Goal: Task Accomplishment & Management: Use online tool/utility

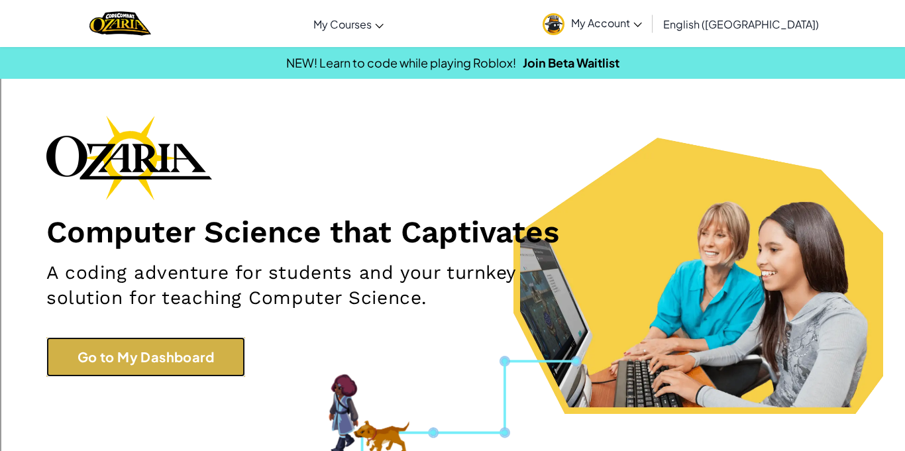
click at [189, 364] on link "Go to My Dashboard" at bounding box center [145, 357] width 199 height 40
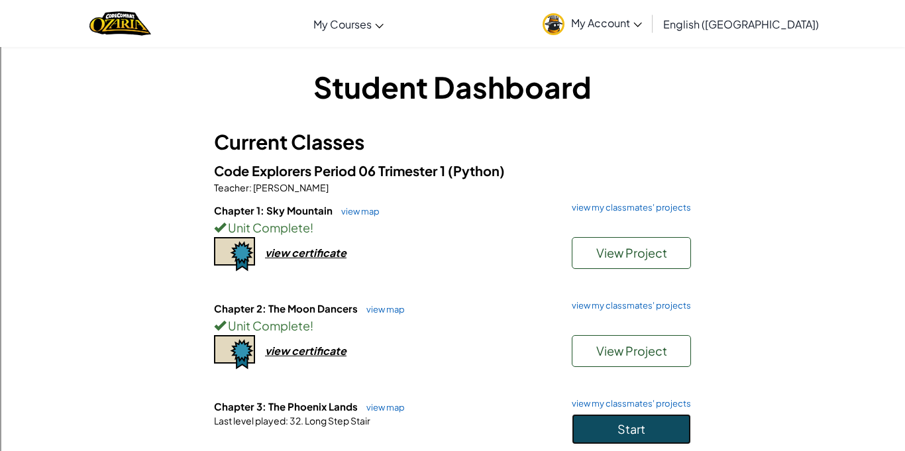
click at [672, 420] on button "Start" at bounding box center [631, 429] width 119 height 30
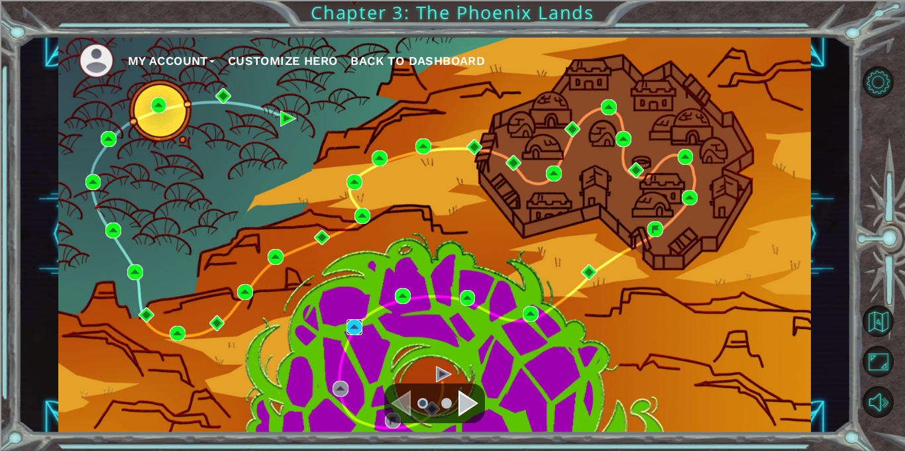
click at [351, 329] on img at bounding box center [355, 327] width 16 height 16
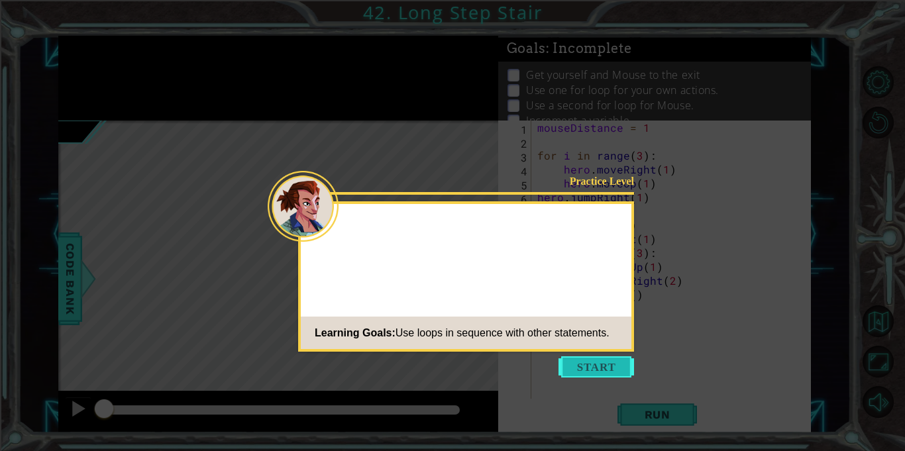
click at [577, 365] on button "Start" at bounding box center [597, 367] width 76 height 21
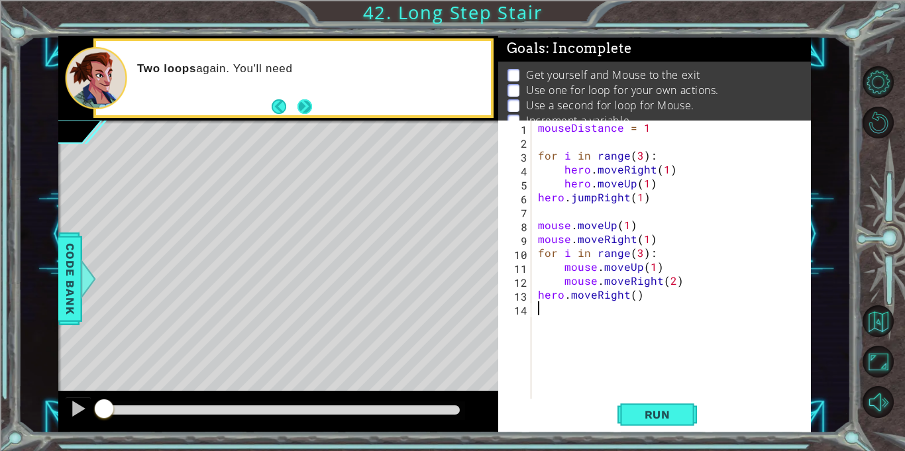
click at [308, 101] on button "Next" at bounding box center [304, 106] width 25 height 25
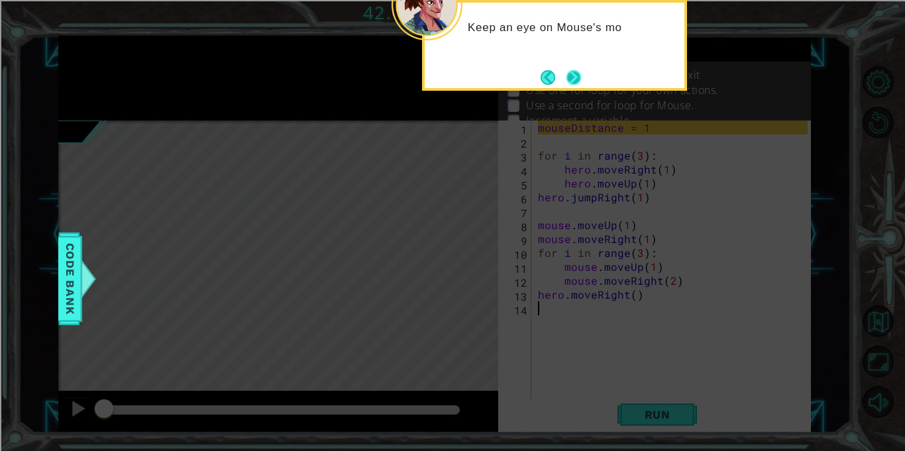
click at [567, 79] on button "Next" at bounding box center [573, 77] width 17 height 17
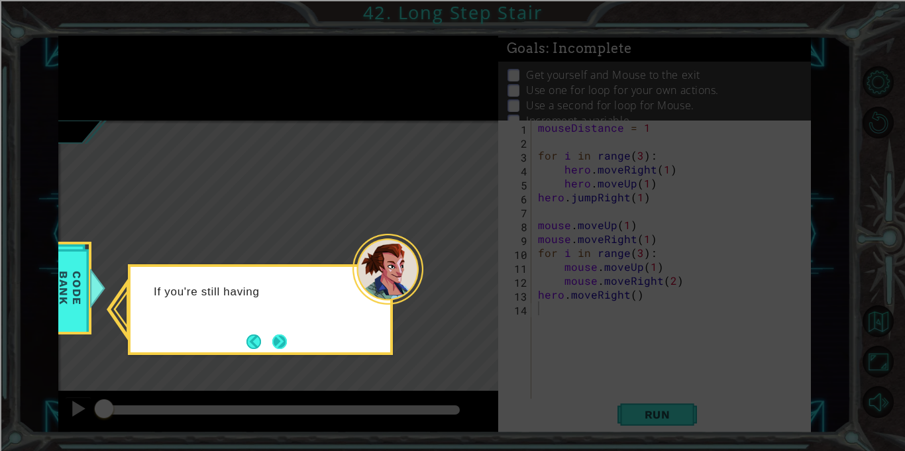
click at [282, 346] on button "Next" at bounding box center [279, 341] width 23 height 23
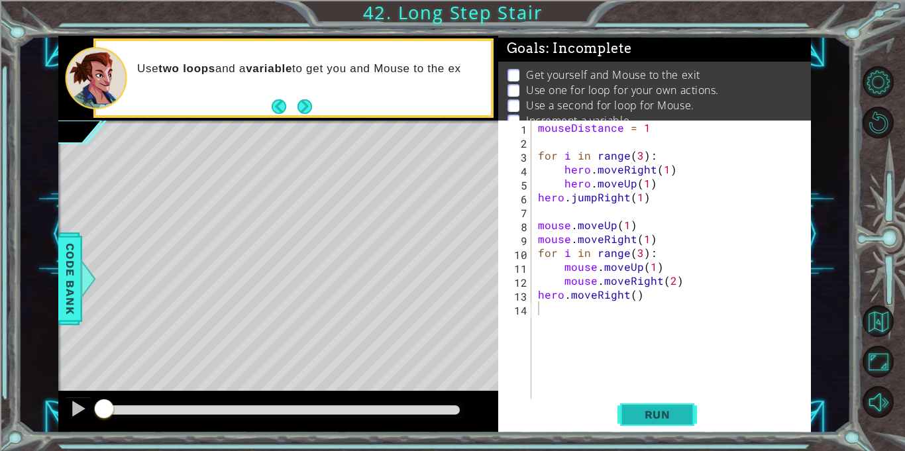
click at [688, 412] on button "Run" at bounding box center [658, 415] width 80 height 31
click at [686, 420] on button "Run" at bounding box center [658, 415] width 80 height 31
click at [687, 420] on button "Run" at bounding box center [658, 415] width 80 height 31
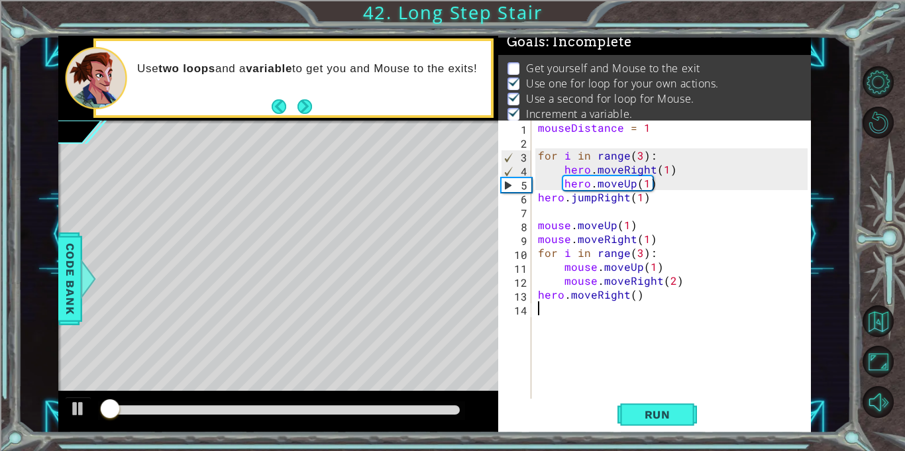
scroll to position [7, 0]
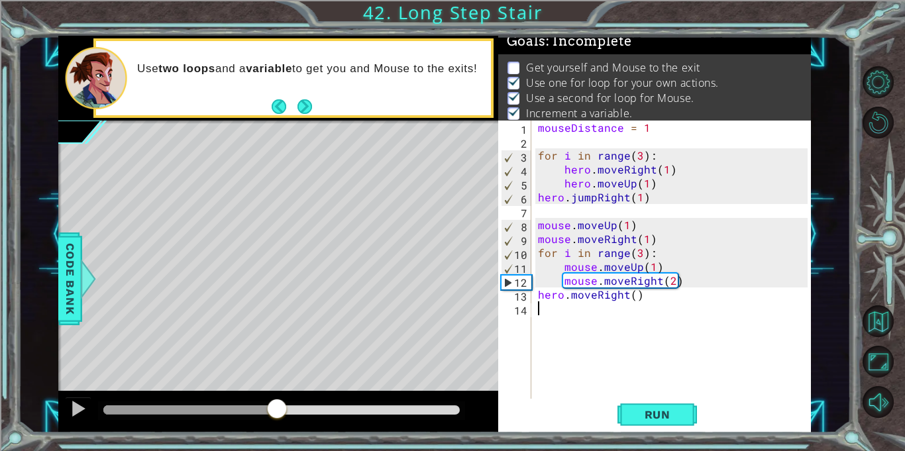
drag, startPoint x: 118, startPoint y: 413, endPoint x: 276, endPoint y: 420, distance: 158.6
click at [276, 420] on div at bounding box center [277, 410] width 24 height 24
drag, startPoint x: 276, startPoint y: 420, endPoint x: 243, endPoint y: 414, distance: 33.7
click at [243, 414] on div at bounding box center [278, 412] width 440 height 42
drag, startPoint x: 295, startPoint y: 408, endPoint x: 203, endPoint y: 413, distance: 91.6
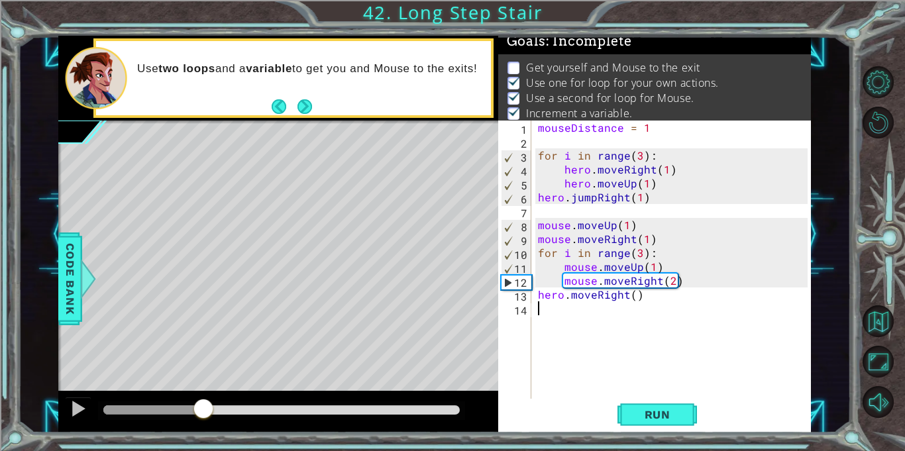
click at [203, 413] on div at bounding box center [204, 410] width 24 height 24
click at [652, 267] on div "mouseDistance = 1 for i in range ( 3 ) : hero . moveRight ( 1 ) hero . moveUp (…" at bounding box center [675, 274] width 279 height 306
click at [637, 251] on div "mouseDistance = 1 for i in range ( 3 ) : hero . moveRight ( 1 ) hero . moveUp (…" at bounding box center [675, 274] width 279 height 306
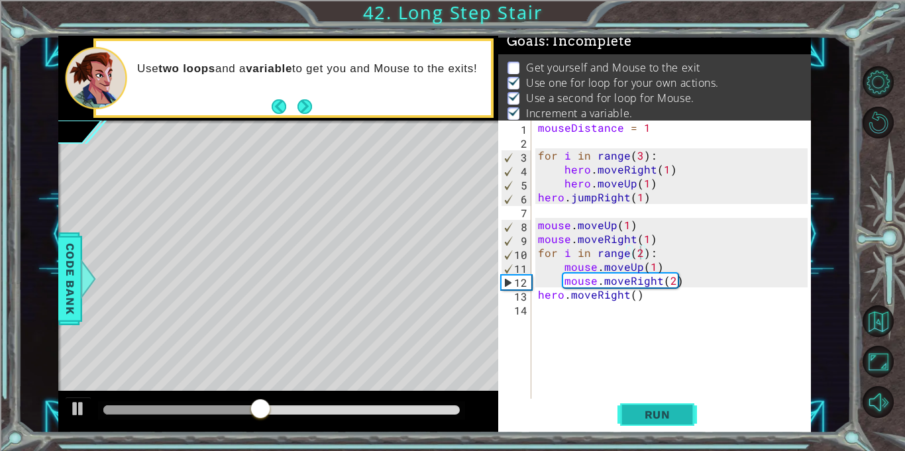
click at [665, 408] on span "Run" at bounding box center [658, 414] width 52 height 13
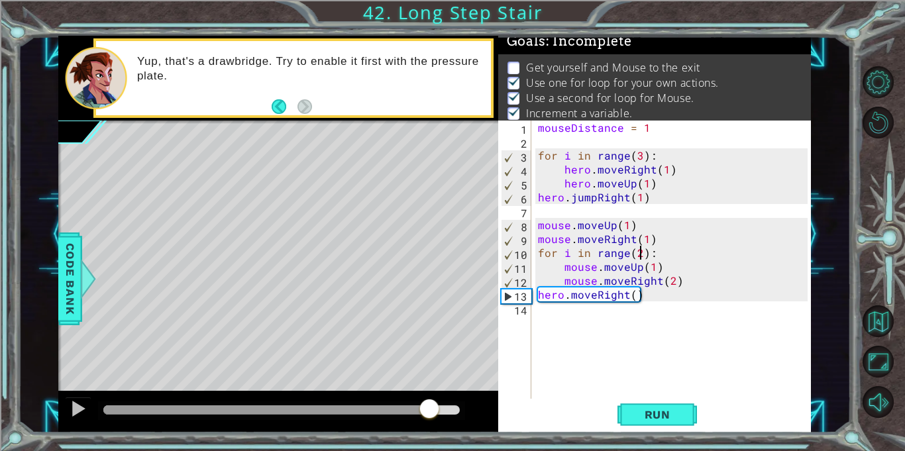
drag, startPoint x: 135, startPoint y: 412, endPoint x: 432, endPoint y: 444, distance: 298.7
click at [432, 444] on div "1 ההההההההההההההההההההההההההההההההההההההההההההההההההההההההההההההההההההההההההההה…" at bounding box center [452, 225] width 905 height 451
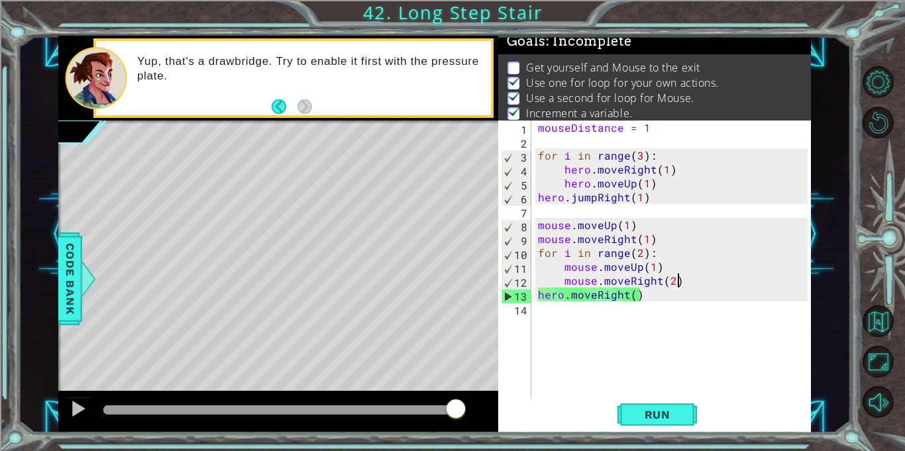
click at [706, 281] on div "mouseDistance = 1 for i in range ( 3 ) : hero . moveRight ( 1 ) hero . moveUp (…" at bounding box center [675, 274] width 279 height 306
type textarea "mouse.moveRight(2)"
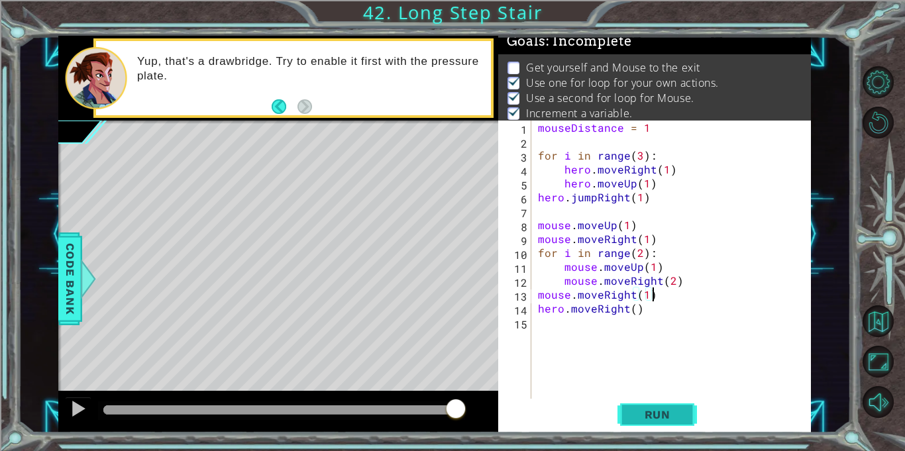
type textarea "mouse.moveRight(1)"
click at [675, 406] on button "Run" at bounding box center [658, 415] width 80 height 31
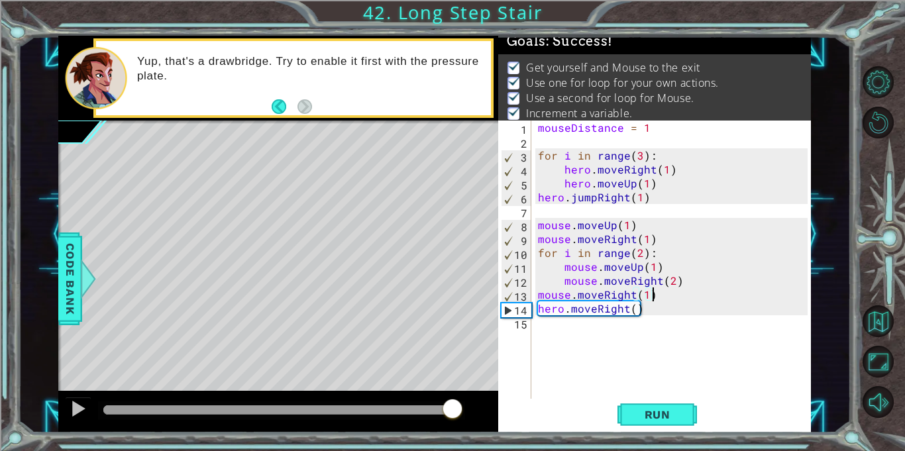
drag, startPoint x: 135, startPoint y: 410, endPoint x: 453, endPoint y: 431, distance: 319.5
click at [453, 431] on div at bounding box center [278, 412] width 440 height 42
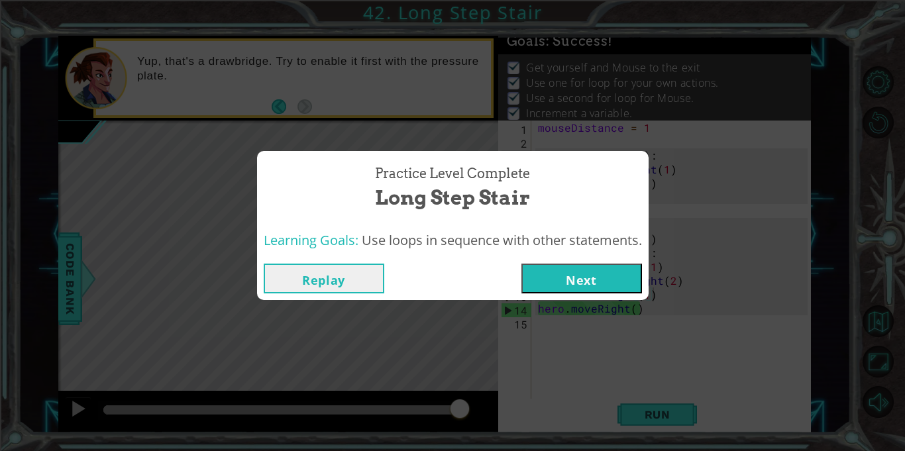
drag, startPoint x: 141, startPoint y: 405, endPoint x: 456, endPoint y: 424, distance: 316.1
click at [456, 424] on body "1 ההההההההההההההההההההההההההההההההההההההההההההההההההההההההההההההההההההההההההההה…" at bounding box center [452, 225] width 905 height 451
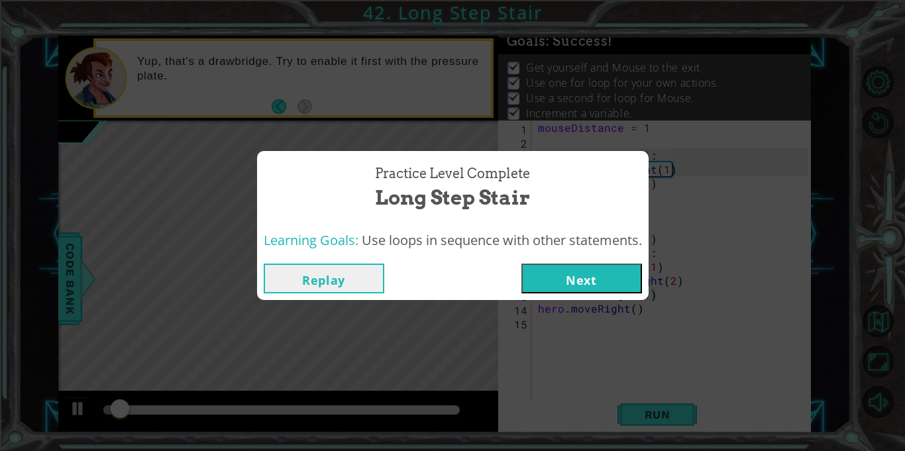
click at [553, 279] on button "Next" at bounding box center [582, 279] width 121 height 30
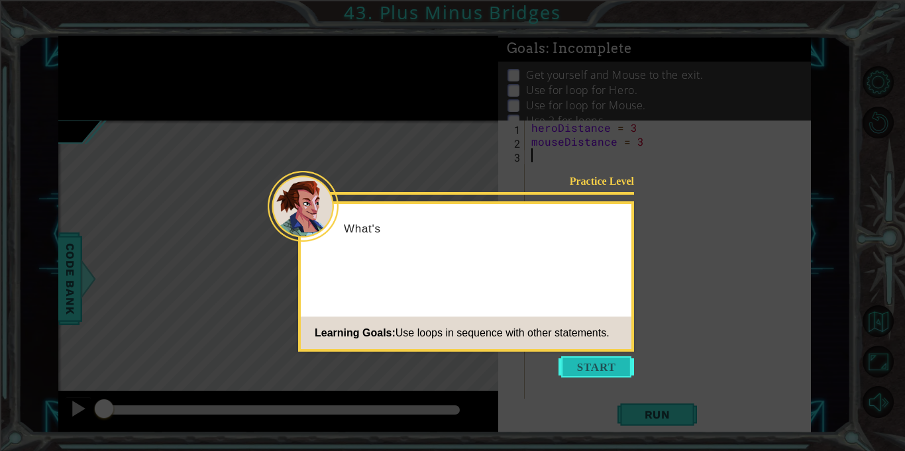
click at [610, 371] on button "Start" at bounding box center [597, 367] width 76 height 21
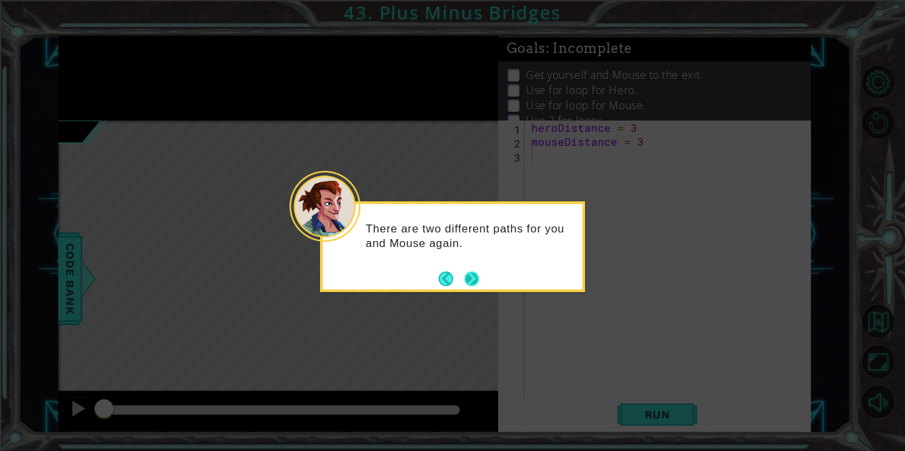
click at [467, 281] on button "Next" at bounding box center [472, 279] width 23 height 23
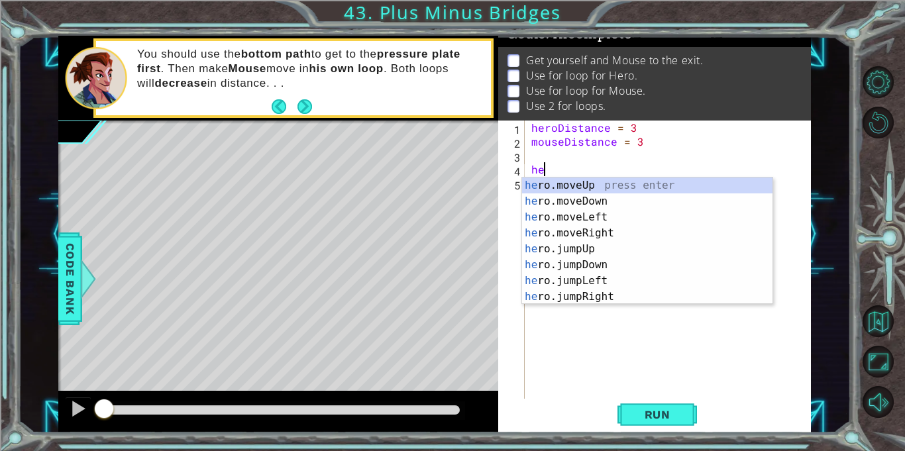
type textarea "h"
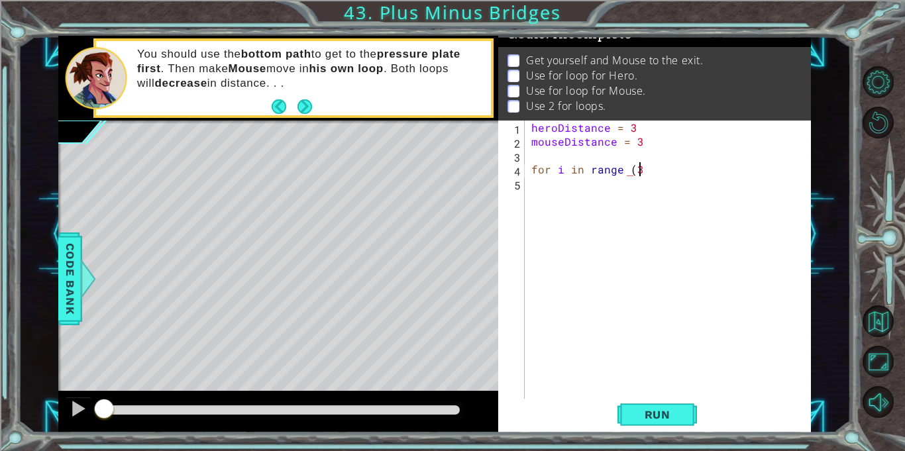
scroll to position [0, 6]
type textarea "for i in range (3)"
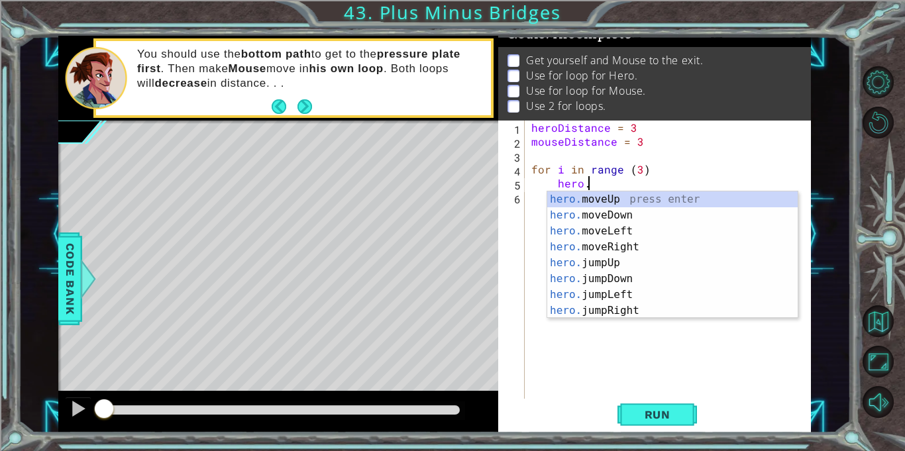
scroll to position [0, 3]
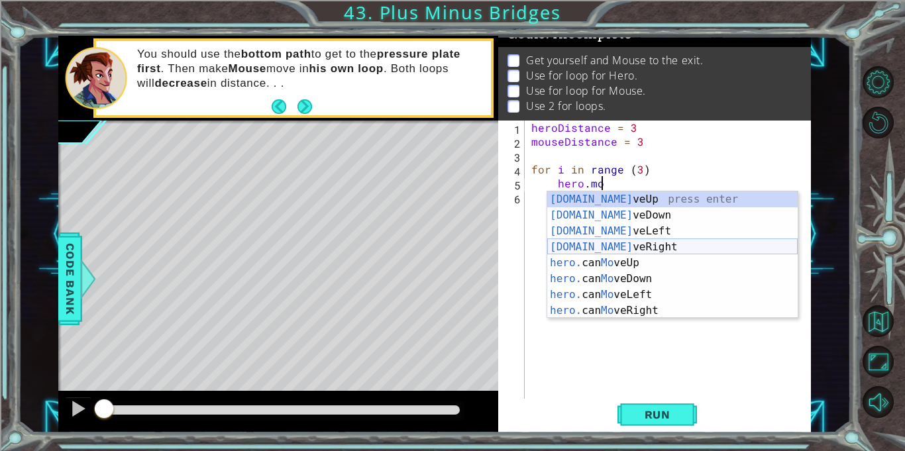
click at [625, 249] on div "[DOMAIN_NAME] veUp press enter [DOMAIN_NAME] veDown press enter [DOMAIN_NAME] v…" at bounding box center [672, 271] width 251 height 159
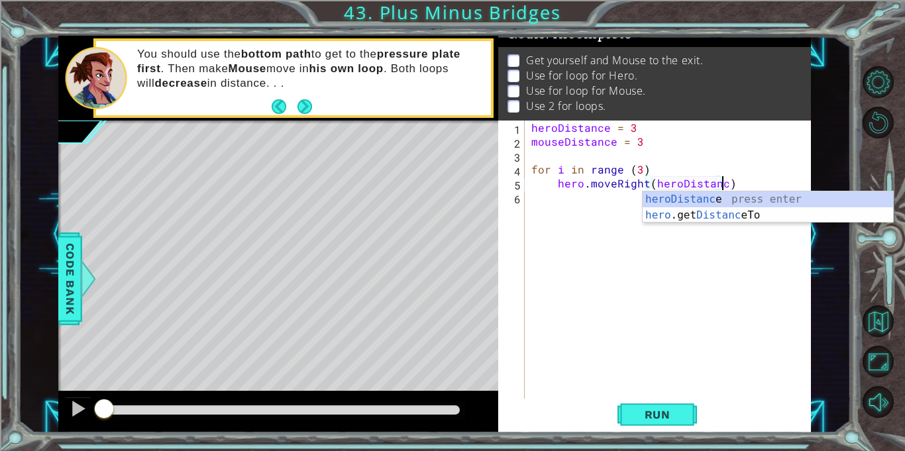
type textarea "hero.moveRight(heroDistance)"
click at [596, 204] on div "heroDistance = 3 mouseDistance = 3 for i in range ( 3 ) hero . moveRight ( hero…" at bounding box center [672, 274] width 286 height 306
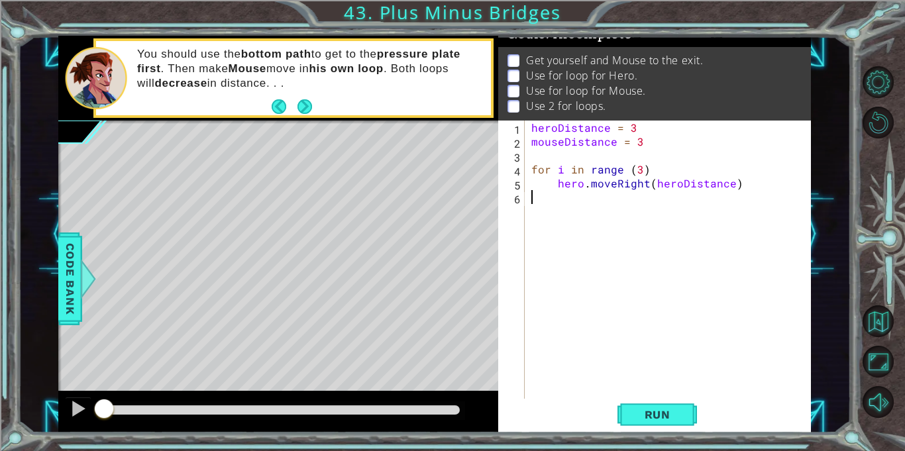
click at [756, 186] on div "heroDistance = 3 mouseDistance = 3 for i in range ( 3 ) hero . moveRight ( hero…" at bounding box center [672, 274] width 286 height 306
type textarea "hero.moveRight(heroDistance)"
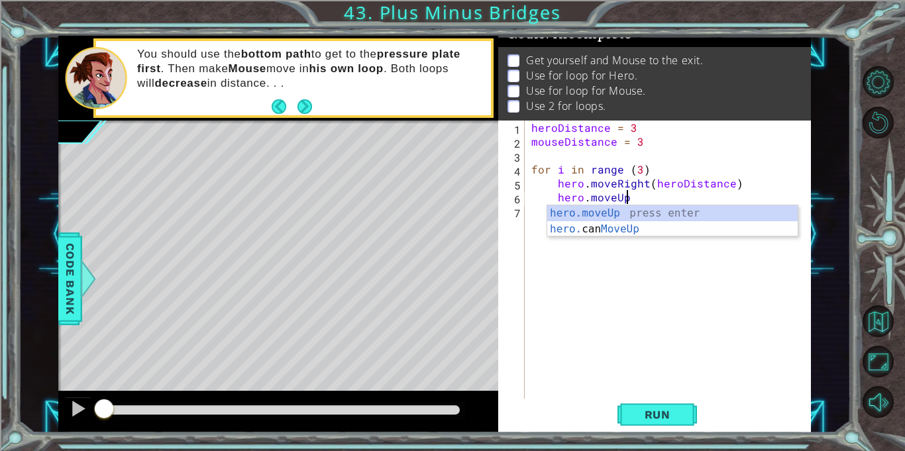
scroll to position [0, 5]
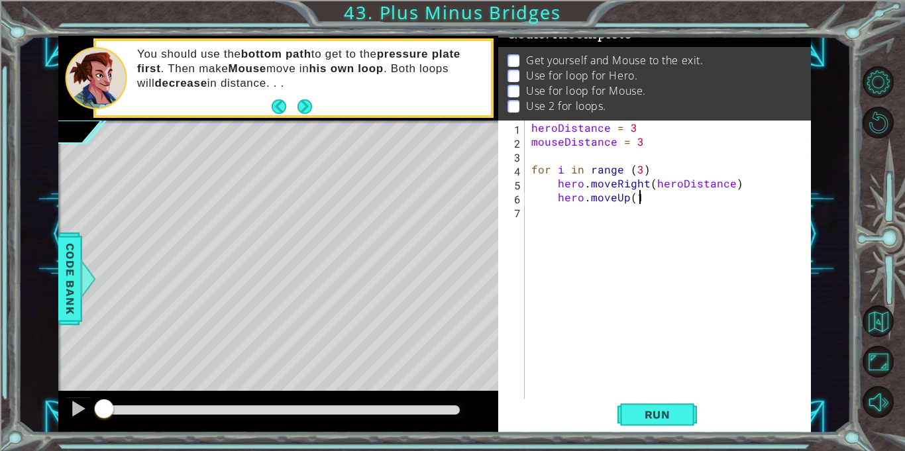
type textarea "hero.moveUp(1)"
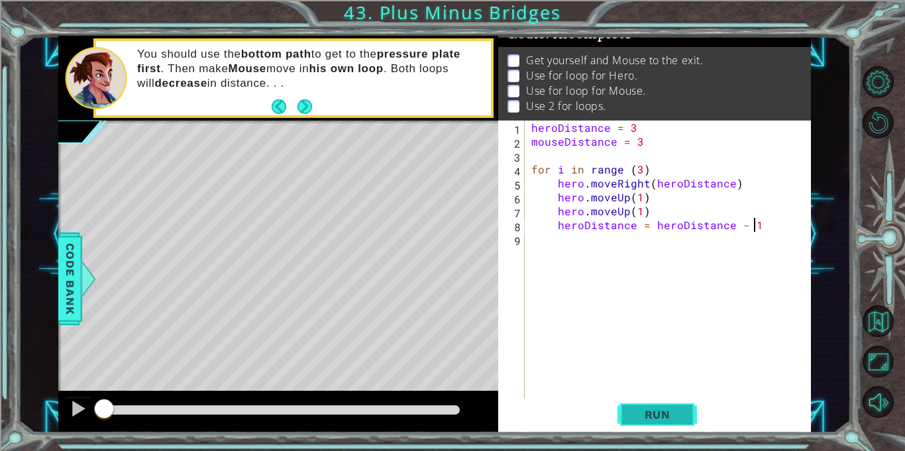
click at [623, 429] on button "Run" at bounding box center [658, 415] width 80 height 31
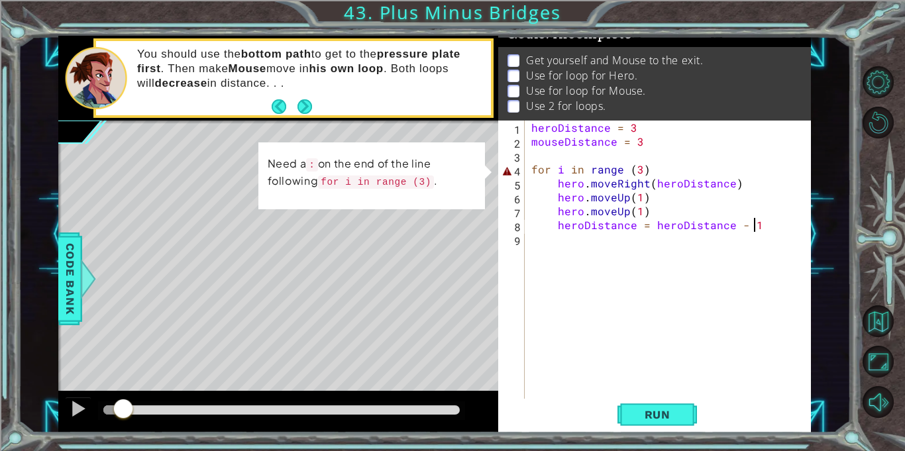
click at [125, 410] on div at bounding box center [123, 410] width 24 height 24
click at [663, 172] on div "heroDistance = 3 mouseDistance = 3 for i in range ( 3 ) hero . moveRight ( hero…" at bounding box center [672, 274] width 286 height 306
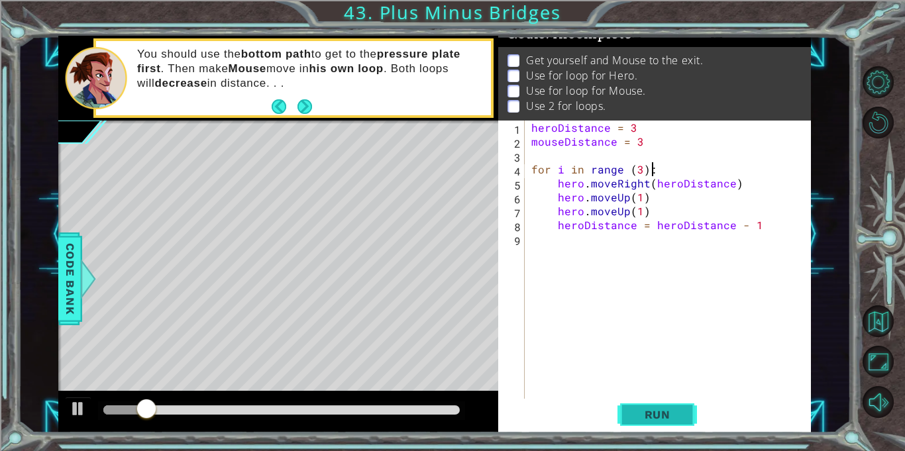
click at [651, 420] on span "Run" at bounding box center [658, 414] width 52 height 13
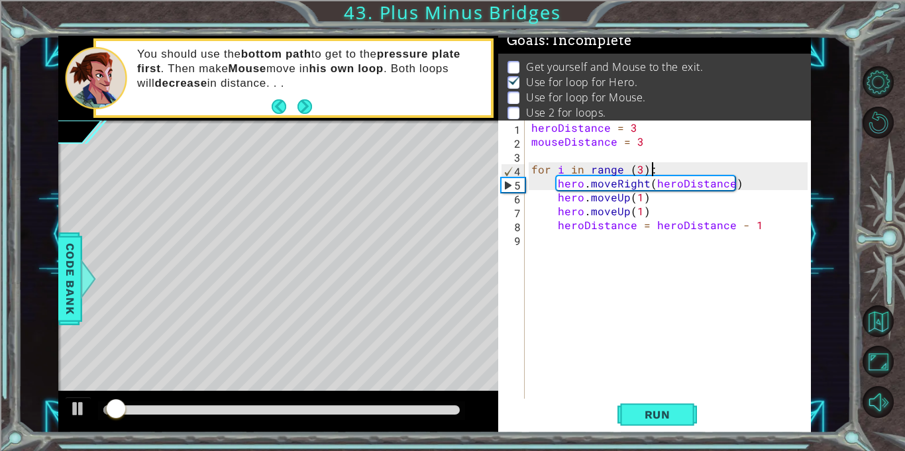
scroll to position [7, 0]
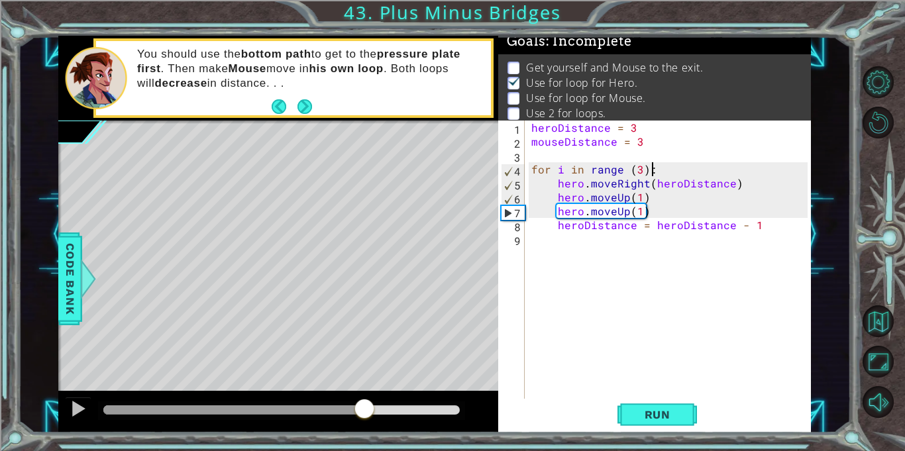
drag, startPoint x: 134, startPoint y: 413, endPoint x: 365, endPoint y: 416, distance: 231.3
click at [365, 416] on div at bounding box center [365, 410] width 24 height 24
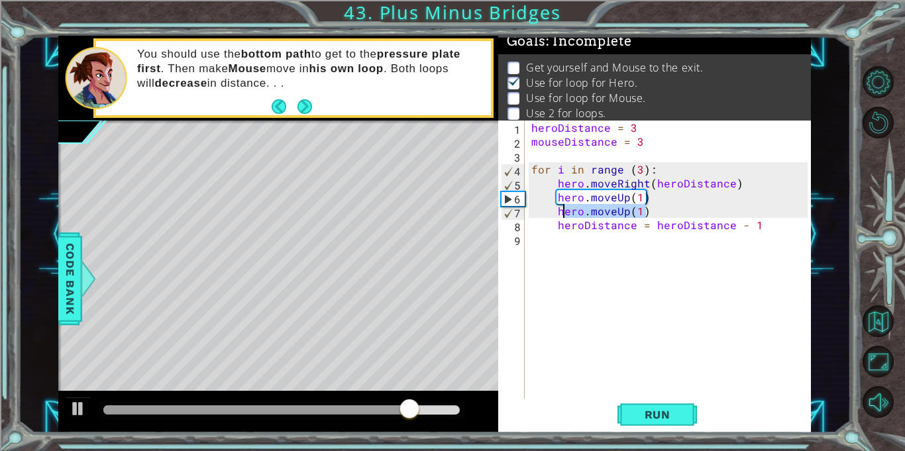
drag, startPoint x: 644, startPoint y: 212, endPoint x: 559, endPoint y: 210, distance: 84.9
click at [559, 210] on div "heroDistance = 3 mouseDistance = 3 for i in range ( 3 ) : hero . moveRight ( he…" at bounding box center [672, 274] width 286 height 306
type textarea "hero.moveUp(1)"
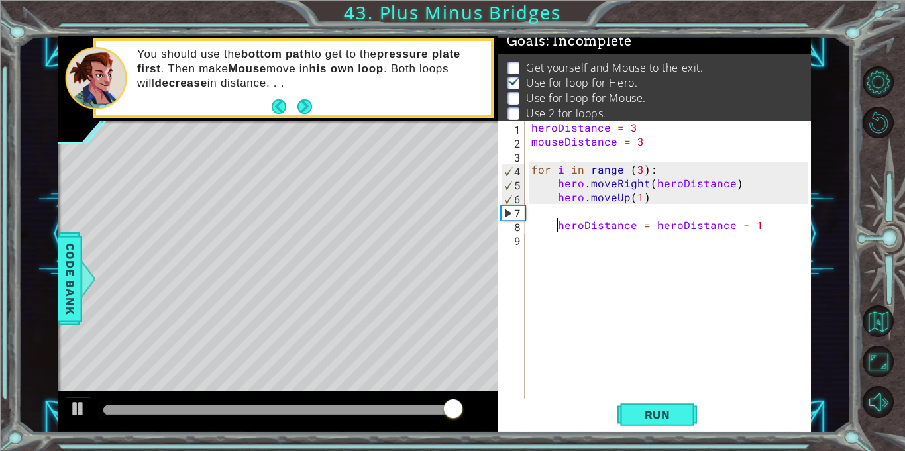
click at [555, 225] on div "heroDistance = 3 mouseDistance = 3 for i in range ( 3 ) : hero . moveRight ( he…" at bounding box center [672, 274] width 286 height 306
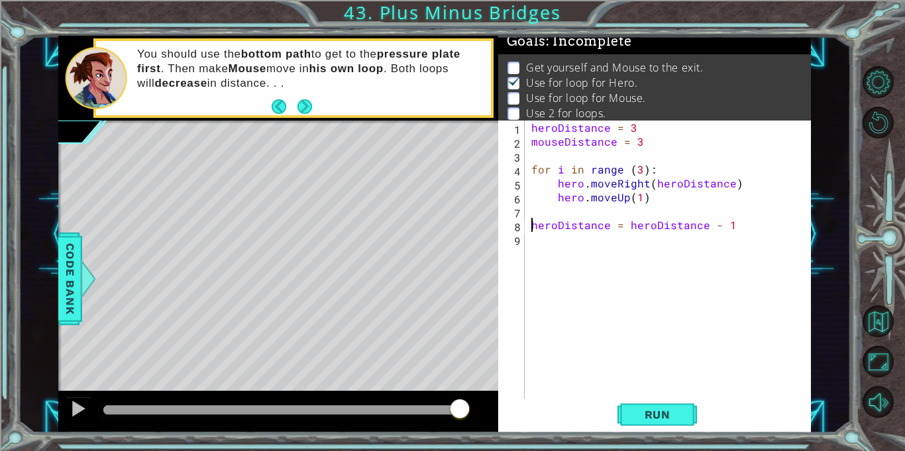
type textarea "heroDistance = heroDistance - 1"
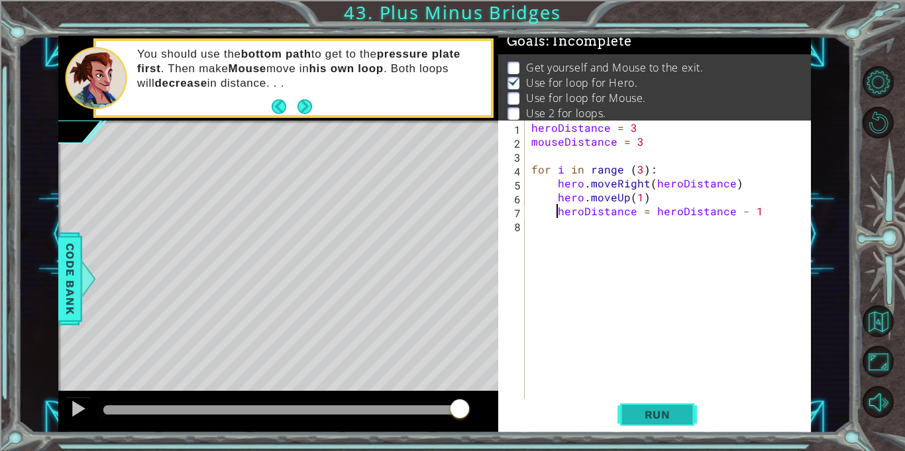
click at [653, 407] on button "Run" at bounding box center [658, 415] width 80 height 31
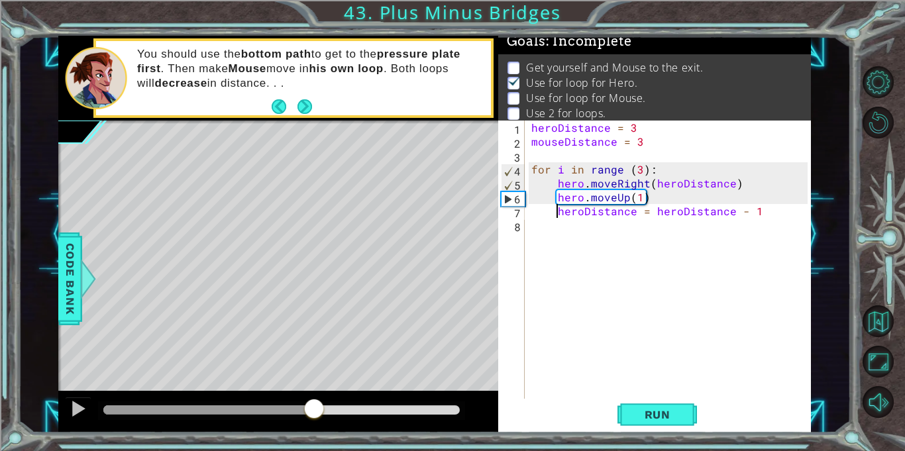
drag, startPoint x: 125, startPoint y: 407, endPoint x: 314, endPoint y: 424, distance: 190.3
click at [314, 424] on div at bounding box center [278, 412] width 440 height 42
click at [544, 228] on div "heroDistance = 3 mouseDistance = 3 for i in range ( 3 ) : hero . moveRight ( he…" at bounding box center [672, 274] width 286 height 306
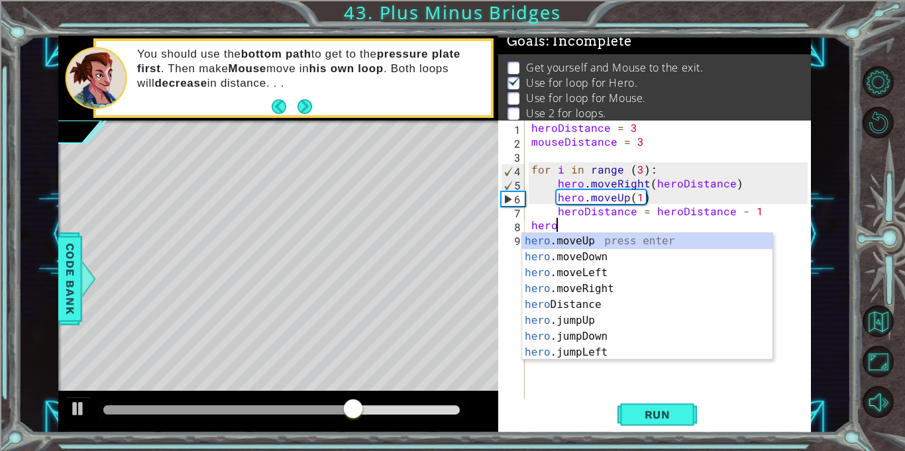
scroll to position [0, 1]
type textarea "hero."
click at [577, 307] on div "hero. moveUp press enter hero. moveDown press enter hero. moveLeft press enter …" at bounding box center [647, 312] width 251 height 159
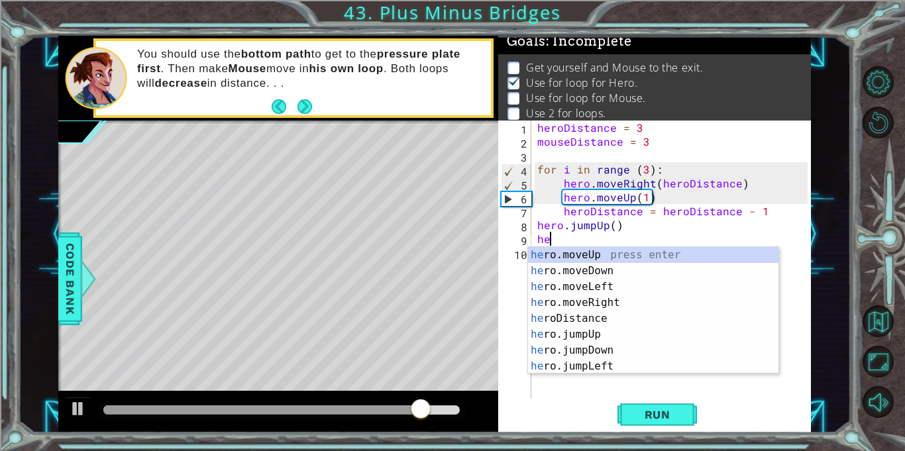
scroll to position [0, 0]
type textarea "h"
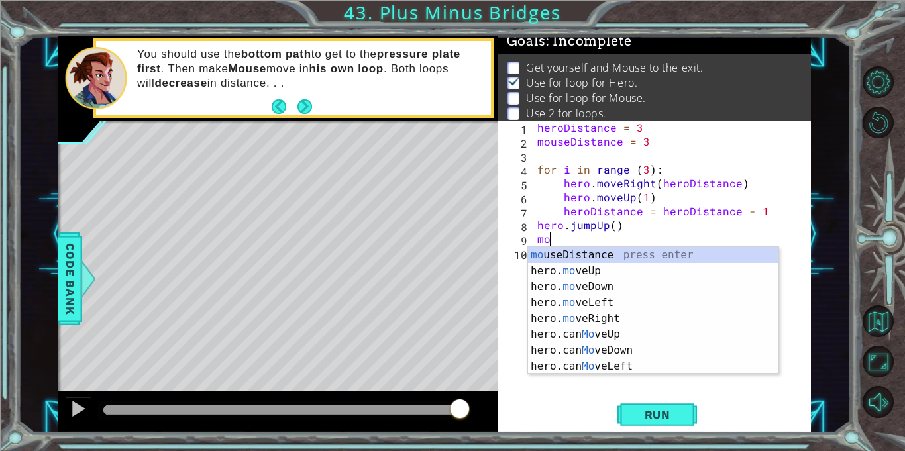
type textarea "m"
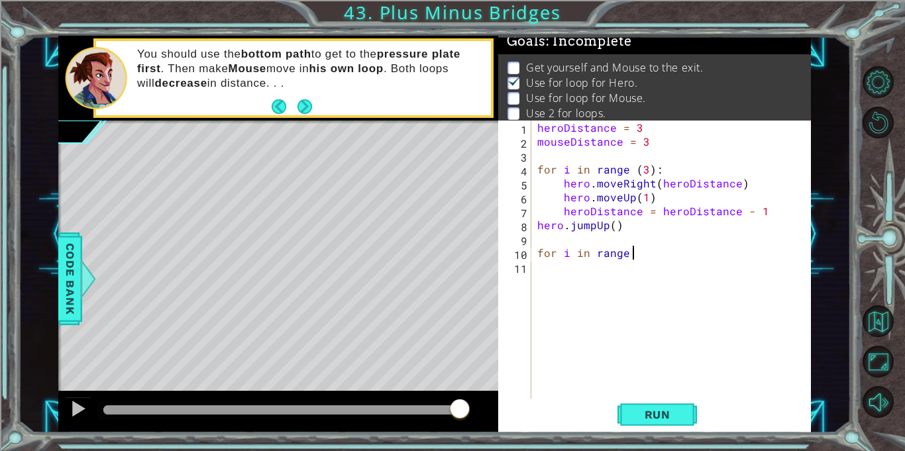
scroll to position [0, 5]
type textarea "for i in range (3):"
click at [585, 275] on div "heroDistance = 3 mouseDistance = 3 for i in range ( 3 ) : hero . moveRight ( he…" at bounding box center [675, 274] width 280 height 306
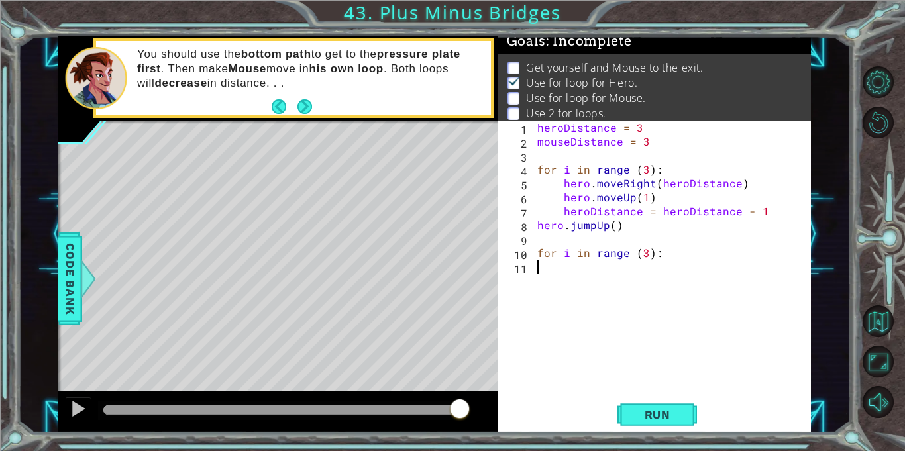
click at [679, 255] on div "heroDistance = 3 mouseDistance = 3 for i in range ( 3 ) : hero . moveRight ( he…" at bounding box center [675, 274] width 280 height 306
type textarea "for i in range (3):"
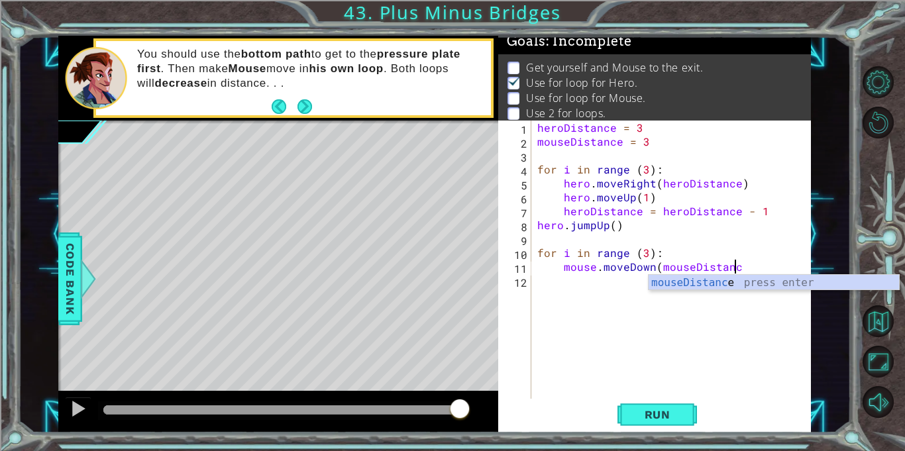
scroll to position [0, 12]
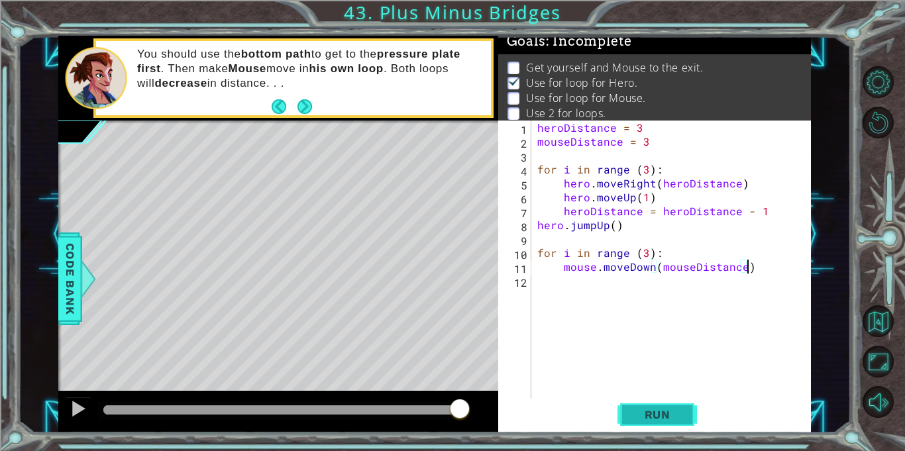
type textarea "mouse.moveDown(mouseDistance)"
click at [638, 412] on span "Run" at bounding box center [658, 414] width 52 height 13
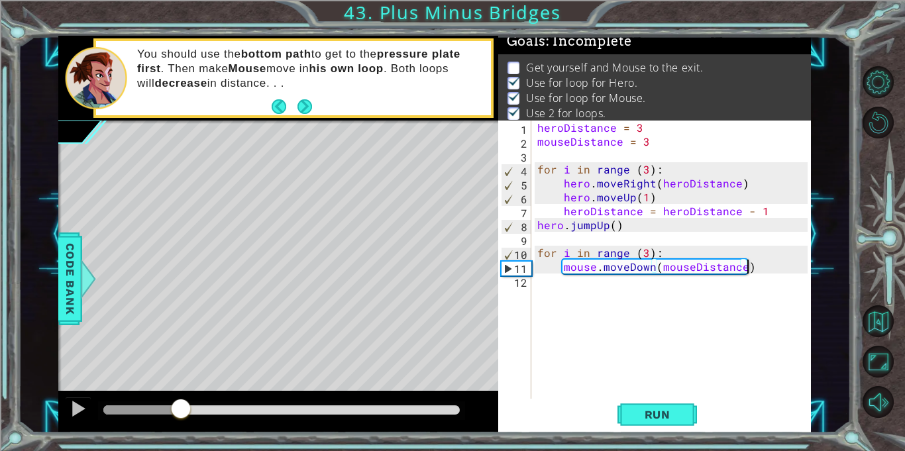
drag, startPoint x: 118, startPoint y: 408, endPoint x: 181, endPoint y: 417, distance: 63.6
click at [181, 417] on div at bounding box center [181, 410] width 24 height 24
click at [75, 410] on div at bounding box center [78, 408] width 17 height 17
click at [674, 292] on div "heroDistance = 3 mouseDistance = 3 for i in range ( 3 ) : hero . moveRight ( he…" at bounding box center [675, 274] width 280 height 306
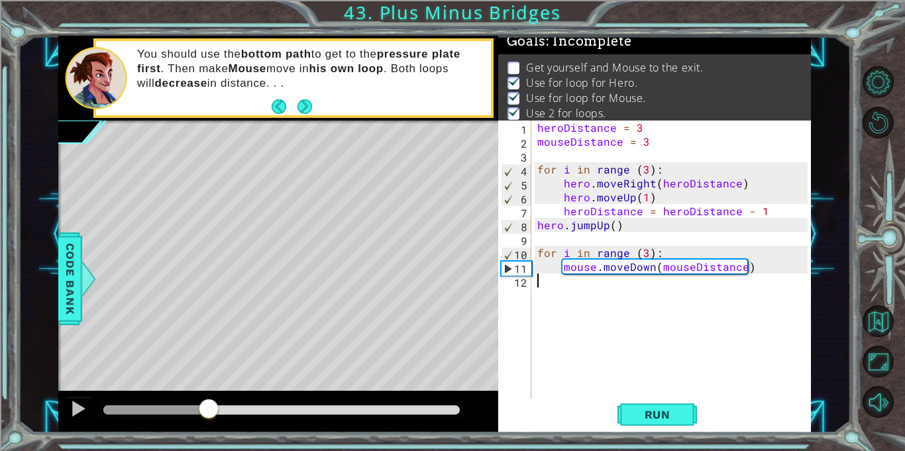
click at [784, 269] on div "heroDistance = 3 mouseDistance = 3 for i in range ( 3 ) : hero . moveRight ( he…" at bounding box center [675, 274] width 280 height 306
type textarea "mouse.moveDown(mouseDistance)"
click at [607, 293] on div "heroDistance = 3 mouseDistance = 3 for i in range ( 3 ) : hero . moveRight ( he…" at bounding box center [675, 274] width 280 height 306
click at [764, 274] on div "heroDistance = 3 mouseDistance = 3 for i in range ( 3 ) : hero . moveRight ( he…" at bounding box center [675, 274] width 280 height 306
click at [755, 270] on div "heroDistance = 3 mouseDistance = 3 for i in range ( 3 ) : hero . moveRight ( he…" at bounding box center [675, 274] width 280 height 306
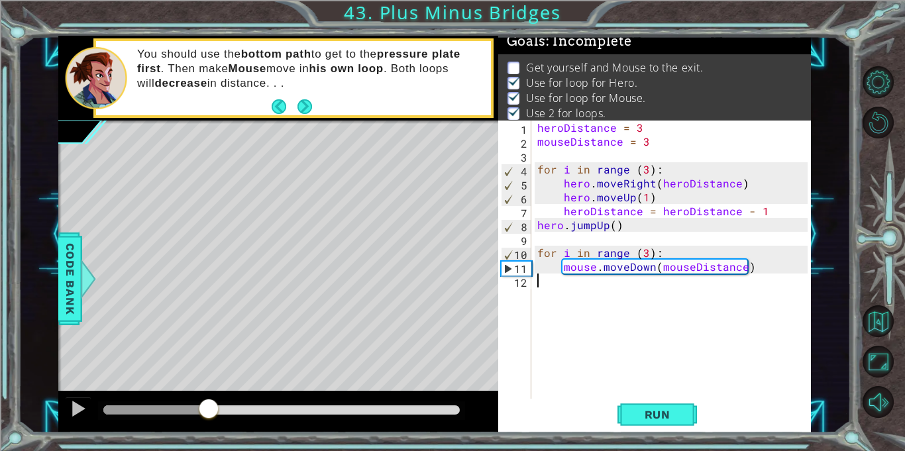
type textarea "mouse.moveDown(mouseDistance)"
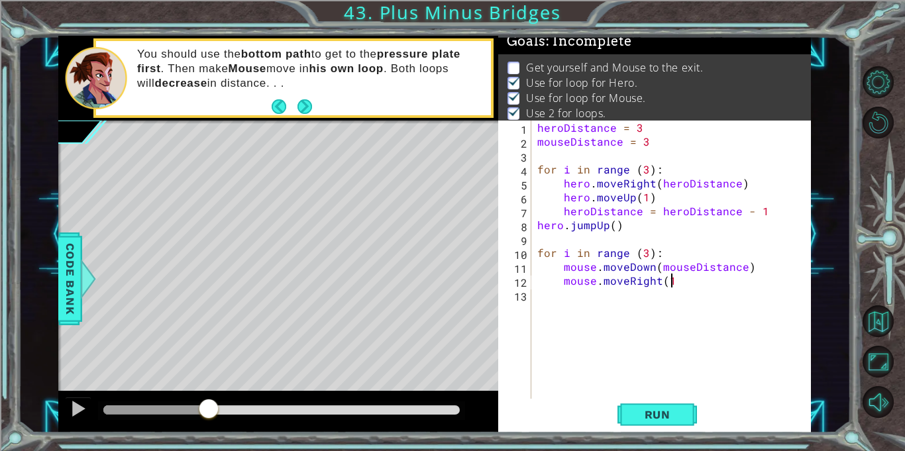
scroll to position [0, 8]
type textarea "mouse.moveRight(1)"
click at [707, 415] on div "Run" at bounding box center [657, 415] width 313 height 31
type textarea "mouseDistance = mouseDistance -1"
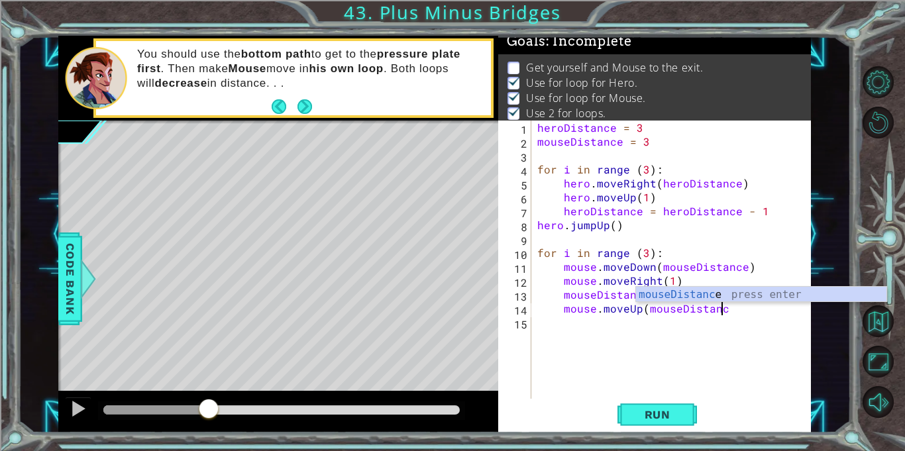
scroll to position [0, 11]
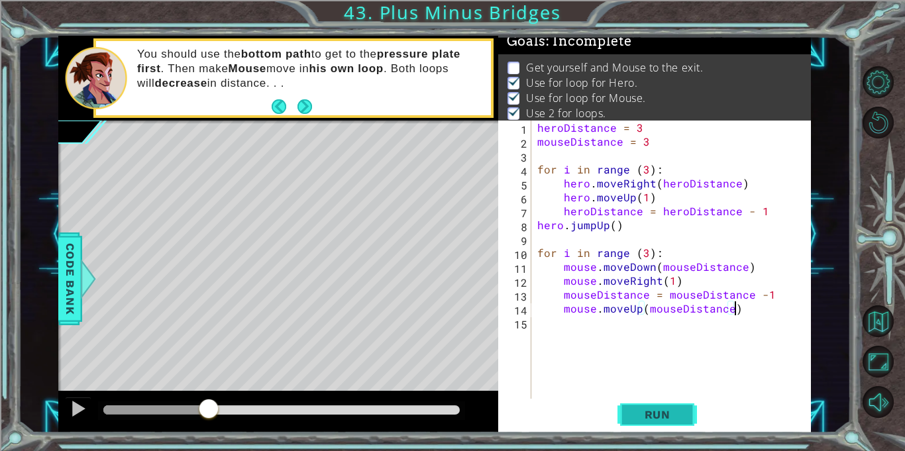
type textarea "mouse.moveUp(mouseDistance)"
click at [681, 426] on button "Run" at bounding box center [658, 415] width 80 height 31
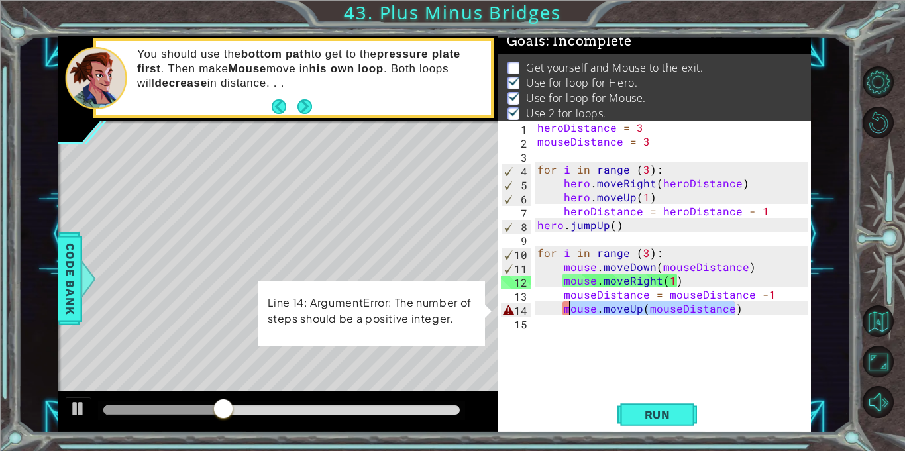
drag, startPoint x: 748, startPoint y: 311, endPoint x: 557, endPoint y: 312, distance: 190.9
click at [557, 312] on div "heroDistance = 3 mouseDistance = 3 for i in range ( 3 ) : hero . moveRight ( he…" at bounding box center [675, 274] width 280 height 306
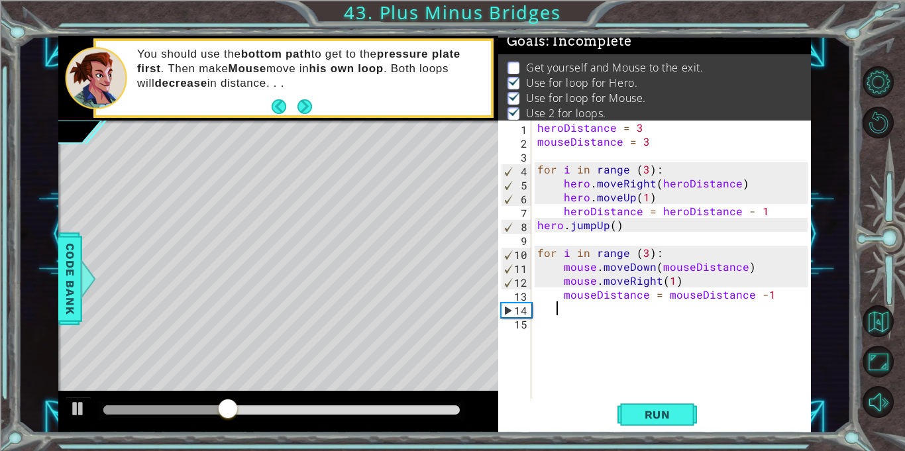
scroll to position [0, 1]
click at [650, 408] on span "Run" at bounding box center [658, 414] width 52 height 13
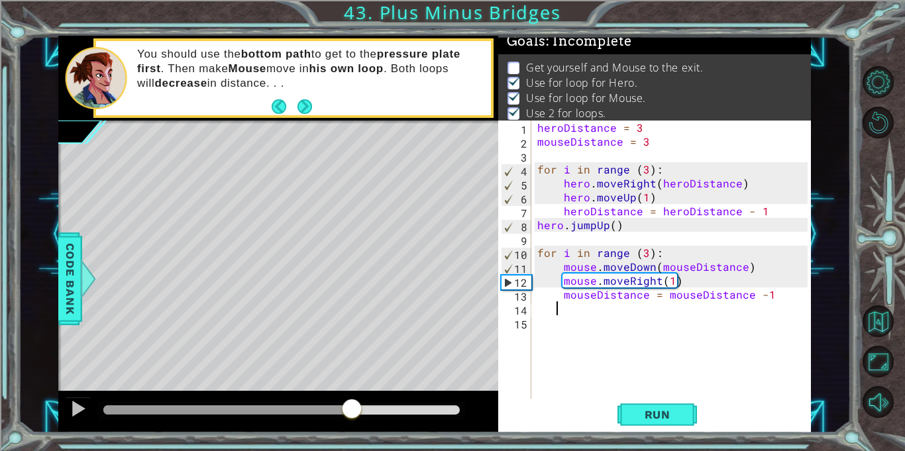
drag, startPoint x: 116, startPoint y: 410, endPoint x: 352, endPoint y: 439, distance: 237.8
click at [352, 439] on div "1 ההההההההההההההההההההההההההההההההההההההההההההההההההההההההההההההההההההההההההההה…" at bounding box center [452, 225] width 905 height 451
click at [583, 304] on div "heroDistance = 3 mouseDistance = 3 for i in range ( 3 ) : hero . moveRight ( he…" at bounding box center [675, 274] width 280 height 306
click at [782, 290] on div "heroDistance = 3 mouseDistance = 3 for i in range ( 3 ) : hero . moveRight ( he…" at bounding box center [675, 274] width 280 height 306
type textarea "mouseDistance = mouseDistance -1"
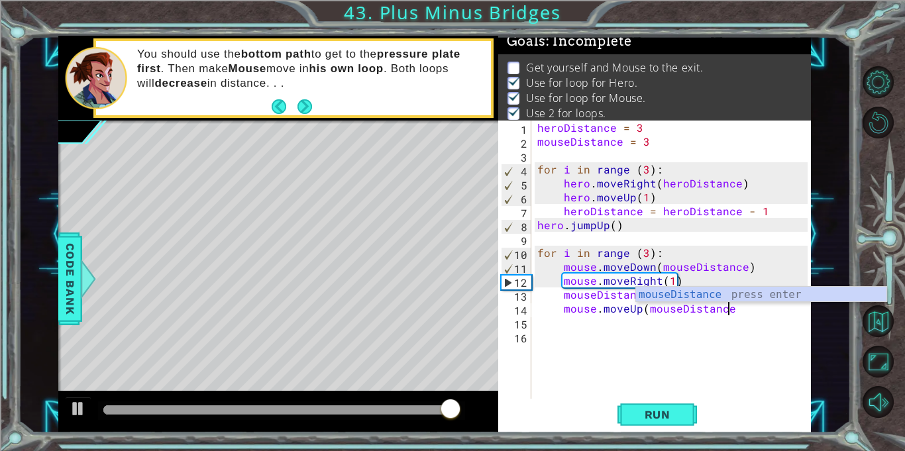
scroll to position [0, 11]
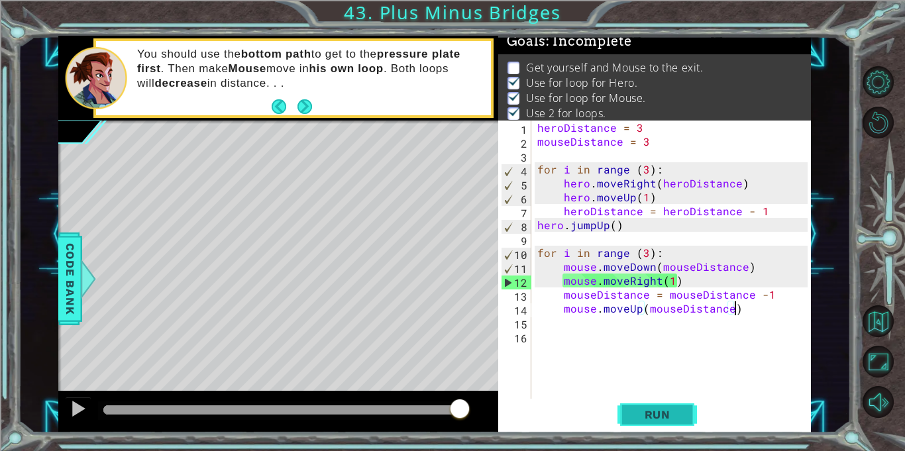
click at [663, 409] on span "Run" at bounding box center [658, 414] width 52 height 13
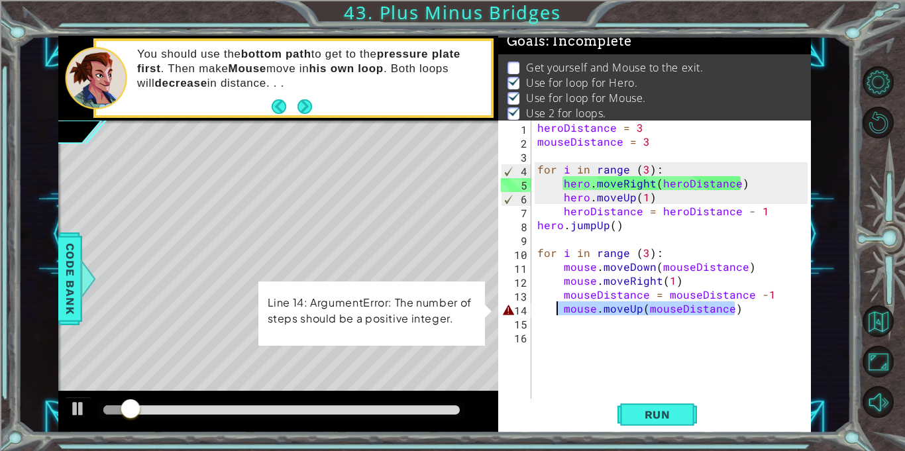
drag, startPoint x: 737, startPoint y: 308, endPoint x: 555, endPoint y: 310, distance: 181.6
click at [555, 310] on div "heroDistance = 3 mouseDistance = 3 for i in range ( 3 ) : hero . moveRight ( he…" at bounding box center [675, 274] width 280 height 306
click at [695, 276] on div "heroDistance = 3 mouseDistance = 3 for i in range ( 3 ) : hero . moveRight ( he…" at bounding box center [675, 274] width 280 height 306
type textarea "mouse.moveRight(1)"
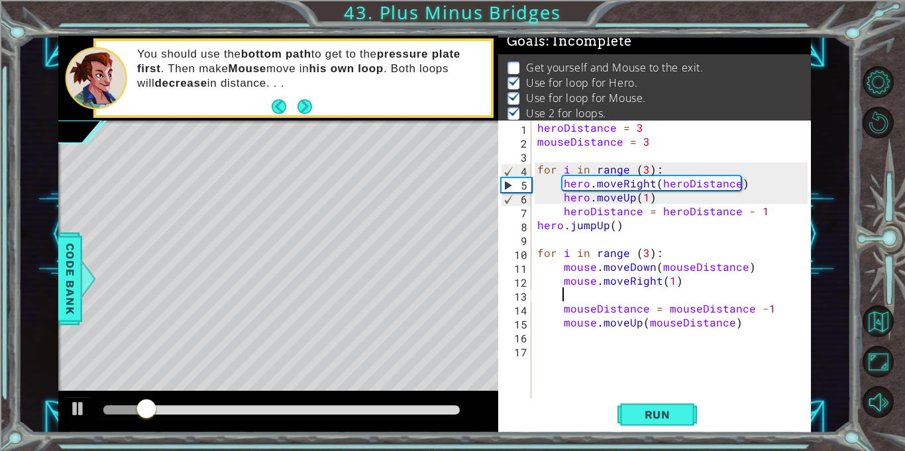
scroll to position [0, 1]
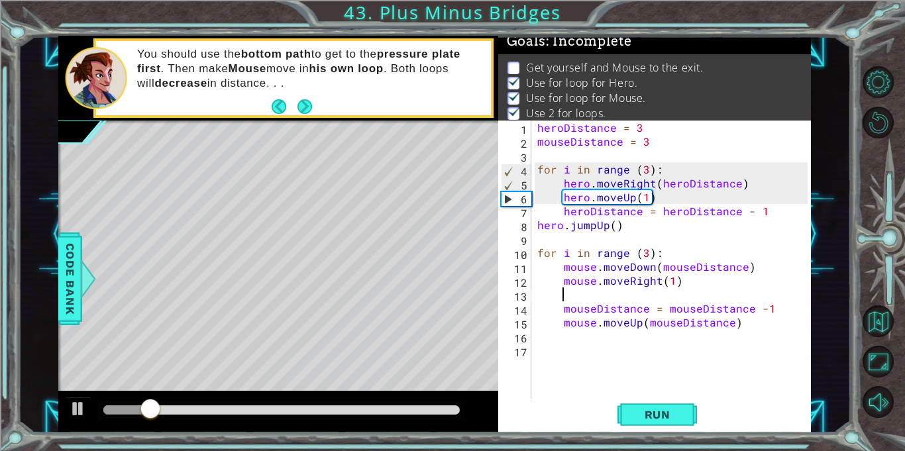
paste textarea "mouse.moveUp(mouseDistance)"
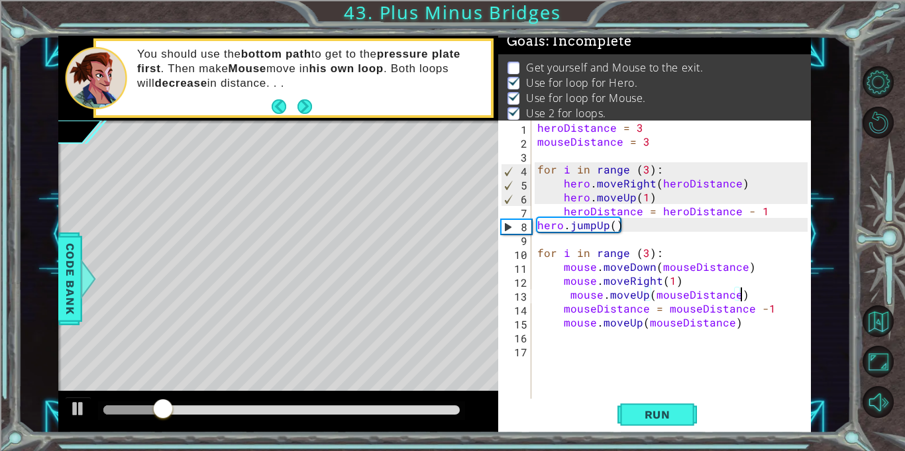
click at [570, 296] on div "heroDistance = 3 mouseDistance = 3 for i in range ( 3 ) : hero . moveRight ( he…" at bounding box center [675, 274] width 280 height 306
type textarea "mouse.moveUp(mouseDistance)"
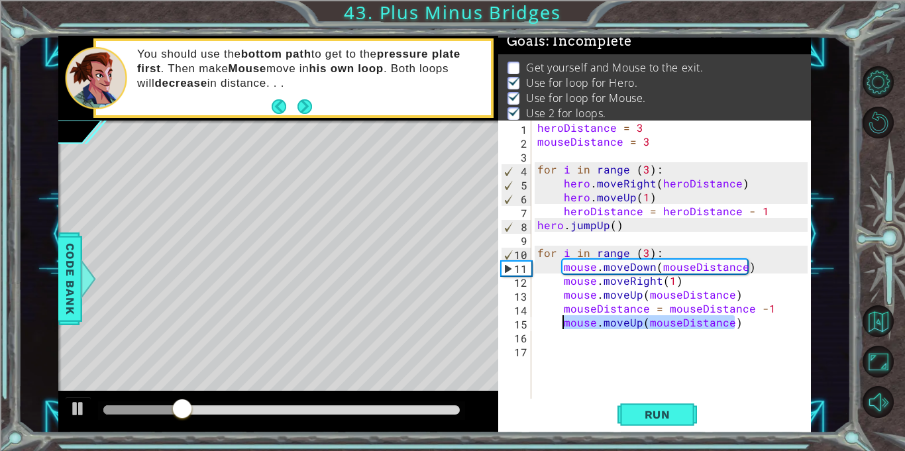
drag, startPoint x: 747, startPoint y: 325, endPoint x: 558, endPoint y: 325, distance: 188.9
click at [558, 325] on div "heroDistance = 3 mouseDistance = 3 for i in range ( 3 ) : hero . moveRight ( he…" at bounding box center [675, 274] width 280 height 306
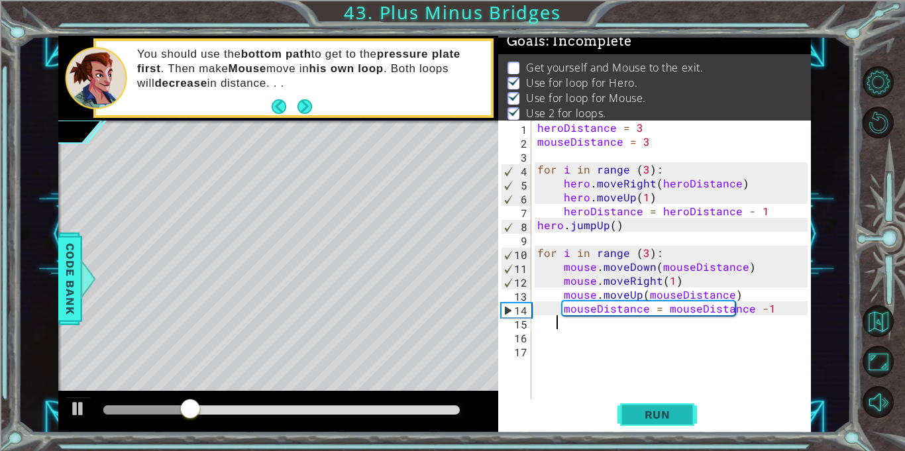
click at [655, 407] on button "Run" at bounding box center [658, 415] width 80 height 31
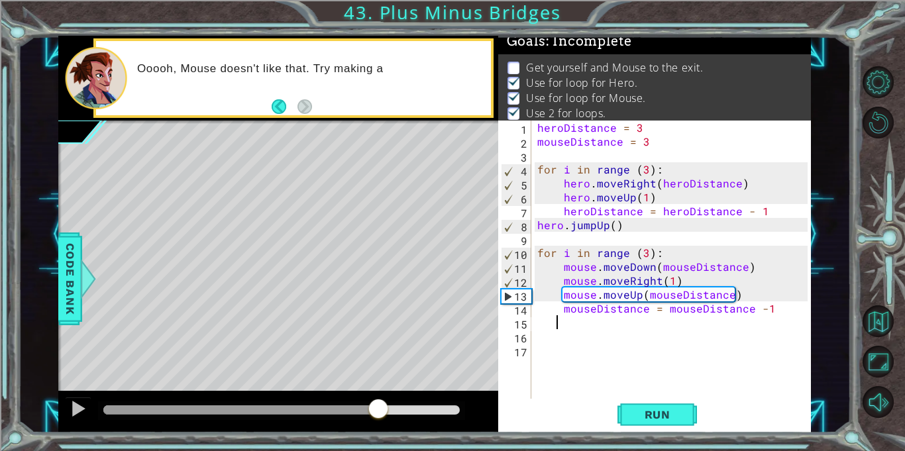
drag, startPoint x: 115, startPoint y: 417, endPoint x: 382, endPoint y: 415, distance: 267.1
click at [382, 415] on div at bounding box center [379, 410] width 24 height 24
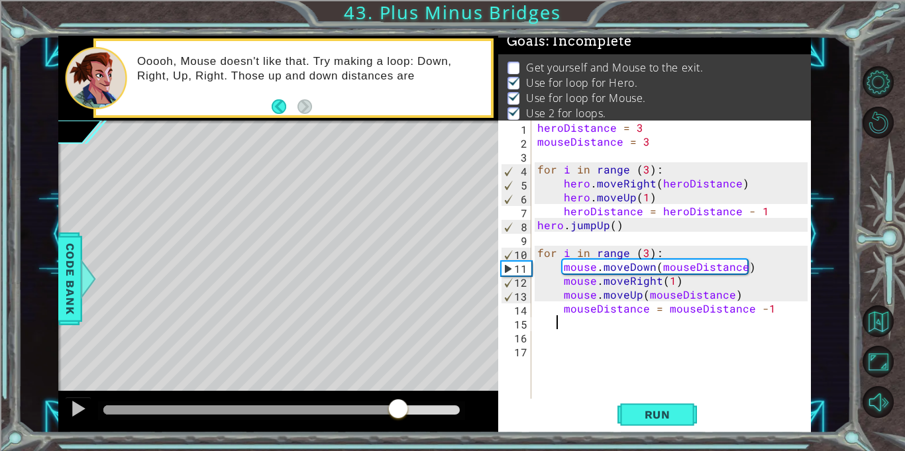
drag, startPoint x: 382, startPoint y: 415, endPoint x: 398, endPoint y: 408, distance: 18.1
click at [398, 408] on div at bounding box center [398, 410] width 24 height 24
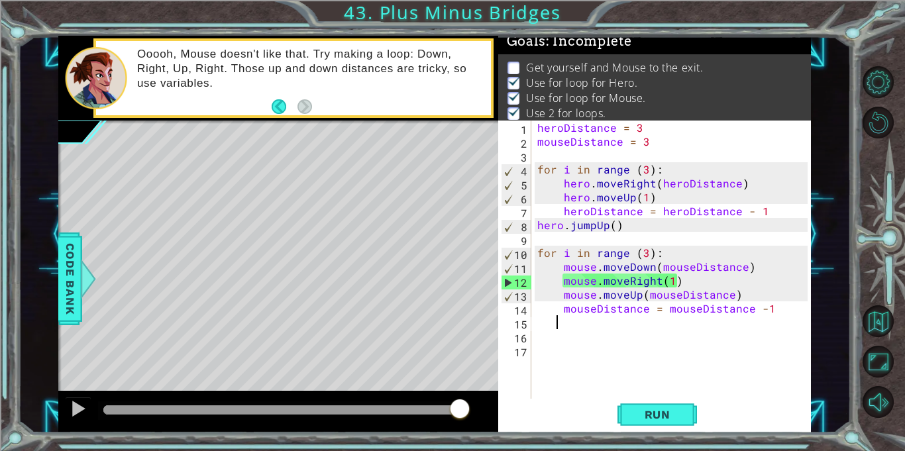
click at [742, 291] on div "heroDistance = 3 mouseDistance = 3 for i in range ( 3 ) : hero . moveRight ( he…" at bounding box center [675, 274] width 280 height 306
type textarea "mouse.moveUp(mouseDistance)"
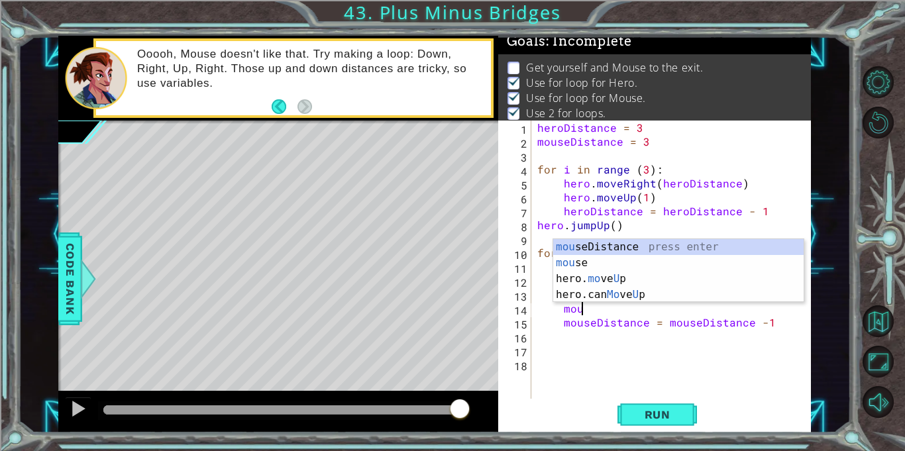
type textarea "m"
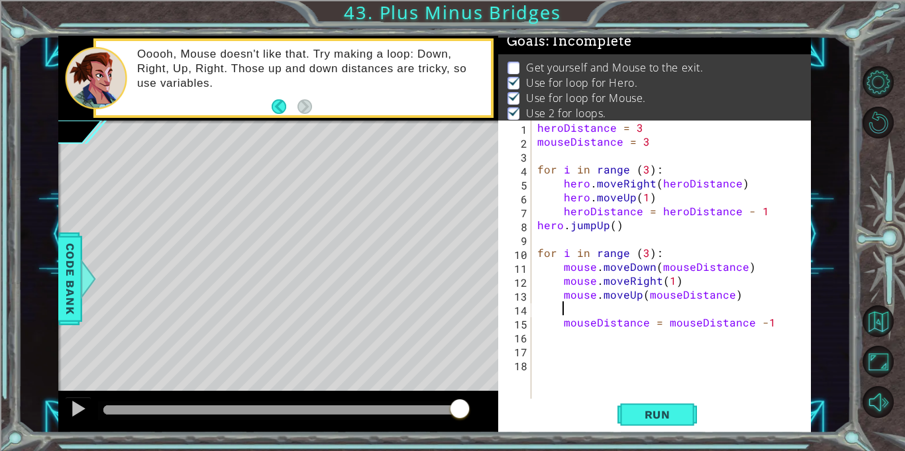
scroll to position [0, 0]
click at [792, 310] on div "heroDistance = 3 mouseDistance = 3 for i in range ( 3 ) : hero . moveRight ( he…" at bounding box center [675, 274] width 280 height 306
type textarea "mouseDistance = mouseDistance -1"
click at [563, 308] on div "heroDistance = 3 mouseDistance = 3 for i in range ( 3 ) : hero . moveRight ( he…" at bounding box center [675, 274] width 280 height 306
type textarea "mouseDistance = mouseDistance -1"
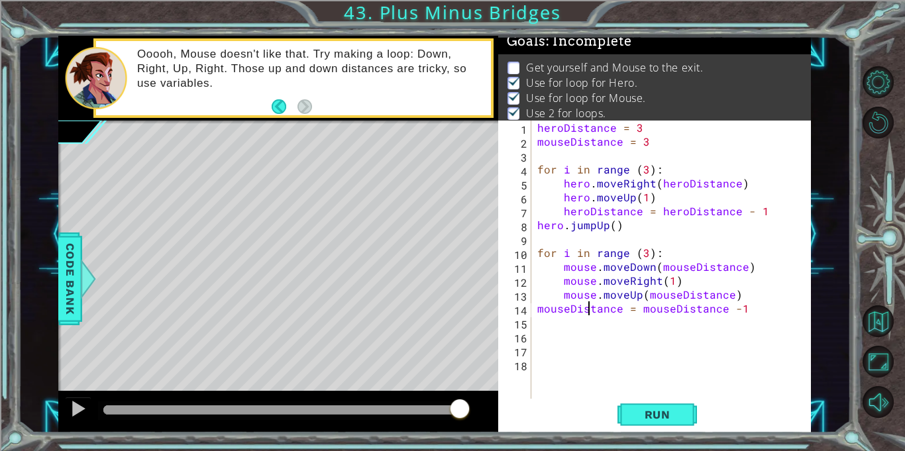
click at [587, 315] on div "heroDistance = 3 mouseDistance = 3 for i in range ( 3 ) : hero . moveRight ( he…" at bounding box center [675, 274] width 280 height 306
click at [738, 319] on div "heroDistance = 3 mouseDistance = 3 for i in range ( 3 ) : hero . moveRight ( he…" at bounding box center [675, 274] width 280 height 306
click at [667, 412] on span "Run" at bounding box center [658, 414] width 52 height 13
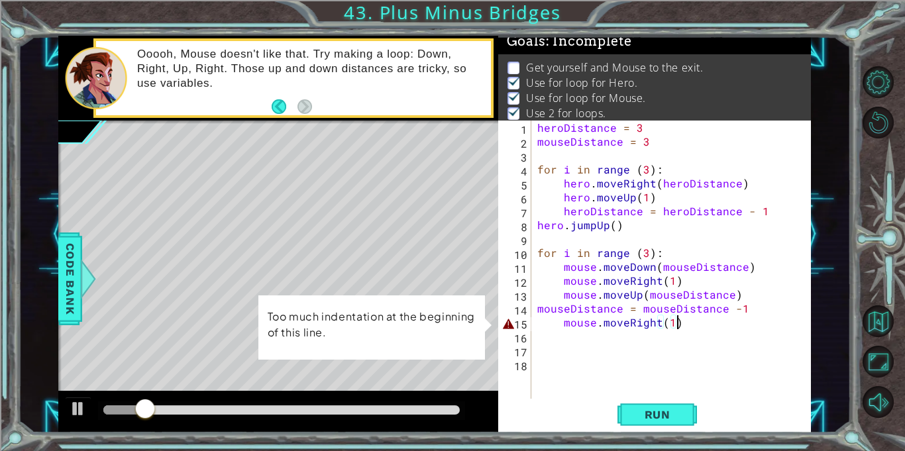
click at [565, 318] on div "heroDistance = 3 mouseDistance = 3 for i in range ( 3 ) : hero . moveRight ( he…" at bounding box center [675, 274] width 280 height 306
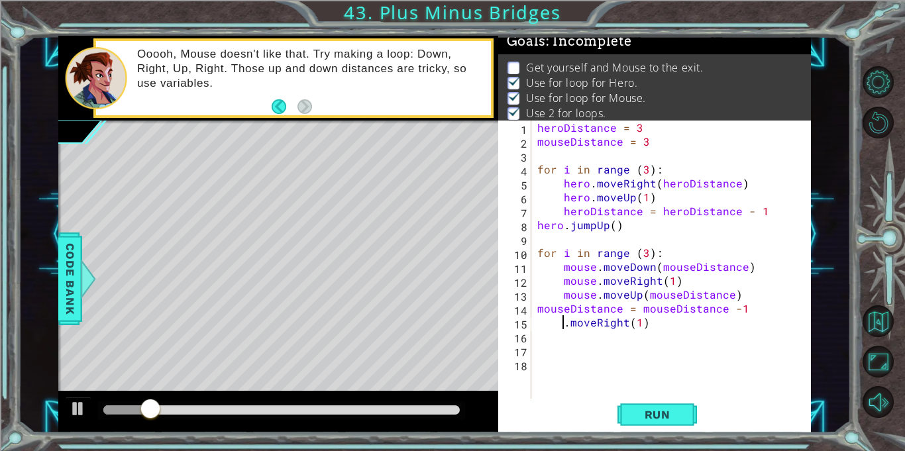
type textarea ".moveRight(1)"
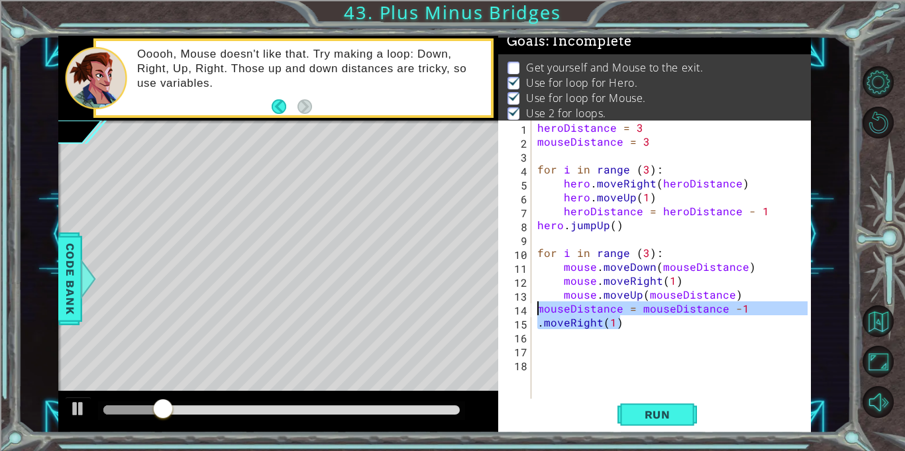
click at [474, 321] on div "1 ההההההההההההההההההההההההההההההההההההההההההההההההההההההההההההההההההההההההההההה…" at bounding box center [434, 234] width 753 height 397
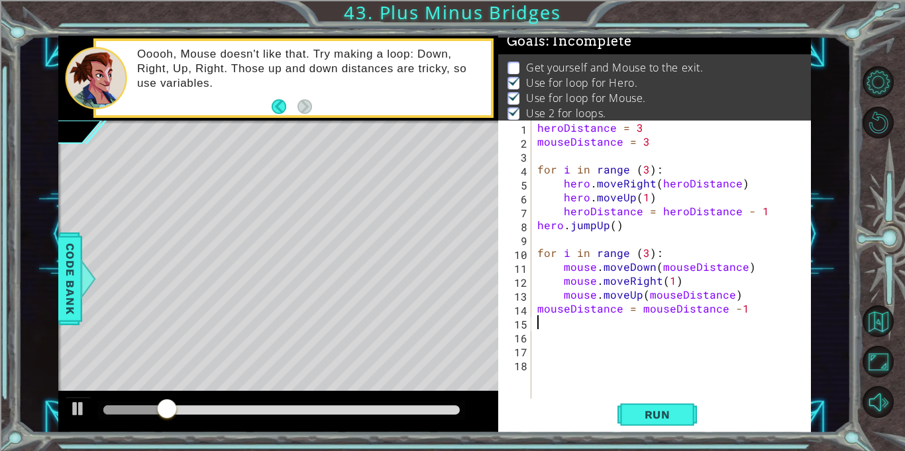
scroll to position [0, 0]
click at [652, 410] on span "Run" at bounding box center [658, 414] width 52 height 13
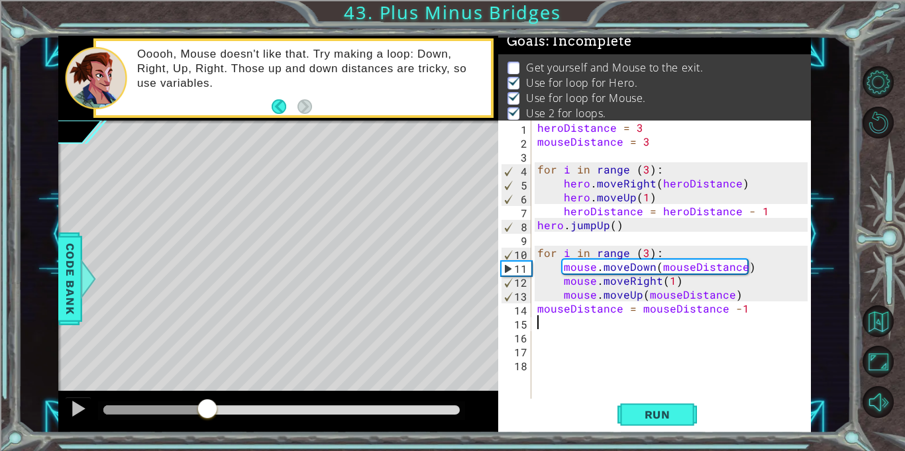
drag, startPoint x: 118, startPoint y: 416, endPoint x: 207, endPoint y: 451, distance: 96.1
click at [207, 451] on div "1 ההההההההההההההההההההההההההההההההההההההההההההההההההההההההההההההההההההההההההההה…" at bounding box center [452, 225] width 905 height 451
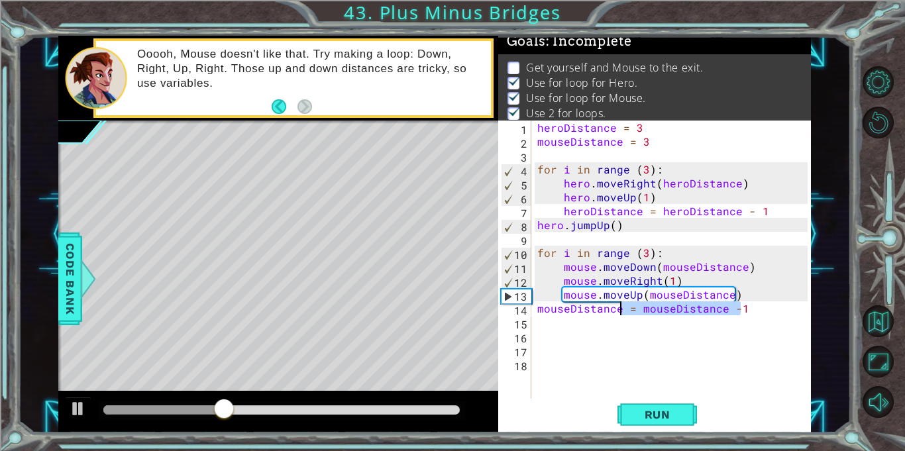
drag, startPoint x: 759, startPoint y: 309, endPoint x: 568, endPoint y: 310, distance: 190.9
click at [568, 310] on div "heroDistance = 3 mouseDistance = 3 for i in range ( 3 ) : hero . moveRight ( he…" at bounding box center [675, 274] width 280 height 306
click at [575, 310] on div "heroDistance = 3 mouseDistance = 3 for i in range ( 3 ) : hero . moveRight ( he…" at bounding box center [671, 260] width 273 height 278
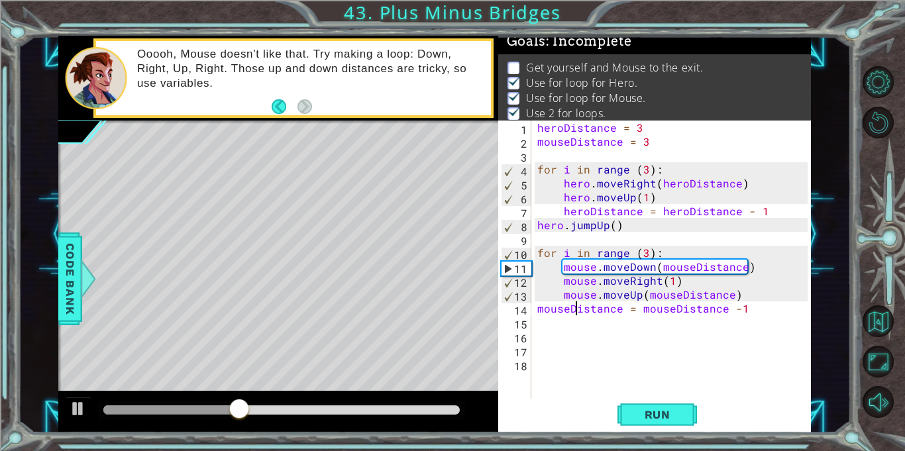
click at [540, 309] on div "heroDistance = 3 mouseDistance = 3 for i in range ( 3 ) : hero . moveRight ( he…" at bounding box center [675, 274] width 280 height 306
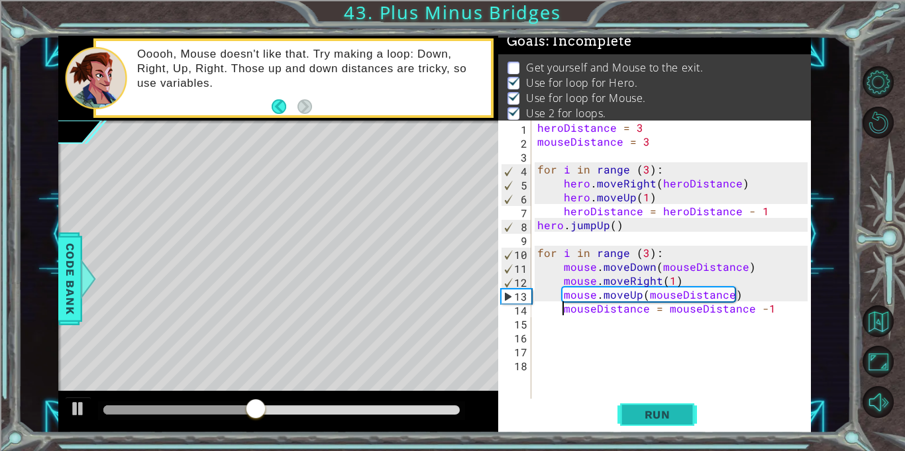
click at [642, 414] on span "Run" at bounding box center [658, 414] width 52 height 13
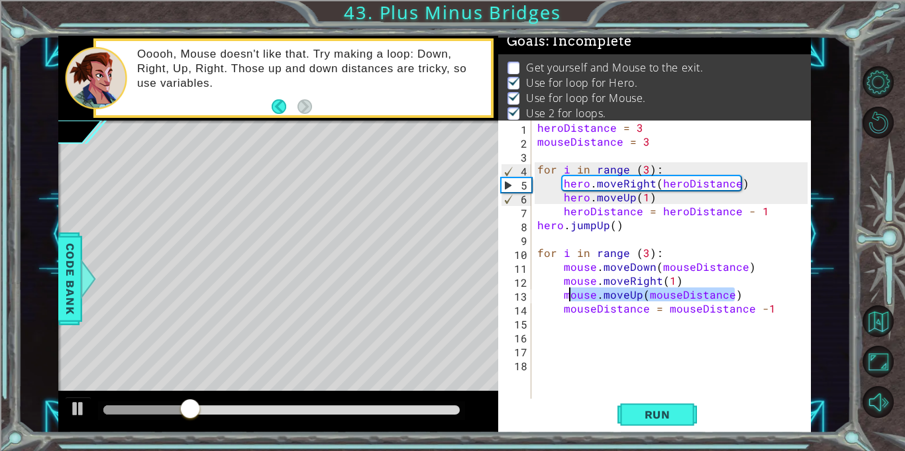
drag, startPoint x: 746, startPoint y: 298, endPoint x: 563, endPoint y: 298, distance: 182.3
click at [563, 298] on div "heroDistance = 3 mouseDistance = 3 for i in range ( 3 ) : hero . moveRight ( he…" at bounding box center [675, 274] width 280 height 306
type textarea "mouse.moveUp(mouseDistance)"
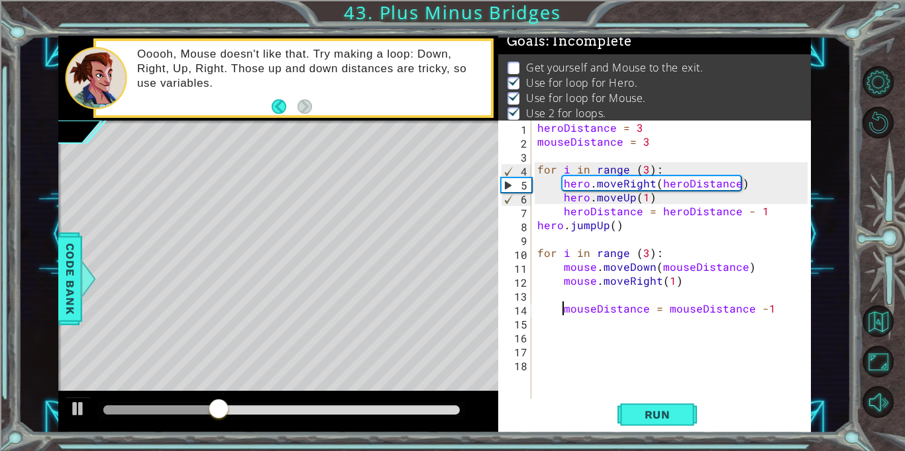
click at [563, 308] on div "heroDistance = 3 mouseDistance = 3 for i in range ( 3 ) : hero . moveRight ( he…" at bounding box center [675, 274] width 280 height 306
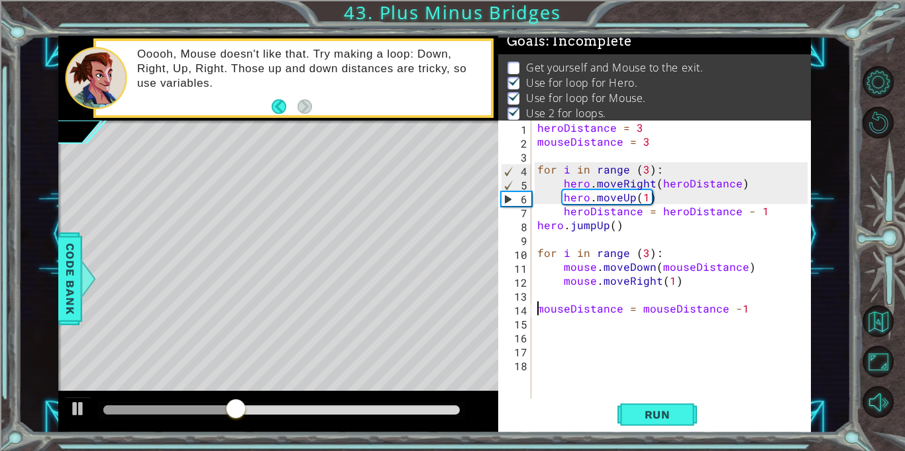
type textarea "mouseDistance = mouseDistance -1"
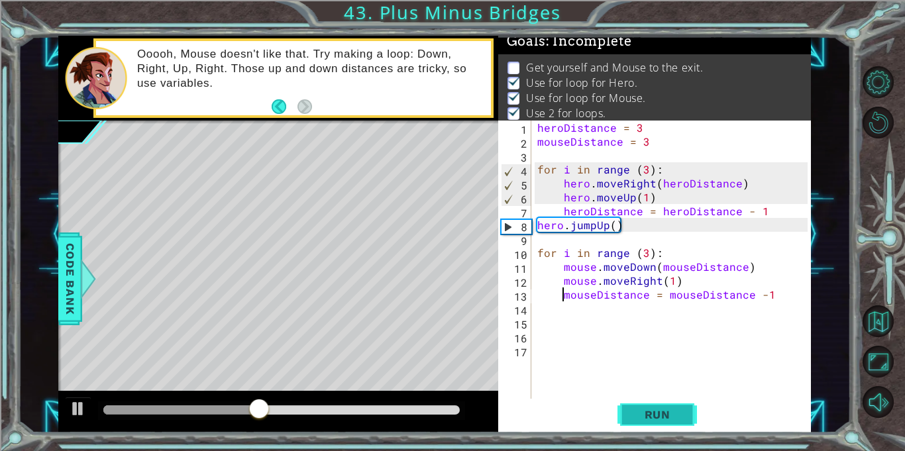
click at [645, 405] on button "Run" at bounding box center [658, 415] width 80 height 31
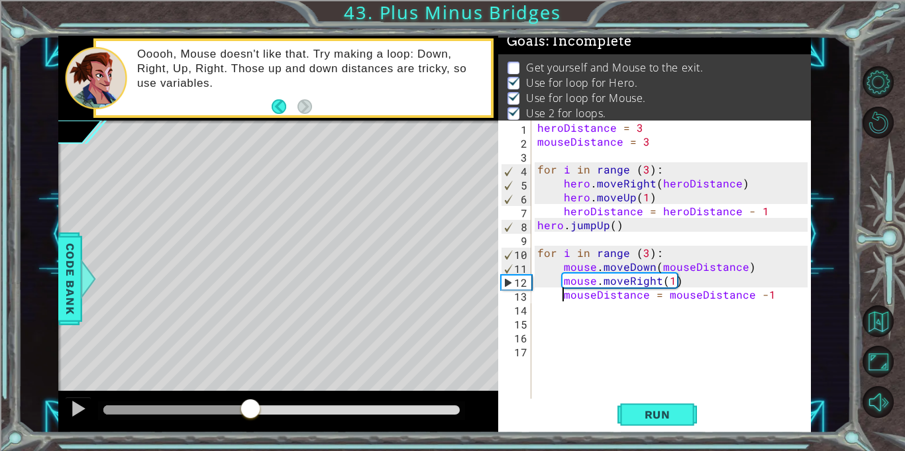
drag, startPoint x: 121, startPoint y: 407, endPoint x: 250, endPoint y: 425, distance: 130.5
click at [250, 425] on div at bounding box center [278, 412] width 440 height 42
click at [584, 305] on div "heroDistance = 3 mouseDistance = 3 for i in range ( 3 ) : hero . moveRight ( he…" at bounding box center [675, 274] width 280 height 306
click at [582, 308] on div "heroDistance = 3 mouseDistance = 3 for i in range ( 3 ) : hero . moveRight ( he…" at bounding box center [675, 274] width 280 height 306
click at [780, 295] on div "heroDistance = 3 mouseDistance = 3 for i in range ( 3 ) : hero . moveRight ( he…" at bounding box center [675, 274] width 280 height 306
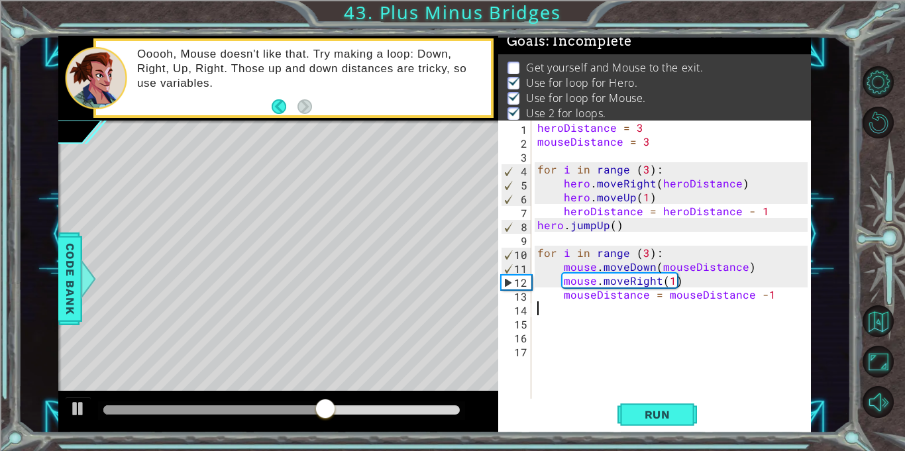
type textarea "mouseDistance = mouseDistance -1"
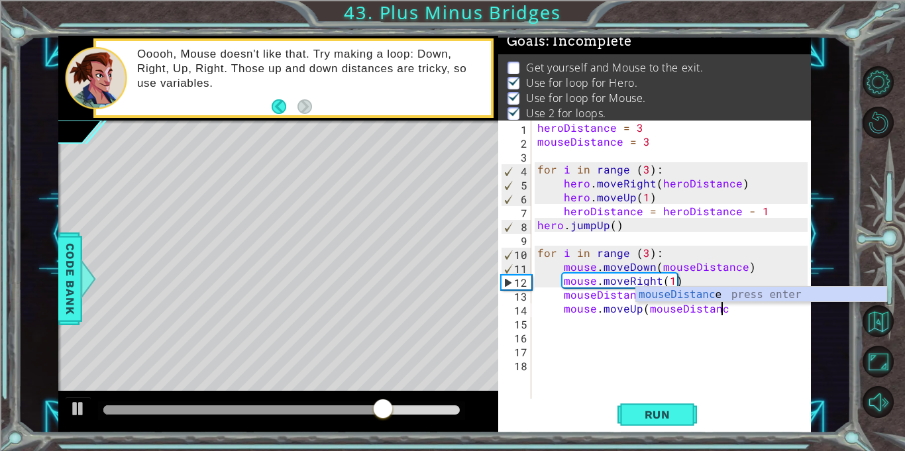
scroll to position [0, 11]
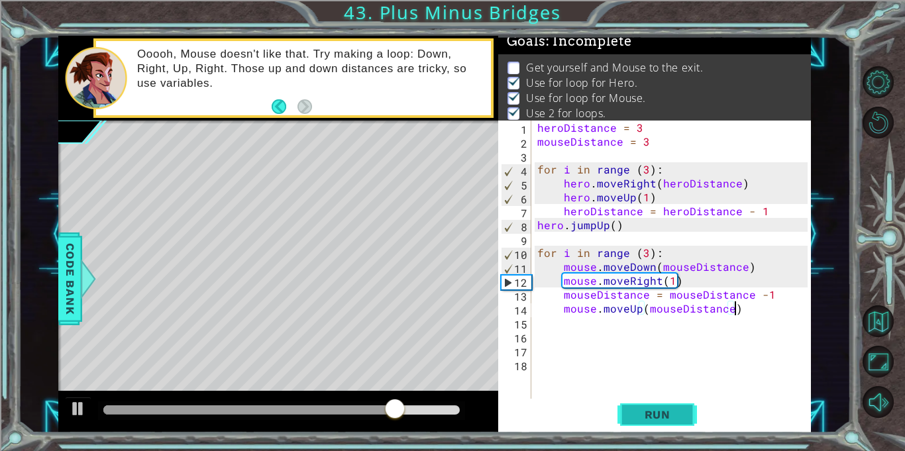
click at [687, 412] on button "Run" at bounding box center [658, 415] width 80 height 31
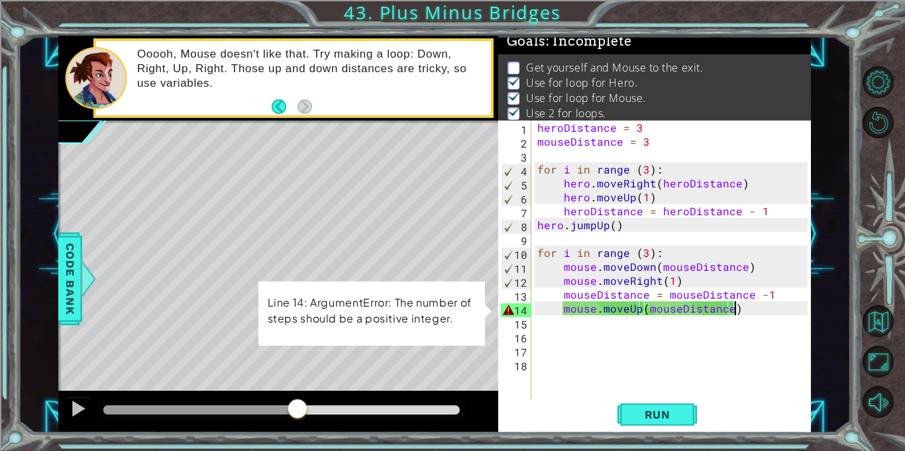
drag, startPoint x: 154, startPoint y: 410, endPoint x: 298, endPoint y: 410, distance: 143.2
click at [298, 410] on div at bounding box center [298, 410] width 24 height 24
click at [706, 315] on div "heroDistance = 3 mouseDistance = 3 for i in range ( 3 ) : hero . moveRight ( he…" at bounding box center [675, 274] width 280 height 306
click at [661, 292] on div "heroDistance = 3 mouseDistance = 3 for i in range ( 3 ) : hero . moveRight ( he…" at bounding box center [675, 274] width 280 height 306
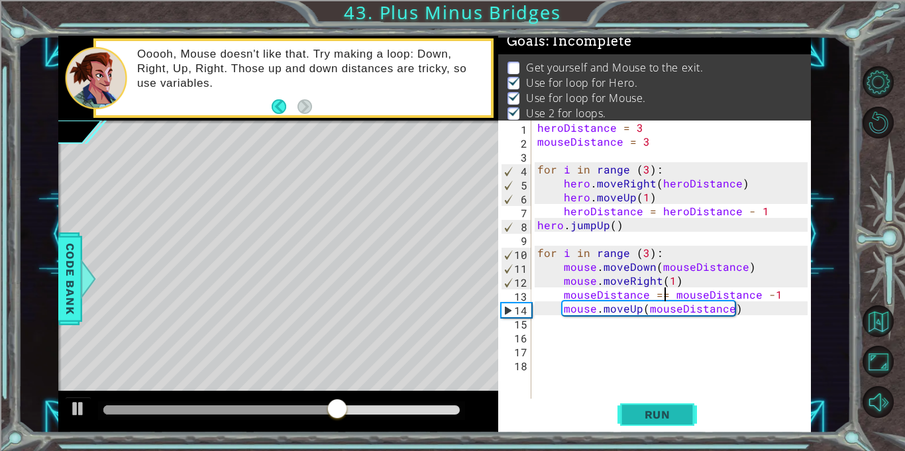
type textarea "mouseDistance == mouseDistance -1"
click at [681, 410] on span "Run" at bounding box center [658, 414] width 52 height 13
drag, startPoint x: 117, startPoint y: 406, endPoint x: 360, endPoint y: 434, distance: 244.2
click at [360, 434] on div "1 ההההההההההההההההההההההההההההההההההההההההההההההההההההההההההההההההההההההההההההה…" at bounding box center [452, 225] width 905 height 451
click at [591, 331] on div "heroDistance = 3 mouseDistance = 3 for i in range ( 3 ) : hero . moveRight ( he…" at bounding box center [675, 274] width 280 height 306
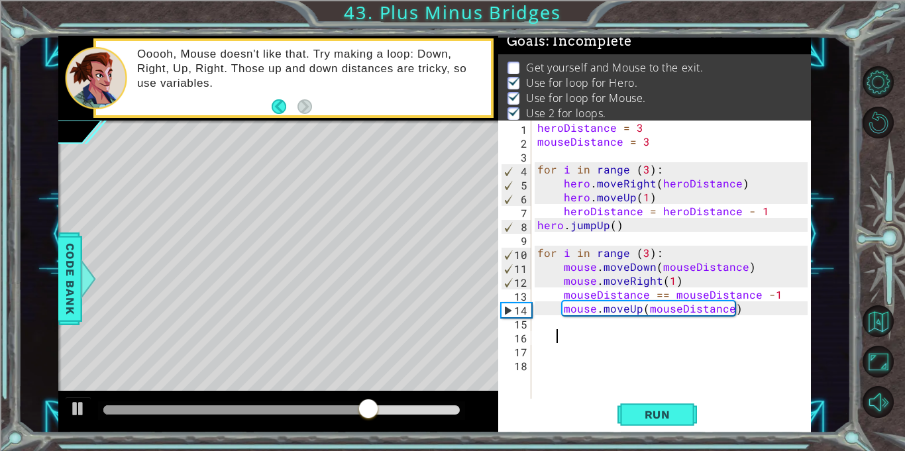
scroll to position [0, 1]
click at [761, 308] on div "heroDistance = 3 mouseDistance = 3 for i in range ( 3 ) : hero . moveRight ( he…" at bounding box center [675, 274] width 280 height 306
type textarea "mouse.moveUp(mouseDistance)"
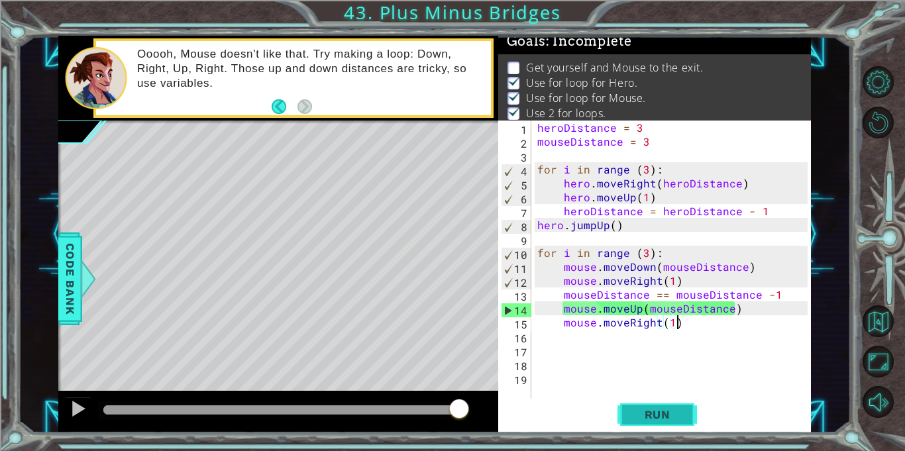
click at [637, 418] on span "Run" at bounding box center [658, 414] width 52 height 13
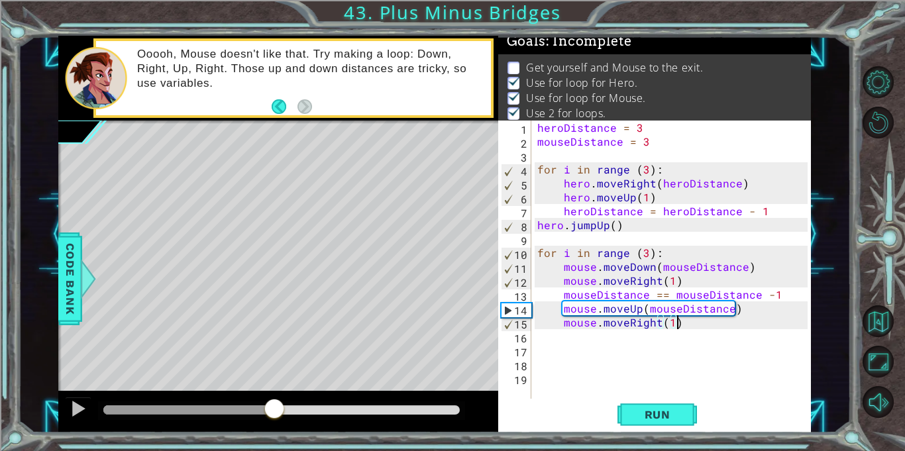
drag, startPoint x: 127, startPoint y: 410, endPoint x: 270, endPoint y: 430, distance: 144.5
click at [270, 430] on div at bounding box center [278, 412] width 440 height 42
click at [645, 249] on div "heroDistance = 3 mouseDistance = 3 for i in range ( 3 ) : hero . moveRight ( he…" at bounding box center [675, 274] width 280 height 306
type textarea "for i in range (4):"
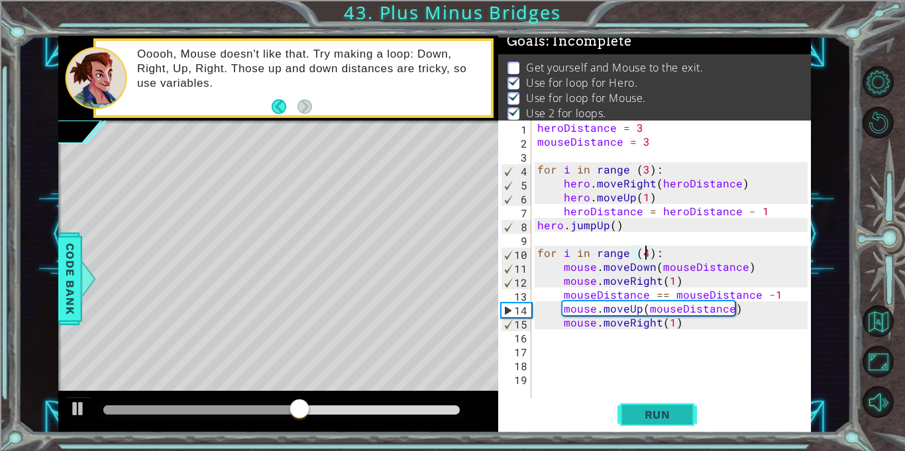
click at [661, 417] on span "Run" at bounding box center [658, 414] width 52 height 13
drag, startPoint x: 104, startPoint y: 405, endPoint x: 259, endPoint y: 430, distance: 157.1
click at [259, 430] on div at bounding box center [278, 412] width 440 height 42
click at [82, 416] on div at bounding box center [78, 408] width 17 height 17
click at [563, 331] on div "heroDistance = 3 mouseDistance = 3 for i in range ( 3 ) : hero . moveRight ( he…" at bounding box center [675, 274] width 280 height 306
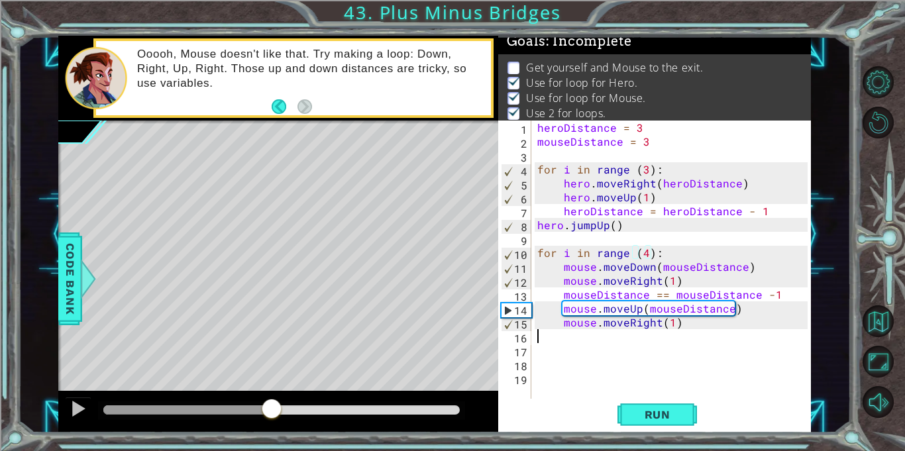
scroll to position [0, 0]
click at [563, 327] on div "heroDistance = 3 mouseDistance = 3 for i in range ( 3 ) : hero . moveRight ( he…" at bounding box center [675, 274] width 280 height 306
type textarea "mouse.moveRight(1)"
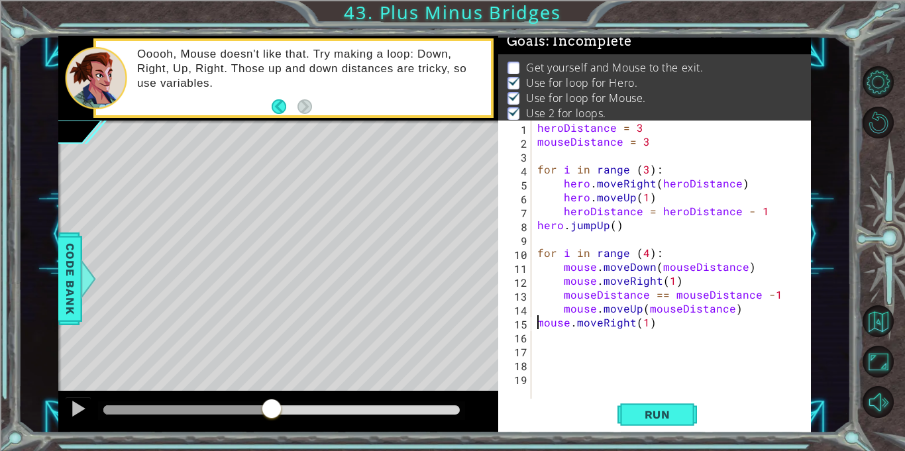
click at [608, 342] on div "heroDistance = 3 mouseDistance = 3 for i in range ( 3 ) : hero . moveRight ( he…" at bounding box center [675, 274] width 280 height 306
click at [641, 416] on span "Run" at bounding box center [658, 414] width 52 height 13
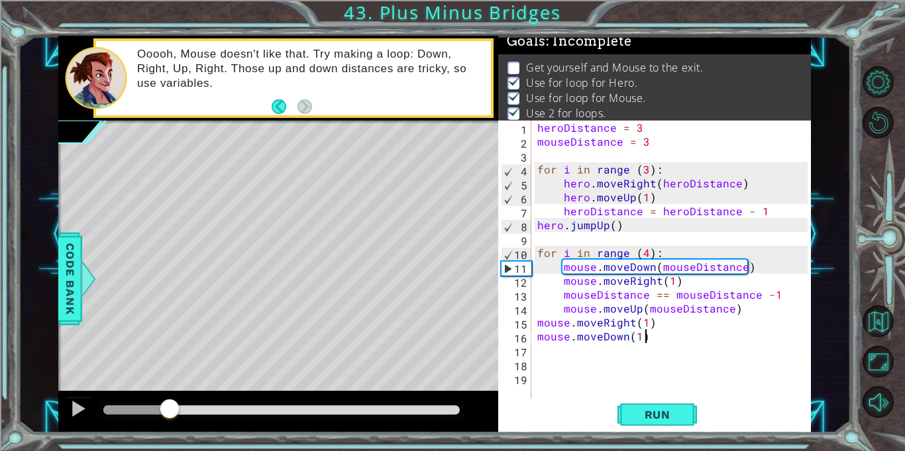
drag, startPoint x: 131, startPoint y: 414, endPoint x: 170, endPoint y: 403, distance: 40.1
click at [170, 406] on div at bounding box center [281, 410] width 357 height 9
click at [535, 316] on div "heroDistance = 3 mouseDistance = 3 for i in range ( 3 ) : hero . moveRight ( he…" at bounding box center [675, 274] width 280 height 306
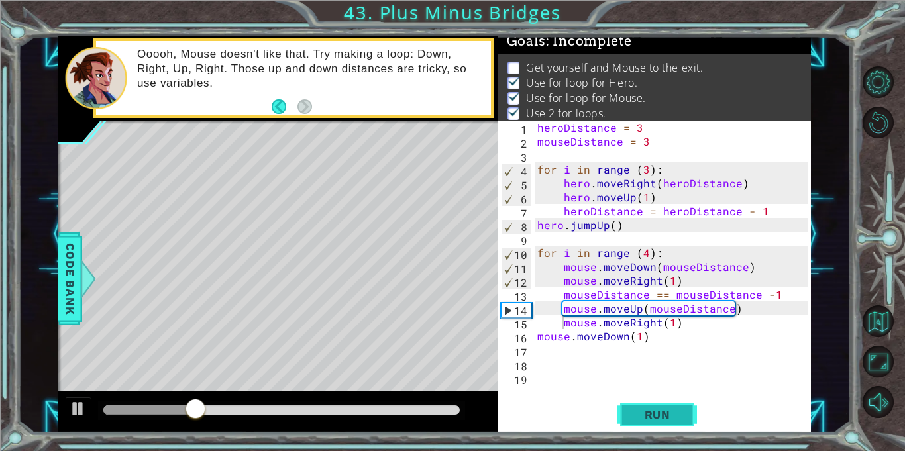
click at [687, 419] on button "Run" at bounding box center [658, 415] width 80 height 31
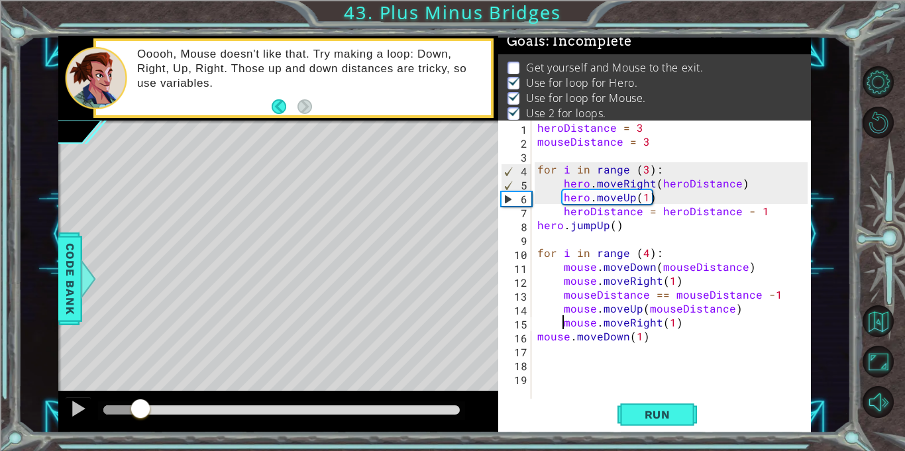
drag, startPoint x: 128, startPoint y: 411, endPoint x: 141, endPoint y: 428, distance: 21.3
click at [141, 428] on div at bounding box center [278, 412] width 440 height 42
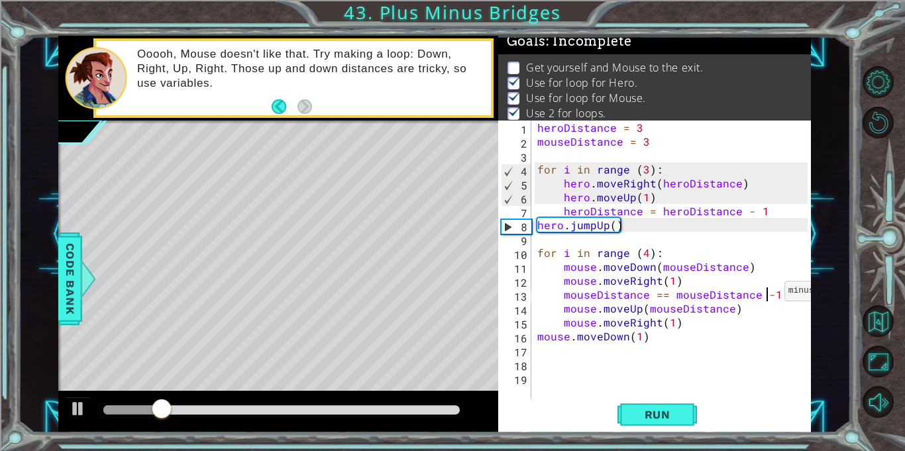
click at [768, 294] on div "heroDistance = 3 mouseDistance = 3 for i in range ( 3 ) : hero . moveRight ( he…" at bounding box center [675, 274] width 280 height 306
type textarea "mouseDistance == mouseDistance - 1"
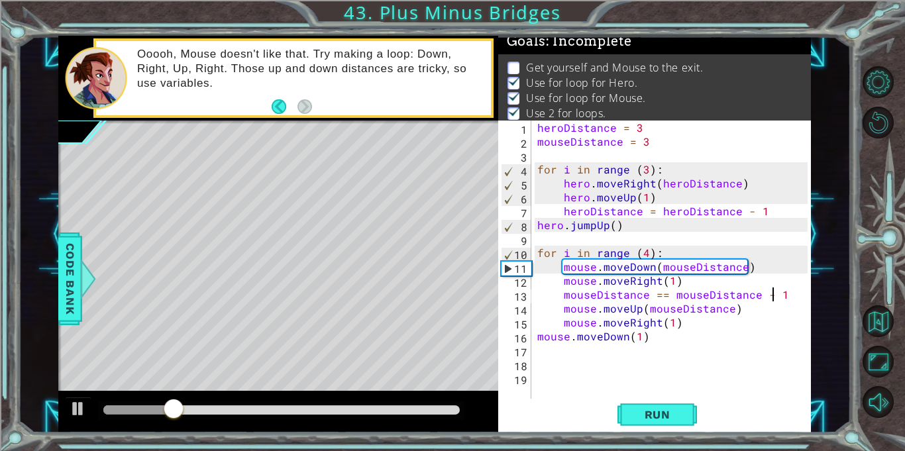
click at [687, 395] on div "heroDistance = 3 mouseDistance = 3 for i in range ( 3 ) : hero . moveRight ( he…" at bounding box center [675, 274] width 280 height 306
click at [687, 407] on button "Run" at bounding box center [658, 415] width 80 height 31
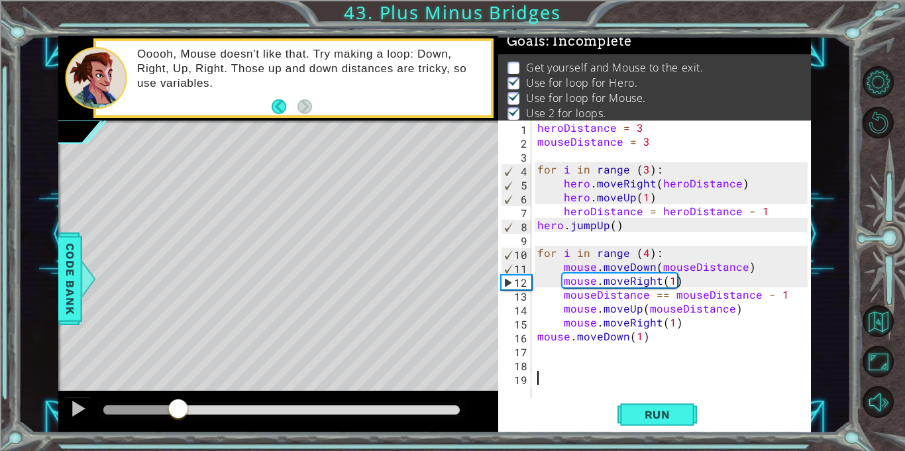
drag, startPoint x: 125, startPoint y: 405, endPoint x: 168, endPoint y: 427, distance: 48.9
click at [168, 427] on div at bounding box center [278, 412] width 440 height 42
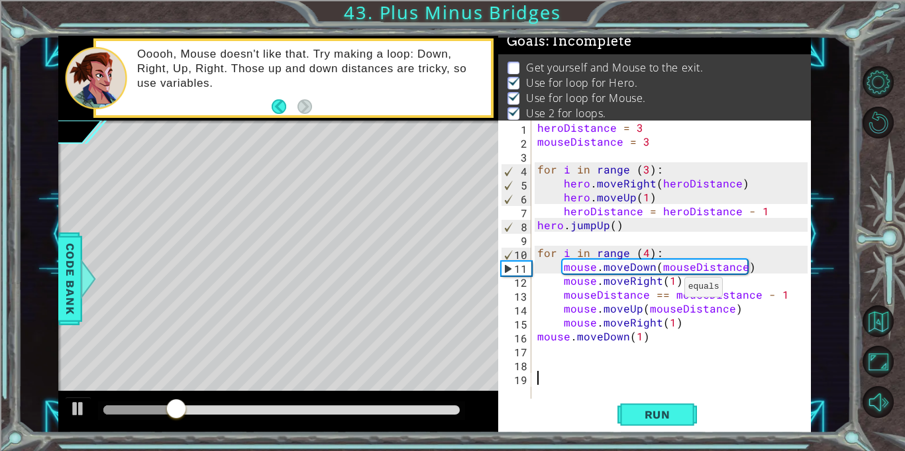
click at [668, 302] on div "heroDistance = 3 mouseDistance = 3 for i in range ( 3 ) : hero . moveRight ( he…" at bounding box center [675, 274] width 280 height 306
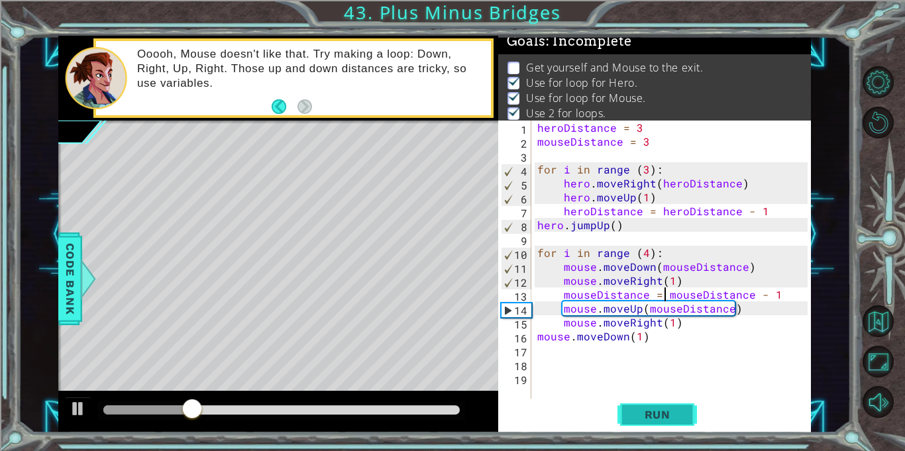
click at [686, 410] on button "Run" at bounding box center [658, 415] width 80 height 31
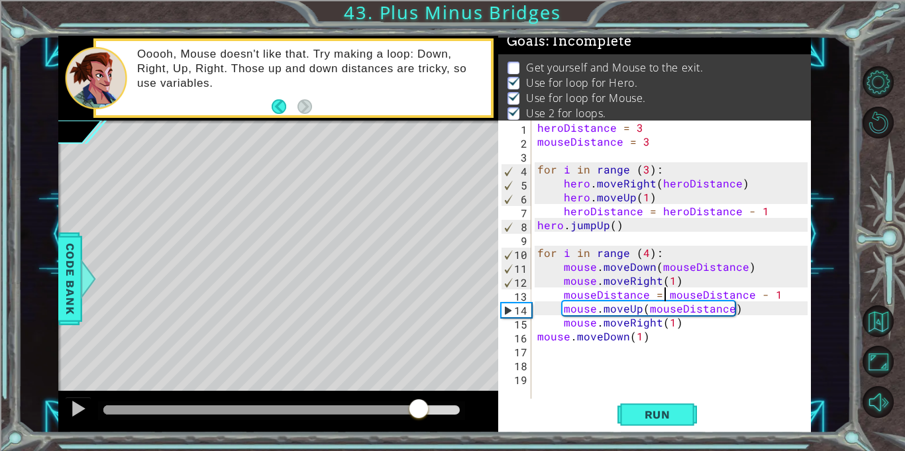
drag, startPoint x: 150, startPoint y: 404, endPoint x: 420, endPoint y: 434, distance: 272.1
click at [420, 434] on div "1 ההההההההההההההההההההההההההההההההההההההההההההההההההההההההההההההההההההההההההההה…" at bounding box center [452, 225] width 905 height 451
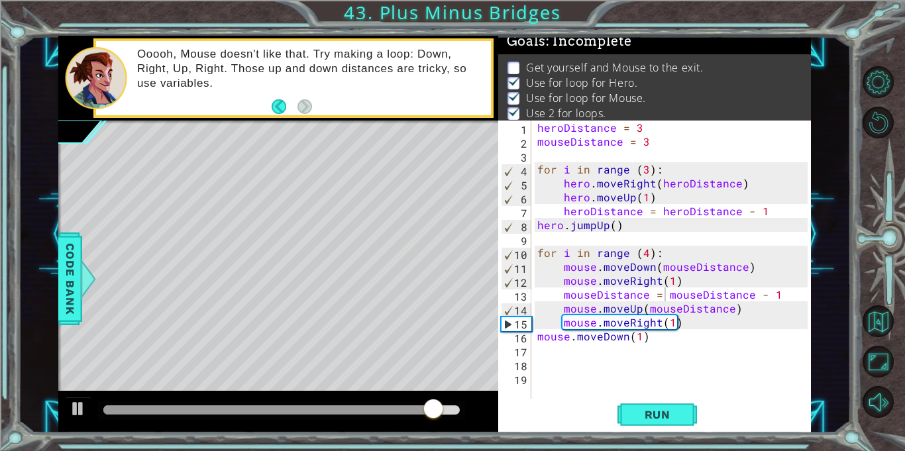
drag, startPoint x: 420, startPoint y: 434, endPoint x: 439, endPoint y: 435, distance: 19.3
click at [439, 435] on div "1 ההההההההההההההההההההההההההההההההההההההההההההההההההההההההההההההההההההההההההההה…" at bounding box center [452, 225] width 905 height 451
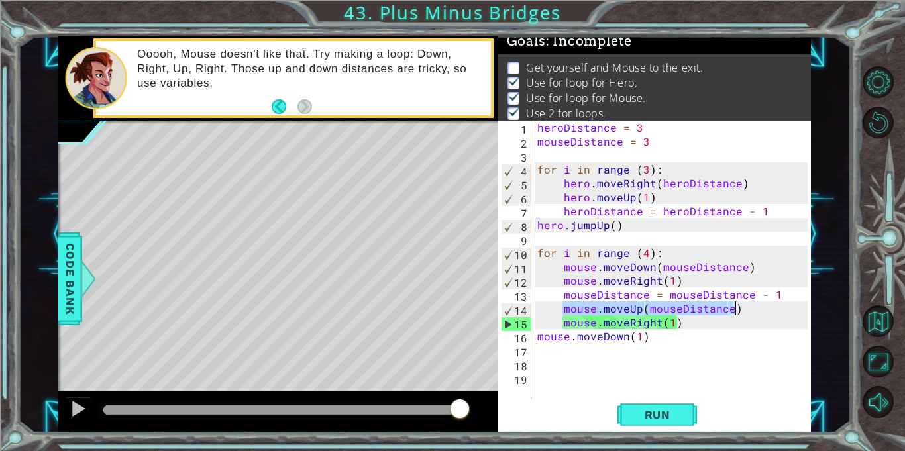
drag, startPoint x: 563, startPoint y: 307, endPoint x: 756, endPoint y: 308, distance: 192.9
click at [756, 308] on div "heroDistance = 3 mouseDistance = 3 for i in range ( 3 ) : hero . moveRight ( he…" at bounding box center [675, 274] width 280 height 306
click at [696, 274] on div "heroDistance = 3 mouseDistance = 3 for i in range ( 3 ) : hero . moveRight ( he…" at bounding box center [675, 274] width 280 height 306
click at [700, 287] on div "heroDistance = 3 mouseDistance = 3 for i in range ( 3 ) : hero . moveRight ( he…" at bounding box center [675, 274] width 280 height 306
type textarea "mouse.moveRight(1)"
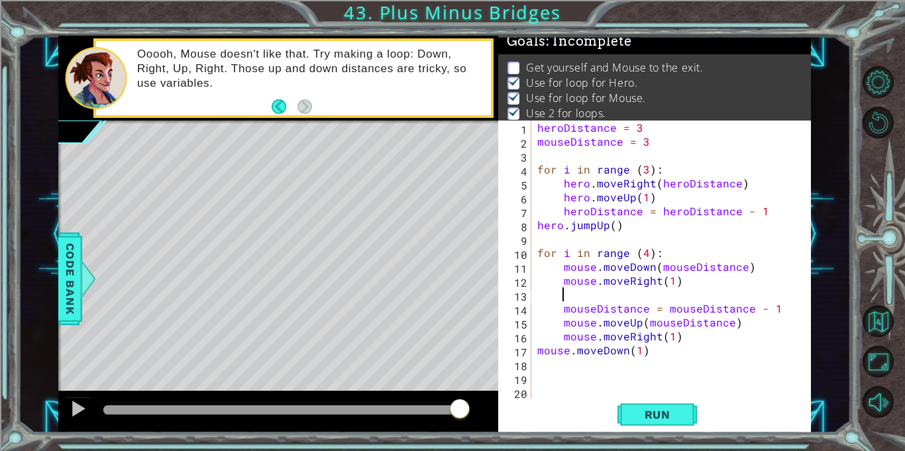
paste textarea "mouse.moveUp(mouseDistance)"
type textarea "mouse.moveUp(mouseDistance)"
drag, startPoint x: 742, startPoint y: 323, endPoint x: 543, endPoint y: 325, distance: 198.8
click at [543, 325] on div "heroDistance = 3 mouseDistance = 3 for i in range ( 3 ) : hero . moveRight ( he…" at bounding box center [675, 274] width 280 height 306
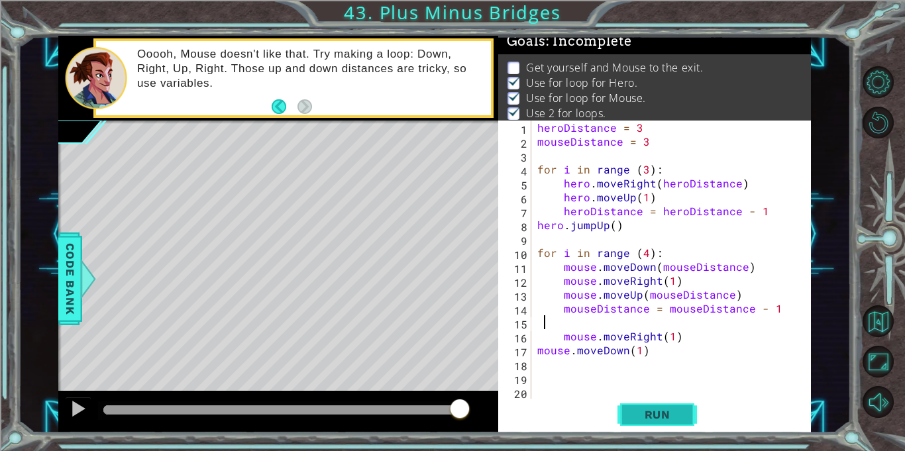
click at [646, 407] on button "Run" at bounding box center [658, 415] width 80 height 31
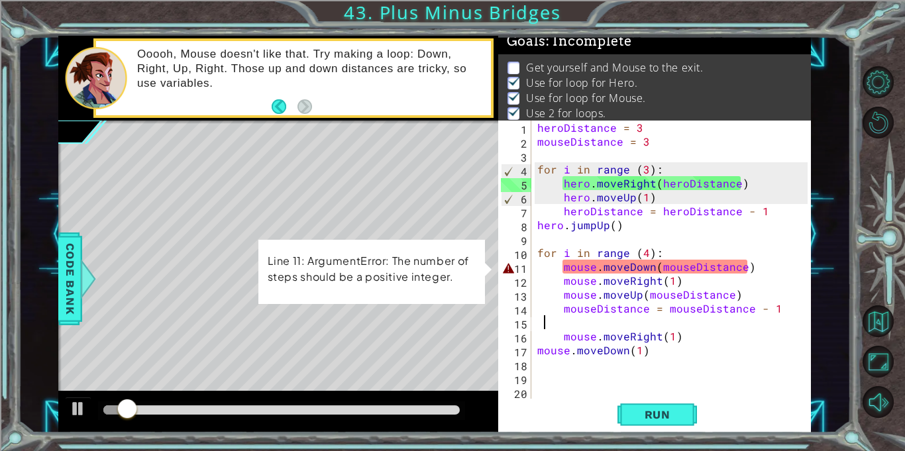
click at [561, 334] on div "heroDistance = 3 mouseDistance = 3 for i in range ( 3 ) : hero . moveRight ( he…" at bounding box center [675, 274] width 280 height 306
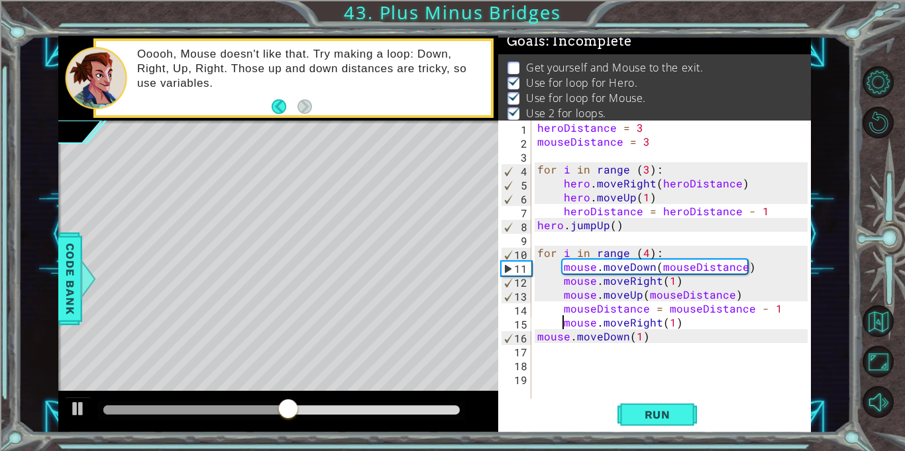
click at [627, 337] on div "heroDistance = 3 mouseDistance = 3 for i in range ( 3 ) : hero . moveRight ( he…" at bounding box center [675, 274] width 280 height 306
type textarea "mouse.moveRight(1)"
click at [597, 349] on div "heroDistance = 3 mouseDistance = 3 for i in range ( 3 ) : hero . moveRight ( he…" at bounding box center [675, 274] width 280 height 306
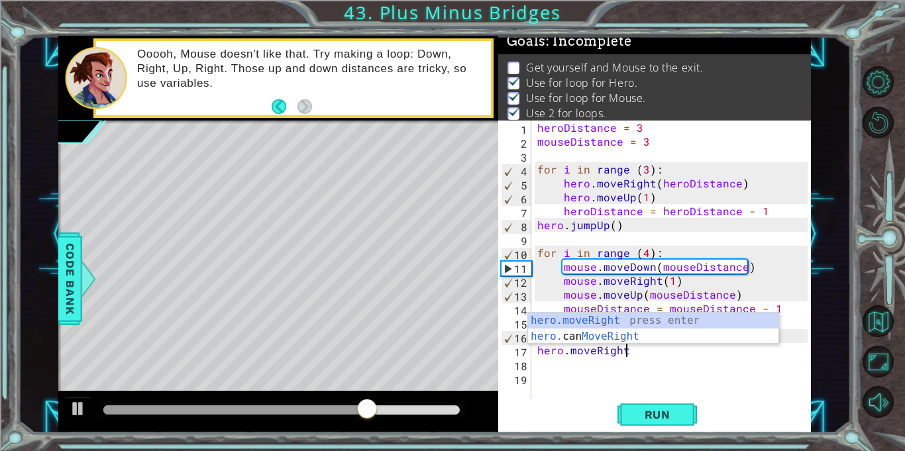
scroll to position [0, 5]
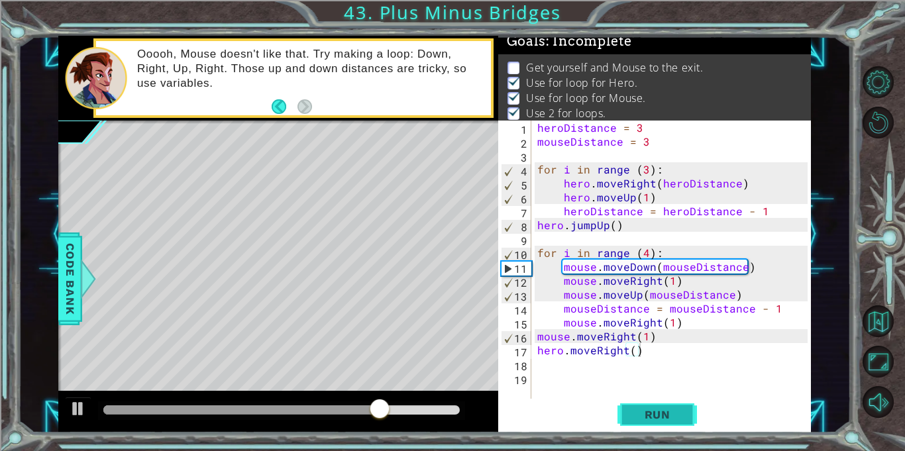
click at [661, 407] on button "Run" at bounding box center [658, 415] width 80 height 31
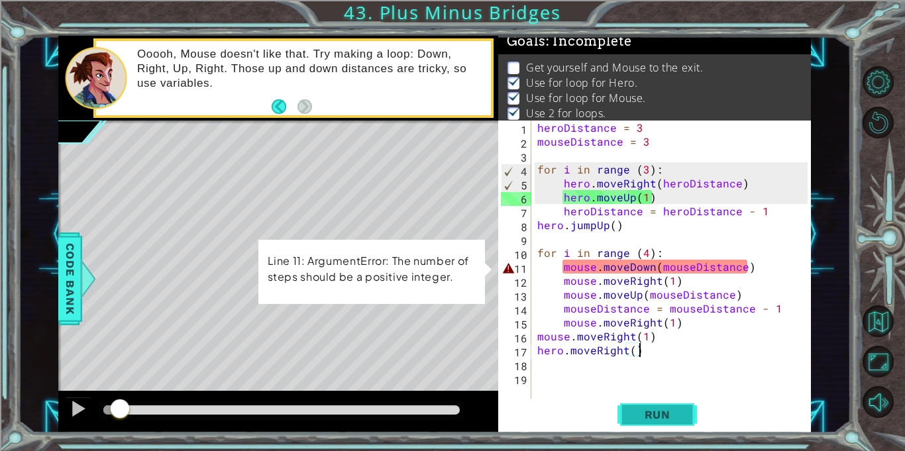
click at [684, 423] on button "Run" at bounding box center [658, 415] width 80 height 31
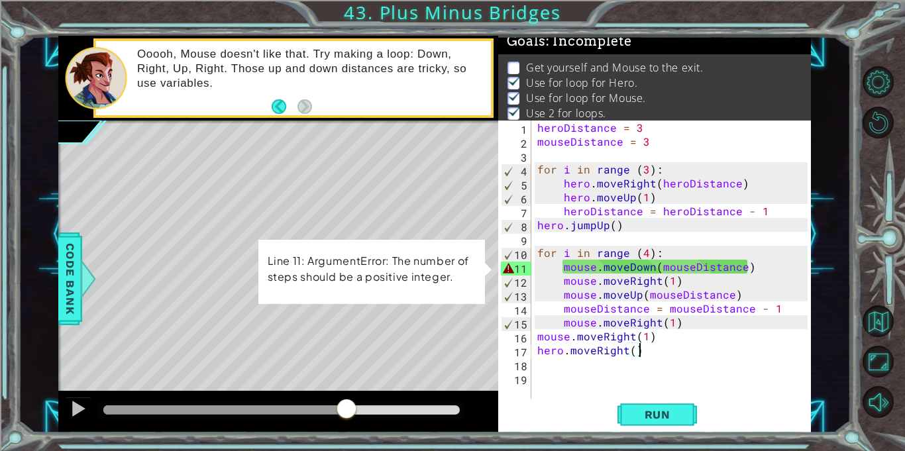
drag, startPoint x: 129, startPoint y: 406, endPoint x: 347, endPoint y: 409, distance: 218.1
click at [347, 409] on div at bounding box center [347, 410] width 24 height 24
click at [673, 268] on div "heroDistance = 3 mouseDistance = 3 for i in range ( 3 ) : hero . moveRight ( he…" at bounding box center [675, 274] width 280 height 306
click at [664, 410] on span "Run" at bounding box center [658, 414] width 52 height 13
drag, startPoint x: 161, startPoint y: 406, endPoint x: 304, endPoint y: 412, distance: 143.3
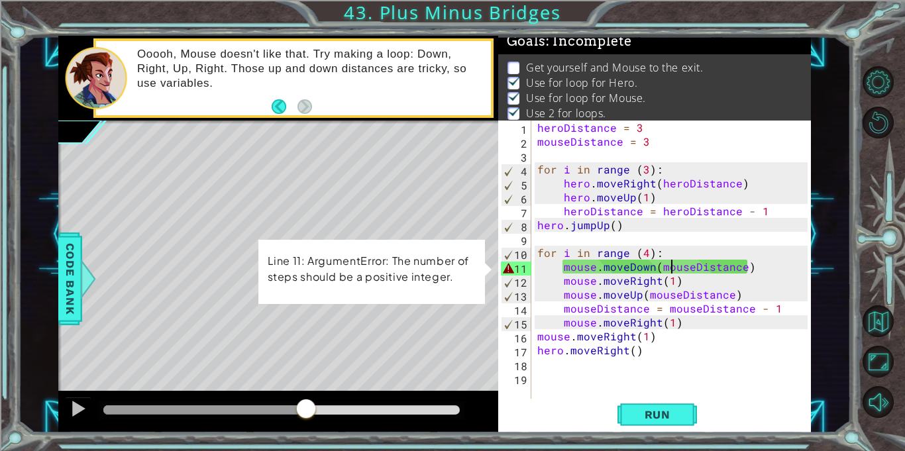
click at [304, 412] on div at bounding box center [306, 410] width 24 height 24
click at [634, 355] on div "heroDistance = 3 mouseDistance = 3 for i in range ( 3 ) : hero . moveRight ( he…" at bounding box center [675, 274] width 280 height 306
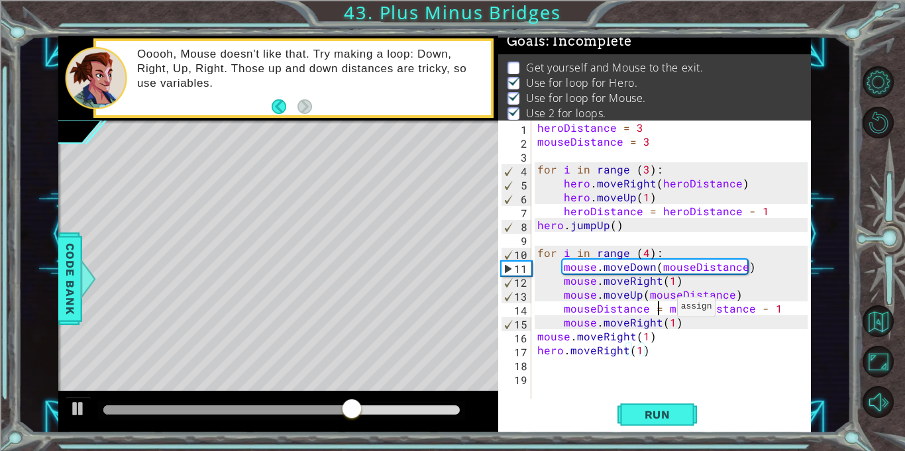
click at [660, 310] on div "heroDistance = 3 mouseDistance = 3 for i in range ( 3 ) : hero . moveRight ( he…" at bounding box center [675, 274] width 280 height 306
click at [669, 416] on span "Run" at bounding box center [658, 414] width 52 height 13
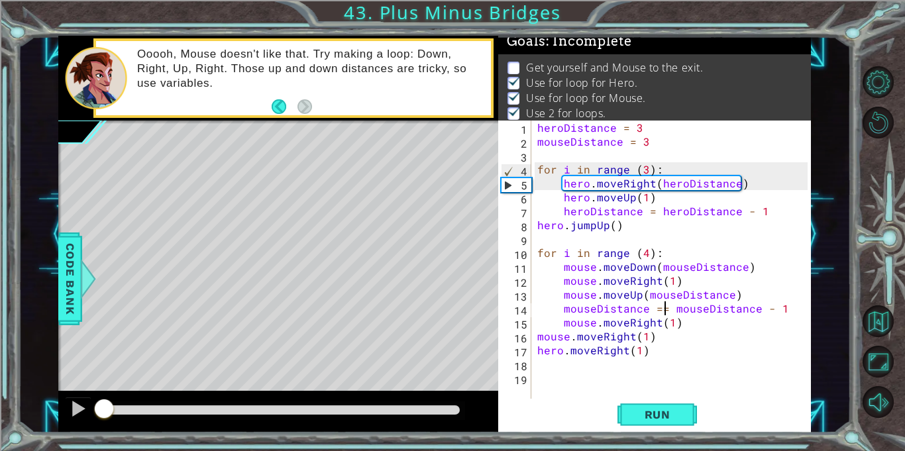
drag, startPoint x: 127, startPoint y: 411, endPoint x: 80, endPoint y: 444, distance: 57.6
click at [80, 444] on div "1 ההההההההההההההההההההההההההההההההההההההההההההההההההההההההההההההההההההההההההההה…" at bounding box center [452, 225] width 905 height 451
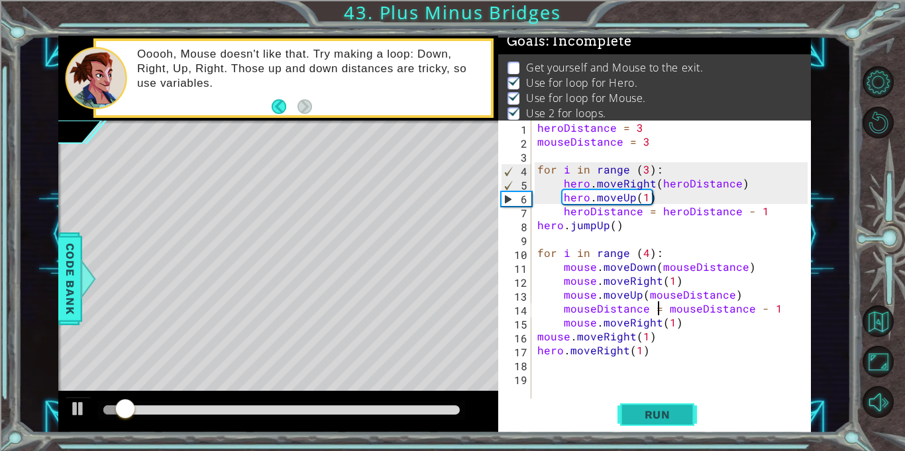
click at [689, 416] on button "Run" at bounding box center [658, 415] width 80 height 31
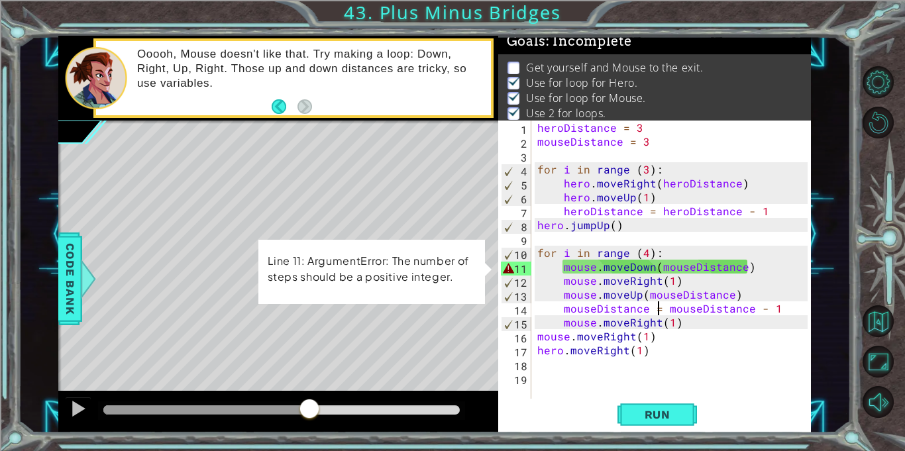
drag, startPoint x: 110, startPoint y: 412, endPoint x: 310, endPoint y: 432, distance: 200.6
click at [310, 432] on div at bounding box center [278, 412] width 440 height 42
click at [643, 252] on div "heroDistance = 3 mouseDistance = 3 for i in range ( 3 ) : hero . moveRight ( he…" at bounding box center [675, 274] width 280 height 306
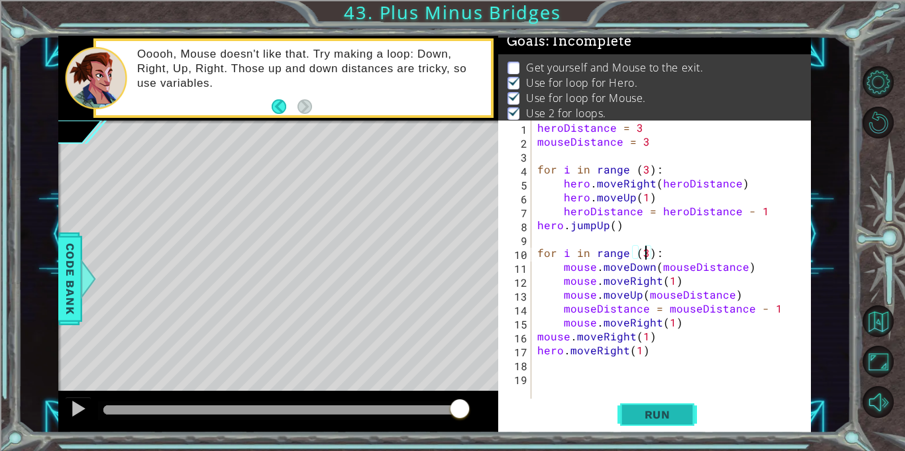
type textarea "for i in range (3):"
click at [654, 416] on span "Run" at bounding box center [658, 414] width 52 height 13
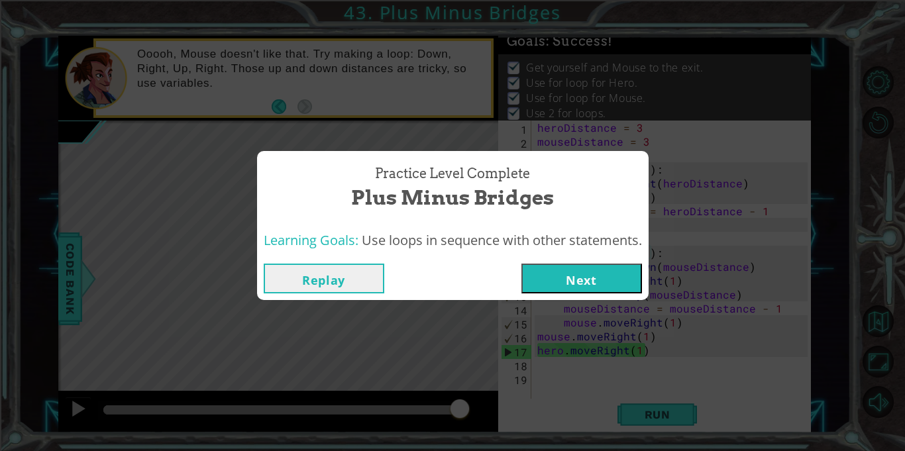
click at [614, 285] on button "Next" at bounding box center [582, 279] width 121 height 30
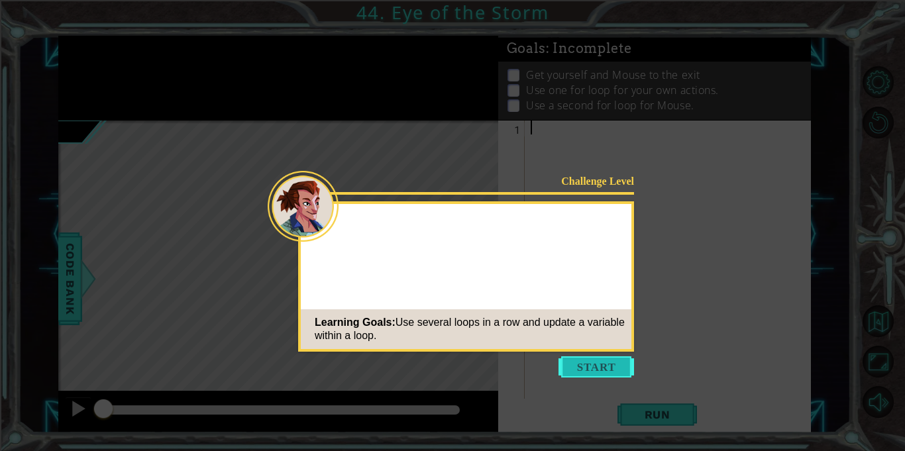
click at [607, 371] on button "Start" at bounding box center [597, 367] width 76 height 21
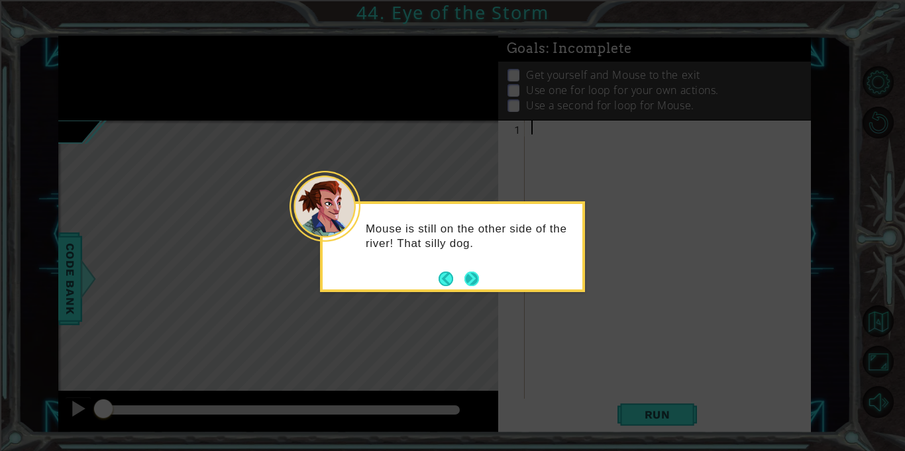
click at [470, 278] on button "Next" at bounding box center [472, 279] width 16 height 16
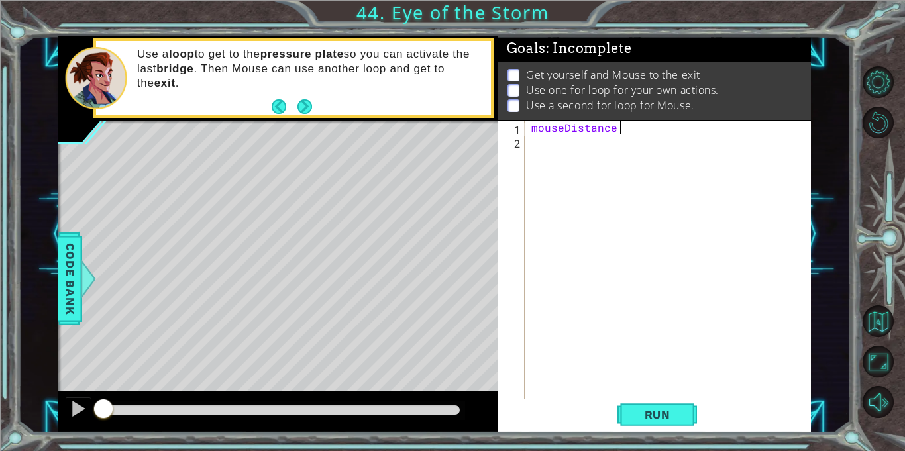
scroll to position [0, 5]
type textarea "mouseDistance = 3"
click at [656, 128] on div "mouseDistance = 3 heroDistance = 3" at bounding box center [672, 274] width 286 height 306
type textarea "mouseDistance = 1"
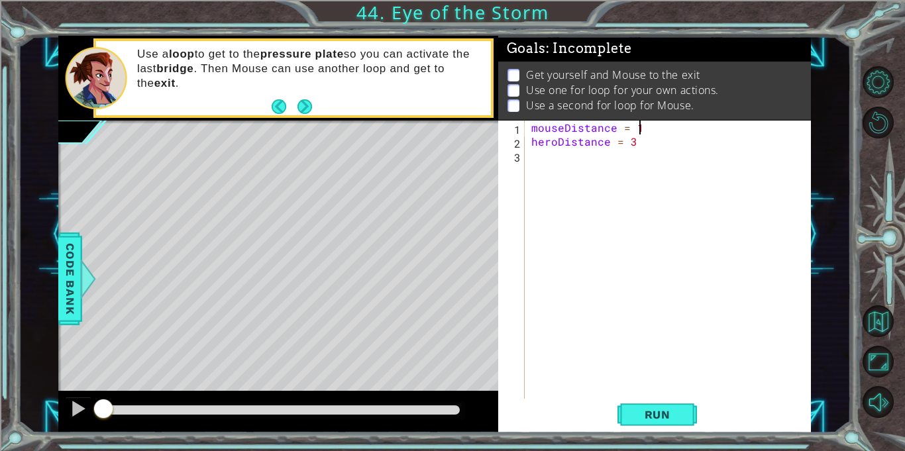
click at [618, 178] on div "mouseDistance = 1 heroDistance = 3" at bounding box center [672, 274] width 286 height 306
type textarea "for i in range (8):"
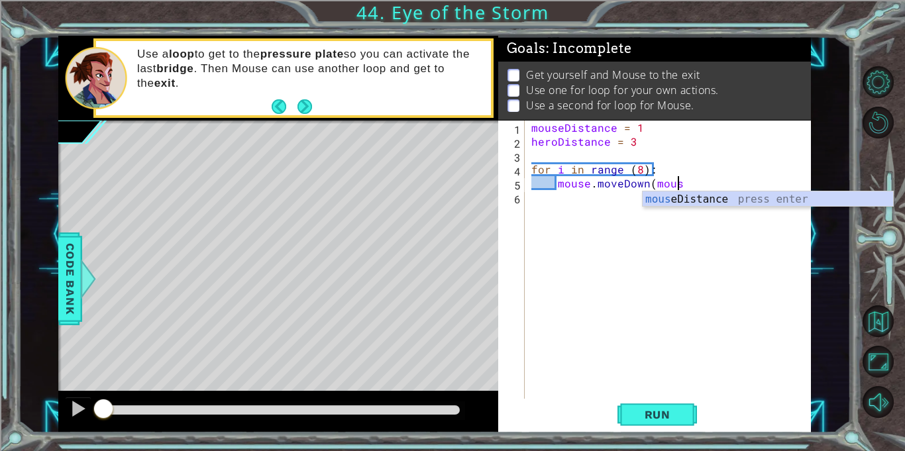
type textarea "mouse.moveDown(mouse"
click at [774, 209] on div "mouseDistance = 1 heroDistance = 3 for i in range ( 8 ) : mouse . moveDown ( mo…" at bounding box center [672, 274] width 286 height 306
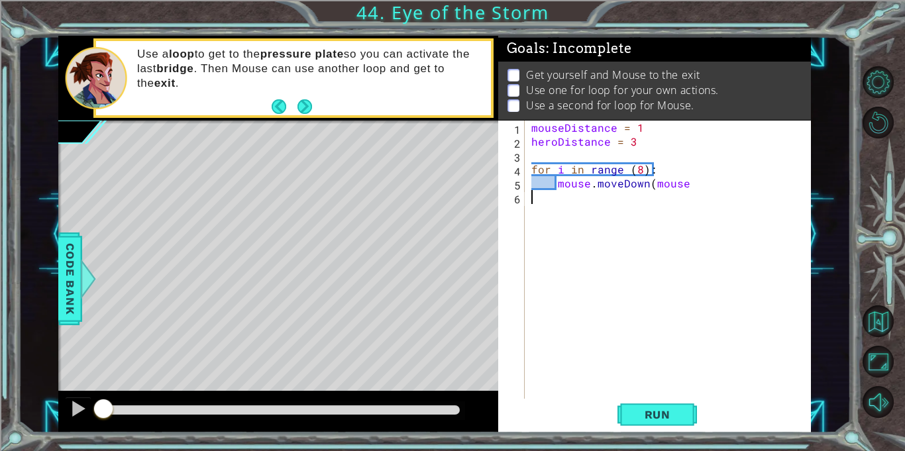
scroll to position [0, 0]
click at [684, 186] on div "mouseDistance = 1 heroDistance = 3 for i in range ( 8 ) : mouse . moveDown ( mo…" at bounding box center [672, 274] width 286 height 306
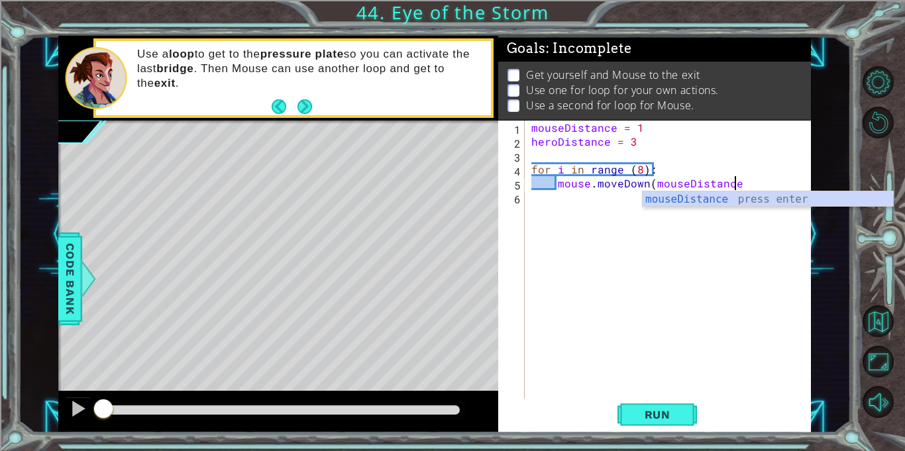
scroll to position [0, 12]
type textarea "mouse.moveDown(mouseDistance)"
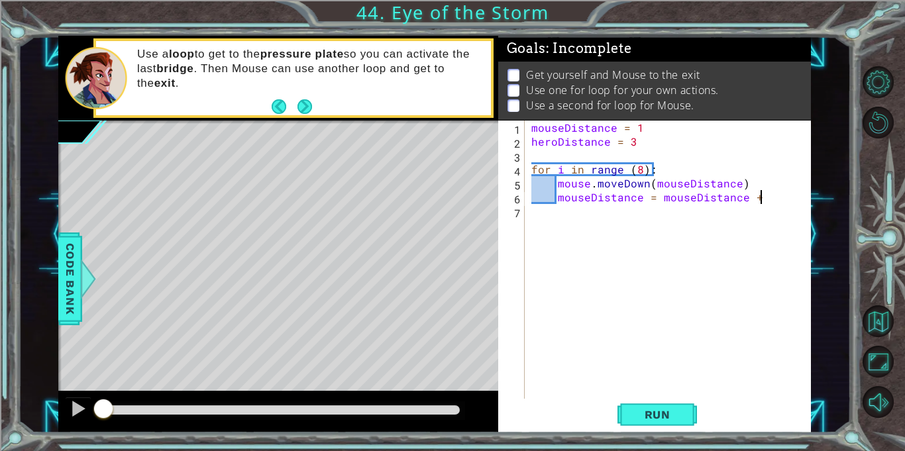
type textarea "mouseDistance = mouseDistance + 1"
click at [655, 419] on span "Run" at bounding box center [658, 414] width 52 height 13
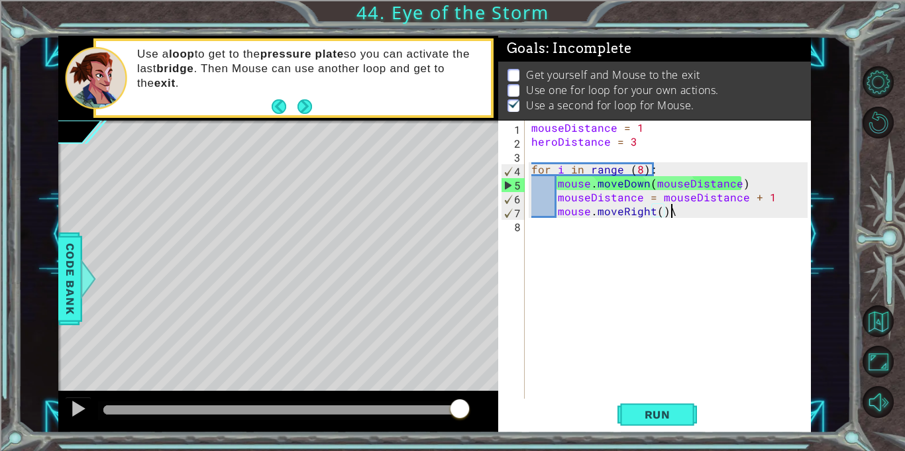
scroll to position [0, 8]
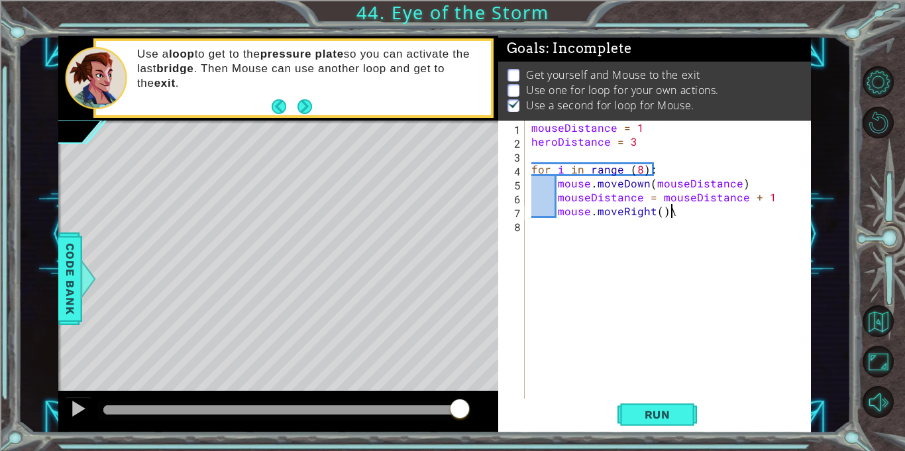
type textarea "mouse.moveRight()"
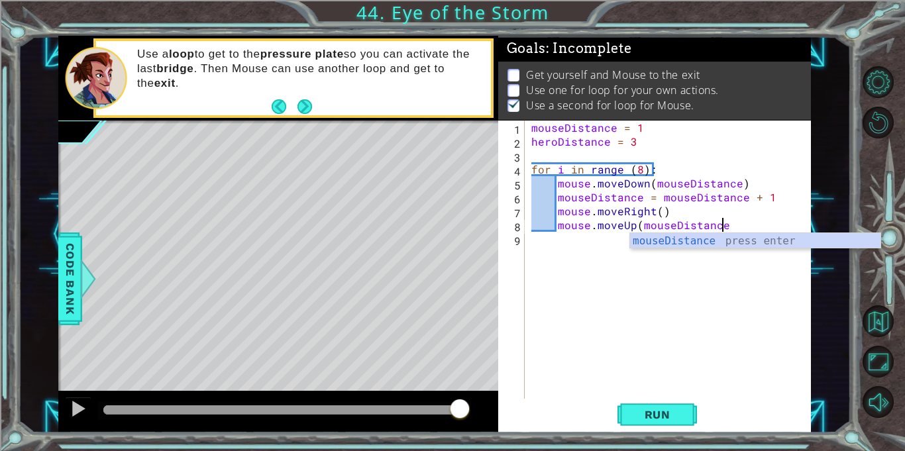
scroll to position [0, 11]
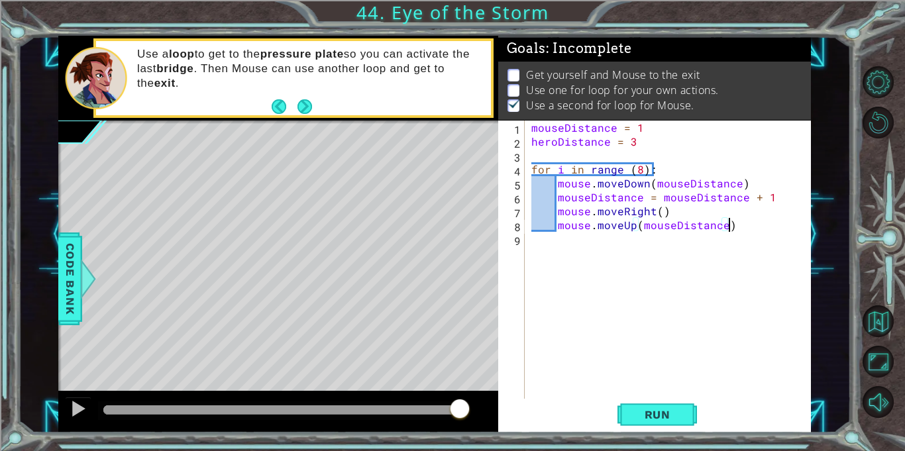
click at [673, 447] on div "1 ההההההההההההההההההההההההההההההההההההההההההההההההההההההההההההההההההההההההההההה…" at bounding box center [452, 225] width 905 height 451
click at [665, 412] on span "Run" at bounding box center [658, 414] width 52 height 13
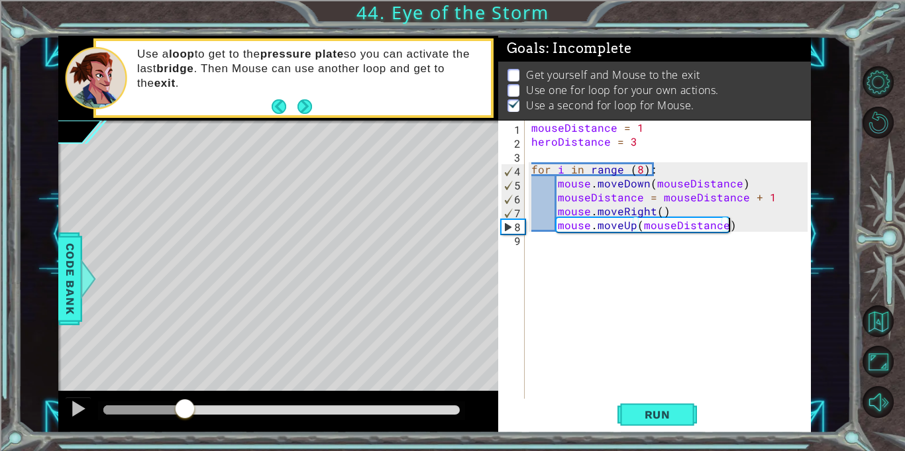
drag, startPoint x: 126, startPoint y: 408, endPoint x: 182, endPoint y: 404, distance: 56.5
click at [182, 404] on div at bounding box center [185, 410] width 24 height 24
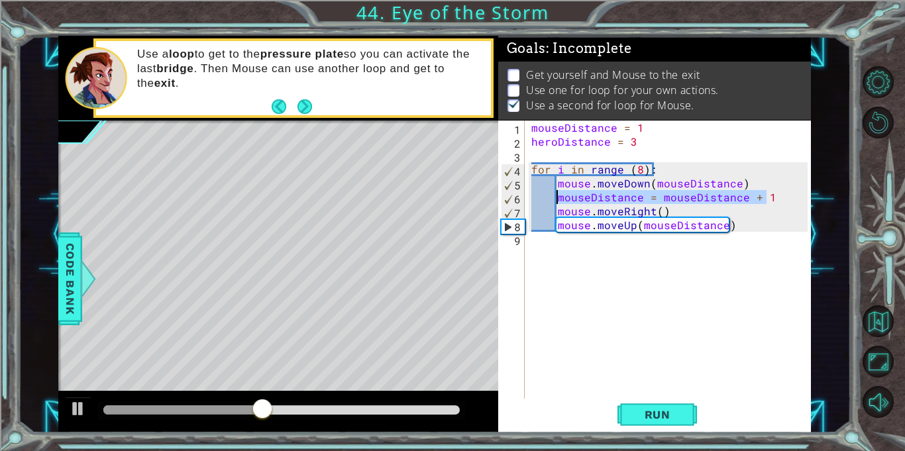
drag, startPoint x: 768, startPoint y: 196, endPoint x: 556, endPoint y: 200, distance: 212.2
click at [556, 200] on div "mouseDistance = 1 heroDistance = 3 for i in range ( 8 ) : mouse . moveDown ( mo…" at bounding box center [672, 274] width 286 height 306
type textarea "mouseDistance = mouseDistance + 1"
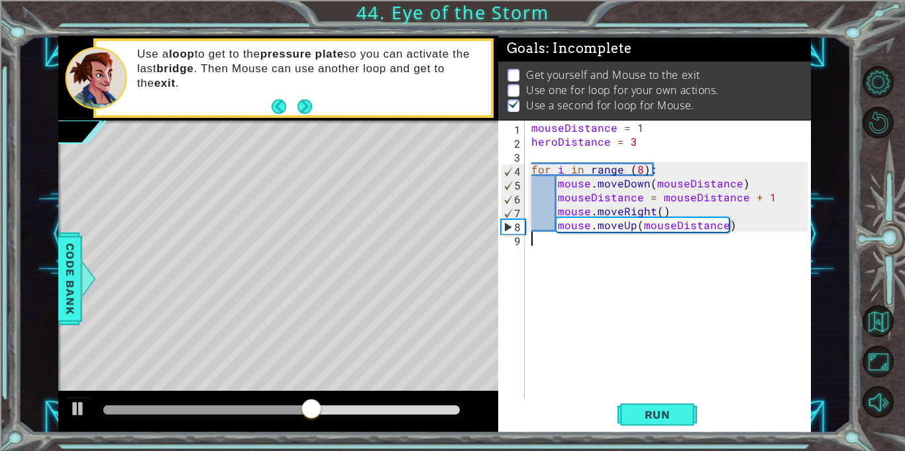
click at [601, 244] on div "mouseDistance = 1 heroDistance = 3 for i in range ( 8 ) : mouse . moveDown ( mo…" at bounding box center [672, 274] width 286 height 306
click at [736, 224] on div "mouseDistance = 1 heroDistance = 3 for i in range ( 8 ) : mouse . moveDown ( mo…" at bounding box center [672, 274] width 286 height 306
type textarea "mouse.moveUp(mouseDistance)"
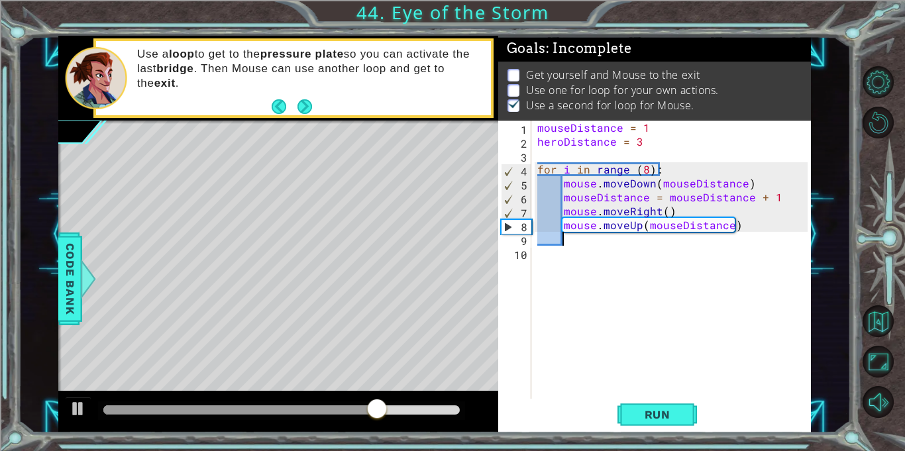
paste textarea "mouseDistance = mouseDistance + 1"
type textarea "mouseDistance = mouseDistance + 1"
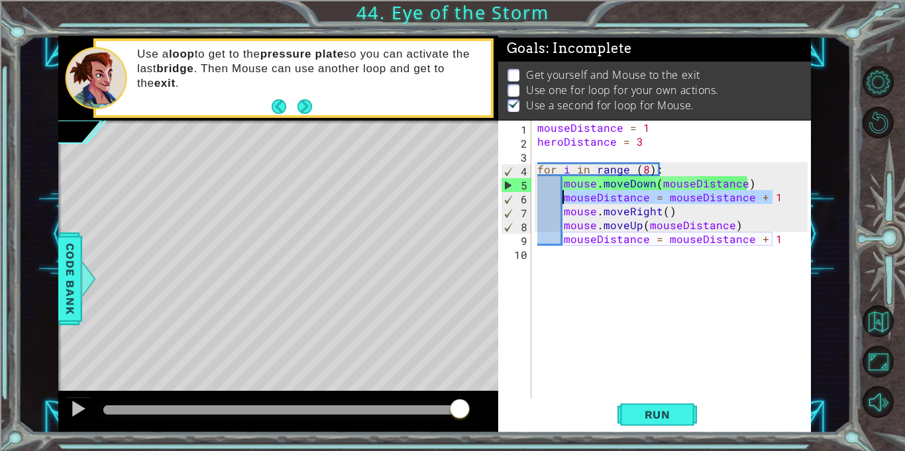
drag, startPoint x: 786, startPoint y: 195, endPoint x: 565, endPoint y: 201, distance: 220.8
click at [565, 201] on div "mouseDistance = 1 heroDistance = 3 for i in range ( 8 ) : mouse . moveDown ( mo…" at bounding box center [675, 274] width 280 height 306
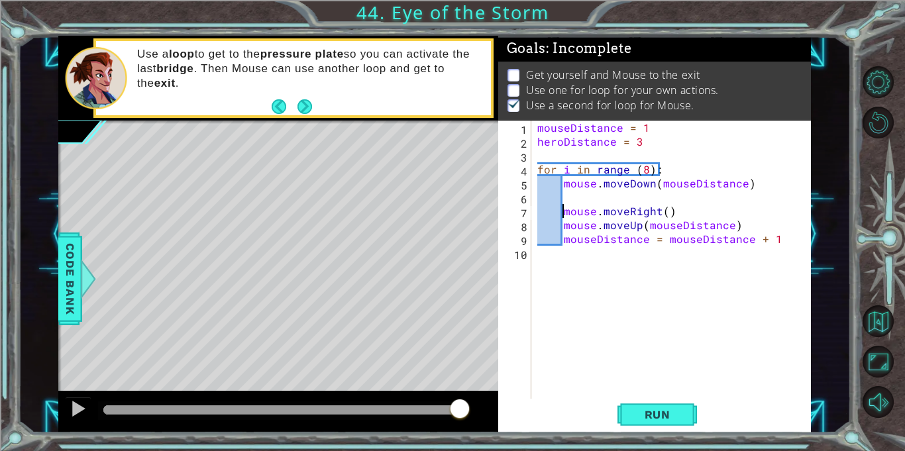
click at [562, 212] on div "mouseDistance = 1 heroDistance = 3 for i in range ( 8 ) : mouse . moveDown ( mo…" at bounding box center [675, 274] width 280 height 306
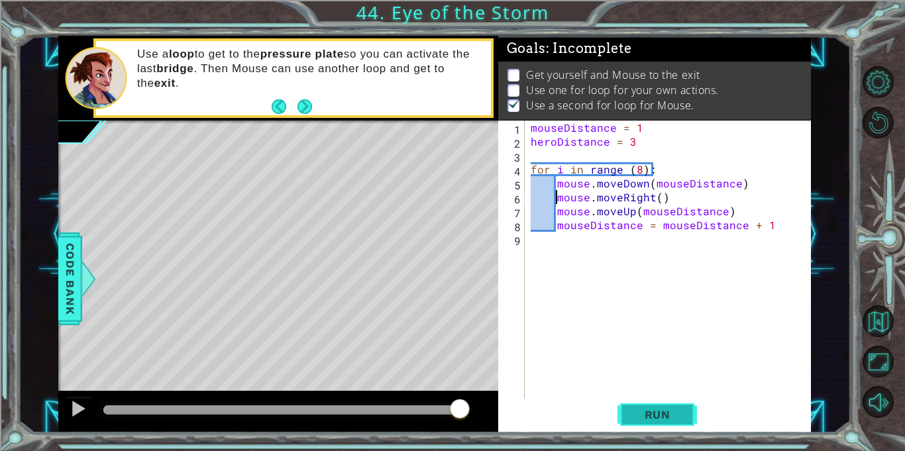
click at [663, 410] on span "Run" at bounding box center [658, 414] width 52 height 13
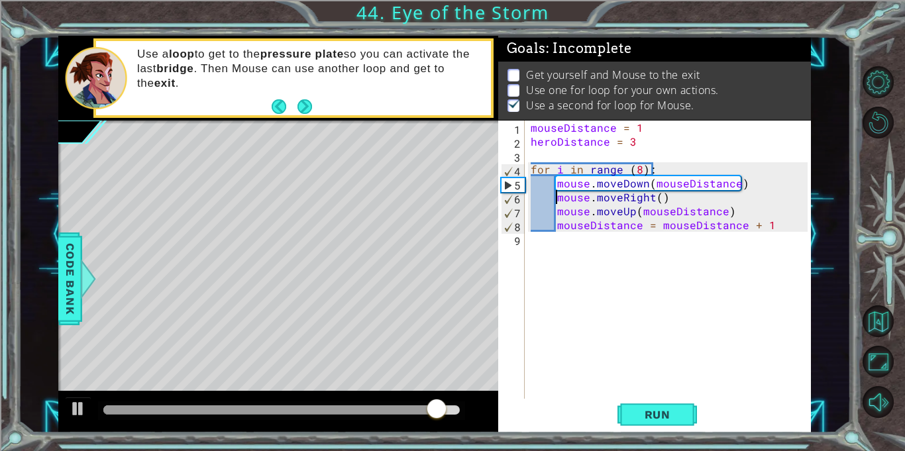
click at [741, 212] on div "mouseDistance = 1 heroDistance = 3 for i in range ( 8 ) : mouse . moveDown ( mo…" at bounding box center [671, 274] width 286 height 306
type textarea "mouse.moveUp(mouseDistance)"
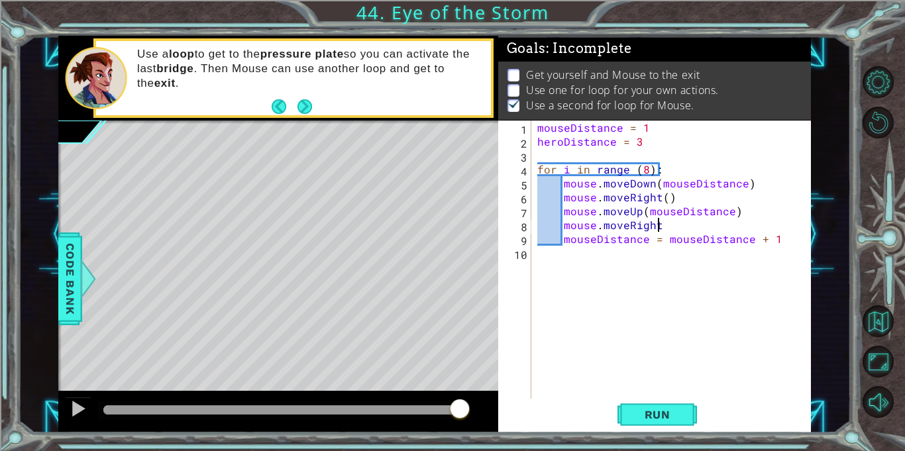
scroll to position [0, 7]
click at [658, 418] on span "Run" at bounding box center [658, 414] width 52 height 13
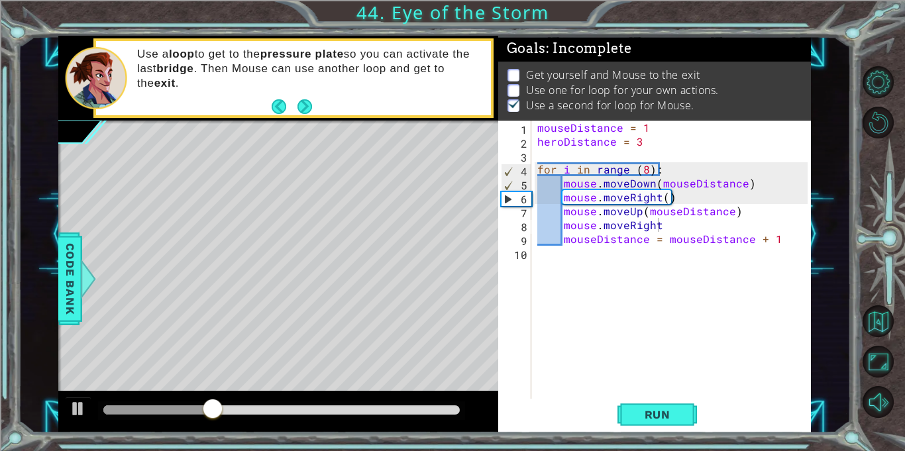
drag, startPoint x: 159, startPoint y: 402, endPoint x: 251, endPoint y: 418, distance: 93.4
click at [251, 418] on div at bounding box center [281, 411] width 367 height 19
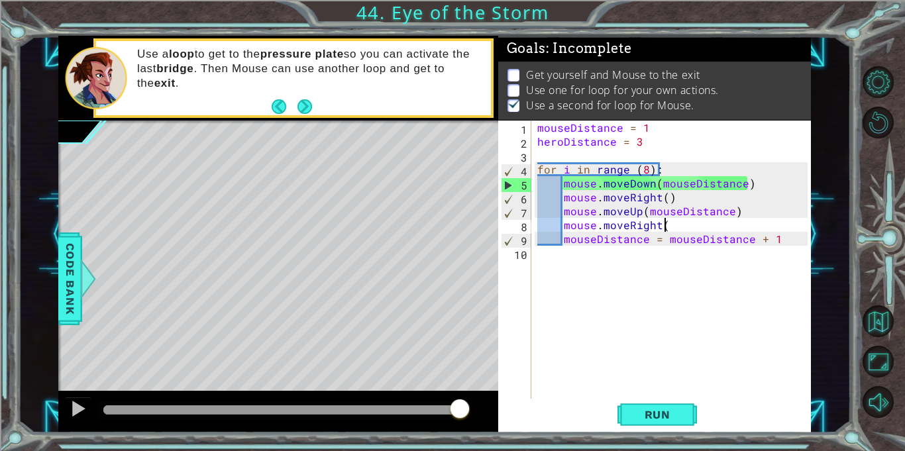
scroll to position [0, 7]
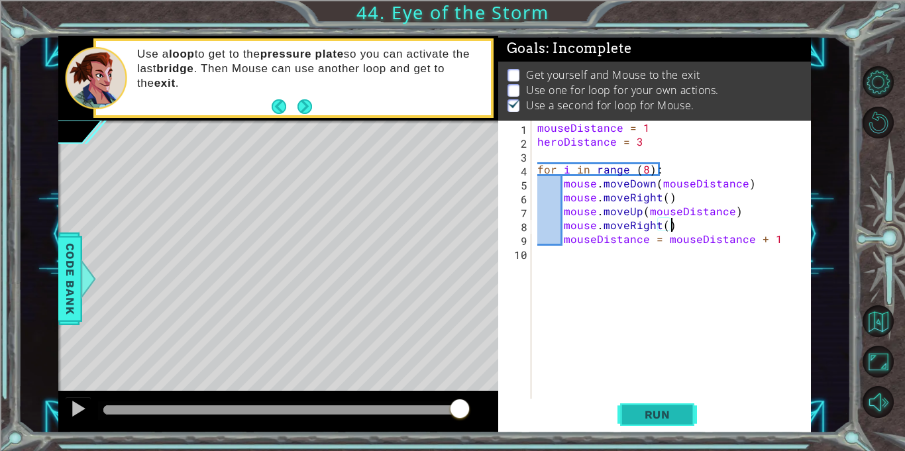
click at [632, 414] on span "Run" at bounding box center [658, 414] width 52 height 13
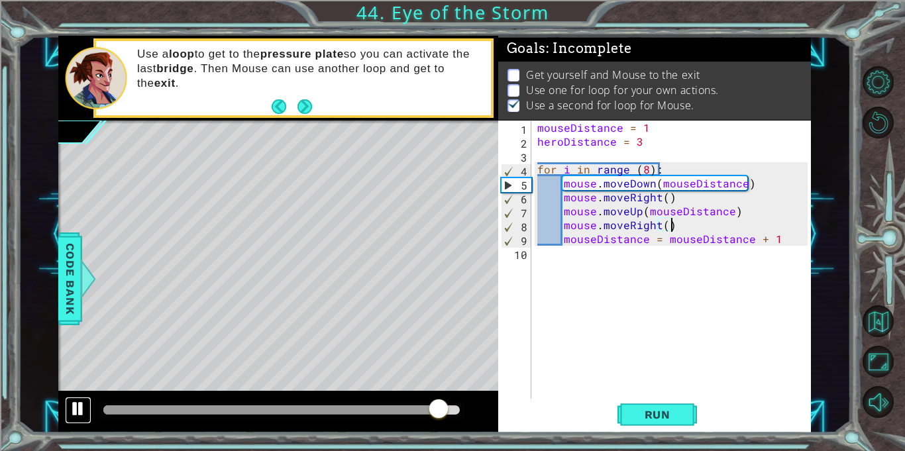
click at [77, 404] on div at bounding box center [78, 408] width 17 height 17
click at [78, 405] on button at bounding box center [78, 410] width 27 height 27
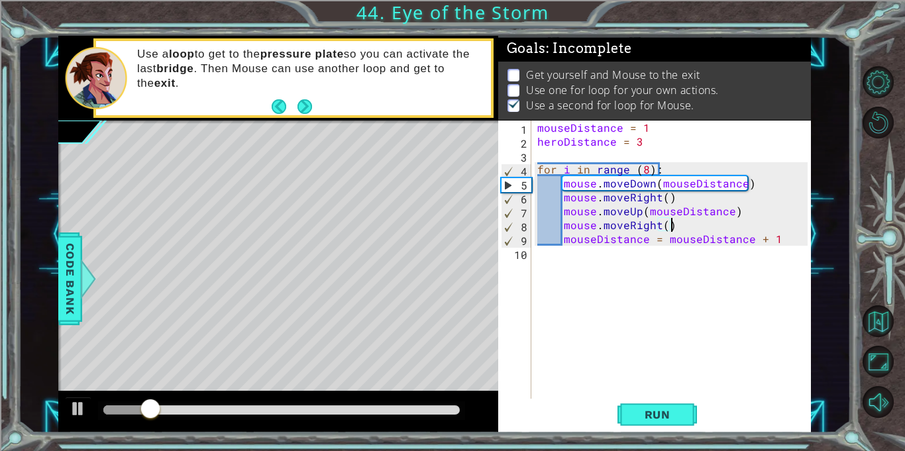
click at [648, 140] on div "mouseDistance = 1 heroDistance = 3 for i in range ( 8 ) : mouse . moveDown ( mo…" at bounding box center [675, 274] width 280 height 306
type textarea "heroDistance = 3"
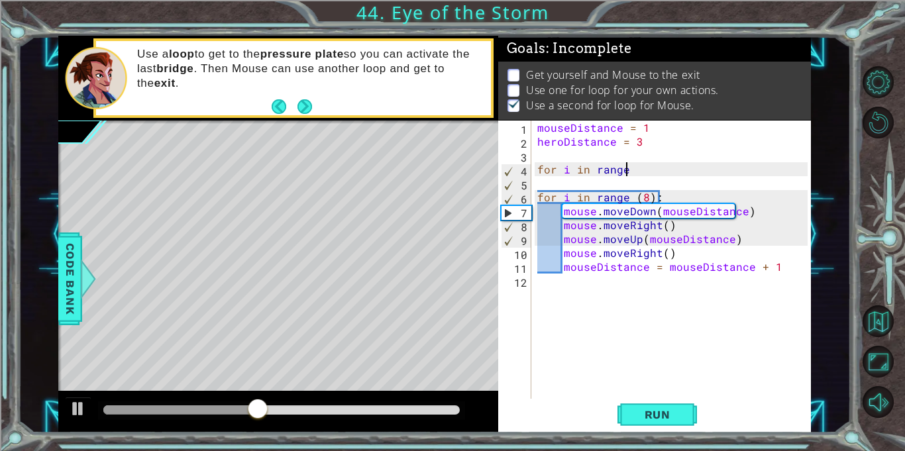
scroll to position [0, 5]
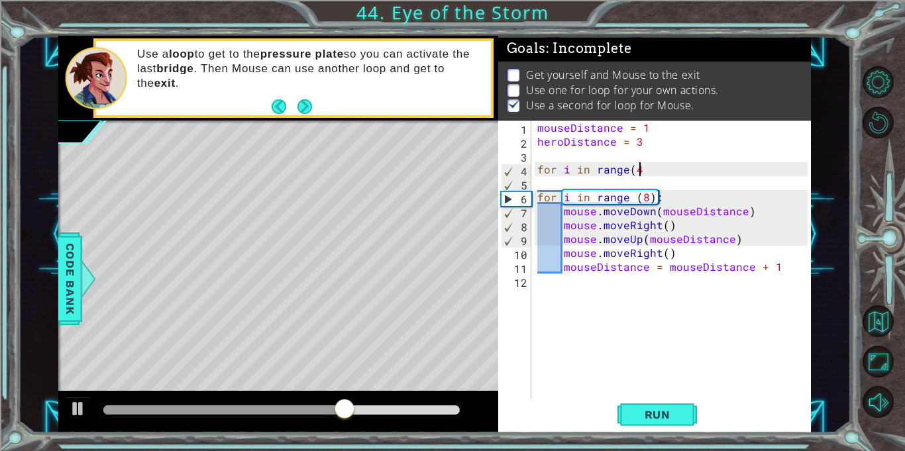
type textarea "for i in range(4)"
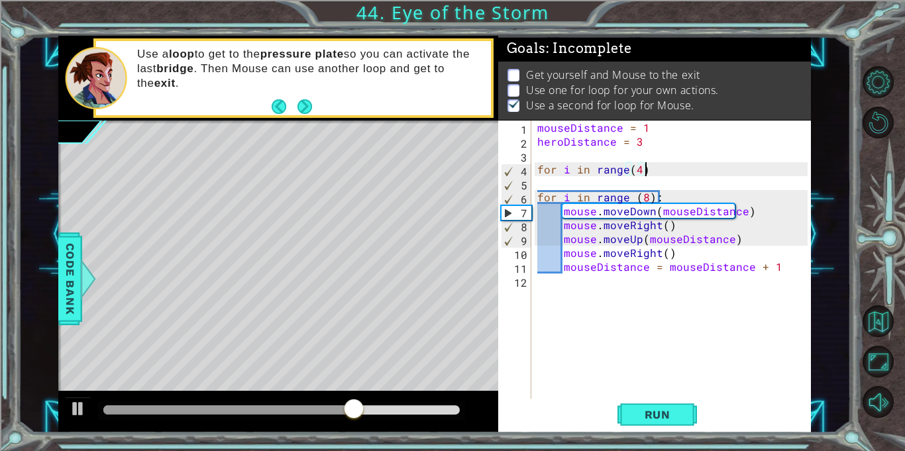
scroll to position [0, 0]
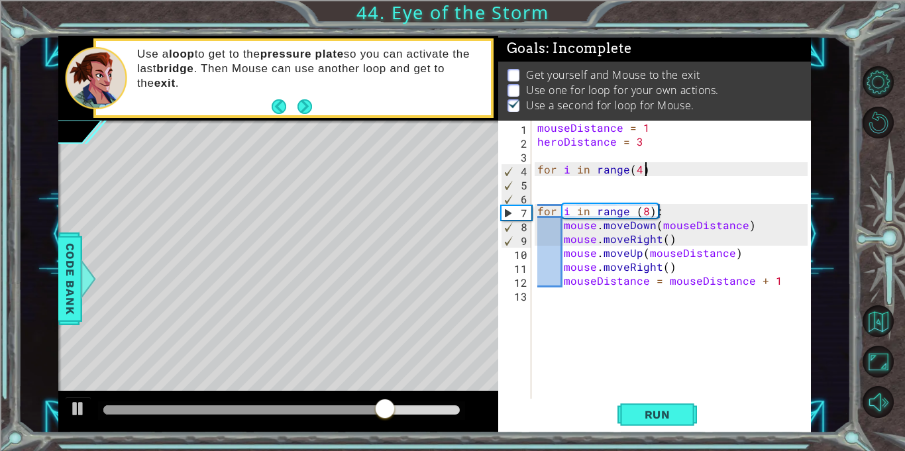
click at [678, 172] on div "mouseDistance = 1 heroDistance = 3 for i in range ( 4 ) for i in range ( 8 ) : …" at bounding box center [675, 274] width 280 height 306
type textarea "for i in range(4):"
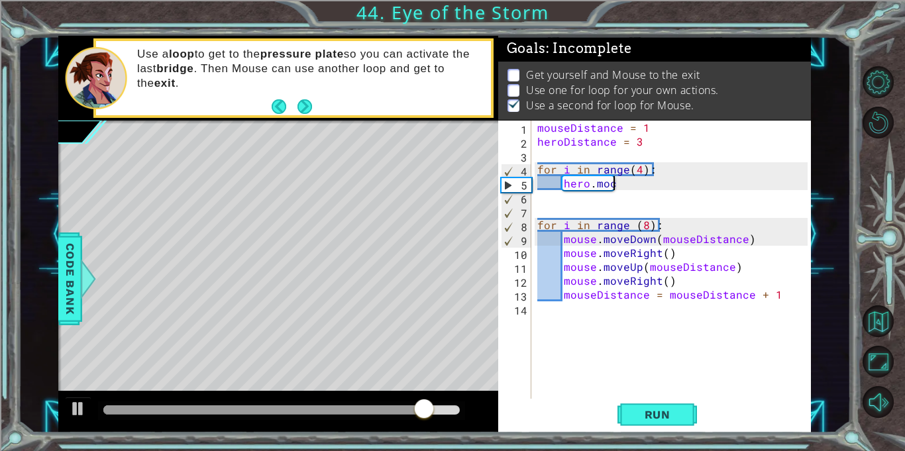
scroll to position [0, 4]
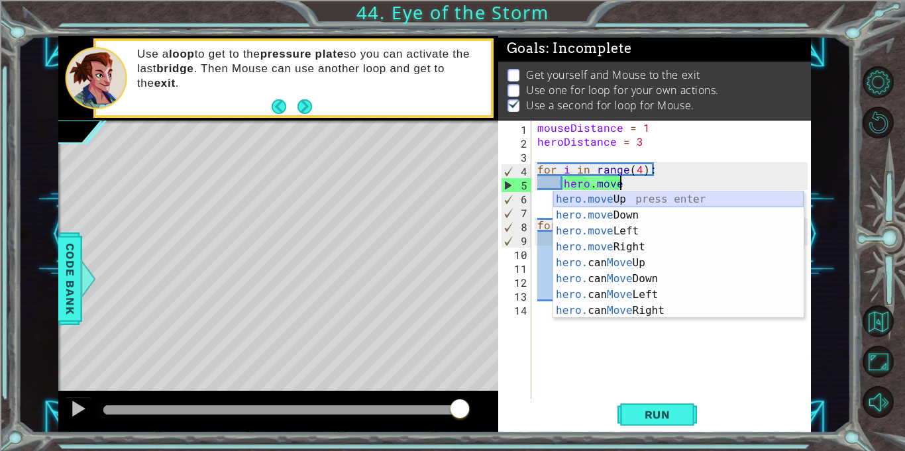
click at [638, 200] on div "hero.move Up press enter hero.move Down press enter hero.move Left press enter …" at bounding box center [678, 271] width 251 height 159
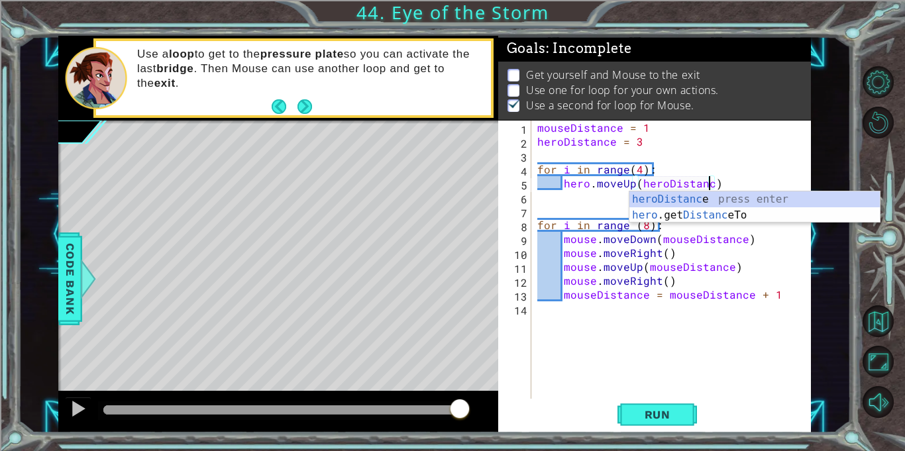
type textarea "hero.moveUp(heroDistance)"
click at [724, 182] on div "mouseDistance = 1 heroDistance = 3 for i in range ( 4 ) : hero . moveUp ( heroD…" at bounding box center [675, 274] width 280 height 306
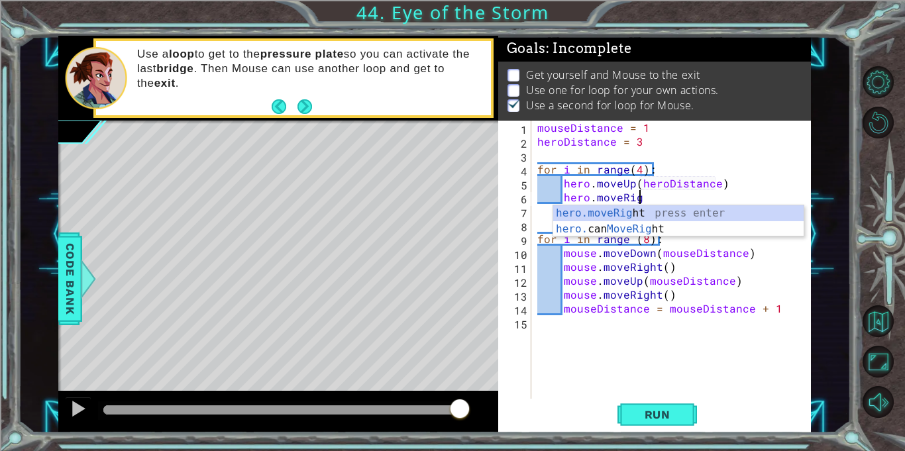
scroll to position [0, 6]
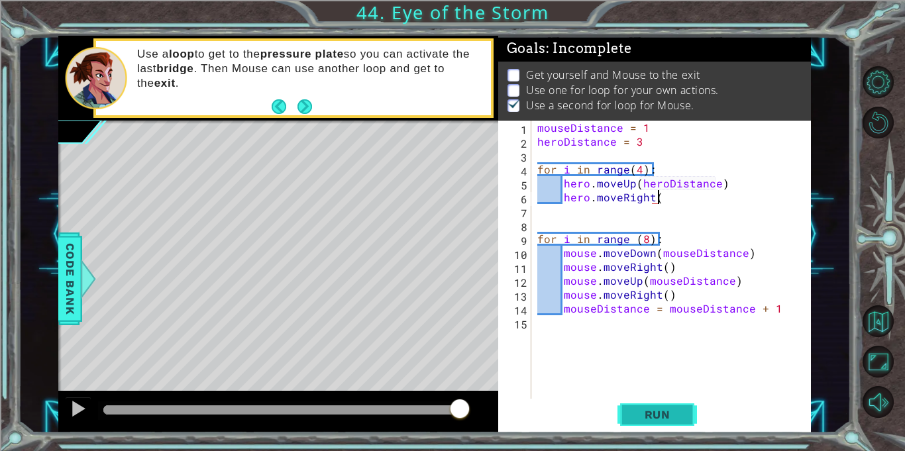
type textarea "hero.moveRight()"
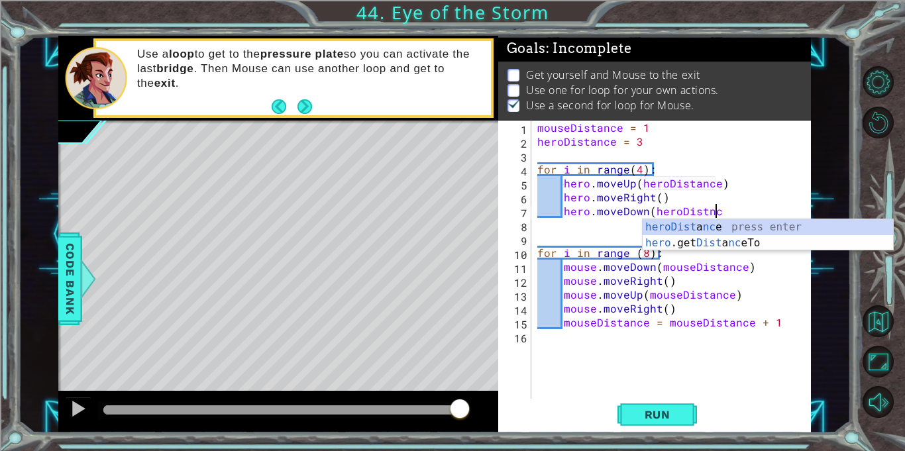
scroll to position [0, 10]
click at [713, 211] on div "mouseDistance = 1 heroDistance = 3 for i in range ( 4 ) : hero . moveUp ( heroD…" at bounding box center [675, 274] width 280 height 306
type textarea "hero.moveDown(heroDistance)"
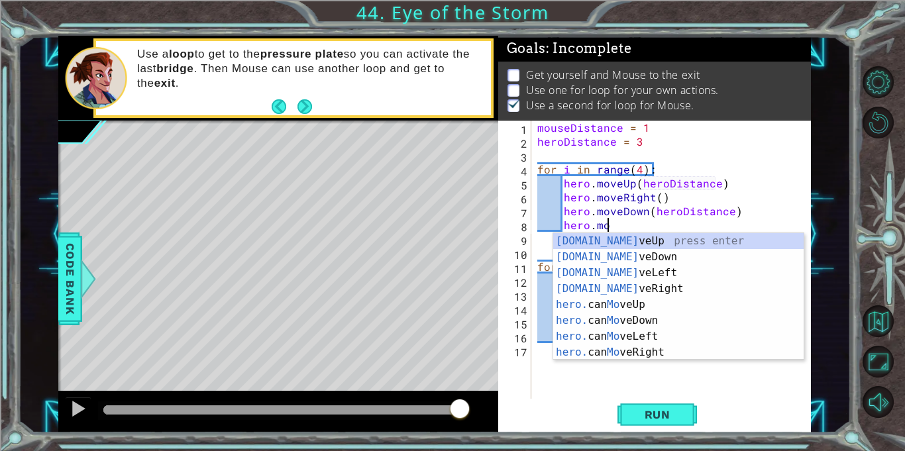
scroll to position [0, 4]
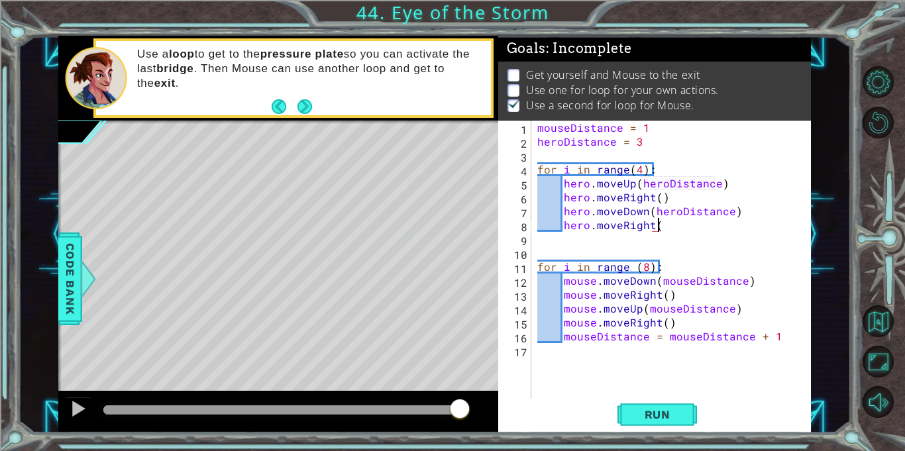
type textarea "hero.moveRight()"
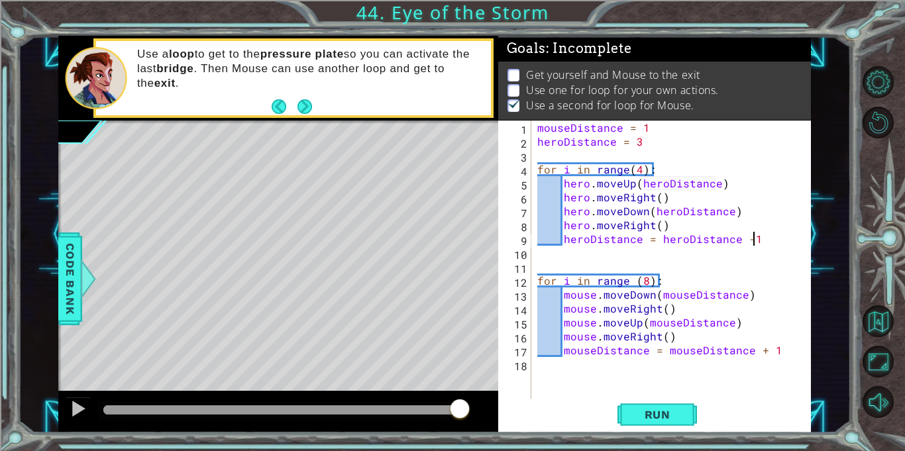
scroll to position [0, 13]
click at [642, 410] on span "Run" at bounding box center [658, 414] width 52 height 13
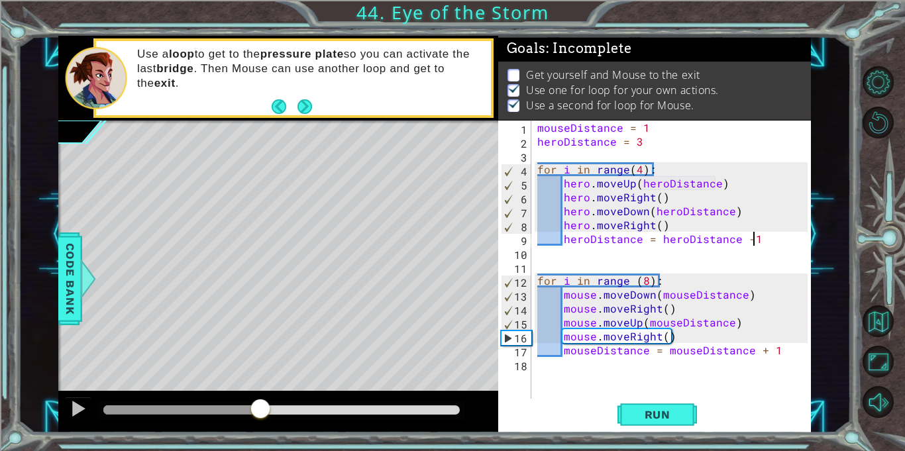
drag, startPoint x: 118, startPoint y: 412, endPoint x: 260, endPoint y: 428, distance: 142.7
click at [260, 428] on div at bounding box center [278, 412] width 440 height 42
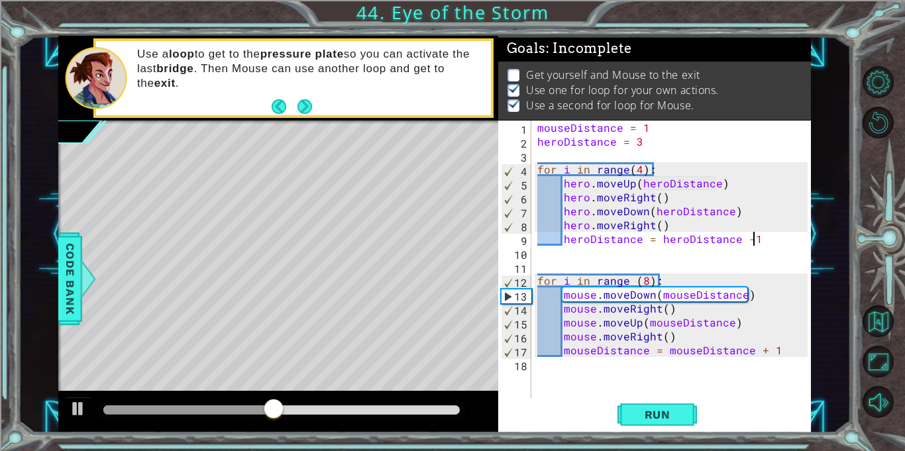
click at [659, 225] on div "mouseDistance = 1 heroDistance = 3 for i in range ( 4 ) : hero . moveUp ( heroD…" at bounding box center [675, 274] width 280 height 306
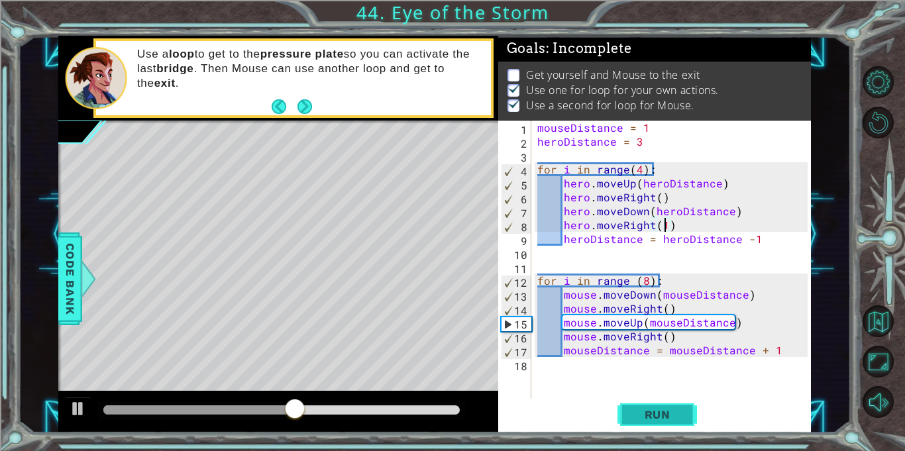
click at [658, 416] on span "Run" at bounding box center [658, 414] width 52 height 13
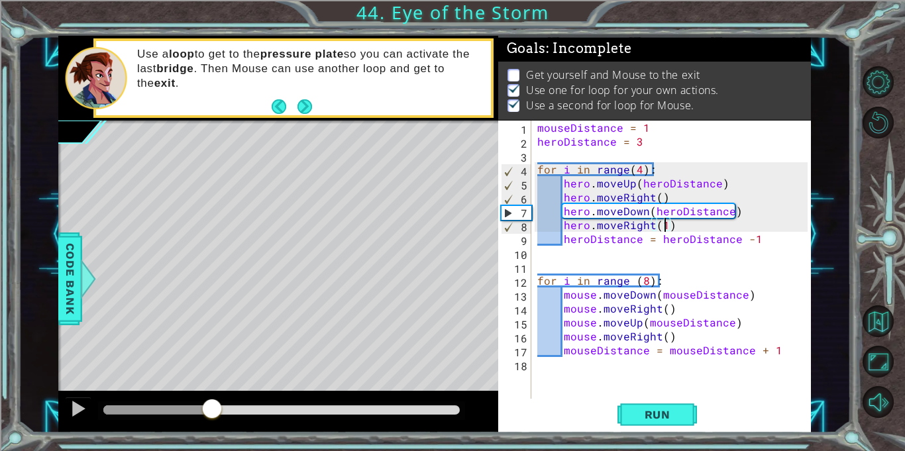
drag, startPoint x: 116, startPoint y: 410, endPoint x: 211, endPoint y: 429, distance: 97.2
click at [211, 429] on div at bounding box center [278, 412] width 440 height 42
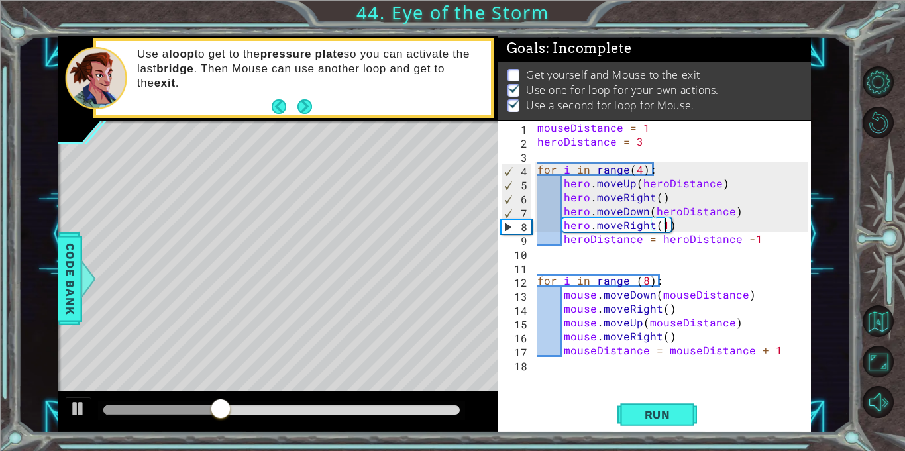
click at [640, 170] on div "mouseDistance = 1 heroDistance = 3 for i in range ( 4 ) : hero . moveUp ( heroD…" at bounding box center [675, 274] width 280 height 306
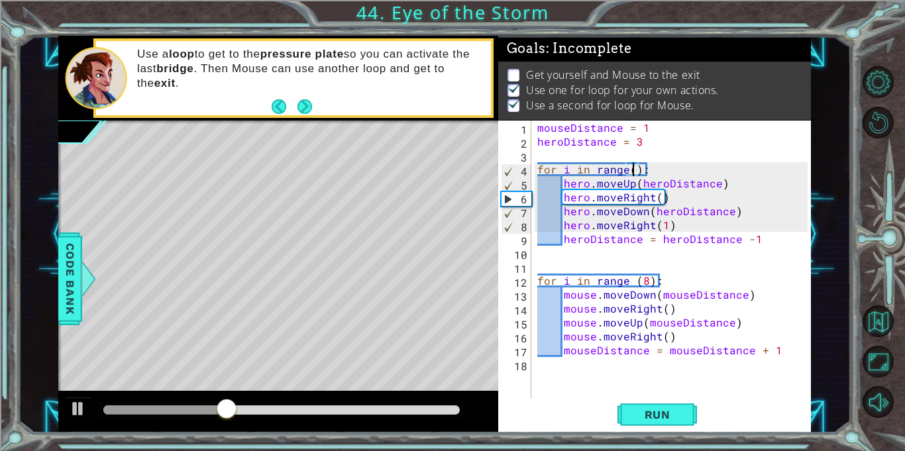
scroll to position [0, 6]
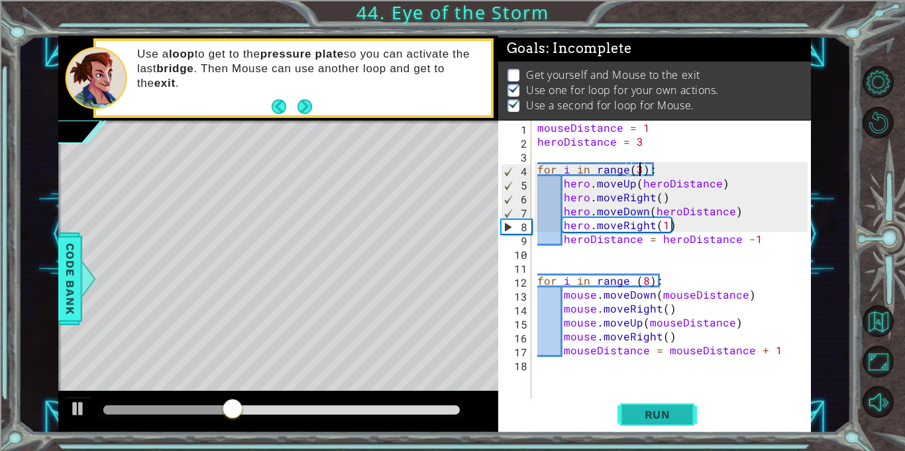
click at [672, 411] on span "Run" at bounding box center [658, 414] width 52 height 13
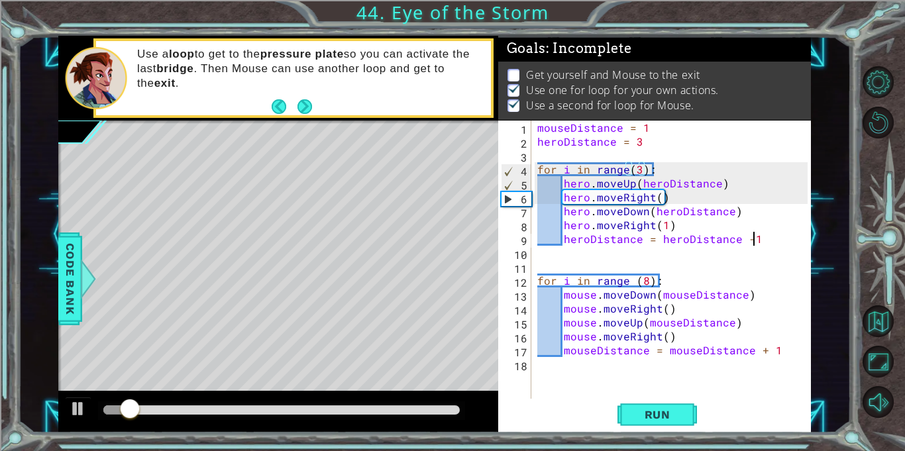
click at [762, 241] on div "mouseDistance = 1 heroDistance = 3 for i in range ( 3 ) : hero . moveUp ( heroD…" at bounding box center [675, 274] width 280 height 306
type textarea "heroDistance = heroDistance -1"
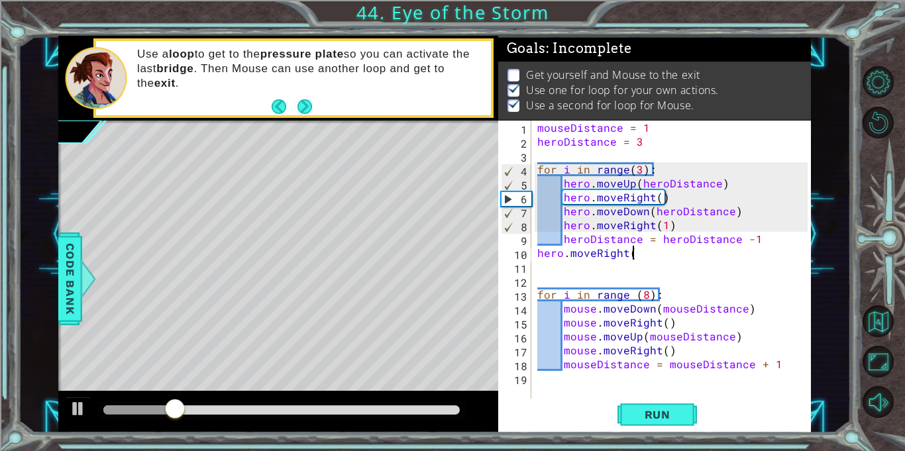
scroll to position [0, 5]
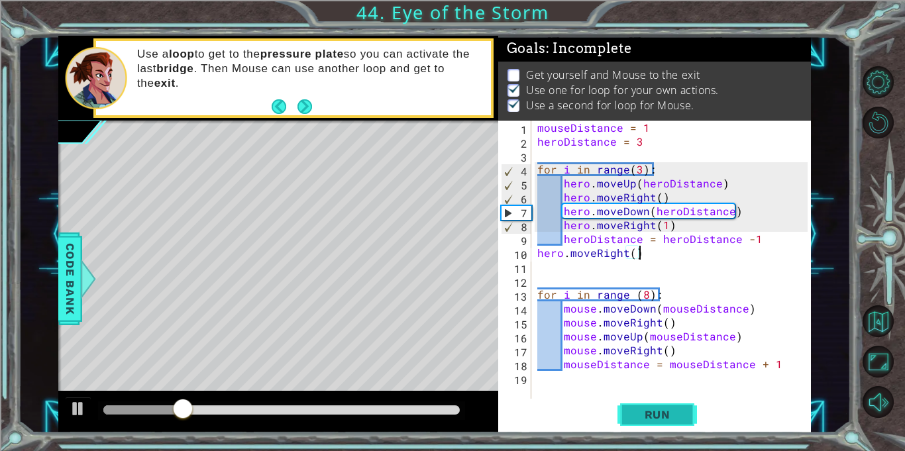
click at [682, 412] on span "Run" at bounding box center [658, 414] width 52 height 13
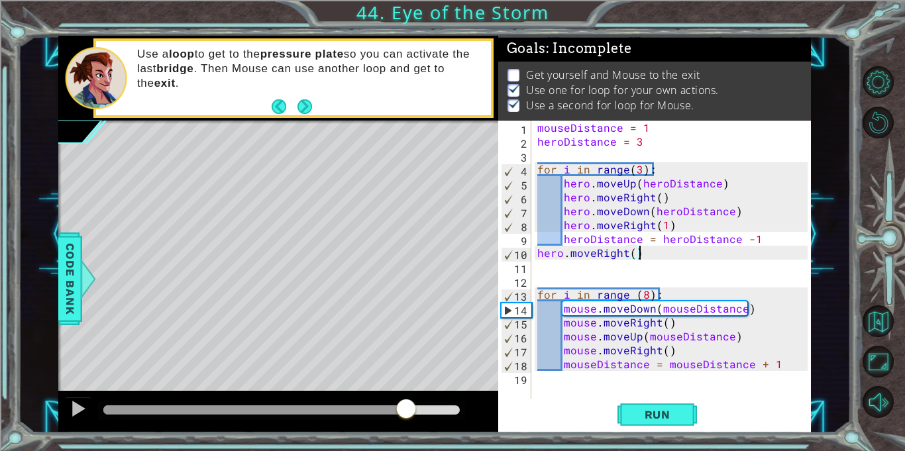
drag, startPoint x: 111, startPoint y: 414, endPoint x: 406, endPoint y: 451, distance: 297.3
click at [406, 451] on div "1 ההההההההההההההההההההההההההההההההההההההההההההההההההההההההההההההההההההההההההההה…" at bounding box center [452, 225] width 905 height 451
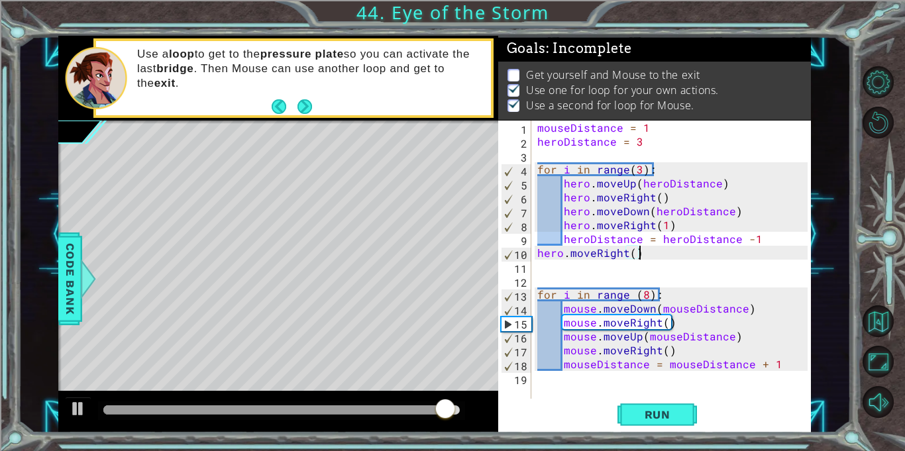
click at [804, 365] on div "mouseDistance = 1 heroDistance = 3 for i in range ( 3 ) : hero . moveUp ( heroD…" at bounding box center [675, 274] width 280 height 306
type textarea "mouseDistance = mouseDistance + 1"
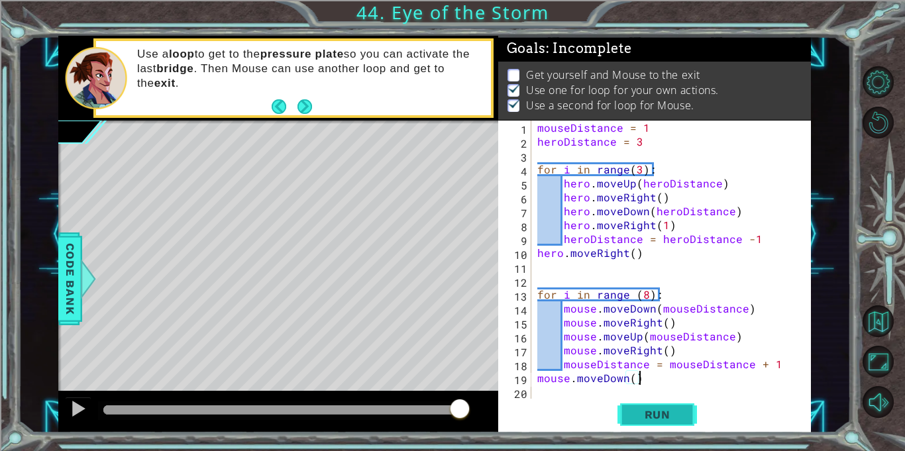
click at [663, 412] on span "Run" at bounding box center [658, 414] width 52 height 13
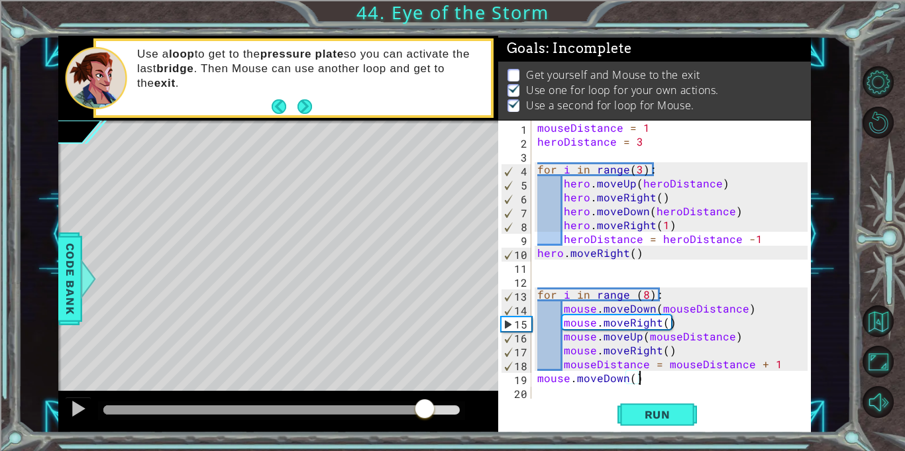
drag, startPoint x: 251, startPoint y: 410, endPoint x: 424, endPoint y: 441, distance: 176.4
click at [424, 441] on div "1 ההההההההההההההההההההההההההההההההההההההההההההההההההההההההההההההההההההההההההההה…" at bounding box center [452, 225] width 905 height 451
click at [642, 296] on div "mouseDistance = 1 heroDistance = 3 for i in range ( 3 ) : hero . moveUp ( heroD…" at bounding box center [675, 274] width 280 height 306
click at [646, 294] on div "mouseDistance = 1 heroDistance = 3 for i in range ( 3 ) : hero . moveUp ( heroD…" at bounding box center [675, 274] width 280 height 306
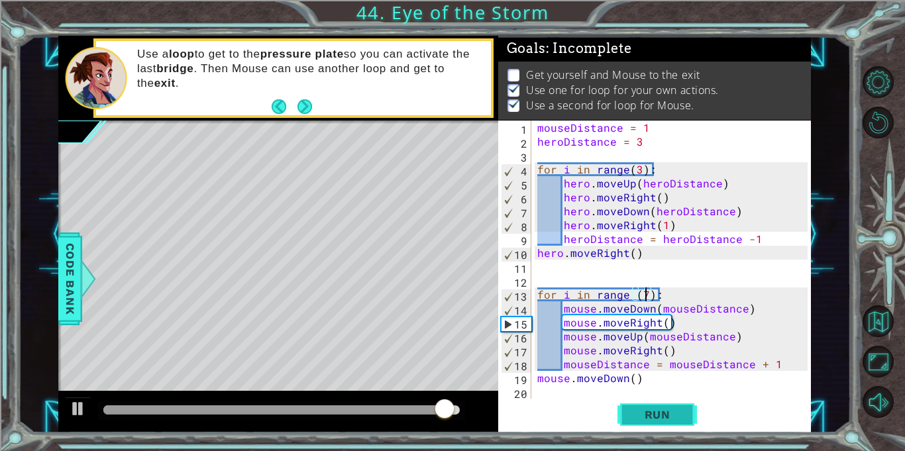
click at [655, 412] on span "Run" at bounding box center [658, 414] width 52 height 13
drag, startPoint x: 135, startPoint y: 410, endPoint x: 414, endPoint y: 439, distance: 280.6
click at [414, 439] on div "1 ההההההההההההההההההההההההההההההההההההההההההההההההההההההההההההההההההההההההההההה…" at bounding box center [452, 225] width 905 height 451
click at [634, 421] on span "Run" at bounding box center [658, 414] width 52 height 13
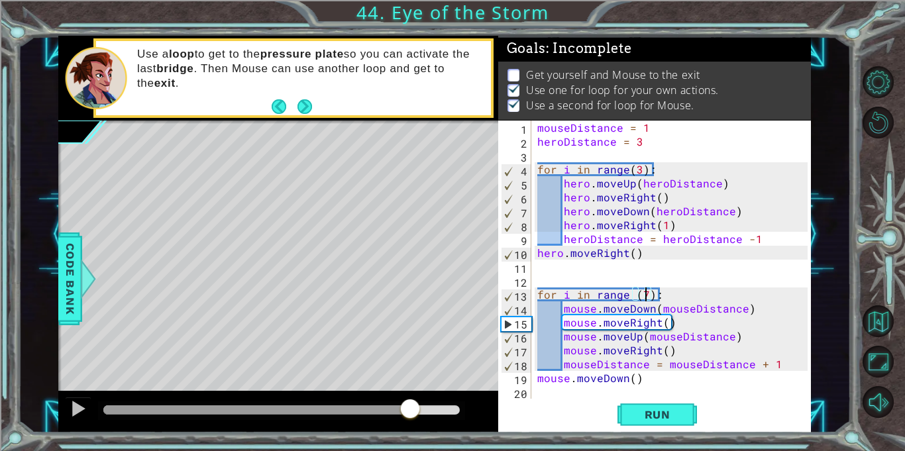
drag, startPoint x: 144, startPoint y: 412, endPoint x: 410, endPoint y: 432, distance: 265.9
click at [410, 432] on div at bounding box center [278, 412] width 440 height 42
click at [649, 416] on span "Run" at bounding box center [658, 414] width 52 height 13
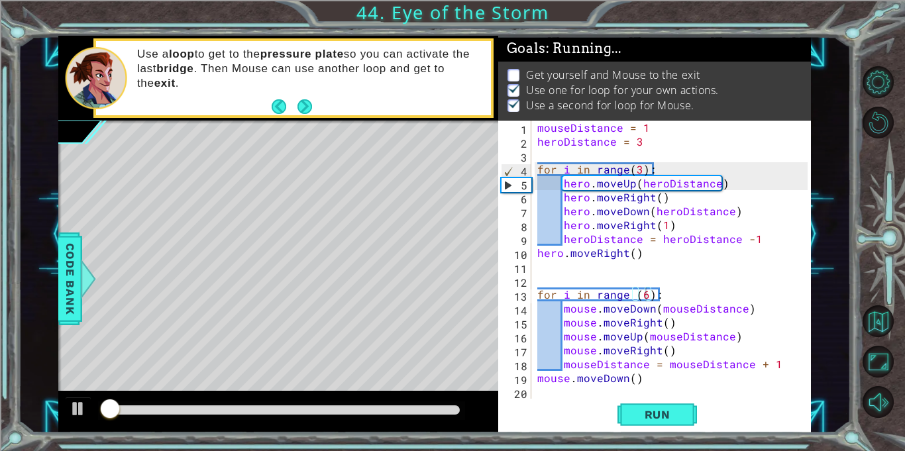
click at [158, 414] on div at bounding box center [281, 411] width 367 height 19
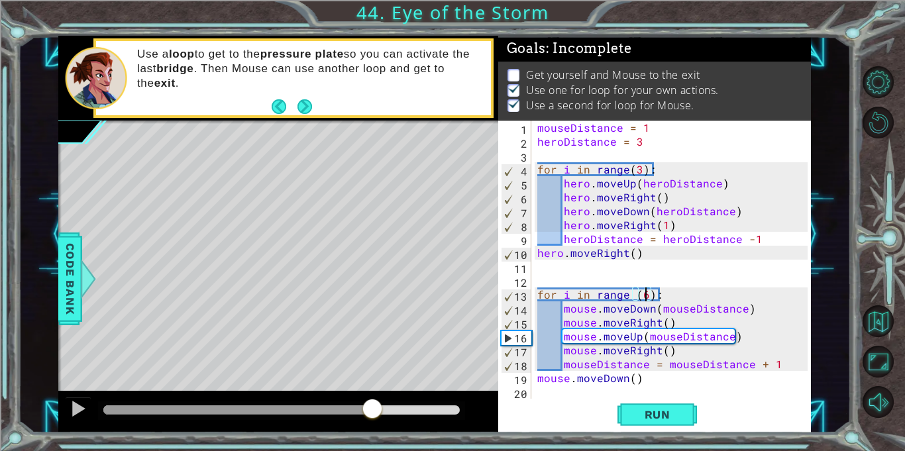
drag, startPoint x: 123, startPoint y: 409, endPoint x: 374, endPoint y: 426, distance: 251.8
click at [374, 426] on div at bounding box center [278, 412] width 440 height 42
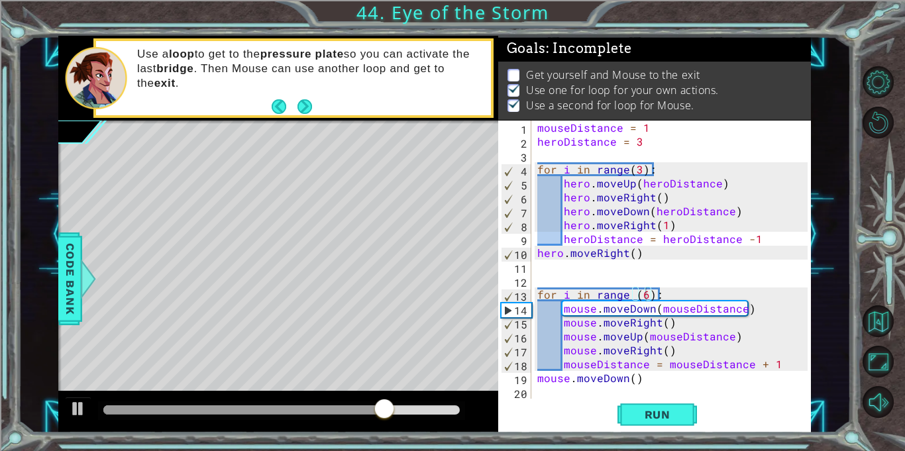
drag, startPoint x: 374, startPoint y: 426, endPoint x: 431, endPoint y: 426, distance: 57.0
click at [431, 426] on div at bounding box center [278, 412] width 440 height 42
click at [397, 401] on div at bounding box center [399, 410] width 24 height 24
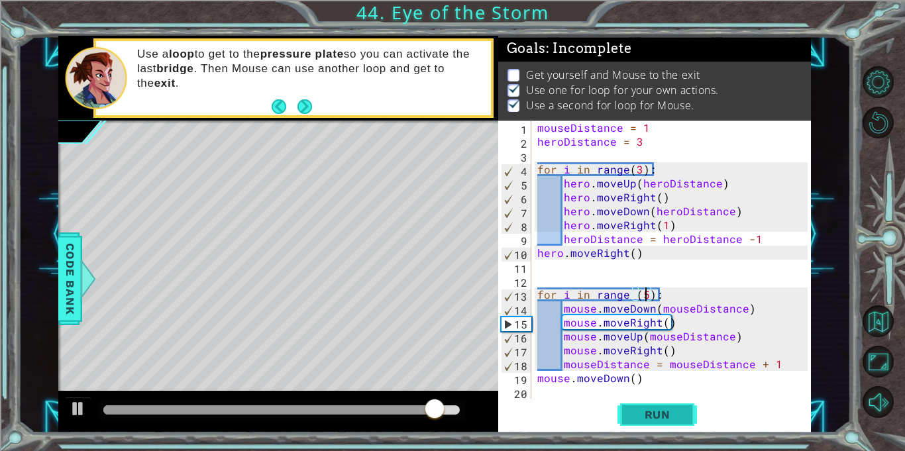
click at [640, 410] on span "Run" at bounding box center [658, 414] width 52 height 13
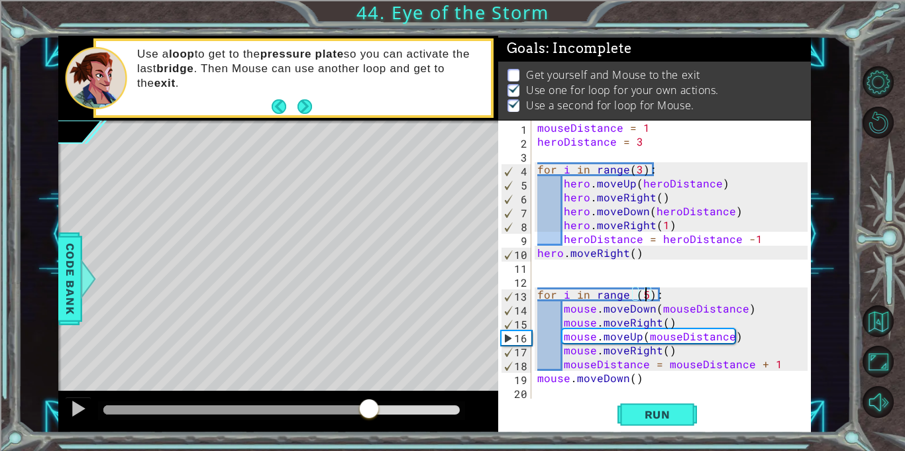
drag, startPoint x: 113, startPoint y: 405, endPoint x: 369, endPoint y: 427, distance: 256.1
click at [369, 427] on div at bounding box center [278, 412] width 440 height 42
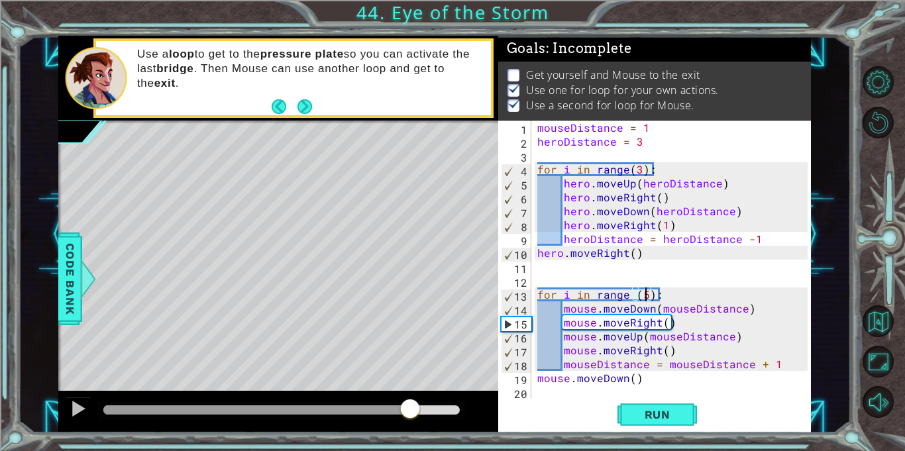
drag, startPoint x: 375, startPoint y: 414, endPoint x: 407, endPoint y: 421, distance: 32.6
click at [407, 421] on div at bounding box center [410, 410] width 24 height 24
click at [632, 421] on span "Run" at bounding box center [658, 414] width 52 height 13
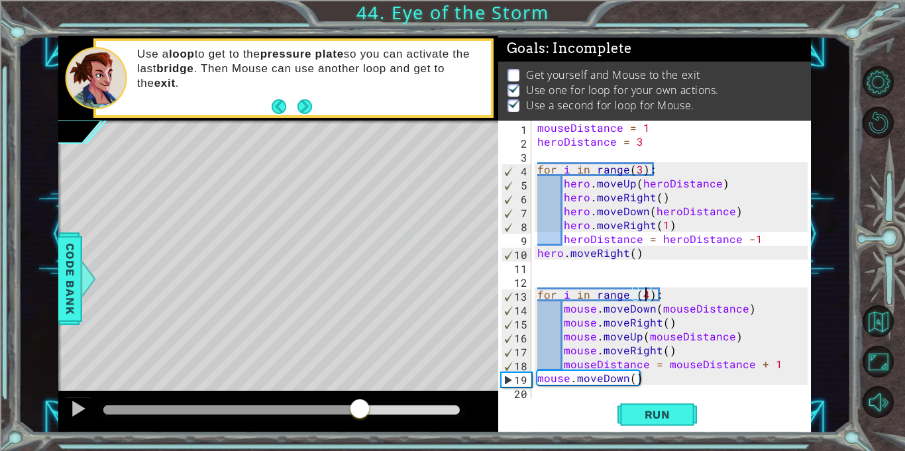
drag, startPoint x: 105, startPoint y: 408, endPoint x: 360, endPoint y: 418, distance: 255.4
click at [360, 418] on div at bounding box center [360, 410] width 24 height 24
click at [632, 381] on div "mouseDistance = 1 heroDistance = 3 for i in range ( 3 ) : hero . moveUp ( heroD…" at bounding box center [675, 274] width 280 height 306
click at [675, 410] on span "Run" at bounding box center [658, 414] width 52 height 13
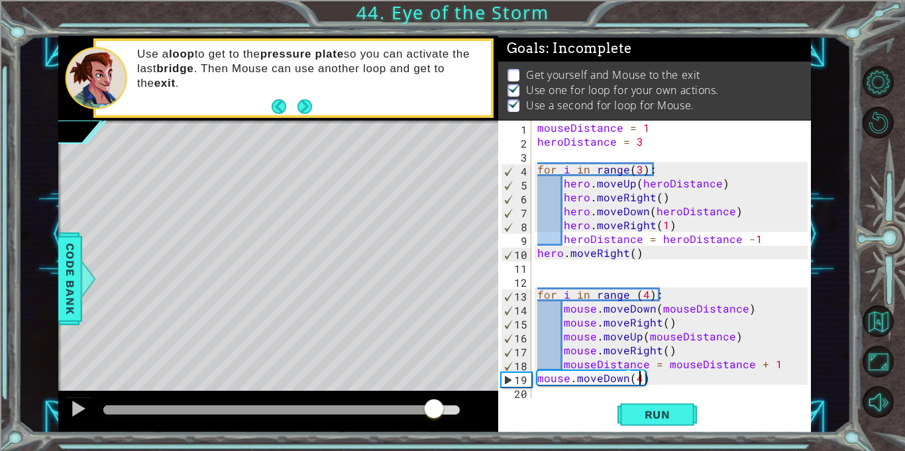
drag, startPoint x: 119, startPoint y: 413, endPoint x: 435, endPoint y: 451, distance: 318.4
click at [435, 451] on div "1 ההההההההההההההההההההההההההההההההההההההההההההההההההההההההההההההההההההההההההההה…" at bounding box center [452, 225] width 905 height 451
click at [551, 400] on div "Run" at bounding box center [657, 415] width 313 height 31
click at [657, 382] on div "mouseDistance = 1 heroDistance = 3 for i in range ( 3 ) : hero . moveUp ( heroD…" at bounding box center [675, 274] width 280 height 306
click at [662, 407] on button "Run" at bounding box center [658, 415] width 80 height 31
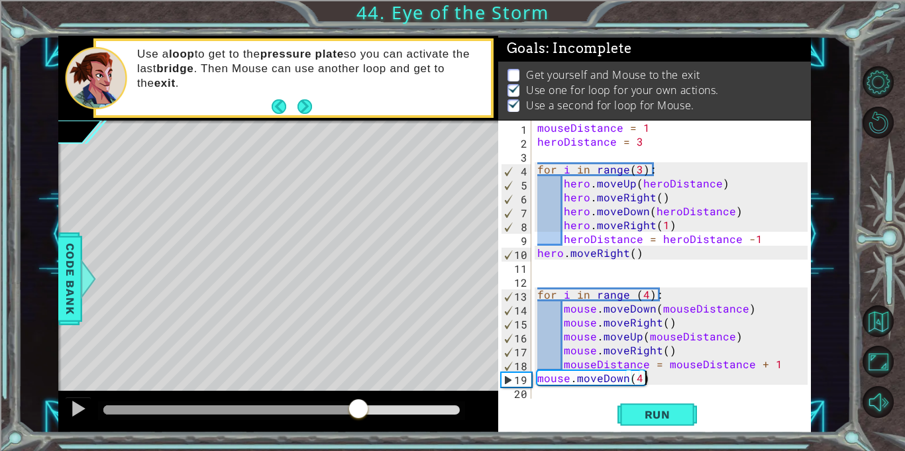
drag, startPoint x: 112, startPoint y: 414, endPoint x: 359, endPoint y: 428, distance: 247.0
click at [359, 428] on div at bounding box center [278, 412] width 440 height 42
click at [640, 378] on div "mouseDistance = 1 heroDistance = 3 for i in range ( 3 ) : hero . moveUp ( heroD…" at bounding box center [675, 274] width 280 height 306
type textarea "mouse.moveDown(5)"
click at [673, 417] on span "Run" at bounding box center [658, 414] width 52 height 13
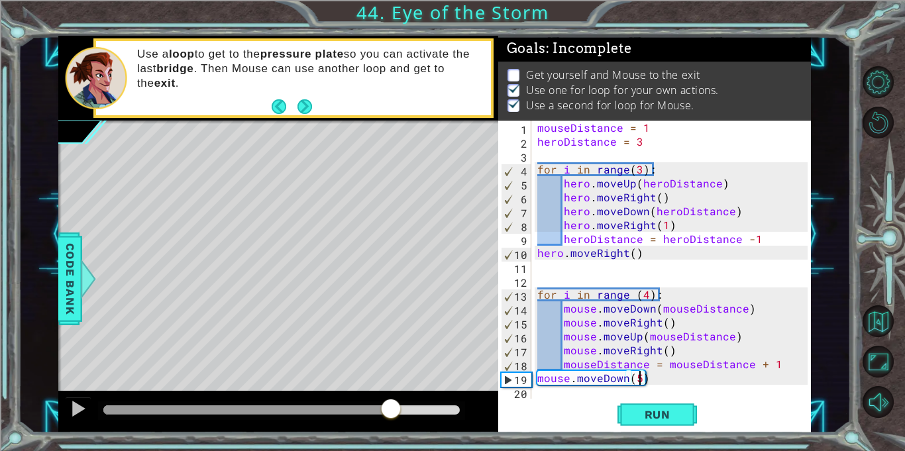
drag, startPoint x: 119, startPoint y: 405, endPoint x: 392, endPoint y: 441, distance: 275.5
click at [392, 441] on div "1 ההההההההההההההההההההההההההההההההההההההההההההההההההההההההההההההההההההההההההההה…" at bounding box center [452, 225] width 905 height 451
click at [571, 397] on div "mouseDistance = 1 heroDistance = 3 for i in range ( 3 ) : hero . moveUp ( heroD…" at bounding box center [675, 274] width 280 height 306
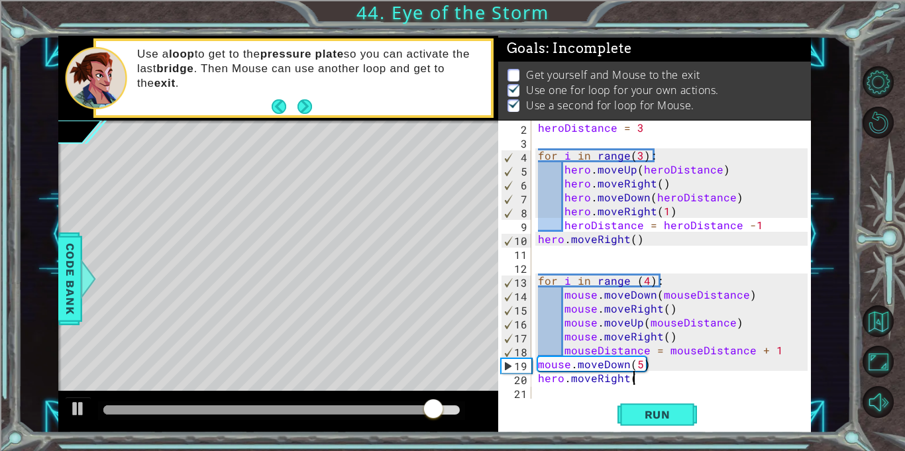
scroll to position [0, 5]
click at [650, 417] on span "Run" at bounding box center [658, 414] width 52 height 13
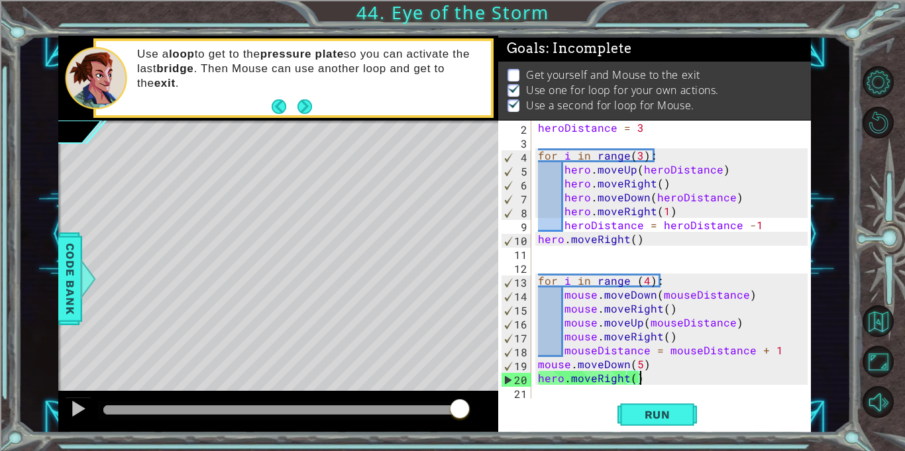
drag, startPoint x: 114, startPoint y: 408, endPoint x: 463, endPoint y: 420, distance: 348.9
click at [463, 420] on div at bounding box center [460, 410] width 24 height 24
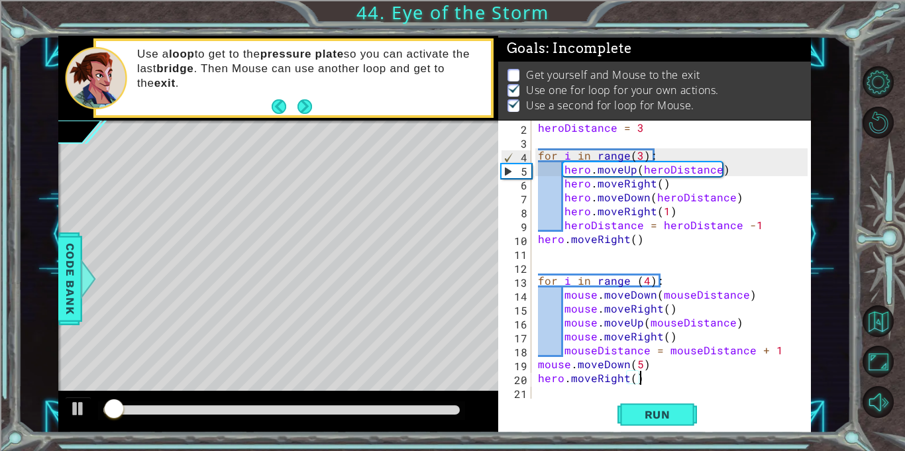
click at [656, 369] on div "heroDistance = 3 for i in range ( 3 ) : hero . moveUp ( heroDistance ) hero . m…" at bounding box center [675, 274] width 279 height 306
type textarea "mouse.moveDown(5)"
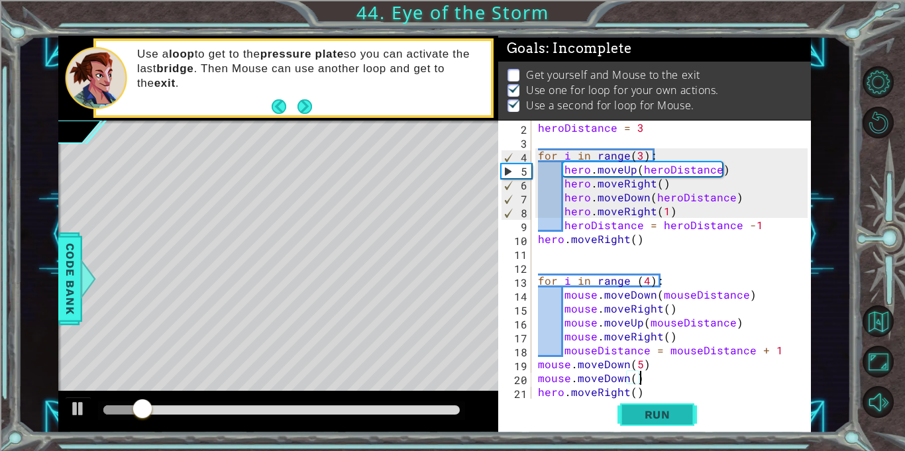
type textarea "mouse.moveDown()"
click at [683, 410] on span "Run" at bounding box center [658, 414] width 52 height 13
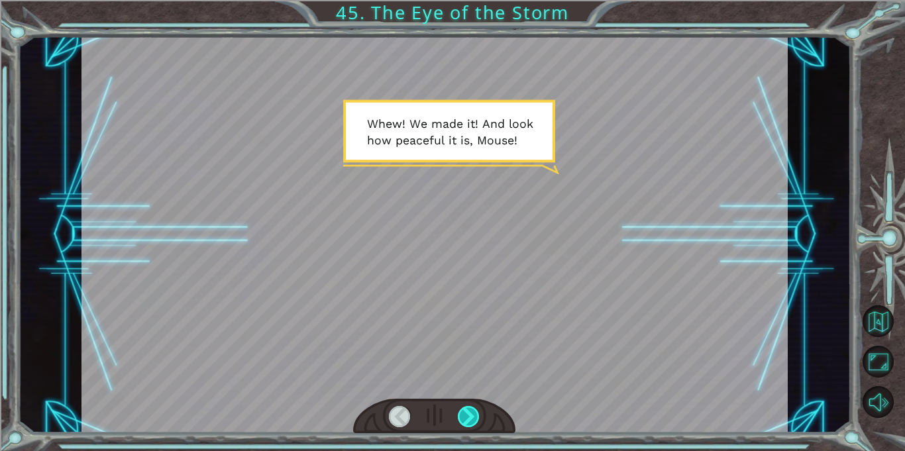
click at [472, 420] on div at bounding box center [469, 416] width 22 height 21
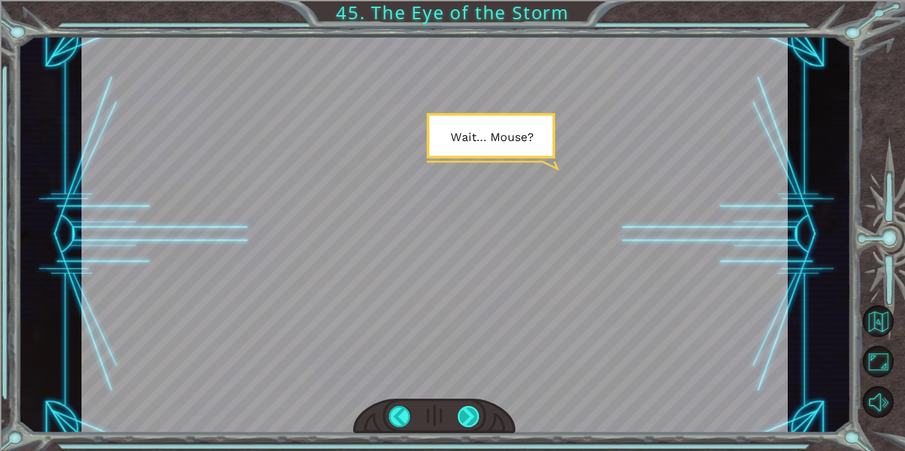
click at [468, 419] on div at bounding box center [469, 416] width 22 height 21
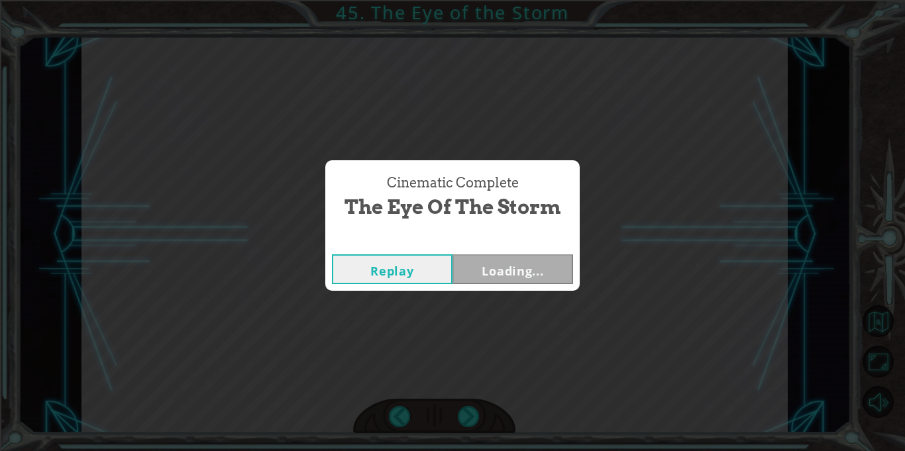
click at [477, 422] on div "Cinematic Complete The Eye of the Storm Replay Loading..." at bounding box center [452, 225] width 905 height 451
click at [481, 266] on button "Next" at bounding box center [513, 270] width 121 height 30
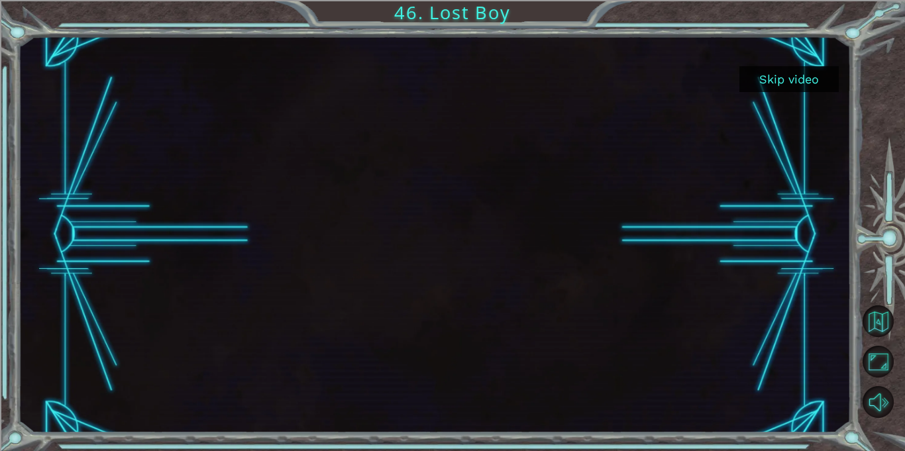
click at [758, 80] on button "Skip video" at bounding box center [789, 79] width 99 height 26
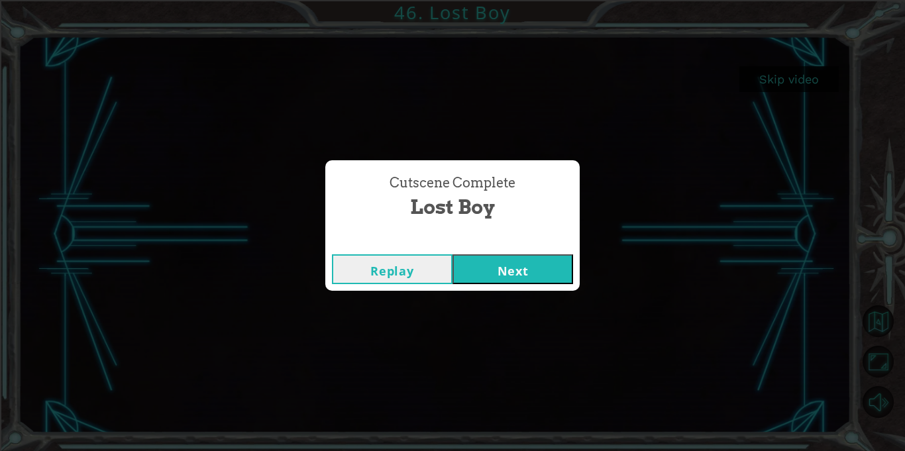
click at [505, 269] on button "Next" at bounding box center [513, 270] width 121 height 30
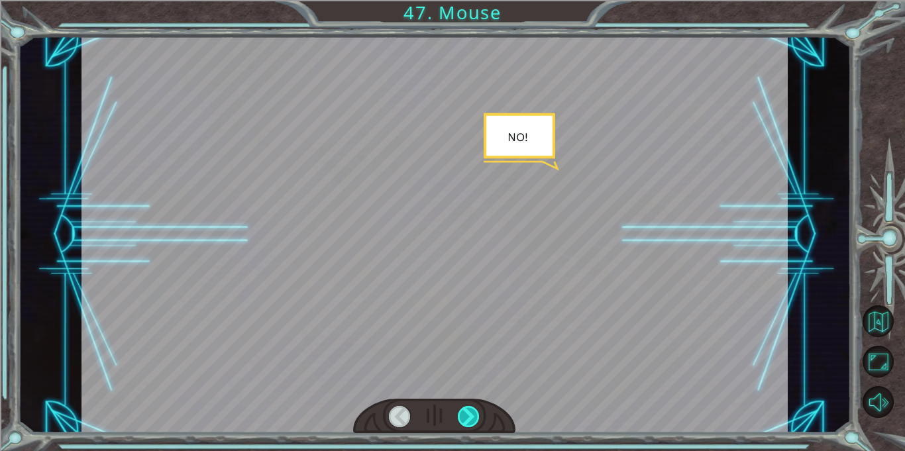
click at [471, 419] on div at bounding box center [469, 416] width 22 height 21
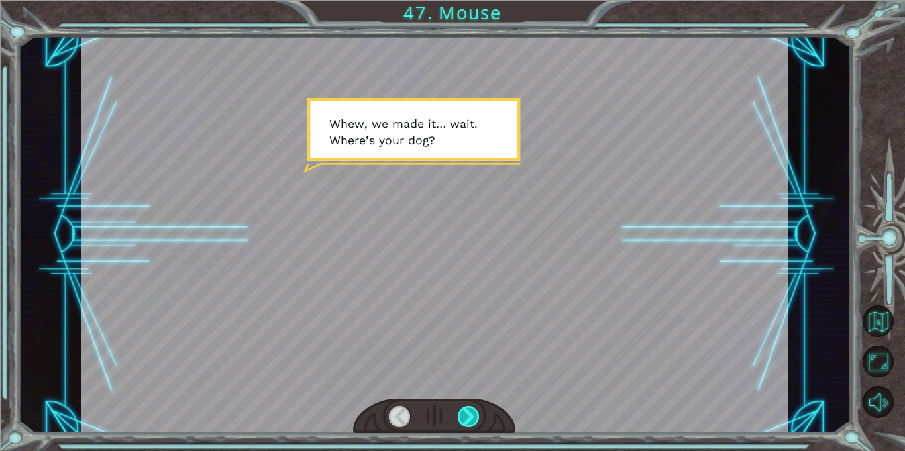
click at [471, 419] on div at bounding box center [469, 416] width 22 height 21
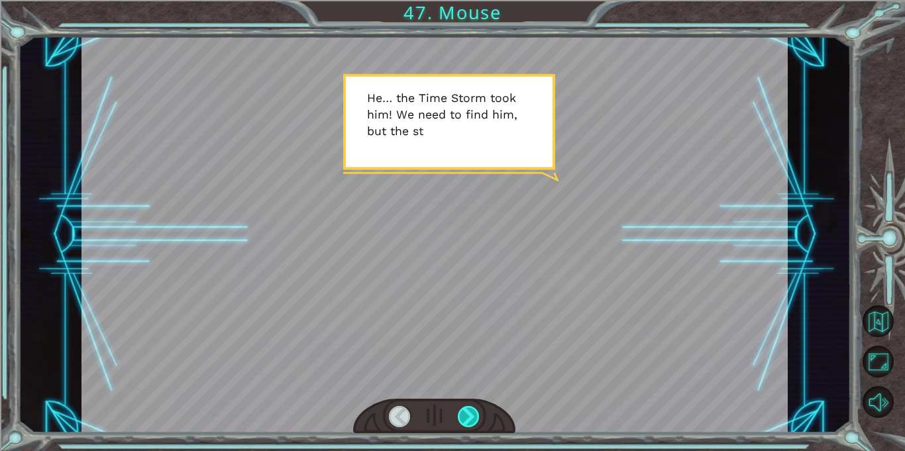
click at [471, 419] on div at bounding box center [469, 416] width 22 height 21
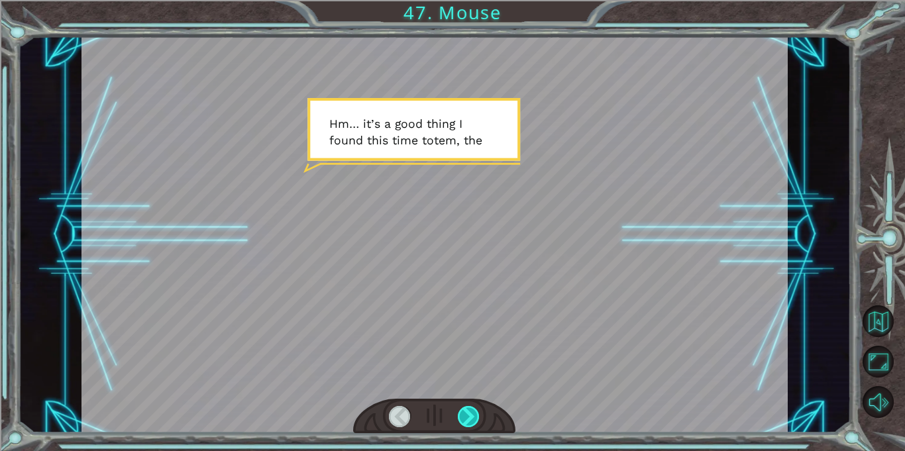
click at [471, 419] on div at bounding box center [469, 416] width 22 height 21
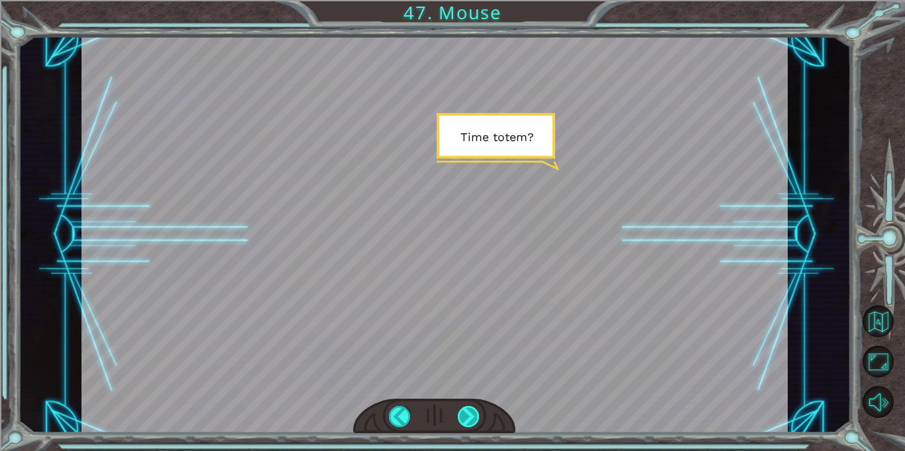
click at [471, 419] on div at bounding box center [469, 416] width 22 height 21
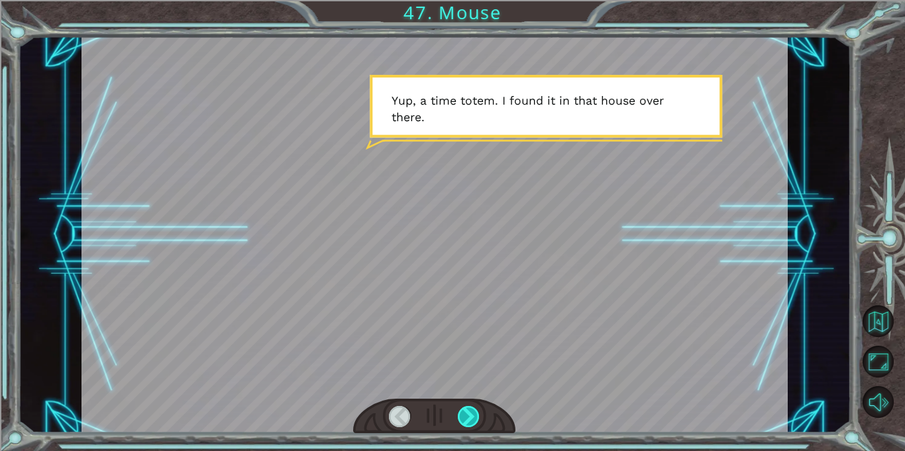
click at [471, 419] on div at bounding box center [469, 416] width 22 height 21
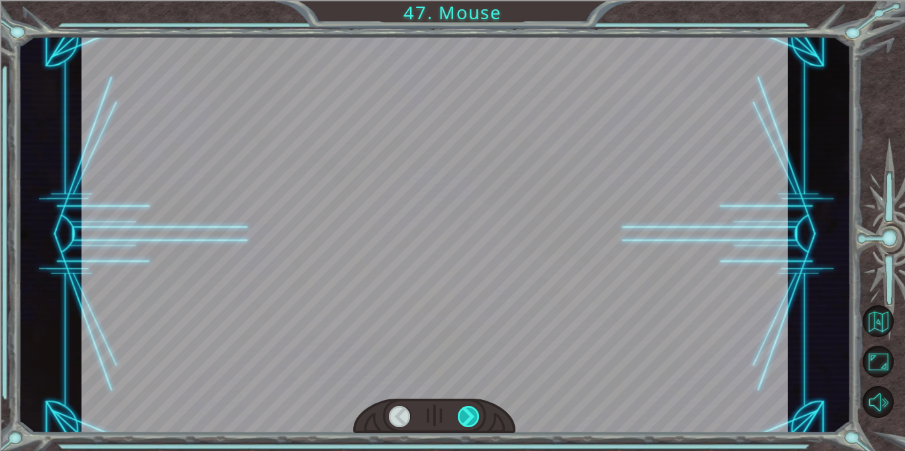
click at [471, 419] on div at bounding box center [469, 416] width 22 height 21
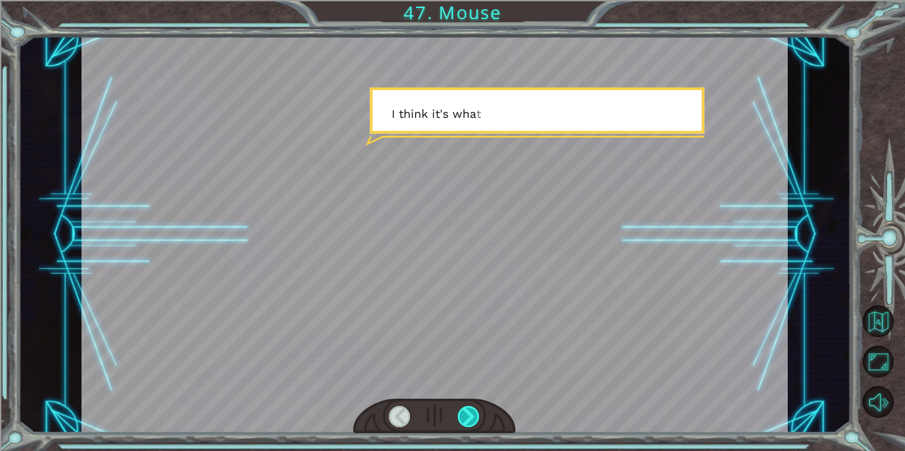
click at [471, 419] on div at bounding box center [469, 416] width 22 height 21
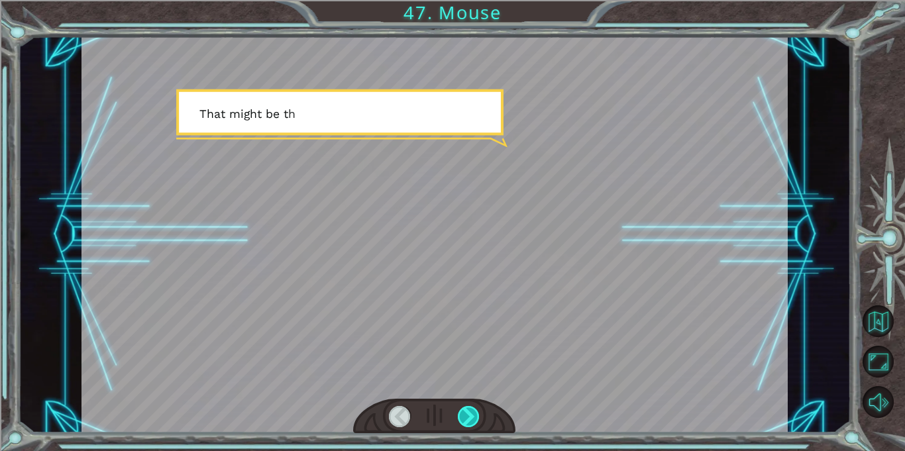
click at [471, 419] on div at bounding box center [469, 416] width 22 height 21
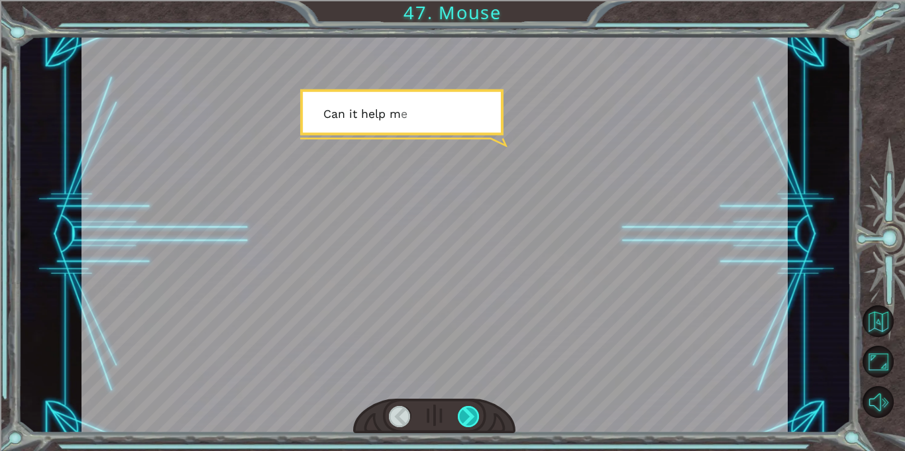
click at [471, 419] on div at bounding box center [469, 416] width 22 height 21
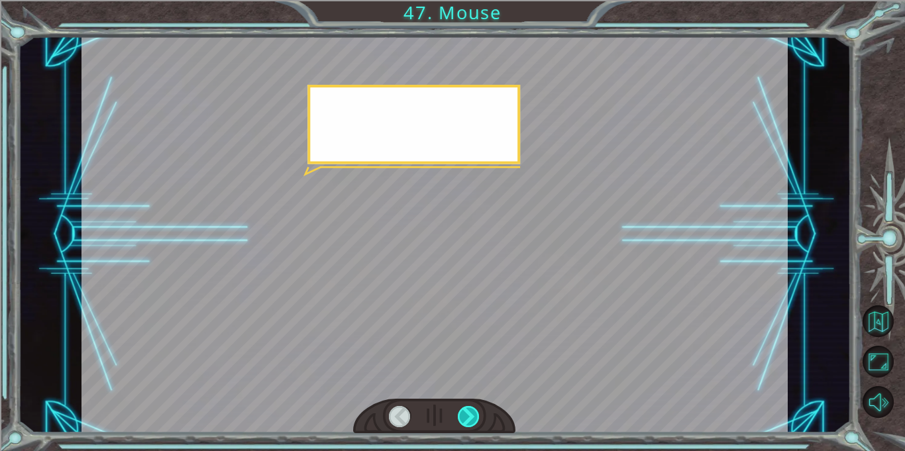
click at [471, 419] on div at bounding box center [469, 416] width 22 height 21
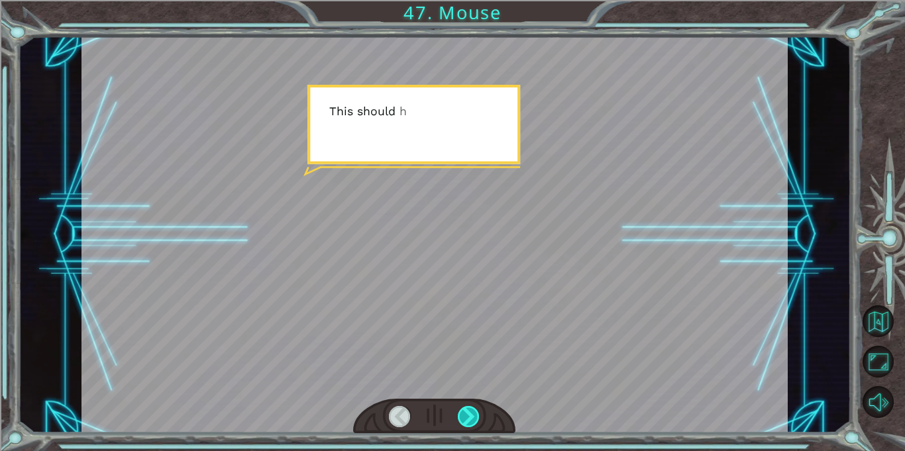
click at [471, 419] on div at bounding box center [469, 416] width 22 height 21
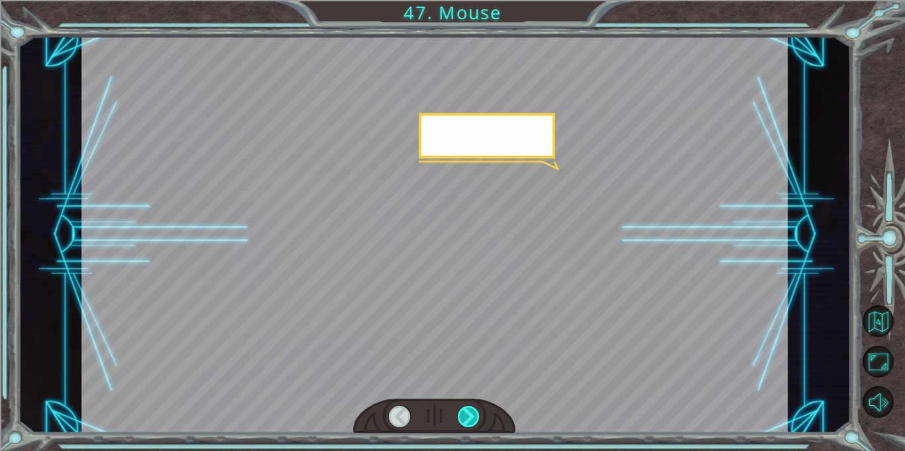
click at [471, 419] on div at bounding box center [469, 416] width 22 height 21
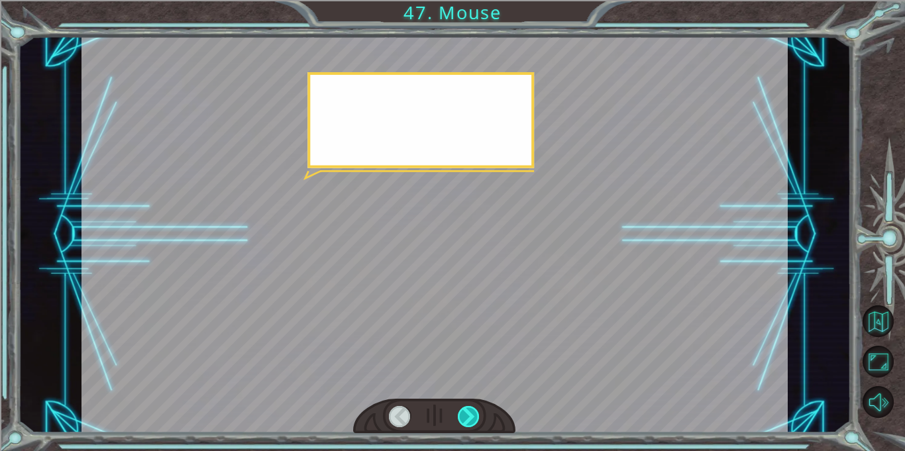
click at [471, 419] on div at bounding box center [469, 416] width 22 height 21
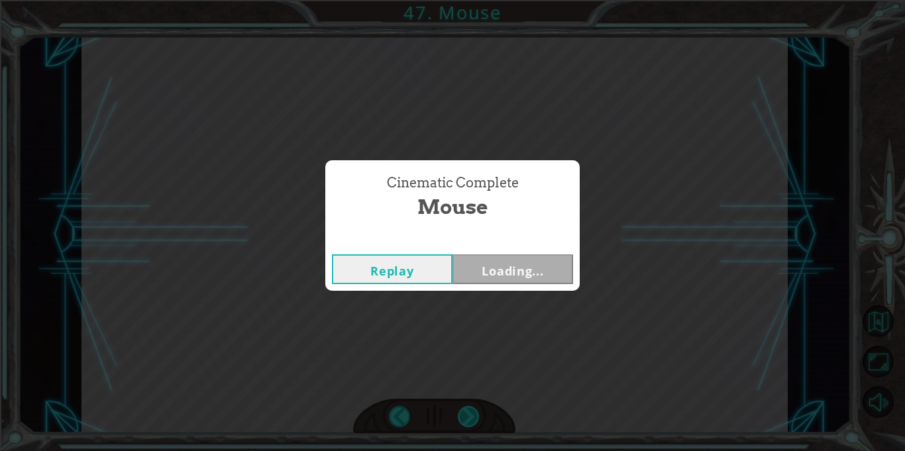
click at [471, 419] on div "Cinematic Complete Mouse Replay Loading..." at bounding box center [452, 225] width 905 height 451
click at [486, 269] on button "Next" at bounding box center [513, 270] width 121 height 30
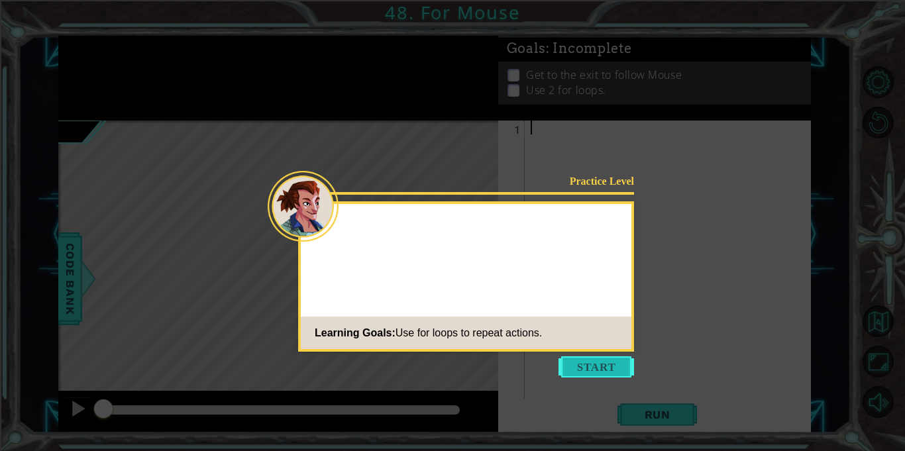
click at [581, 373] on button "Start" at bounding box center [597, 367] width 76 height 21
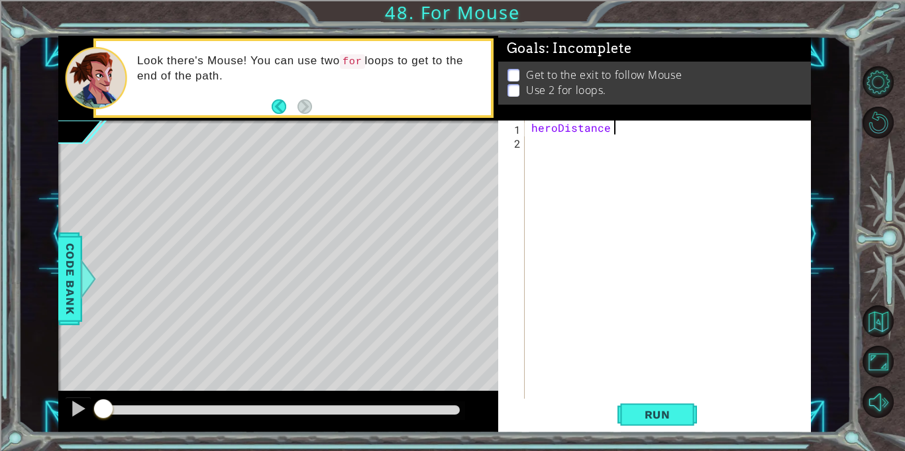
scroll to position [0, 5]
type textarea "heroDistance = 2"
type textarea "for i in range(3)"
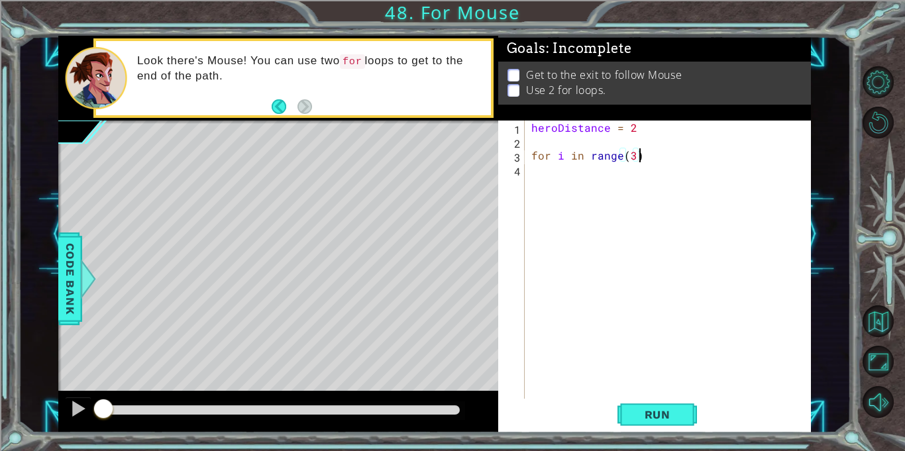
type textarea "for i in range(3):"
type textarea "hero.moveRight(1)"
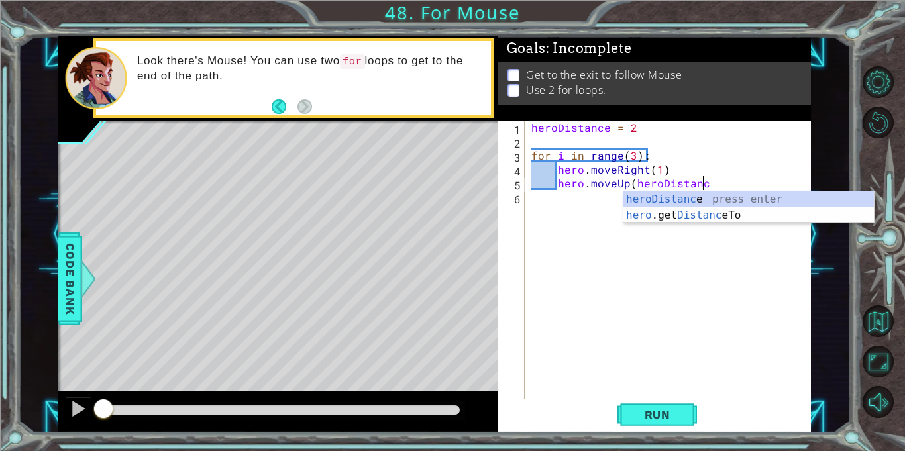
scroll to position [0, 10]
type textarea "hero.moveUp(heroDistance)"
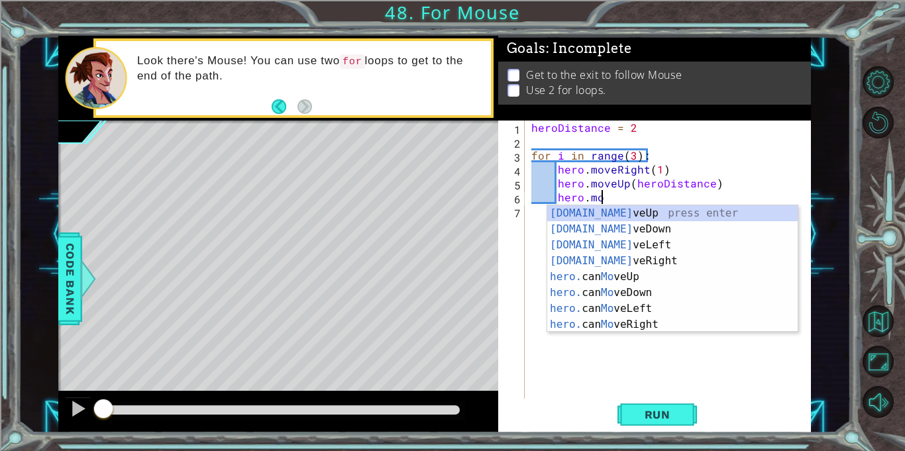
scroll to position [0, 4]
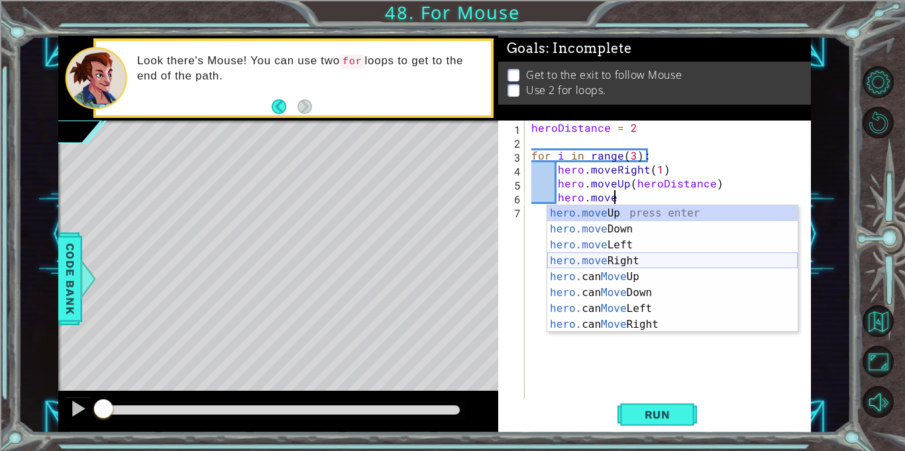
click at [612, 264] on div "hero.move Up press enter hero.move Down press enter hero.move Left press enter …" at bounding box center [672, 284] width 251 height 159
type textarea "hero.moveRight(1)"
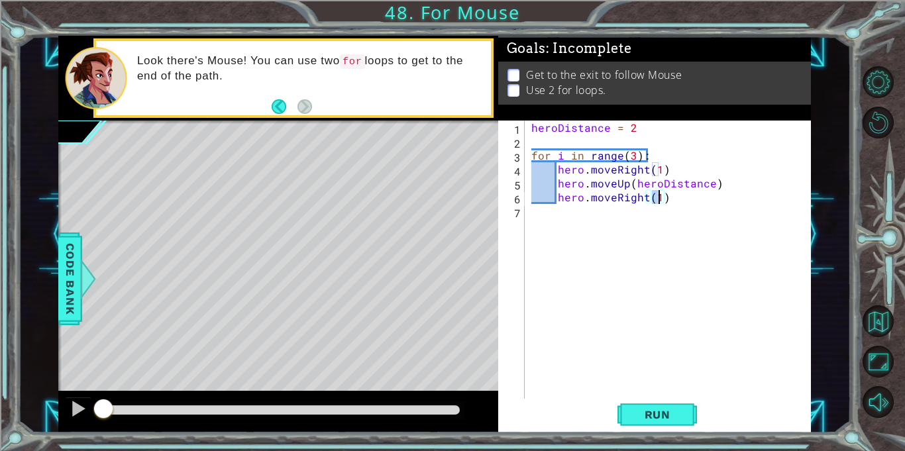
click at [692, 208] on div "heroDistance = 2 for i in range ( 3 ) : hero . moveRight ( 1 ) hero . moveUp ( …" at bounding box center [672, 274] width 286 height 306
click at [680, 200] on div "heroDistance = 2 for i in range ( 3 ) : hero . moveRight ( 1 ) hero . moveUp ( …" at bounding box center [672, 274] width 286 height 306
type textarea "hero.moveRight(1)"
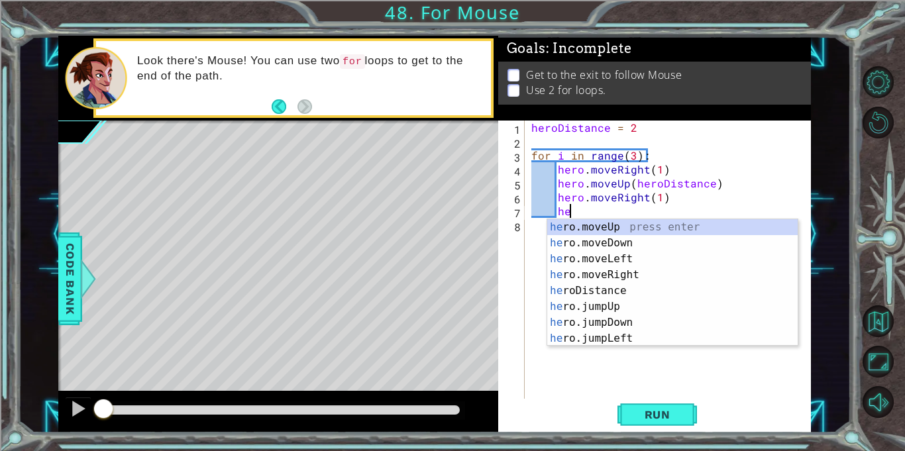
type textarea "h"
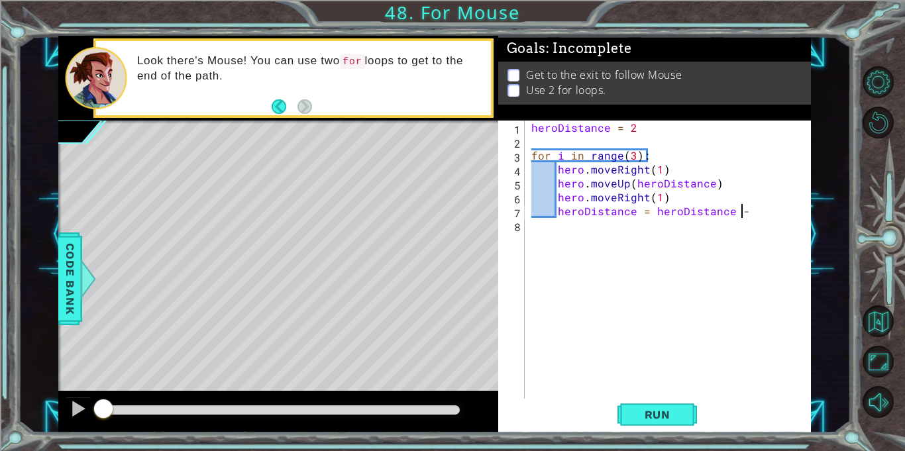
scroll to position [0, 13]
click at [667, 406] on button "Run" at bounding box center [658, 415] width 80 height 31
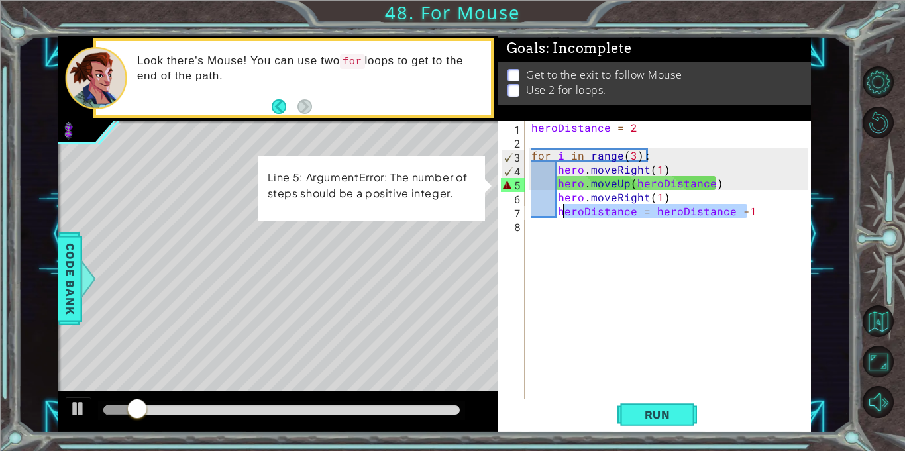
drag, startPoint x: 756, startPoint y: 213, endPoint x: 561, endPoint y: 207, distance: 194.9
click at [561, 207] on div "heroDistance = 2 for i in range ( 3 ) : hero . moveRight ( 1 ) hero . moveUp ( …" at bounding box center [672, 274] width 286 height 306
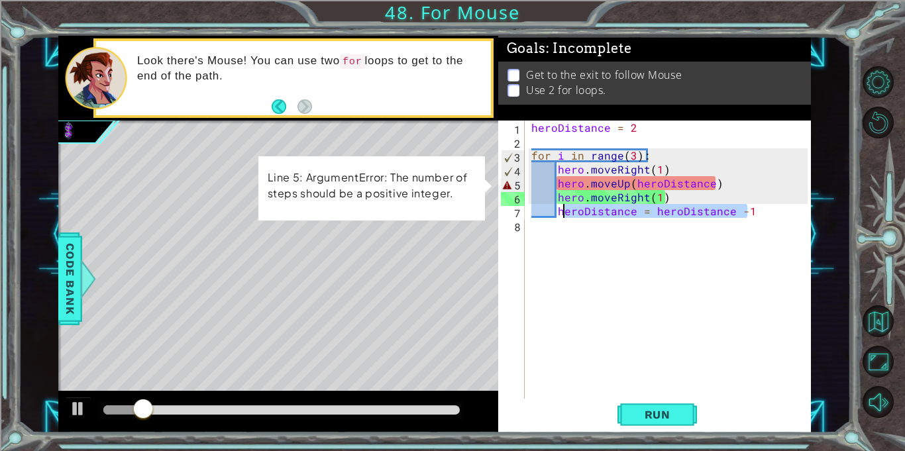
type textarea "h"
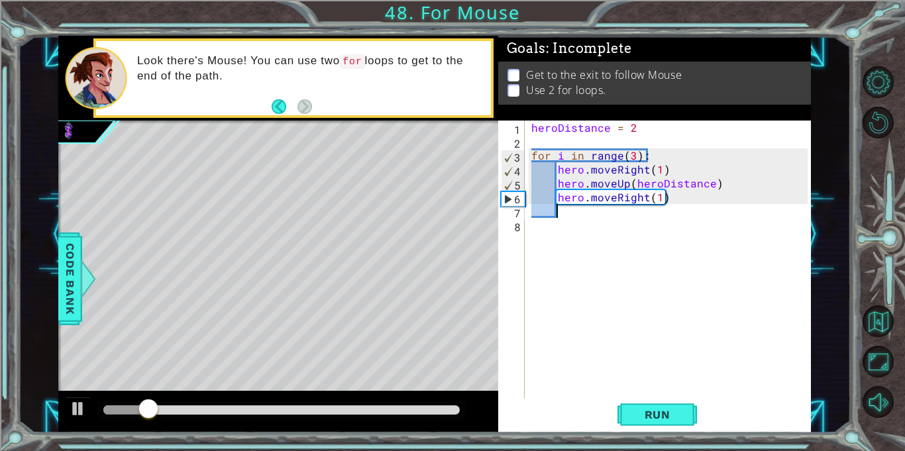
scroll to position [0, 1]
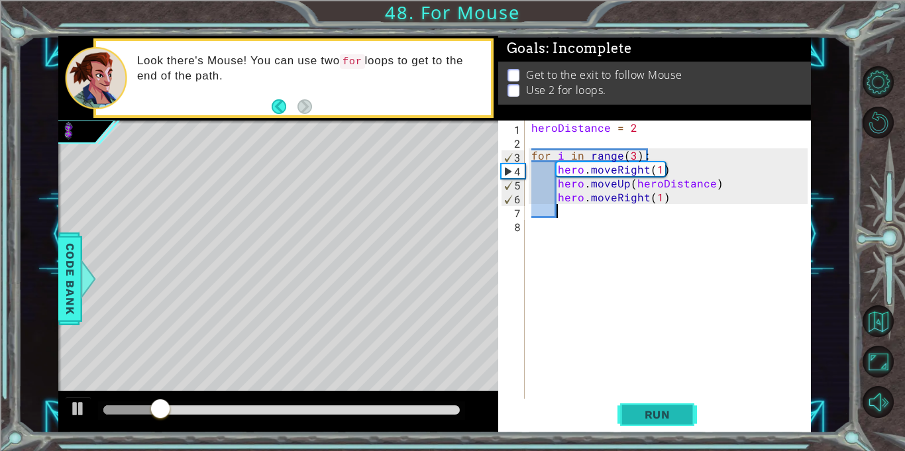
click at [638, 412] on span "Run" at bounding box center [658, 414] width 52 height 13
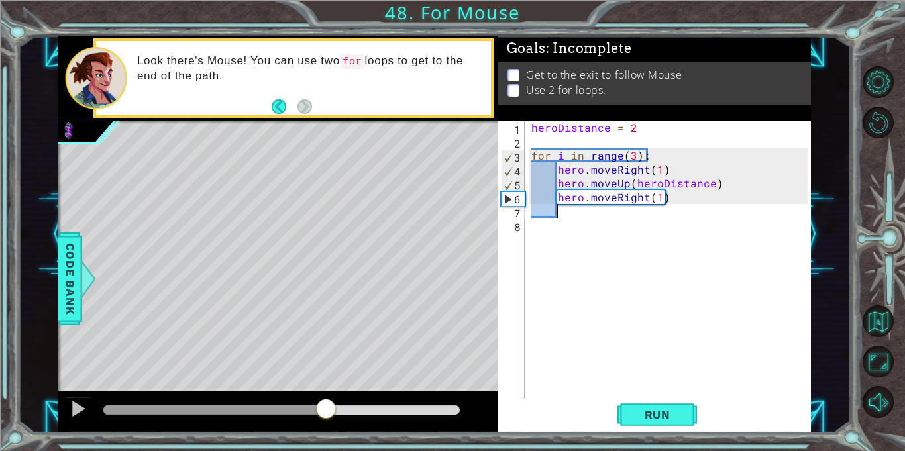
drag, startPoint x: 129, startPoint y: 403, endPoint x: 325, endPoint y: 394, distance: 196.4
click at [325, 394] on div at bounding box center [278, 412] width 440 height 42
click at [630, 155] on div "heroDistance = 2 for i in range ( 3 ) : hero . moveRight ( 1 ) hero . moveUp ( …" at bounding box center [672, 274] width 286 height 306
click at [649, 412] on span "Run" at bounding box center [658, 414] width 52 height 13
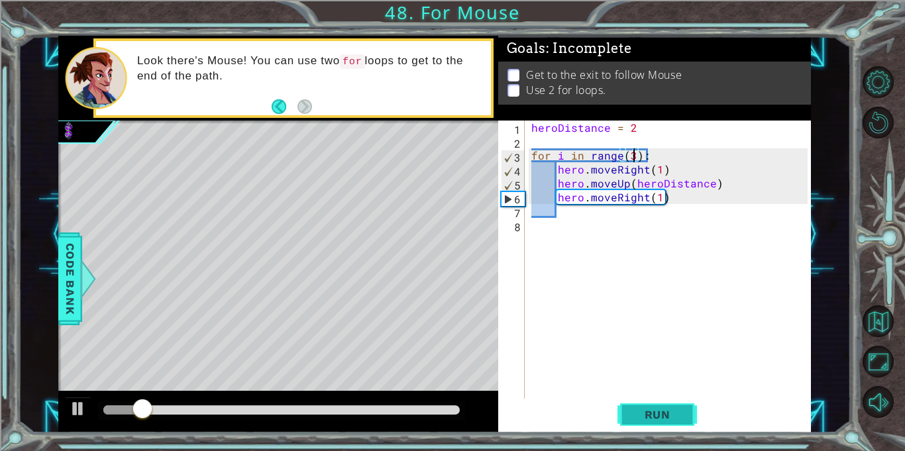
type textarea "for i in range(3):"
click at [668, 416] on span "Run" at bounding box center [658, 414] width 52 height 13
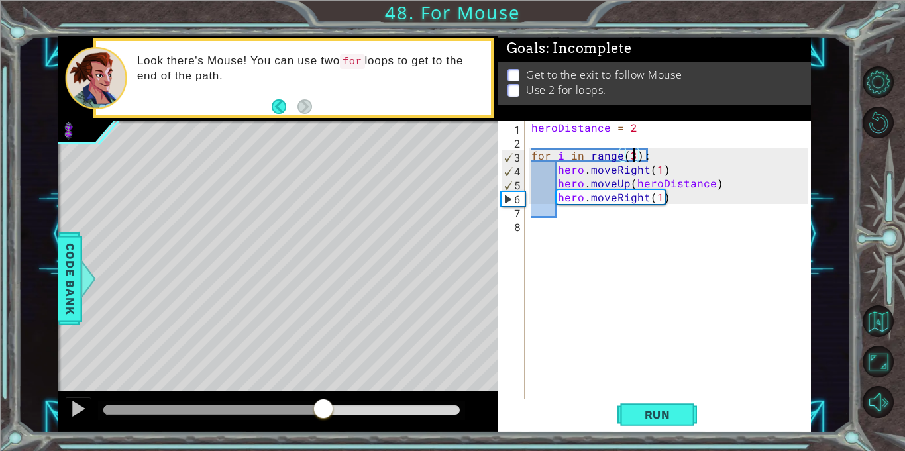
drag, startPoint x: 115, startPoint y: 414, endPoint x: 323, endPoint y: 418, distance: 208.1
click at [323, 418] on div at bounding box center [324, 410] width 24 height 24
click at [566, 229] on div "heroDistance = 2 for i in range ( 3 ) : hero . moveRight ( 1 ) hero . moveUp ( …" at bounding box center [672, 274] width 286 height 306
drag, startPoint x: 685, startPoint y: 196, endPoint x: 562, endPoint y: 197, distance: 122.6
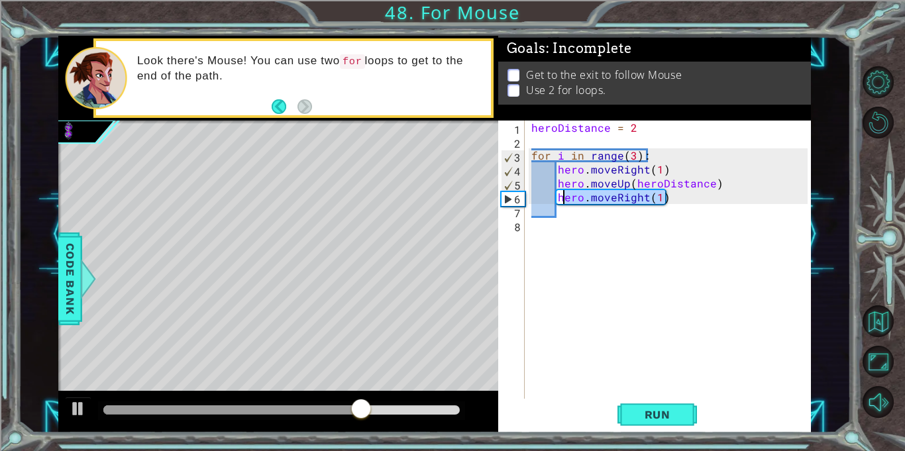
click at [562, 197] on div "heroDistance = 2 for i in range ( 3 ) : hero . moveRight ( 1 ) hero . moveUp ( …" at bounding box center [672, 274] width 286 height 306
type textarea "h"
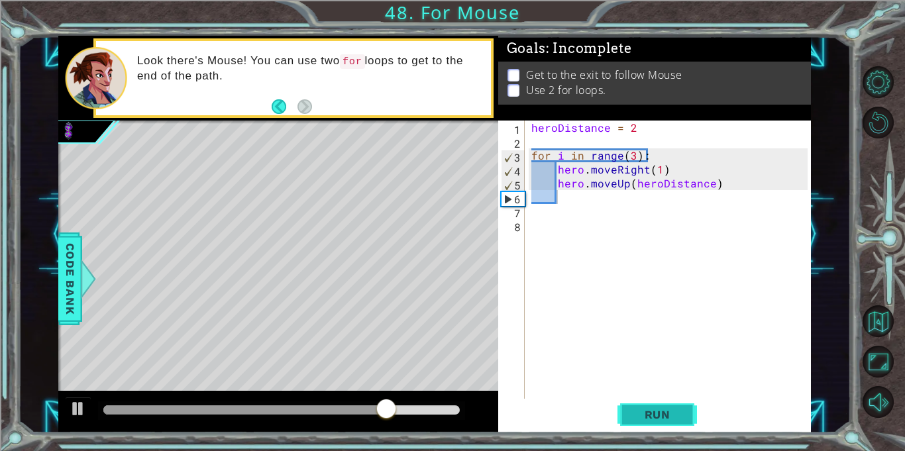
click at [665, 400] on button "Run" at bounding box center [658, 415] width 80 height 31
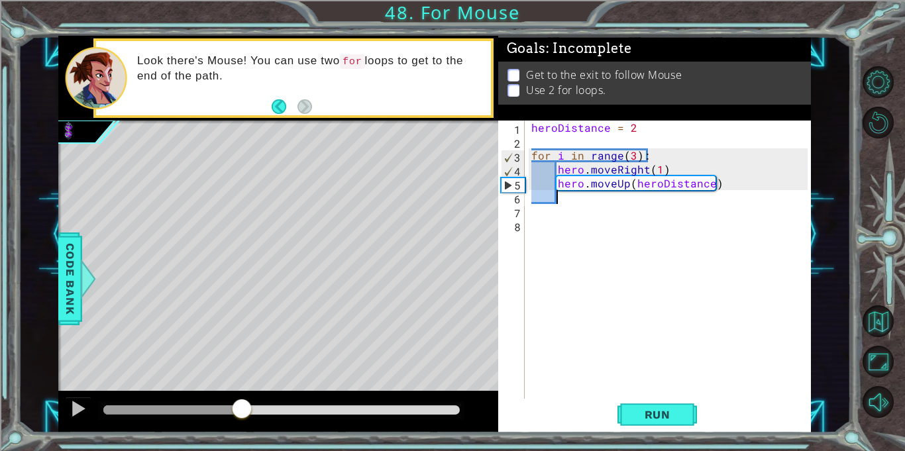
drag, startPoint x: 125, startPoint y: 408, endPoint x: 241, endPoint y: 416, distance: 116.9
click at [241, 416] on div at bounding box center [242, 410] width 24 height 24
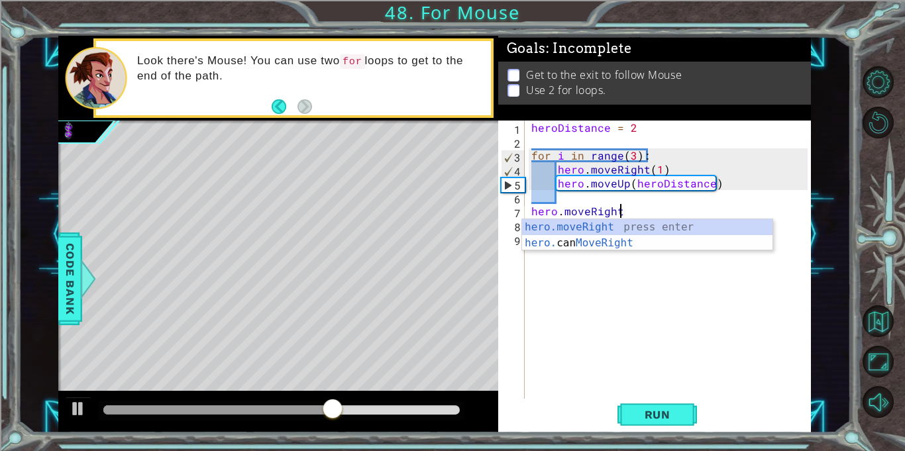
scroll to position [0, 5]
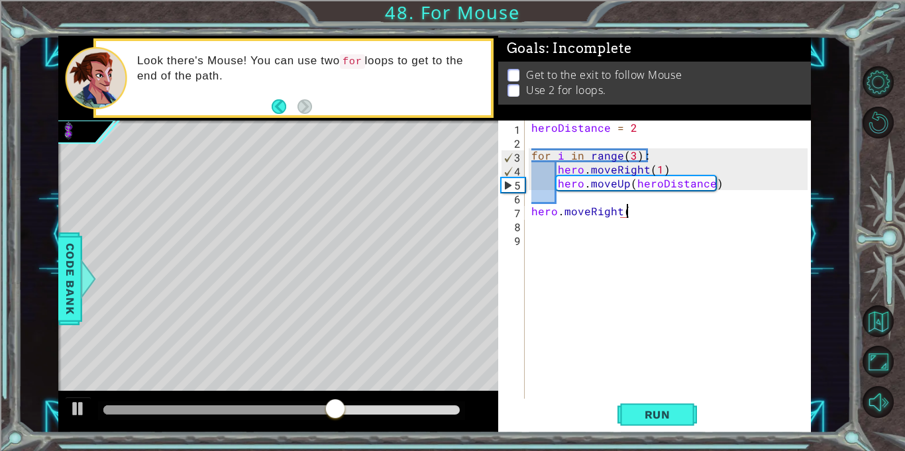
type textarea "hero.moveRight()"
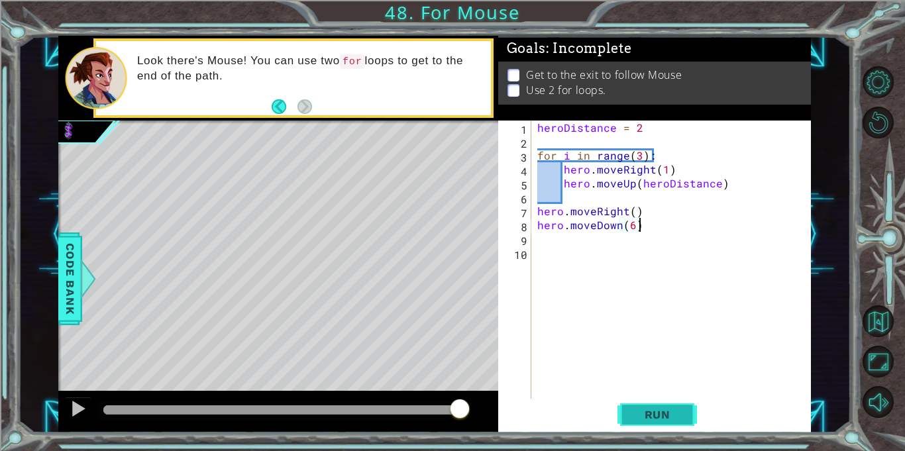
type textarea "hero.moveDown(6)"
click at [640, 412] on span "Run" at bounding box center [658, 414] width 52 height 13
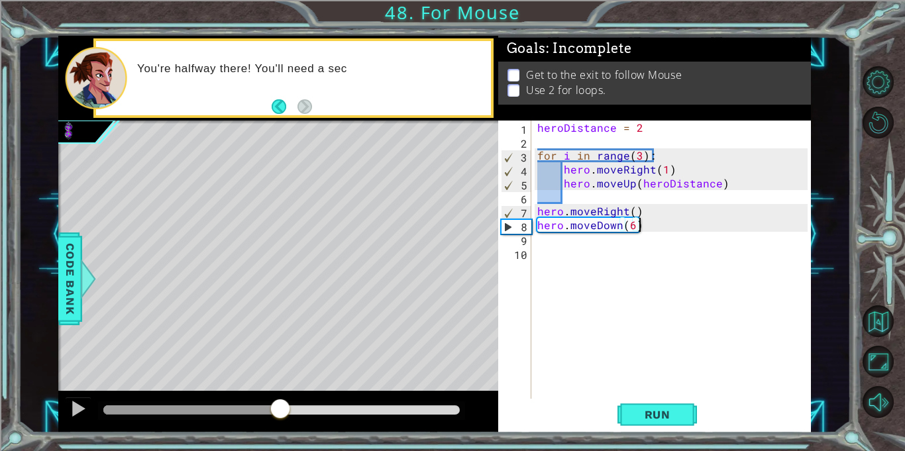
drag, startPoint x: 129, startPoint y: 410, endPoint x: 288, endPoint y: 408, distance: 159.7
click at [288, 408] on div at bounding box center [280, 410] width 24 height 24
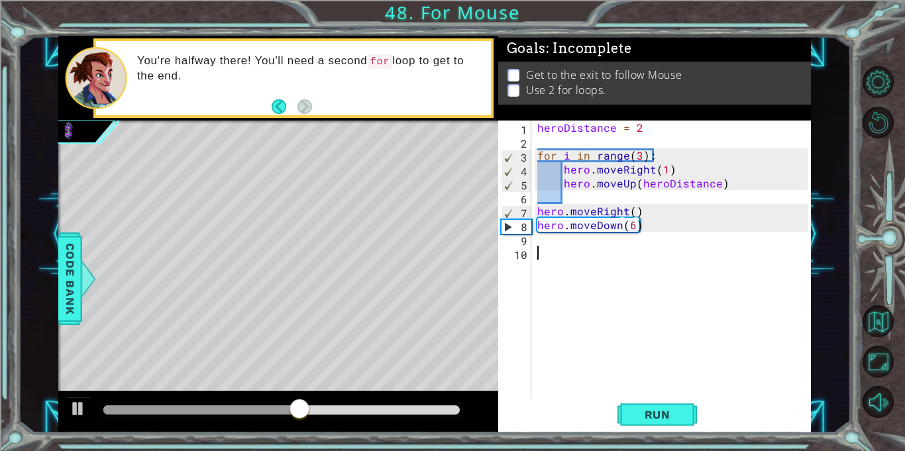
click at [545, 249] on div "heroDistance = 2 for i in range ( 3 ) : hero . moveRight ( 1 ) hero . moveUp ( …" at bounding box center [675, 274] width 280 height 306
click at [546, 247] on div "heroDistance = 2 for i in range ( 3 ) : hero . moveRight ( 1 ) hero . moveUp ( …" at bounding box center [675, 274] width 280 height 306
click at [659, 228] on div "heroDistance = 2 for i in range ( 3 ) : hero . moveRight ( 1 ) hero . moveUp ( …" at bounding box center [675, 274] width 280 height 306
type textarea "hero.moveDown(6)"
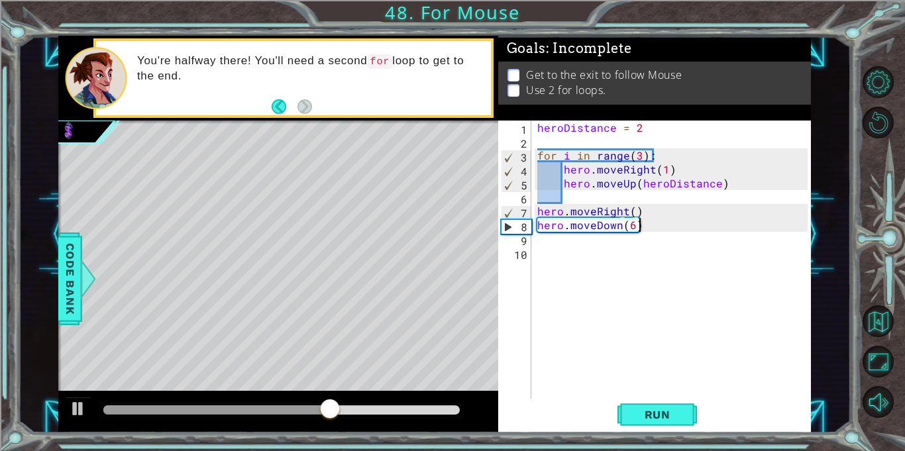
click at [644, 227] on div "heroDistance = 2 for i in range ( 3 ) : hero . moveRight ( 1 ) hero . moveUp ( …" at bounding box center [675, 274] width 280 height 306
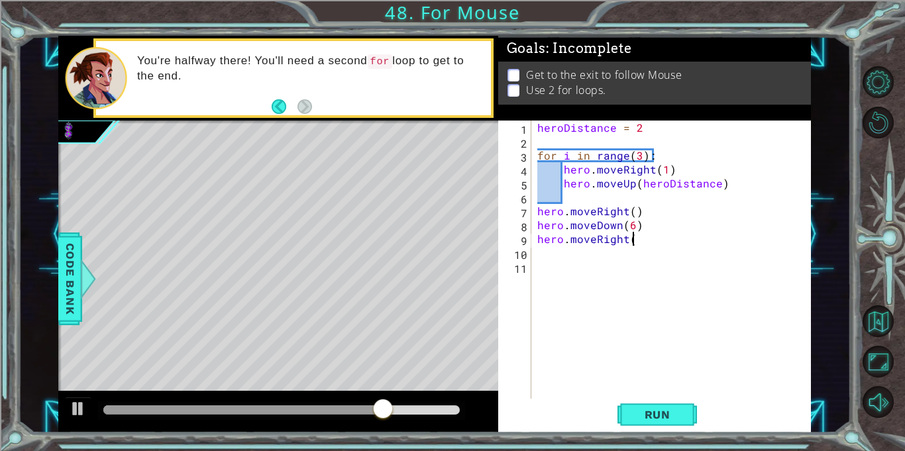
scroll to position [0, 5]
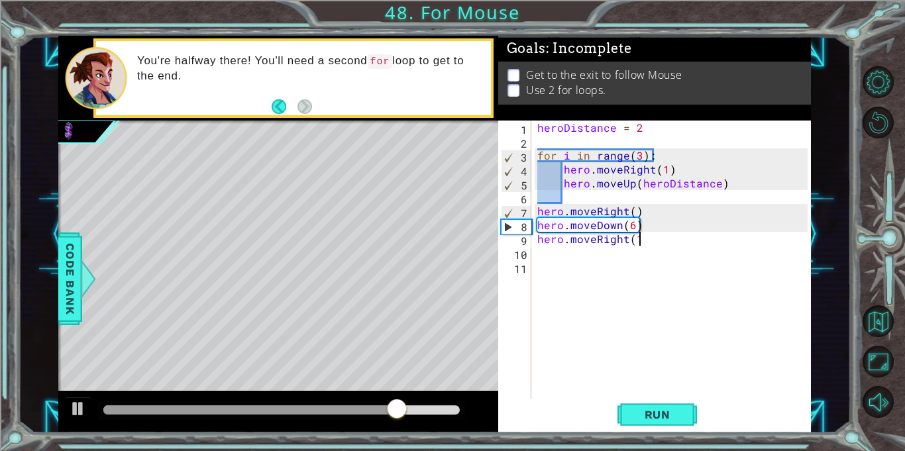
type textarea "hero.moveRight(1)"
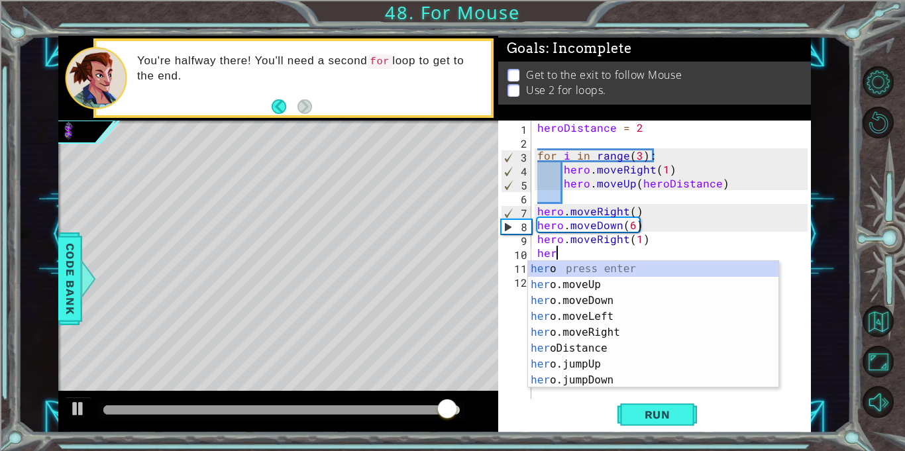
scroll to position [0, 0]
type textarea "h"
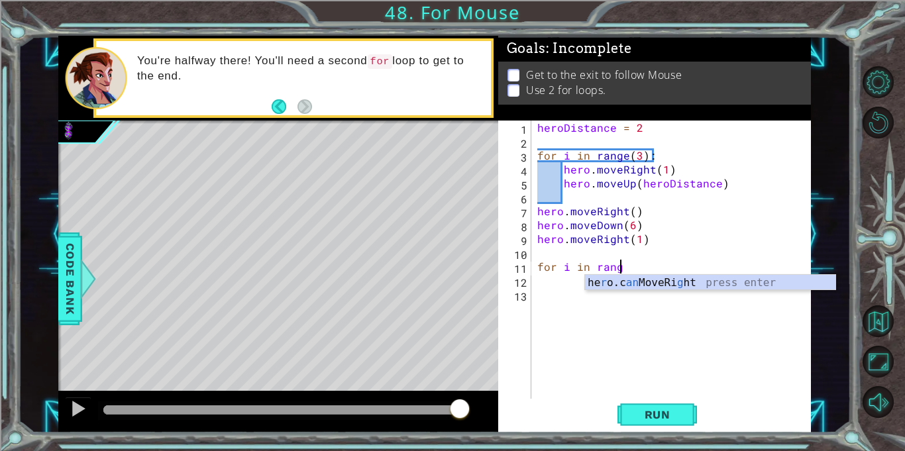
type textarea "for i in range"
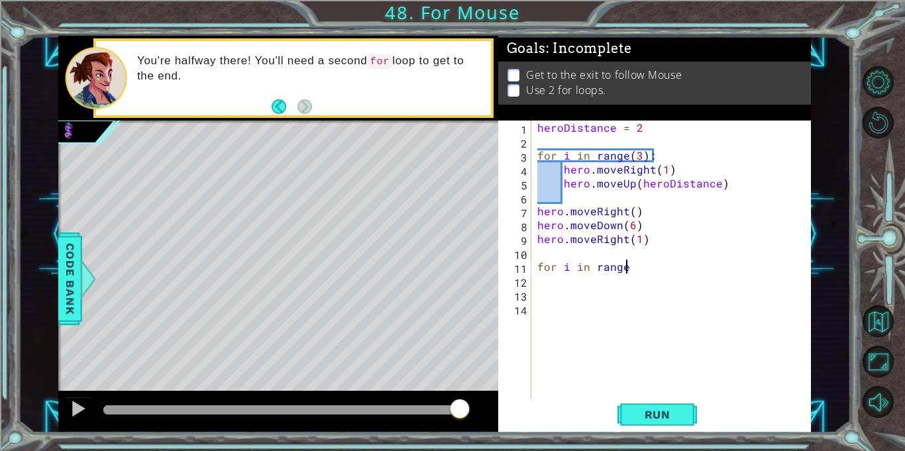
click at [659, 267] on div "heroDistance = 2 for i in range ( 3 ) : hero . moveRight ( 1 ) hero . moveUp ( …" at bounding box center [675, 274] width 280 height 306
type textarea "for i in range(3)"
type textarea "for i in range(3):"
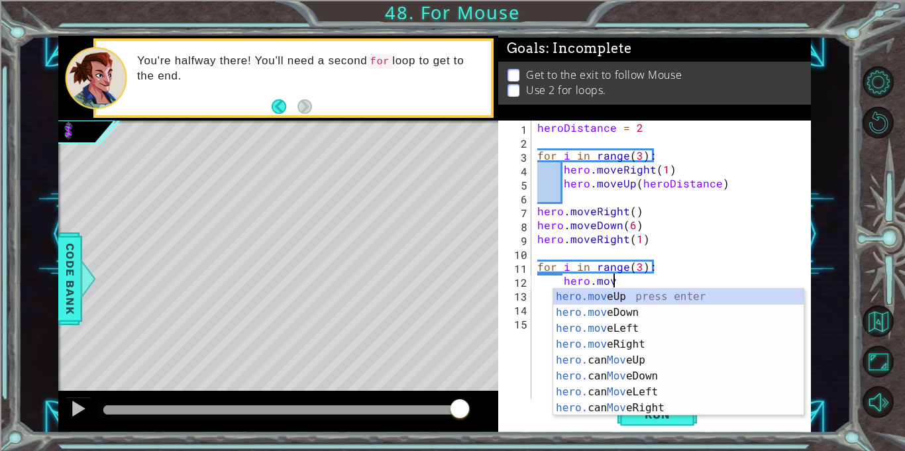
scroll to position [0, 4]
type textarea "hero.move"
click at [589, 249] on div "heroDistance = 2 for i in range ( 3 ) : hero . moveRight ( 1 ) hero . moveUp ( …" at bounding box center [675, 274] width 280 height 306
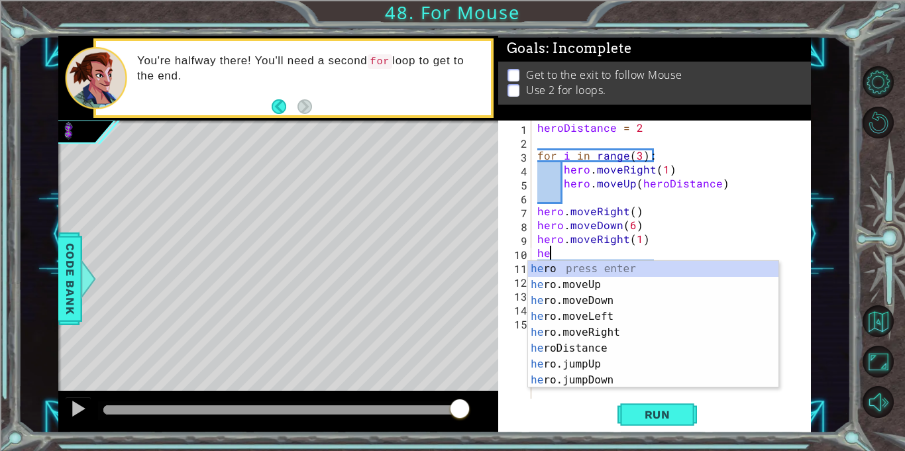
scroll to position [0, 0]
type textarea "h"
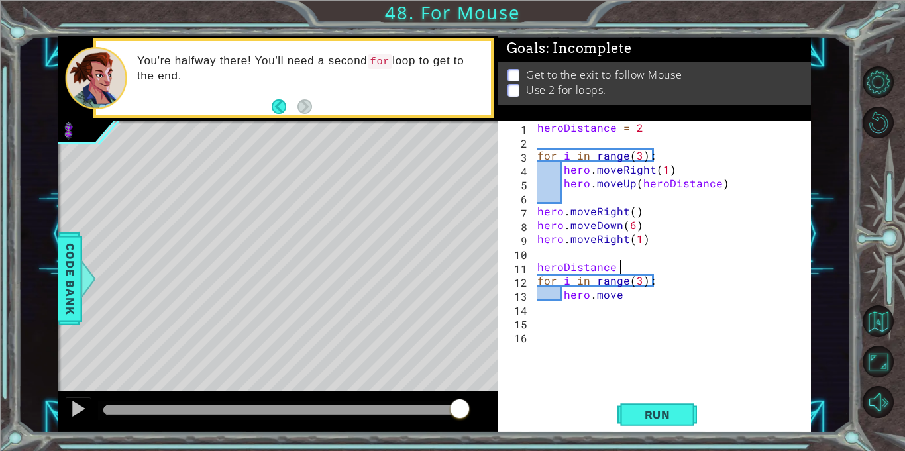
scroll to position [0, 5]
click at [646, 298] on div "heroDistance = 2 for i in range ( 3 ) : hero . moveRight ( 1 ) hero . moveUp ( …" at bounding box center [675, 274] width 280 height 306
click at [541, 282] on div "heroDistance = 2 for i in range ( 3 ) : hero . moveRight ( 1 ) hero . moveUp ( …" at bounding box center [675, 274] width 280 height 306
click at [535, 280] on div "heroDistance = 2 for i in range ( 3 ) : hero . moveRight ( 1 ) hero . moveUp ( …" at bounding box center [675, 274] width 280 height 306
click at [620, 311] on div "heroDistance = 2 for i in range ( 3 ) : hero . moveRight ( 1 ) hero . moveUp ( …" at bounding box center [675, 274] width 280 height 306
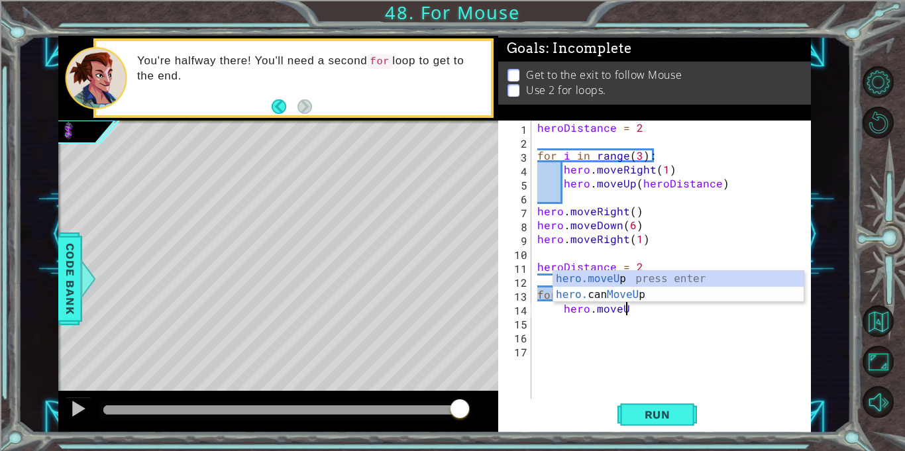
scroll to position [0, 5]
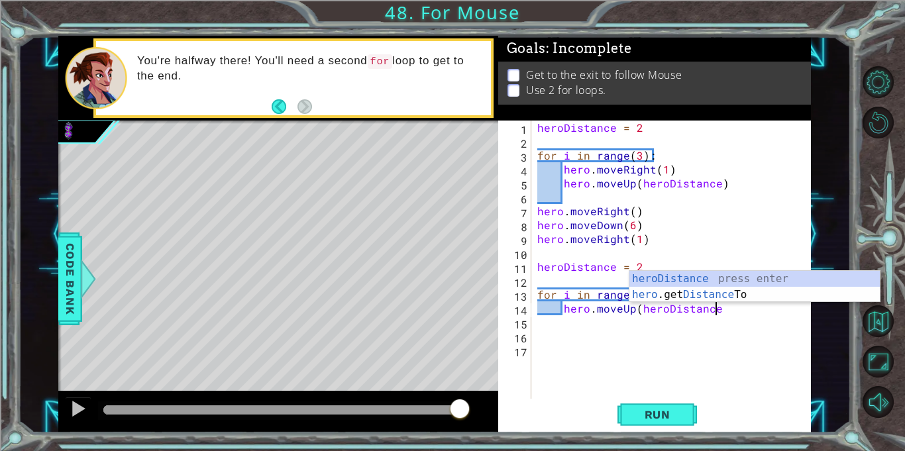
type textarea "hero.moveUp(heroDistance)"
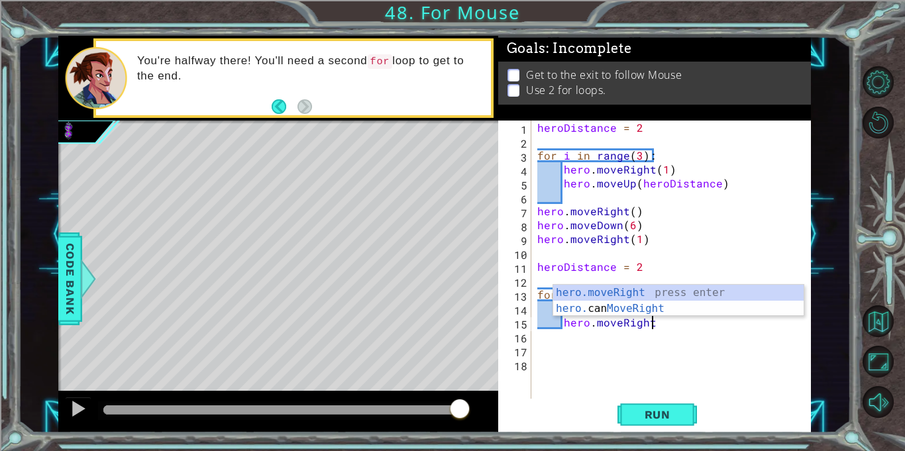
scroll to position [0, 7]
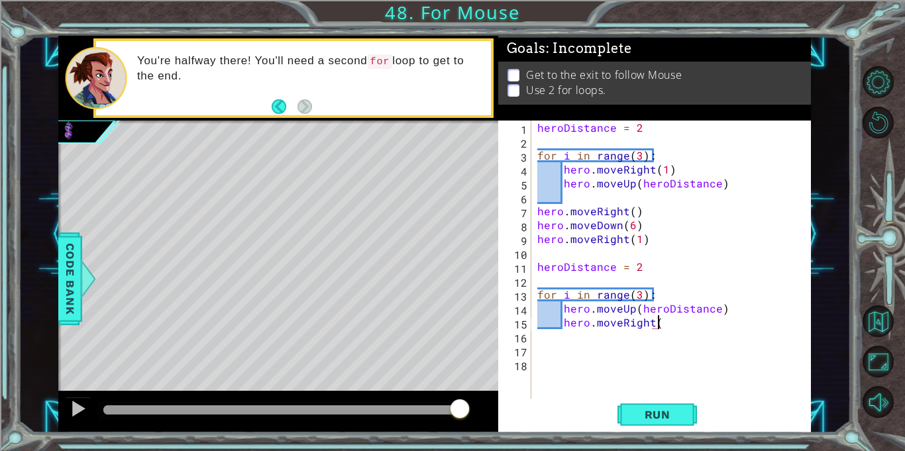
type textarea "hero.moveRight()"
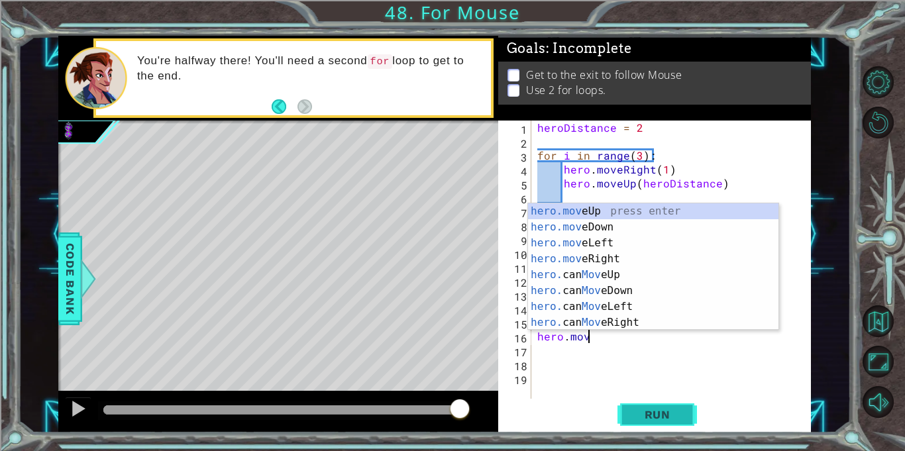
scroll to position [0, 3]
click at [632, 229] on div "hero.move Up press enter hero.move Down press enter hero.move Left press enter …" at bounding box center [653, 282] width 251 height 159
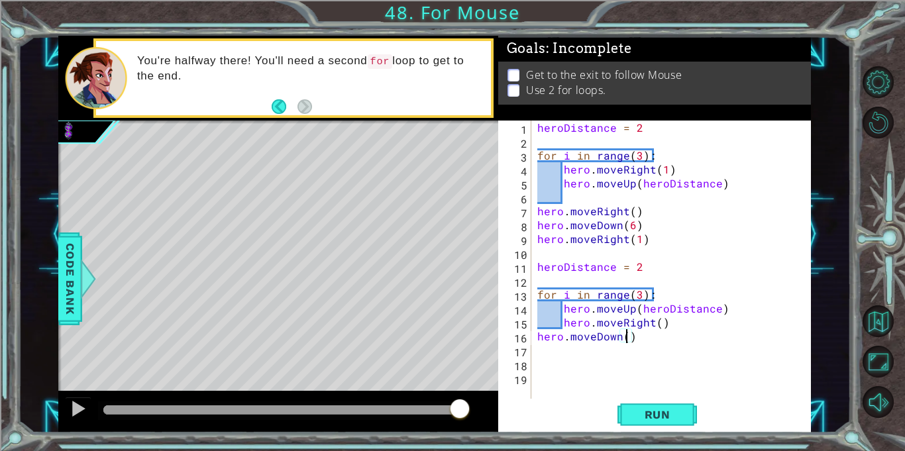
scroll to position [0, 5]
type textarea "hero.moveDown(6)"
click at [673, 423] on button "Run" at bounding box center [658, 415] width 80 height 31
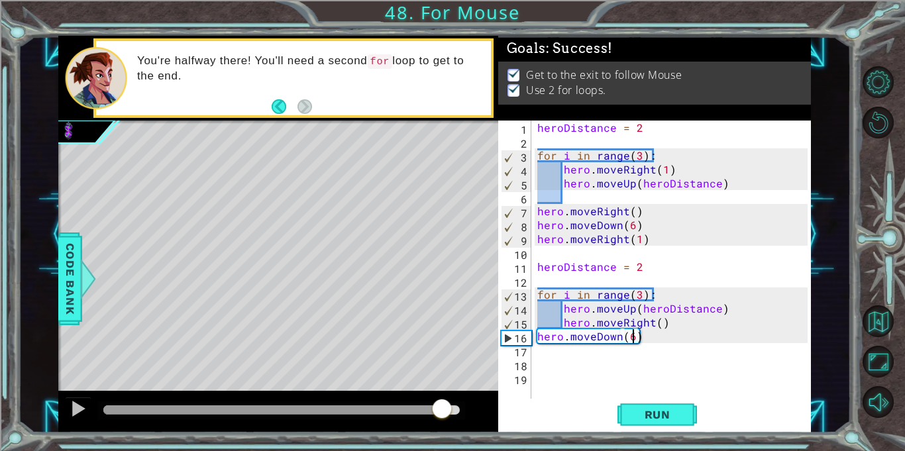
drag, startPoint x: 123, startPoint y: 406, endPoint x: 443, endPoint y: 445, distance: 322.5
click at [443, 445] on div "1 ההההההההההההההההההההההההההההההההההההההההההההההההההההההההההההההההההההההההההההה…" at bounding box center [452, 225] width 905 height 451
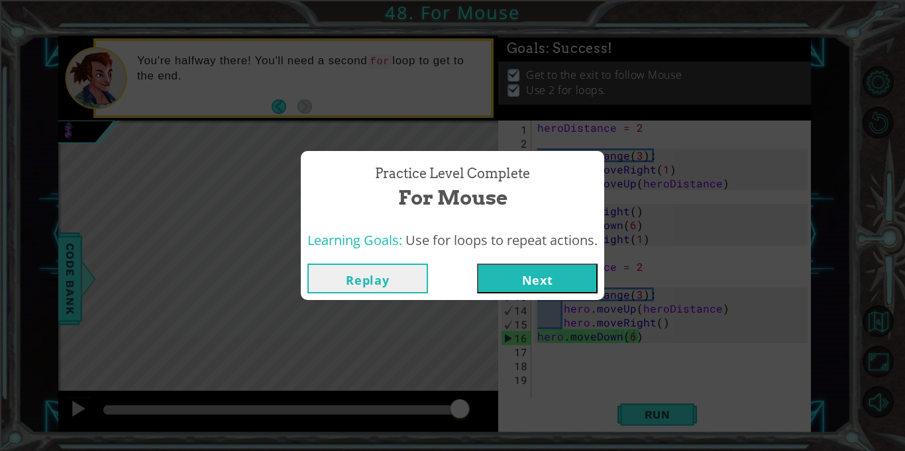
click at [514, 278] on button "Next" at bounding box center [537, 279] width 121 height 30
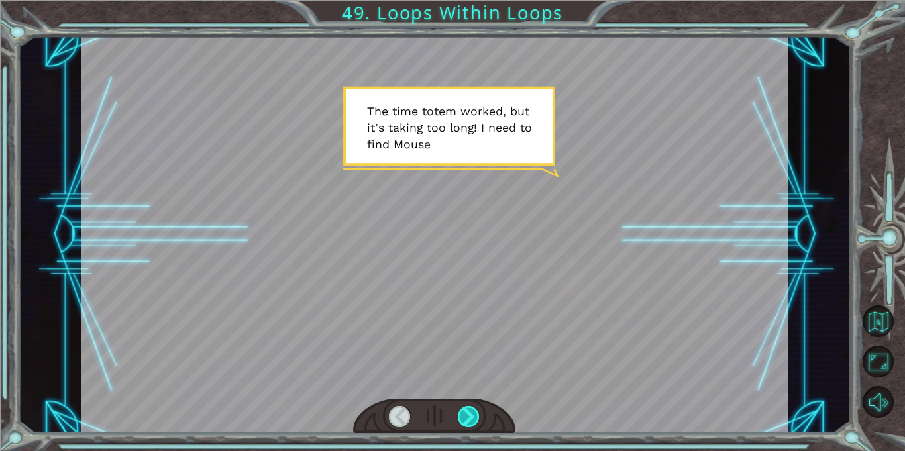
click at [468, 414] on div at bounding box center [469, 416] width 22 height 21
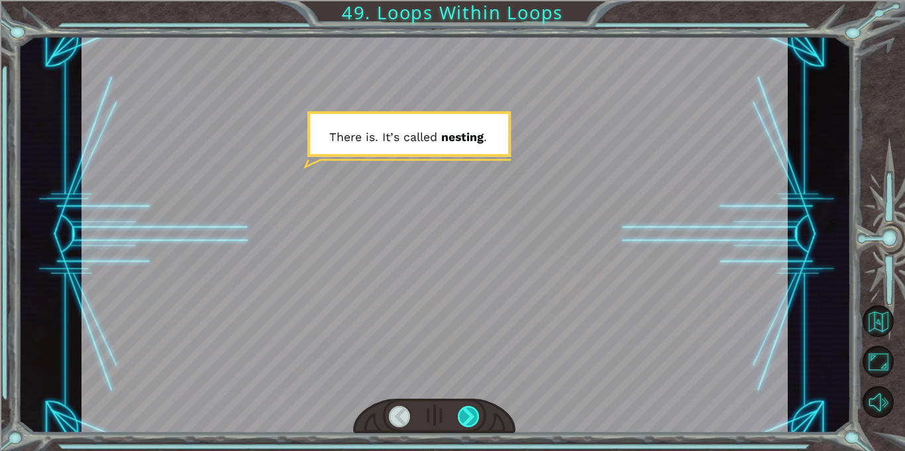
click at [468, 414] on div at bounding box center [469, 416] width 22 height 21
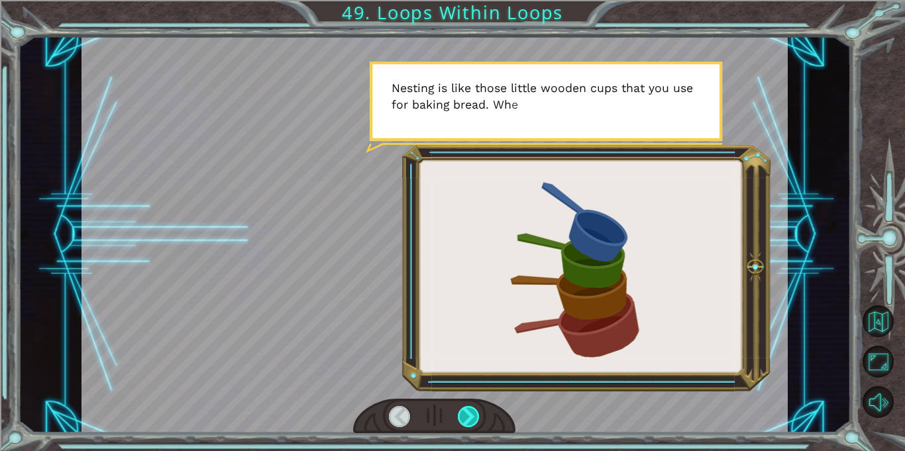
click at [468, 414] on div at bounding box center [469, 416] width 22 height 21
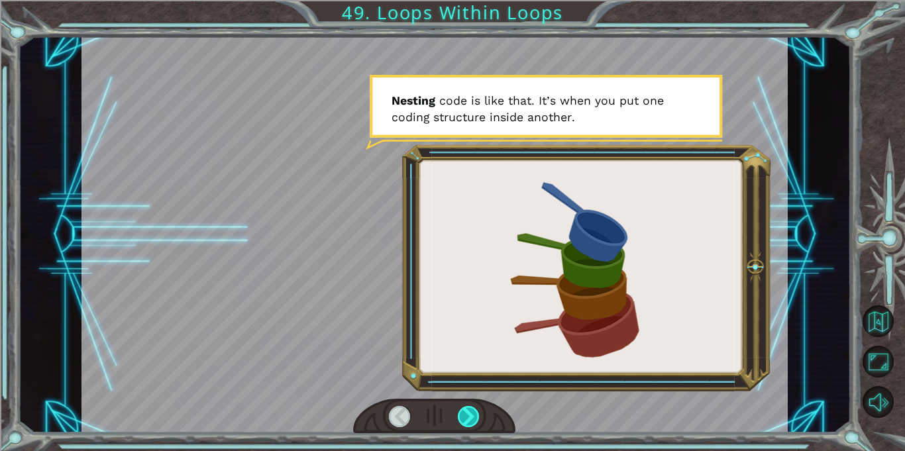
click at [468, 414] on div at bounding box center [469, 416] width 22 height 21
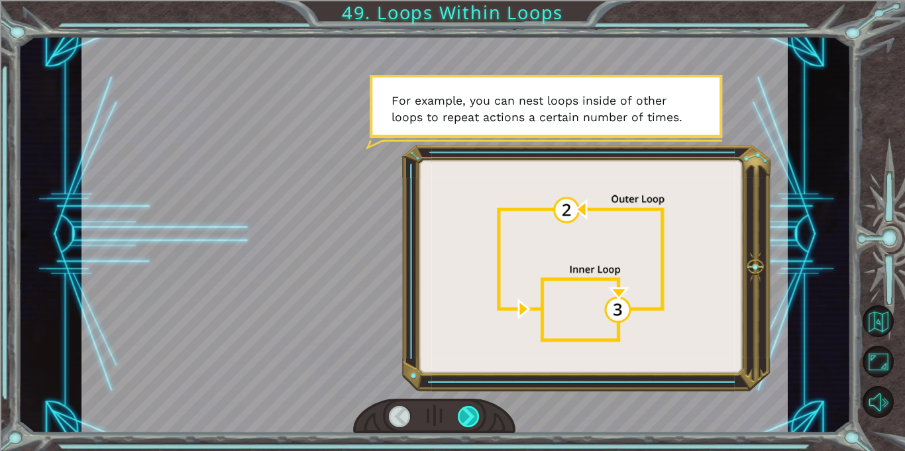
click at [468, 414] on div at bounding box center [469, 416] width 22 height 21
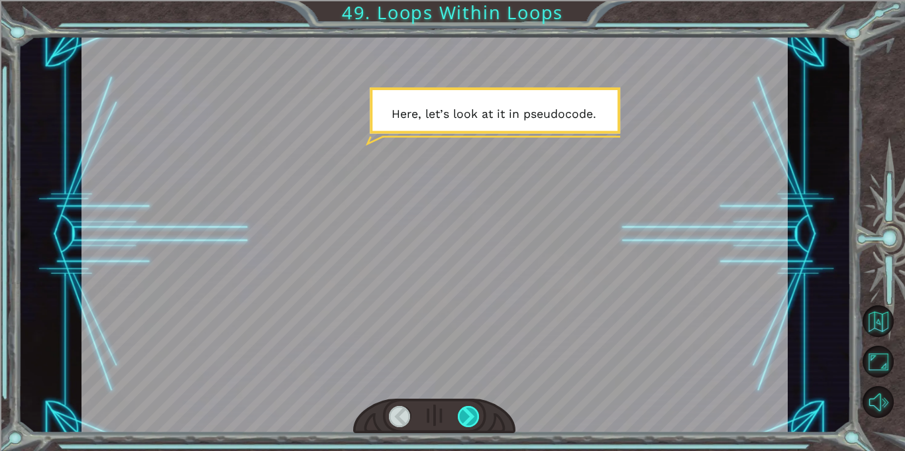
click at [468, 414] on div at bounding box center [469, 416] width 22 height 21
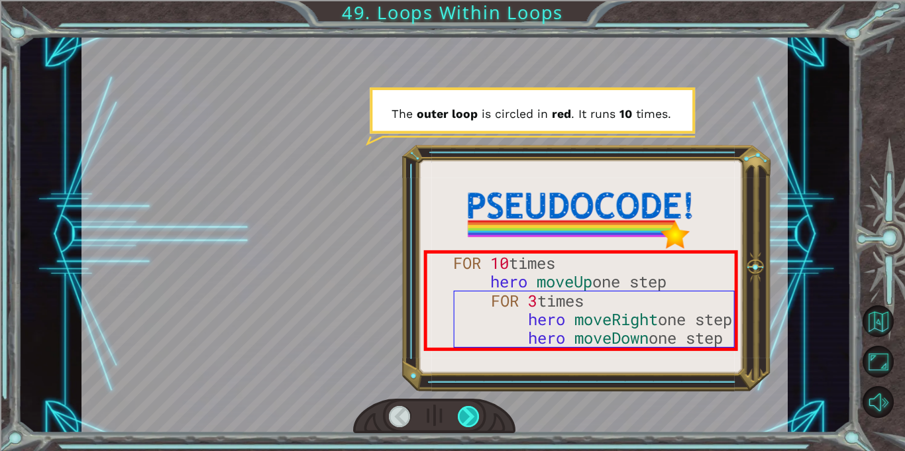
click at [468, 414] on div at bounding box center [469, 416] width 22 height 21
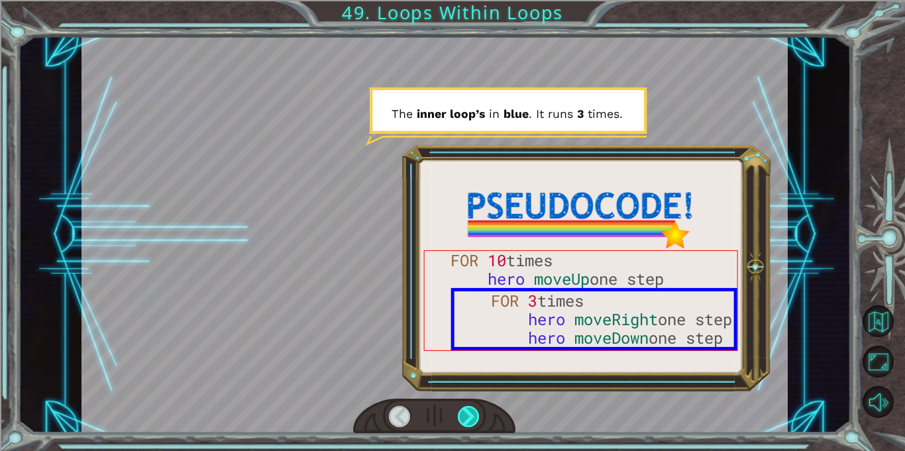
click at [468, 414] on div at bounding box center [469, 416] width 22 height 21
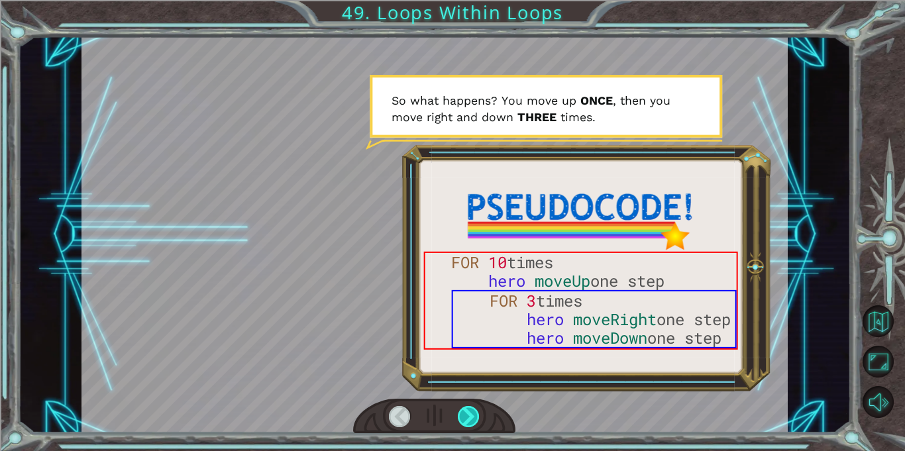
click at [468, 414] on div at bounding box center [469, 416] width 22 height 21
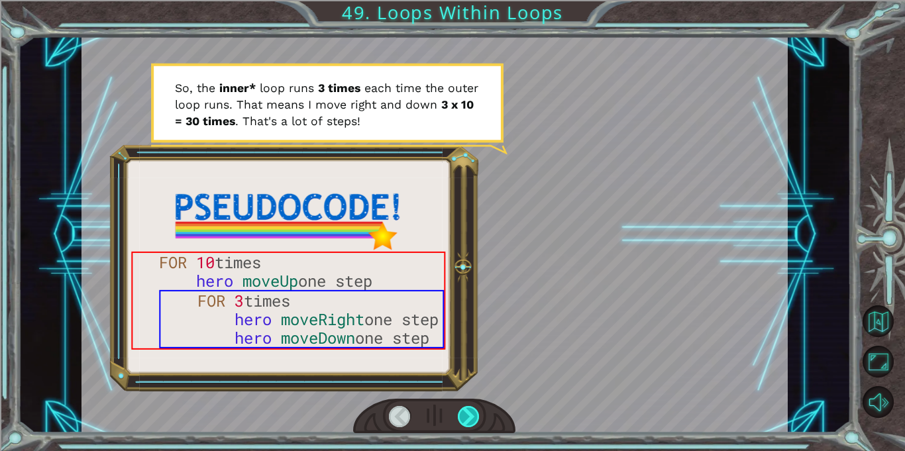
click at [468, 414] on div at bounding box center [469, 416] width 22 height 21
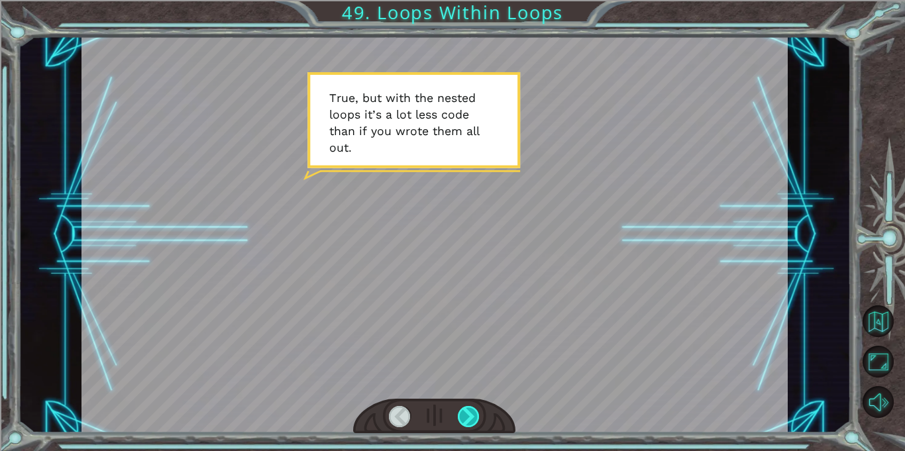
click at [468, 414] on div at bounding box center [469, 416] width 22 height 21
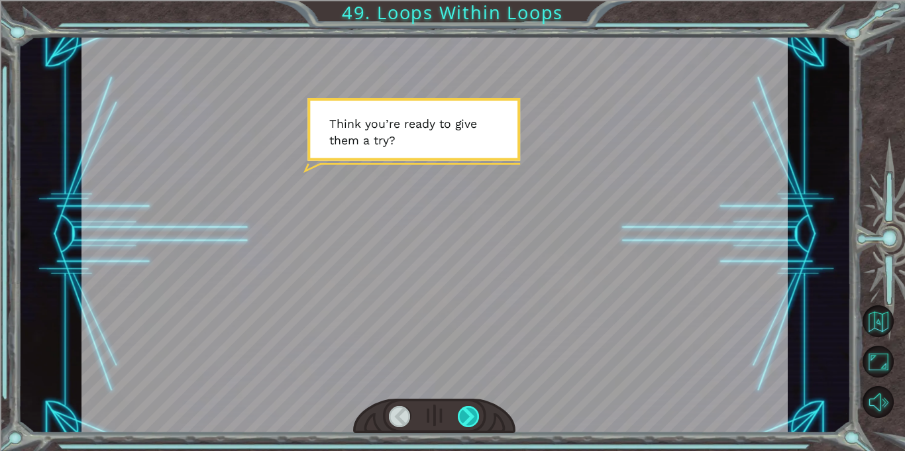
click at [468, 414] on div at bounding box center [469, 416] width 22 height 21
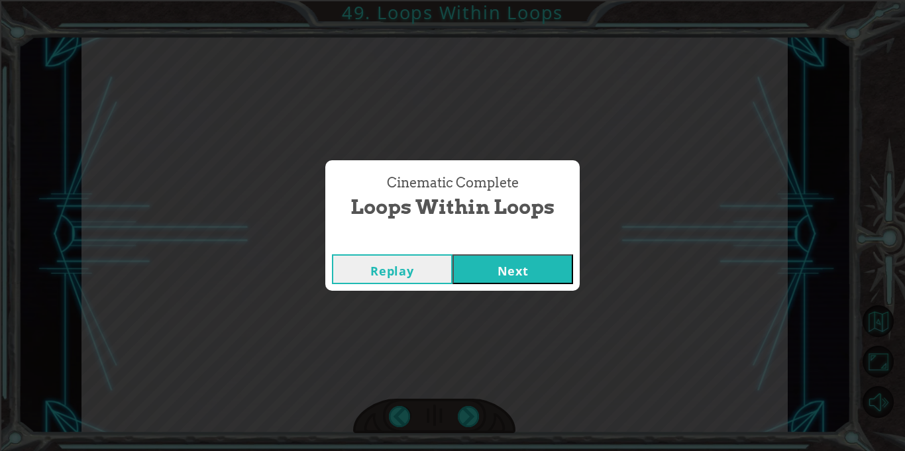
click at [523, 274] on button "Next" at bounding box center [513, 270] width 121 height 30
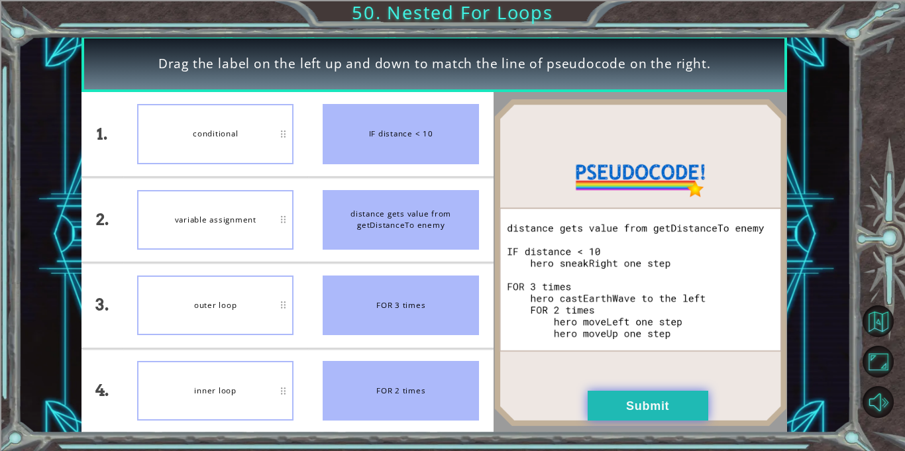
click at [616, 397] on button "Submit" at bounding box center [648, 406] width 121 height 30
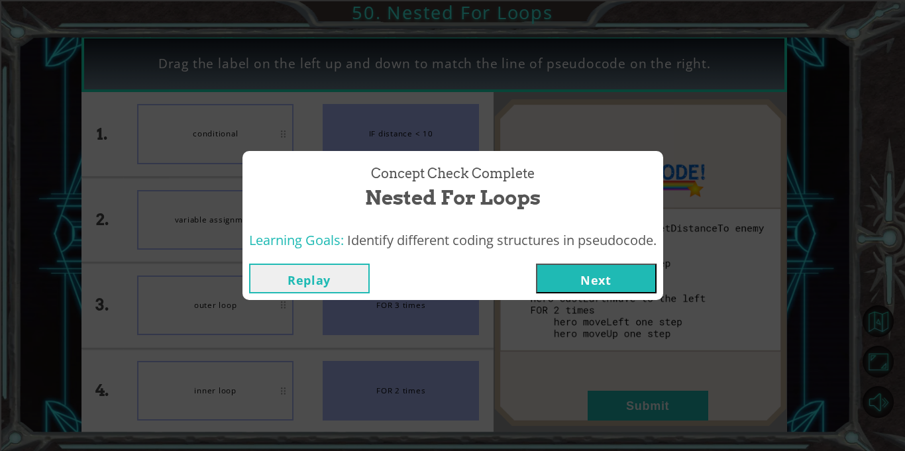
click at [584, 284] on button "Next" at bounding box center [596, 279] width 121 height 30
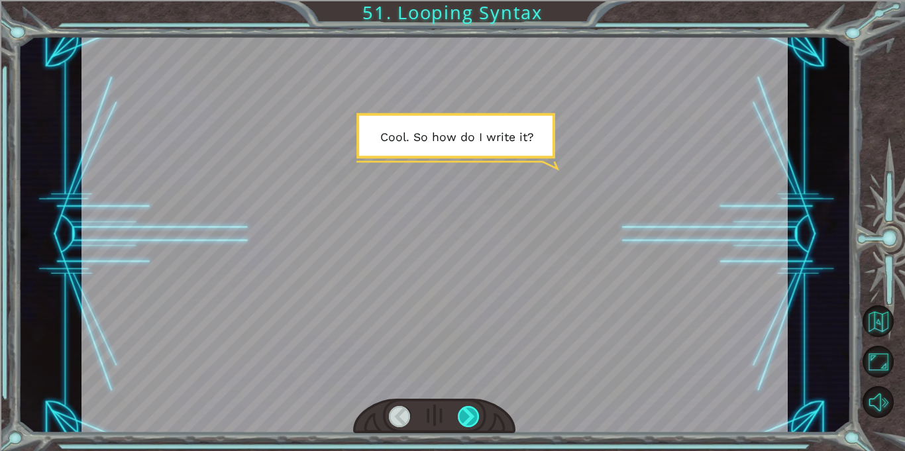
click at [473, 410] on div at bounding box center [469, 416] width 22 height 21
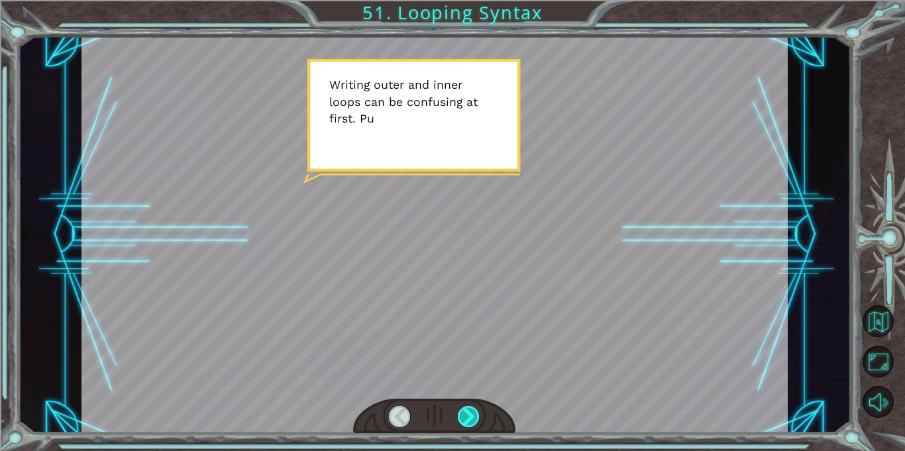
click at [473, 410] on div at bounding box center [469, 416] width 22 height 21
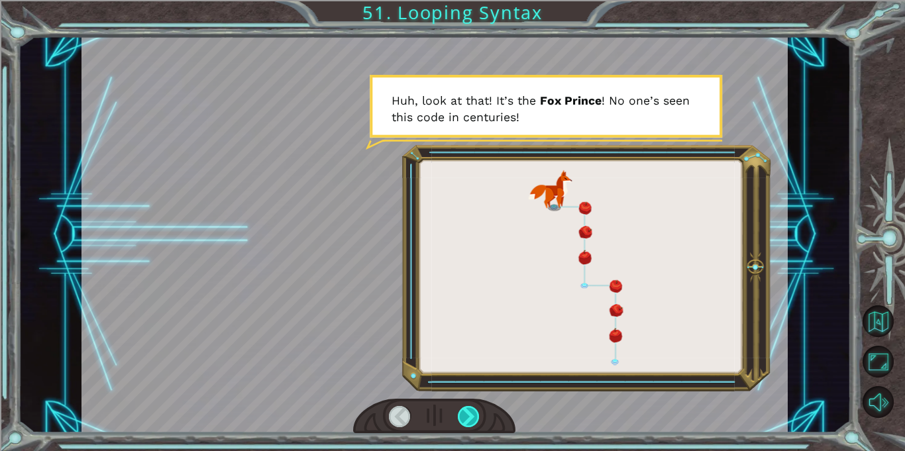
click at [473, 410] on div at bounding box center [469, 416] width 22 height 21
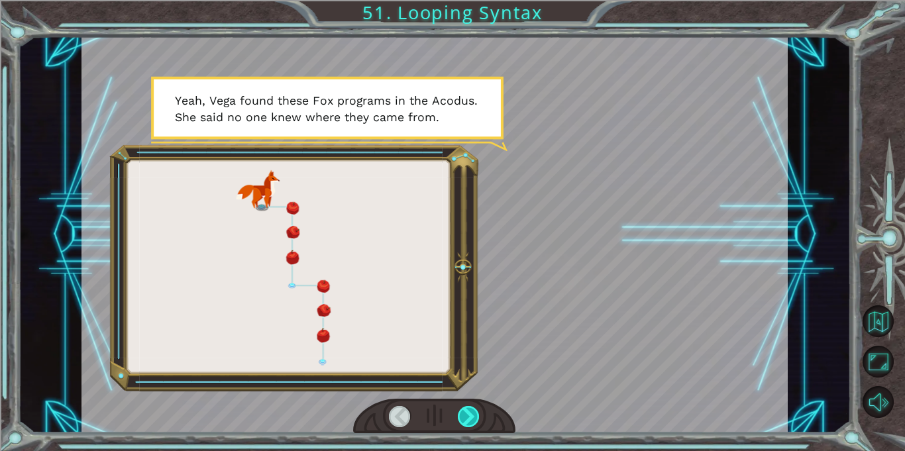
click at [473, 410] on div at bounding box center [469, 416] width 22 height 21
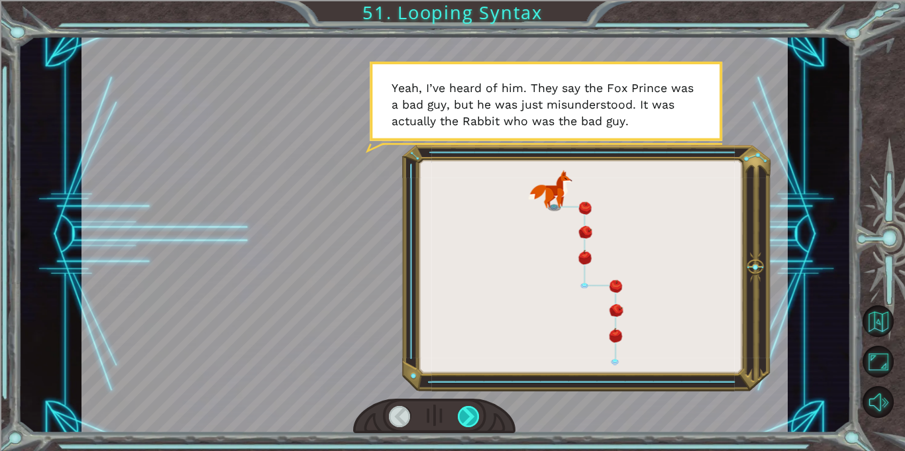
click at [473, 410] on div at bounding box center [469, 416] width 22 height 21
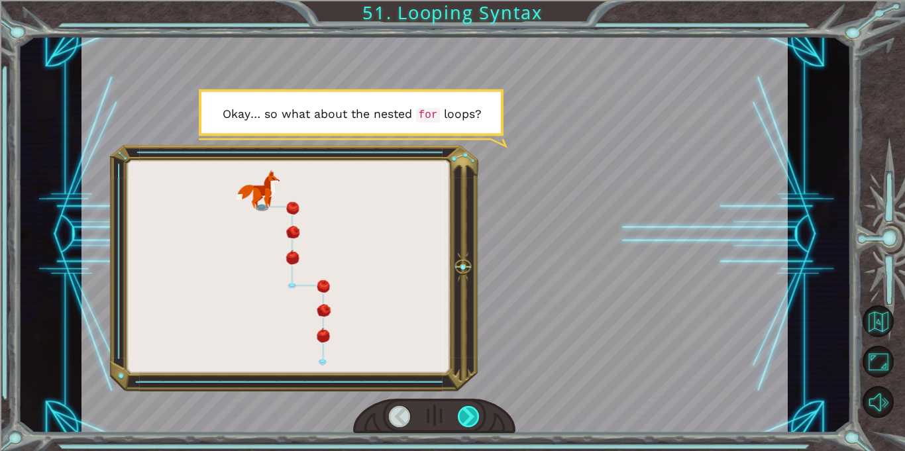
click at [473, 410] on div at bounding box center [469, 416] width 22 height 21
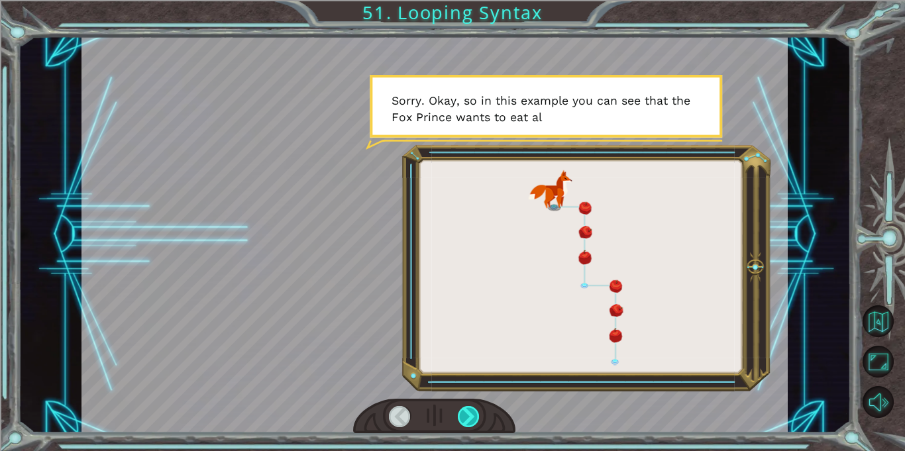
click at [473, 410] on div at bounding box center [469, 416] width 22 height 21
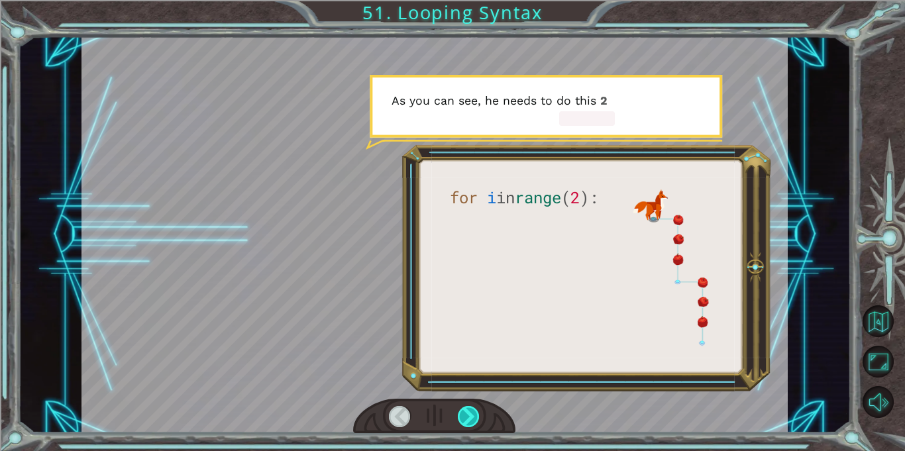
click at [473, 410] on div at bounding box center [469, 416] width 22 height 21
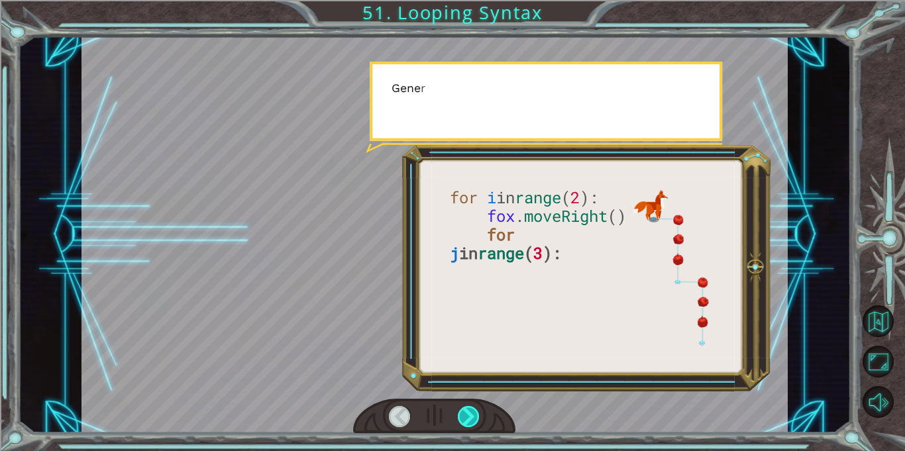
click at [473, 410] on div at bounding box center [469, 416] width 22 height 21
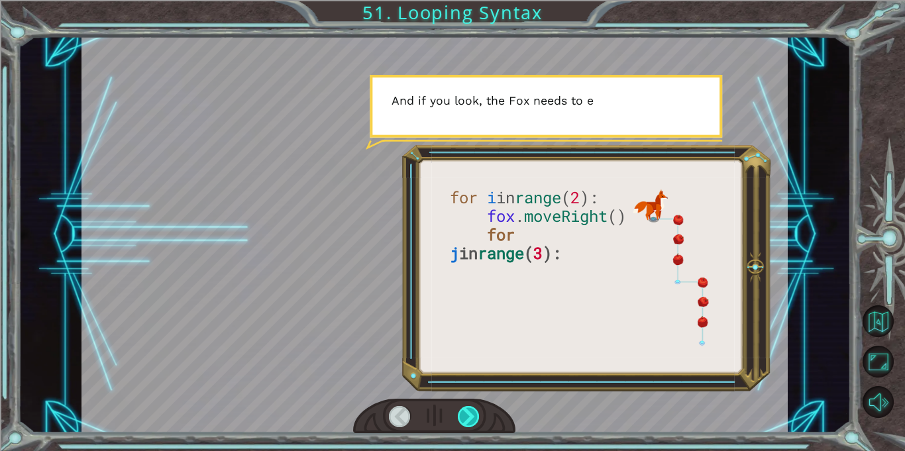
click at [473, 410] on div at bounding box center [469, 416] width 22 height 21
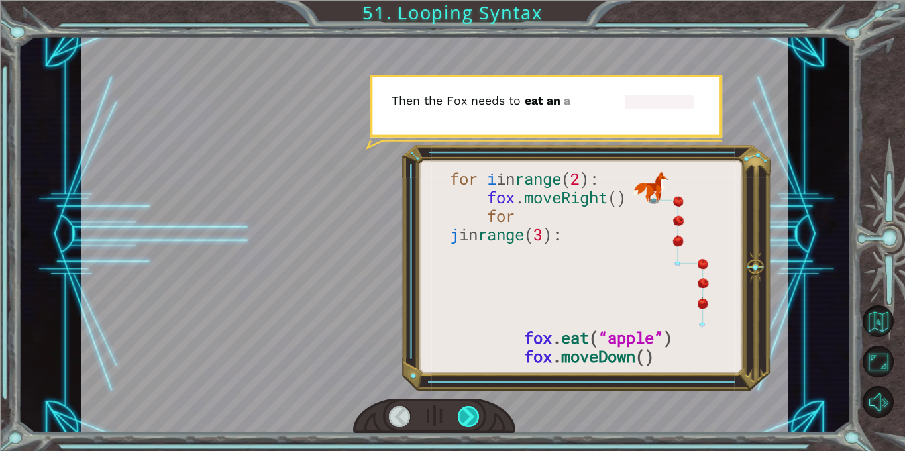
click at [473, 410] on div at bounding box center [469, 416] width 22 height 21
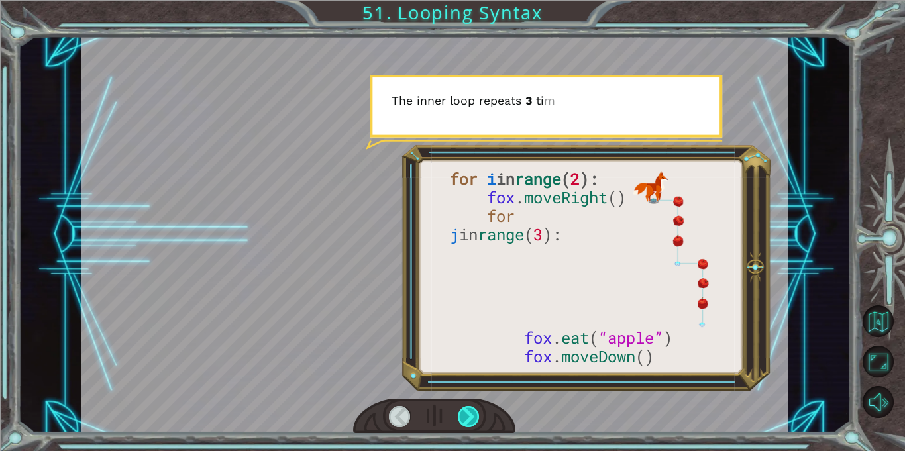
click at [473, 410] on div at bounding box center [469, 416] width 22 height 21
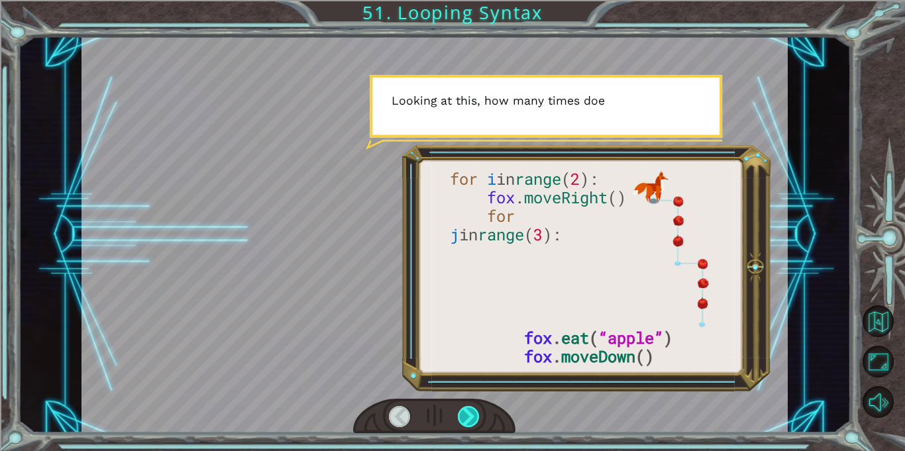
click at [473, 410] on div at bounding box center [469, 416] width 22 height 21
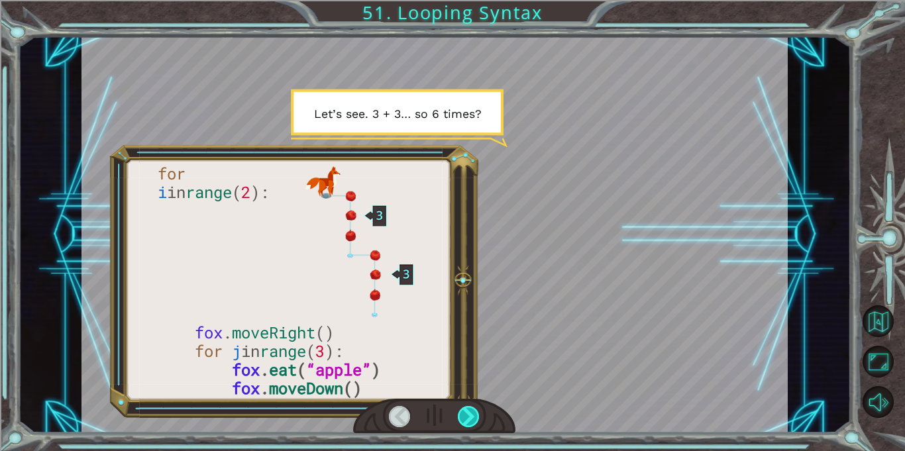
click at [473, 410] on div at bounding box center [469, 416] width 22 height 21
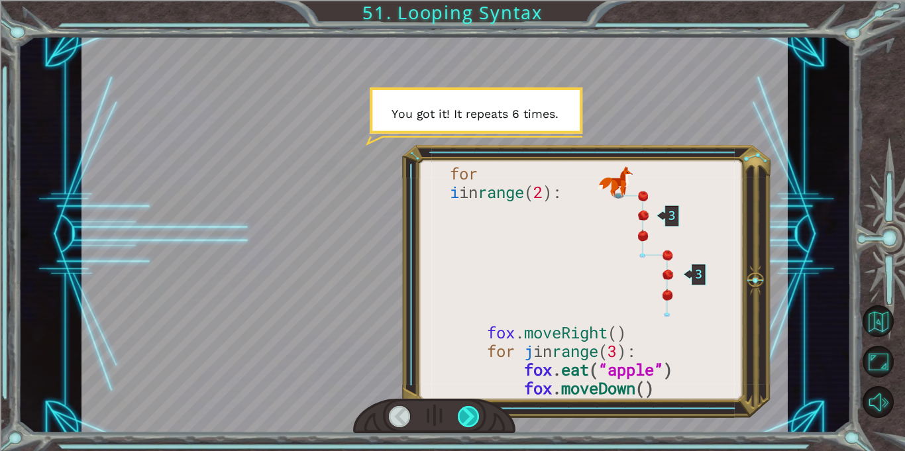
click at [473, 410] on div at bounding box center [469, 416] width 22 height 21
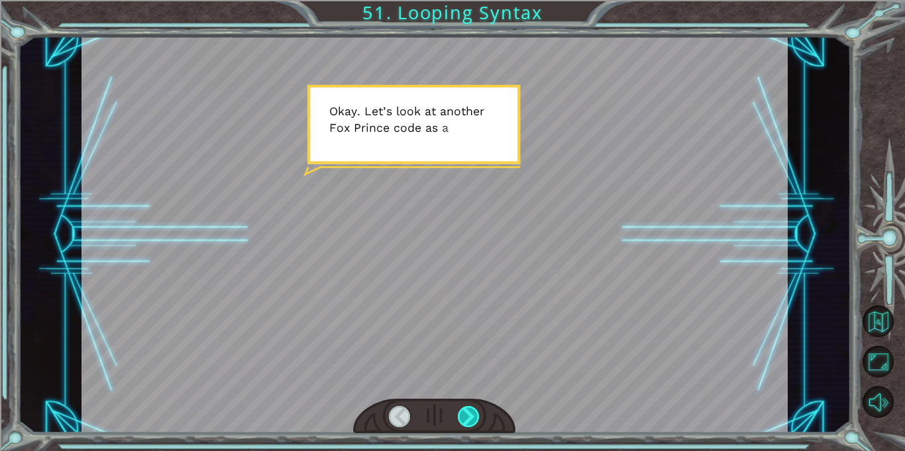
click at [473, 410] on div at bounding box center [469, 416] width 22 height 21
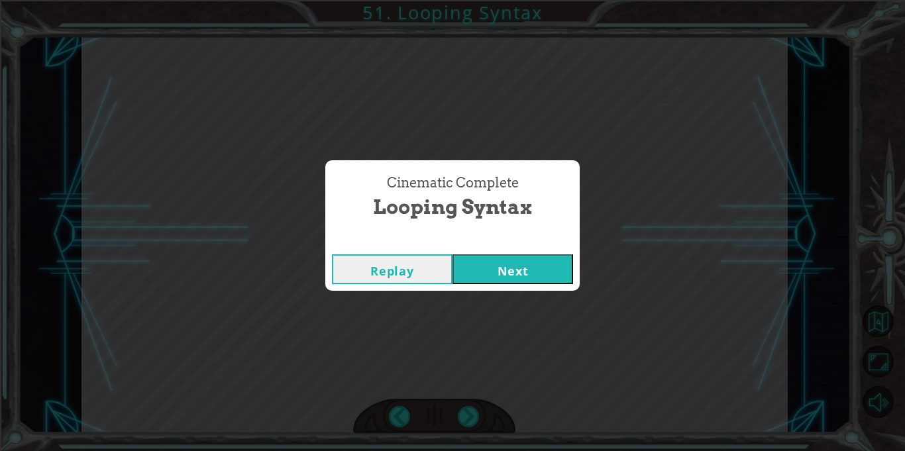
click at [477, 274] on button "Next" at bounding box center [513, 270] width 121 height 30
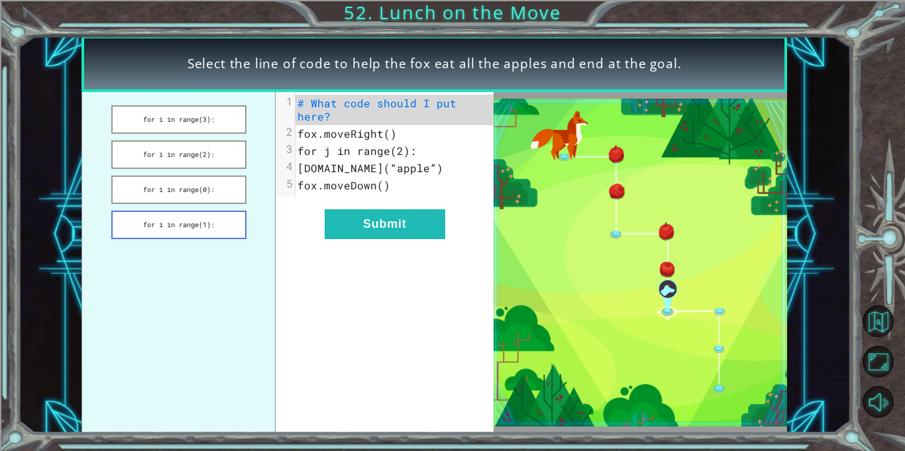
click at [229, 227] on button "for i in range(1):" at bounding box center [178, 225] width 135 height 29
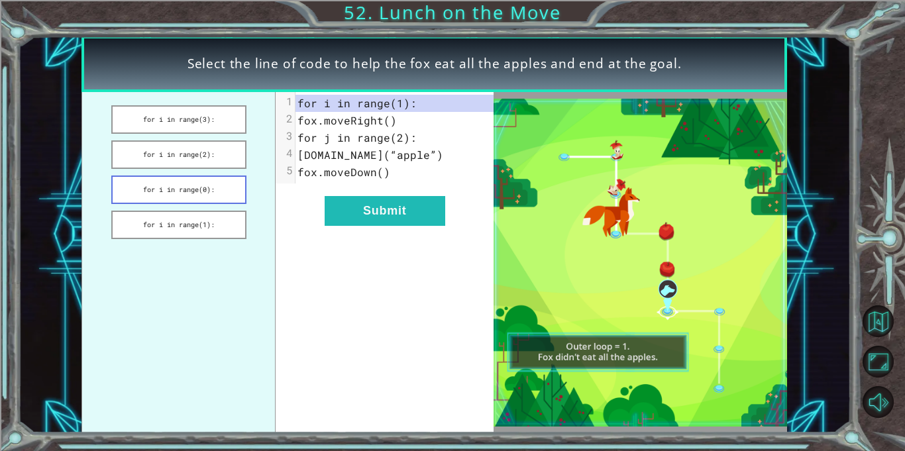
click at [208, 195] on button "for i in range(0):" at bounding box center [178, 190] width 135 height 29
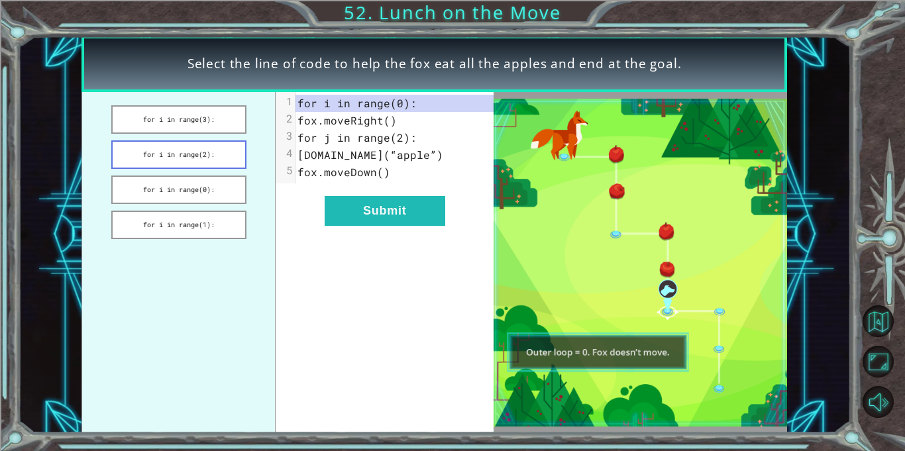
click at [195, 148] on button "for i in range(2):" at bounding box center [178, 155] width 135 height 29
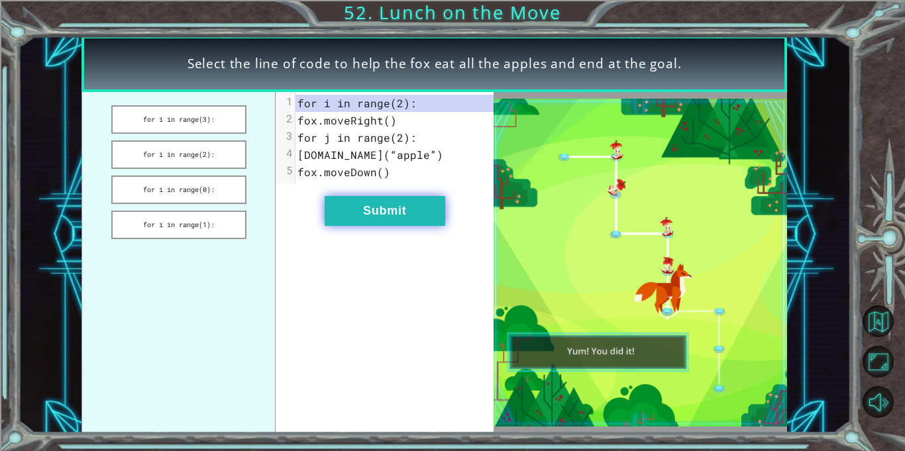
click at [394, 209] on button "Submit" at bounding box center [385, 211] width 121 height 30
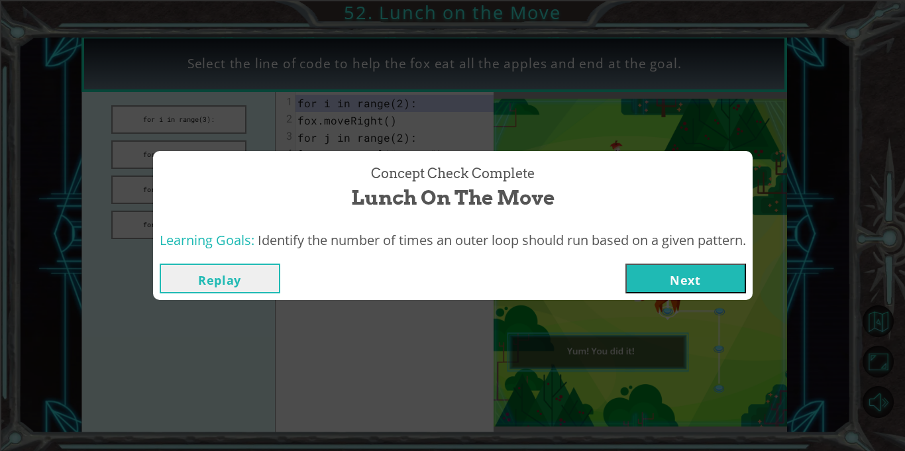
click at [676, 274] on button "Next" at bounding box center [686, 279] width 121 height 30
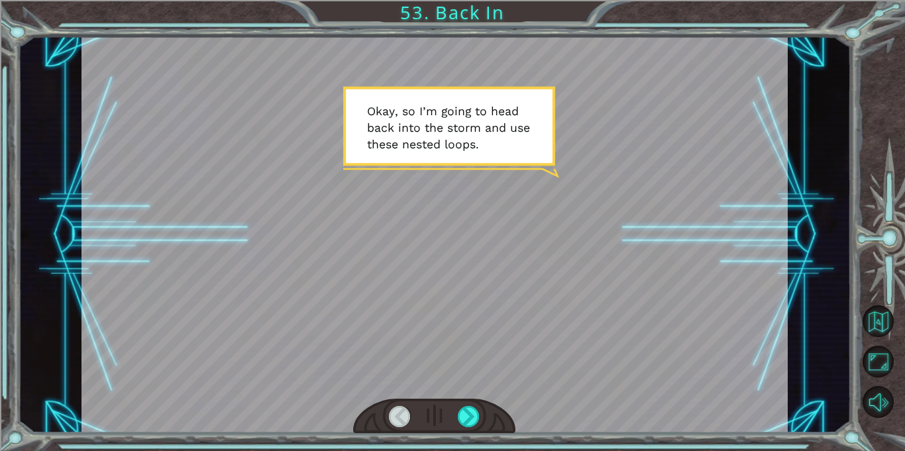
click at [482, 418] on div at bounding box center [434, 417] width 162 height 36
click at [473, 420] on div at bounding box center [469, 416] width 22 height 21
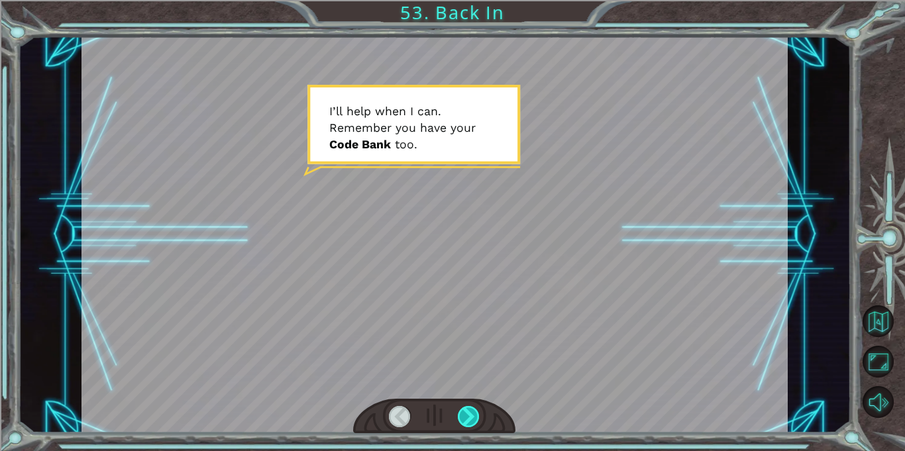
click at [473, 420] on div at bounding box center [469, 416] width 22 height 21
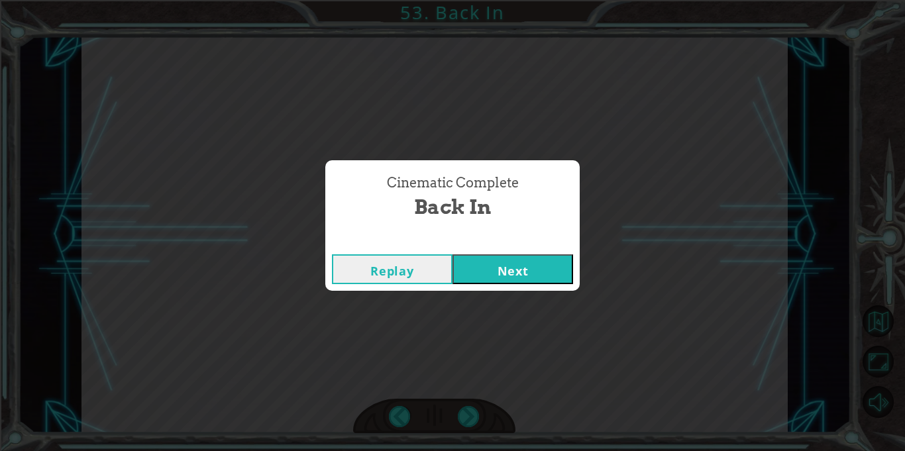
click at [490, 279] on button "Next" at bounding box center [513, 270] width 121 height 30
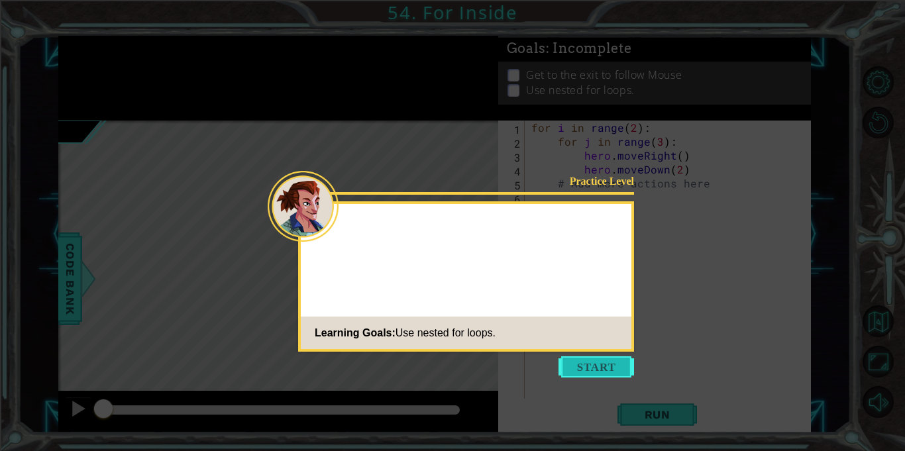
click at [588, 366] on button "Start" at bounding box center [597, 367] width 76 height 21
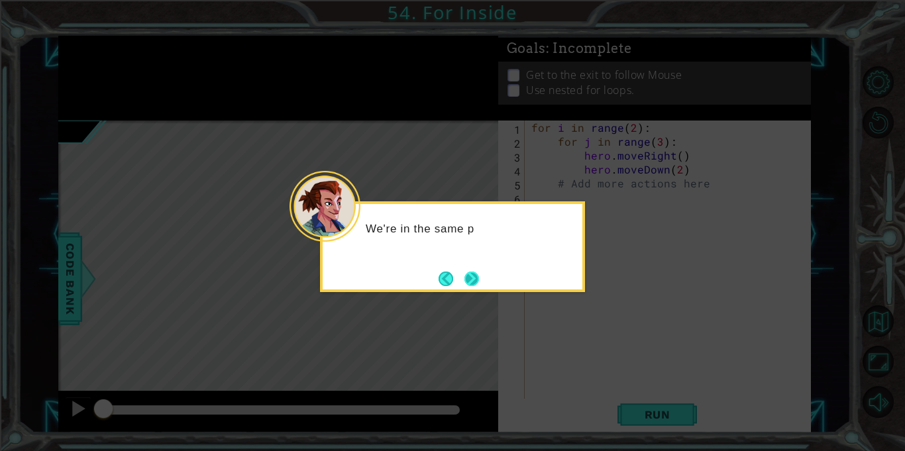
click at [479, 282] on button "Next" at bounding box center [472, 278] width 15 height 15
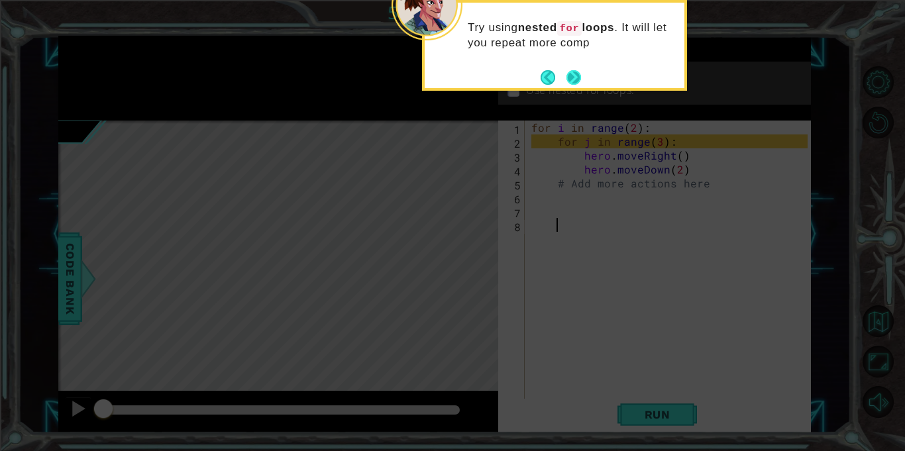
click at [578, 76] on button "Next" at bounding box center [574, 77] width 15 height 15
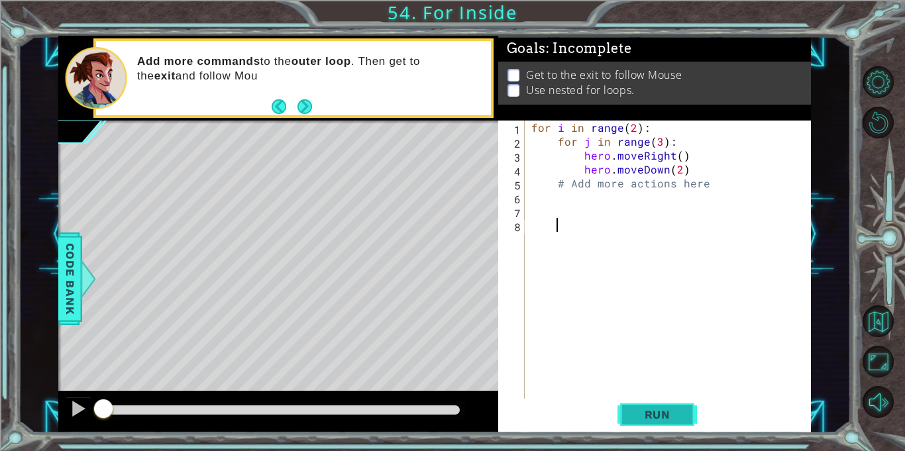
click at [673, 405] on button "Run" at bounding box center [658, 415] width 80 height 31
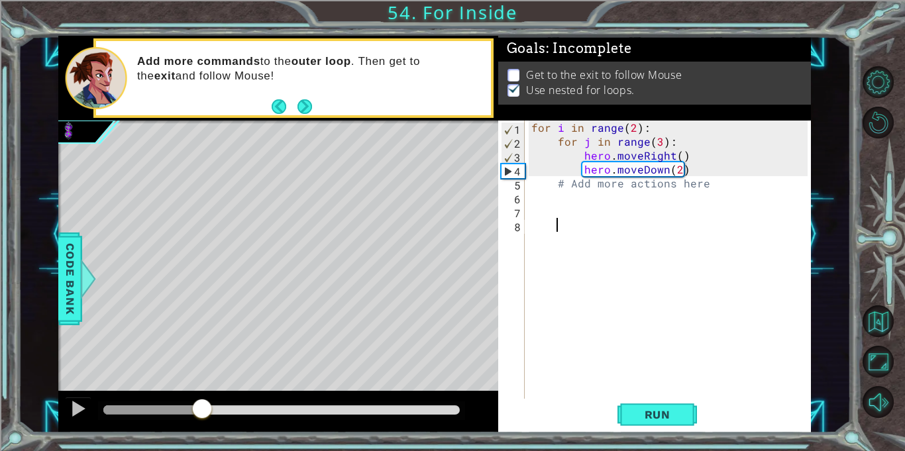
drag, startPoint x: 122, startPoint y: 407, endPoint x: 202, endPoint y: 417, distance: 80.8
click at [202, 417] on div at bounding box center [202, 410] width 24 height 24
click at [549, 190] on div "for i in range ( 2 ) : for j in range ( 3 ) : hero . moveRight ( ) hero . moveD…" at bounding box center [672, 274] width 286 height 306
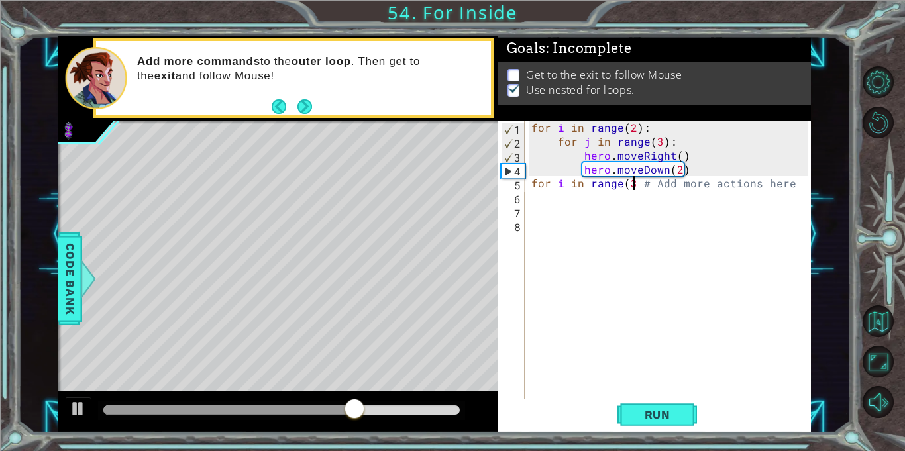
scroll to position [0, 7]
type textarea "for i in range(3) # Add more actions here"
click at [537, 188] on div "for i in range ( 2 ) : for j in range ( 3 ) : hero . moveRight ( ) hero . moveD…" at bounding box center [672, 274] width 286 height 306
click at [531, 185] on div "for i in range ( 2 ) : for j in range ( 3 ) : hero . moveRight ( ) hero . moveD…" at bounding box center [672, 274] width 286 height 306
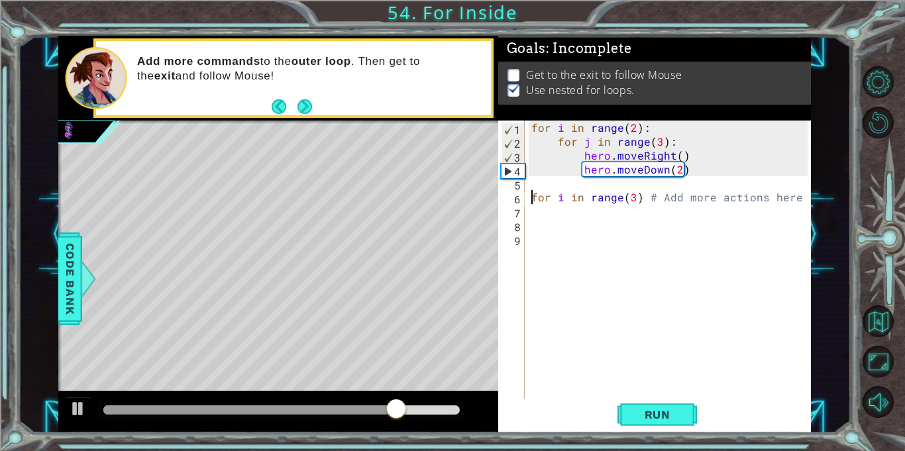
click at [553, 188] on div "for i in range ( 2 ) : for j in range ( 3 ) : hero . moveRight ( ) hero . moveD…" at bounding box center [672, 274] width 286 height 306
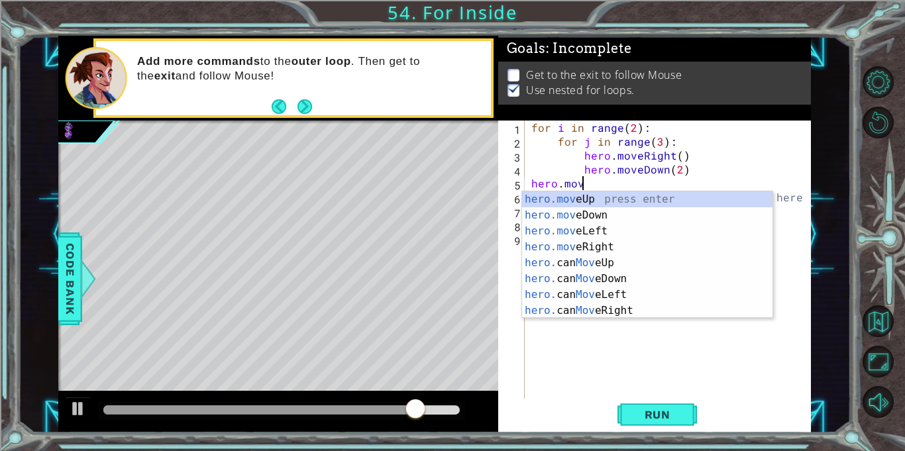
scroll to position [0, 3]
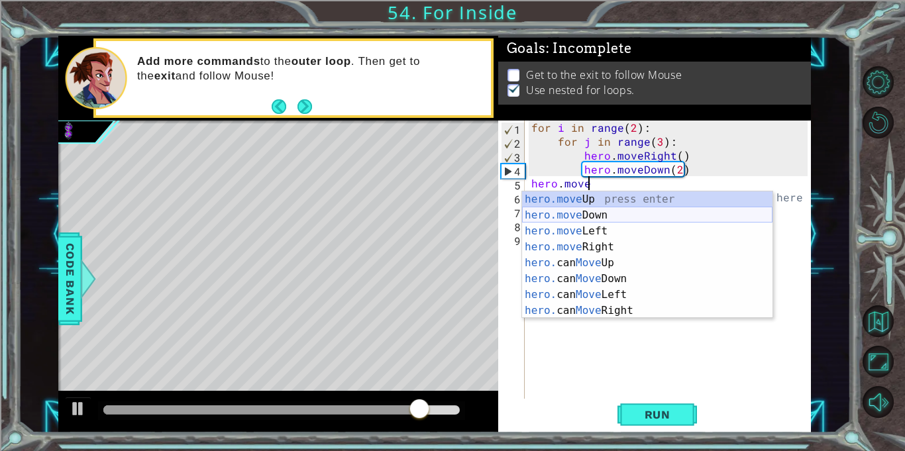
click at [604, 213] on div "hero.move Up press enter hero.move Down press enter hero.move Left press enter …" at bounding box center [647, 271] width 251 height 159
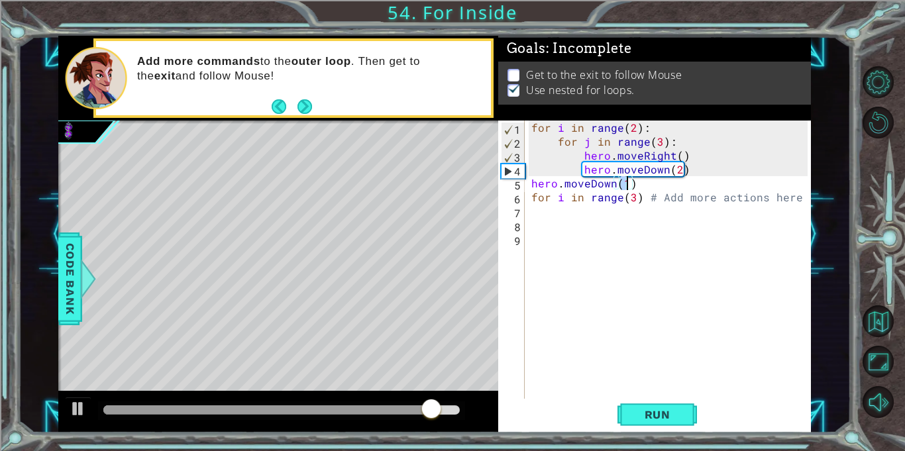
click at [614, 180] on div "for i in range ( 2 ) : for j in range ( 3 ) : hero . moveRight ( ) hero . moveD…" at bounding box center [672, 274] width 286 height 306
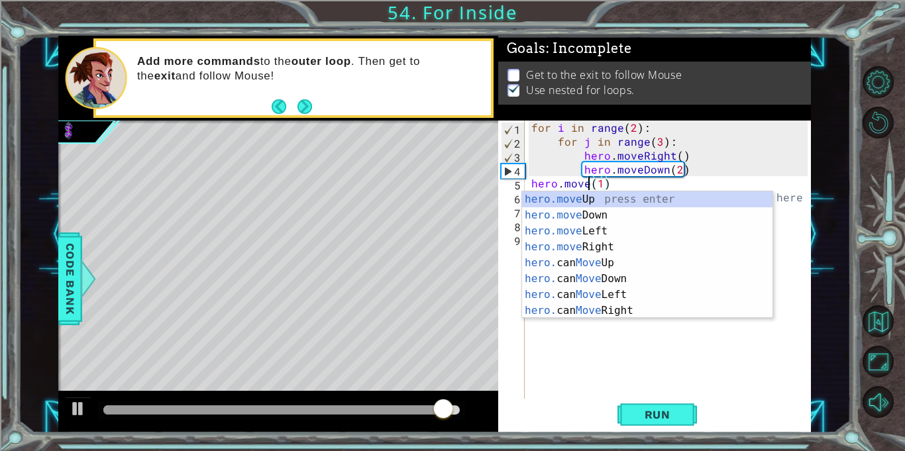
scroll to position [0, 4]
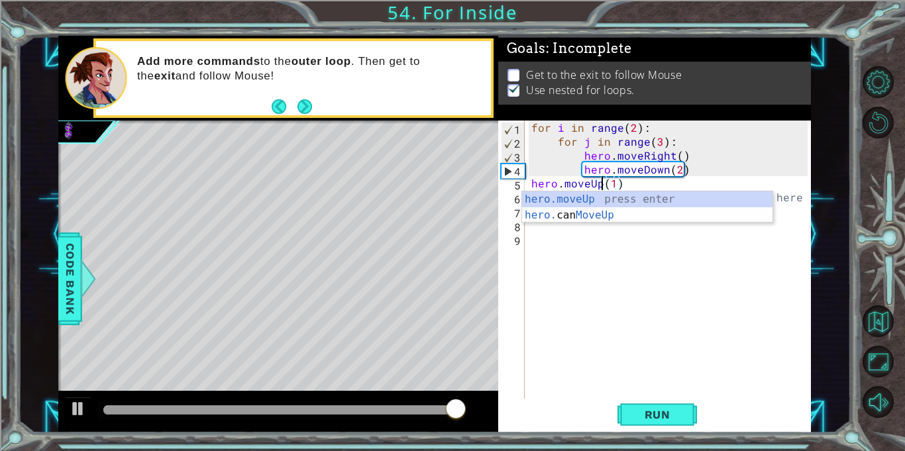
click at [612, 182] on div "for i in range ( 2 ) : for j in range ( 3 ) : hero . moveRight ( ) hero . moveD…" at bounding box center [672, 274] width 286 height 306
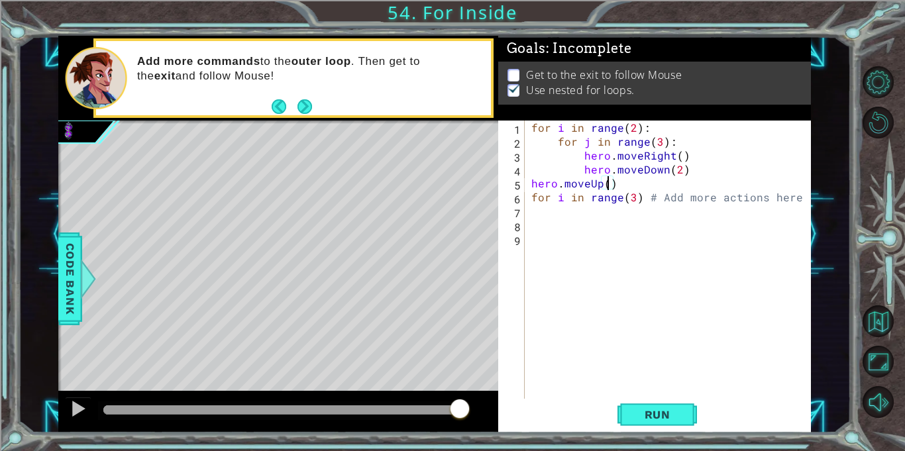
scroll to position [0, 5]
click at [650, 412] on span "Run" at bounding box center [658, 414] width 52 height 13
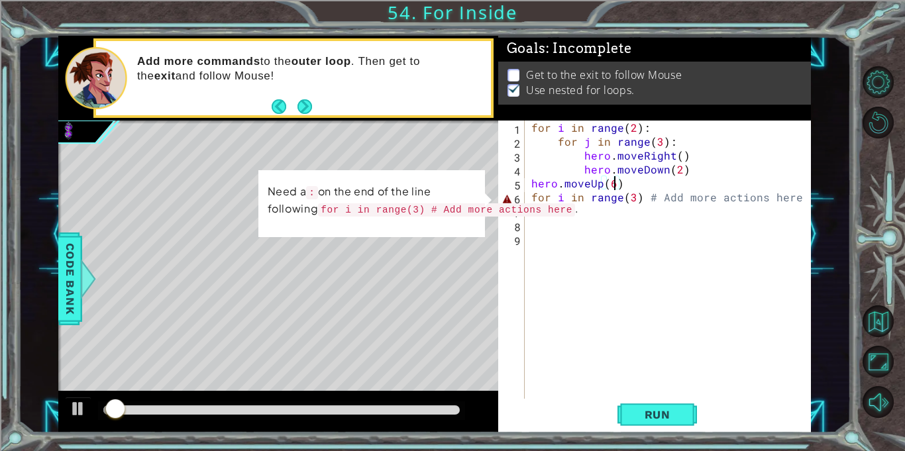
click at [632, 176] on div "for i in range ( 2 ) : for j in range ( 3 ) : hero . moveRight ( ) hero . moveD…" at bounding box center [672, 274] width 286 height 306
click at [636, 183] on div "for i in range ( 2 ) : for j in range ( 3 ) : hero . moveRight ( ) hero . moveD…" at bounding box center [672, 274] width 286 height 306
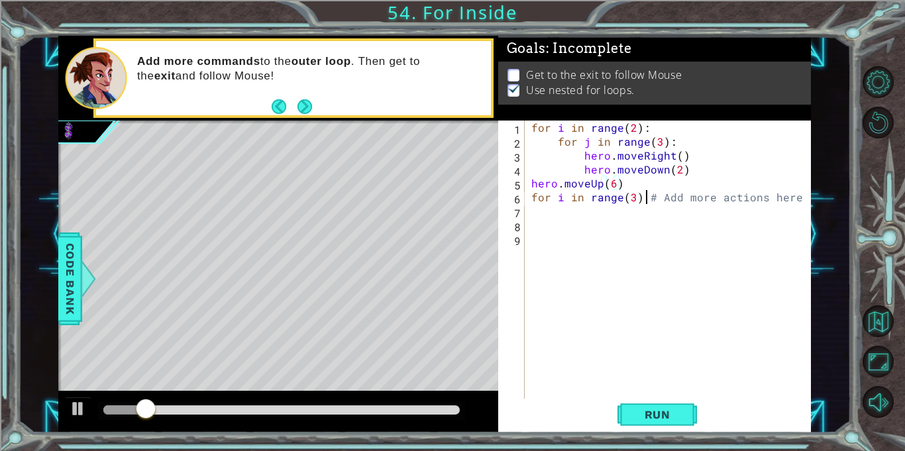
click at [644, 194] on div "for i in range ( 2 ) : for j in range ( 3 ) : hero . moveRight ( ) hero . moveD…" at bounding box center [672, 274] width 286 height 306
click at [637, 196] on div "for i in range ( 2 ) : for j in range ( 3 ) : hero . moveRight ( ) hero . moveD…" at bounding box center [672, 274] width 286 height 306
click at [532, 196] on div "for i in range ( 2 ) : for j in range ( 3 ) : hero . moveRight ( ) hero . moveD…" at bounding box center [672, 274] width 286 height 306
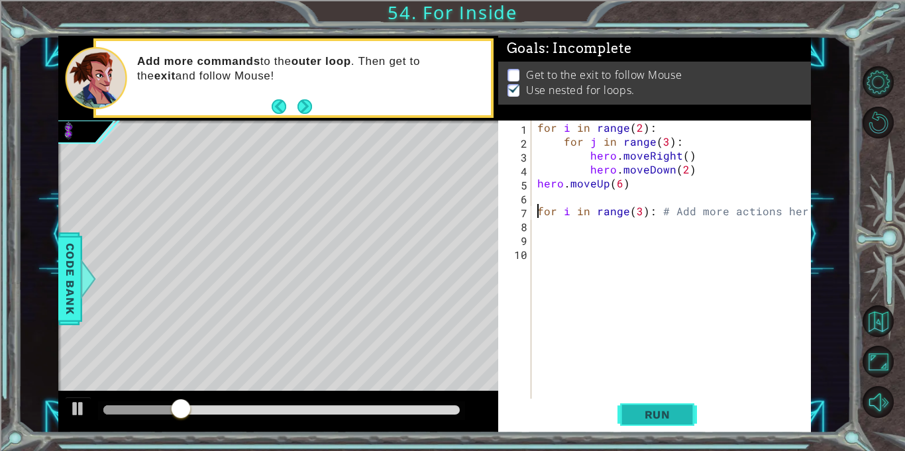
click at [645, 404] on button "Run" at bounding box center [658, 415] width 80 height 31
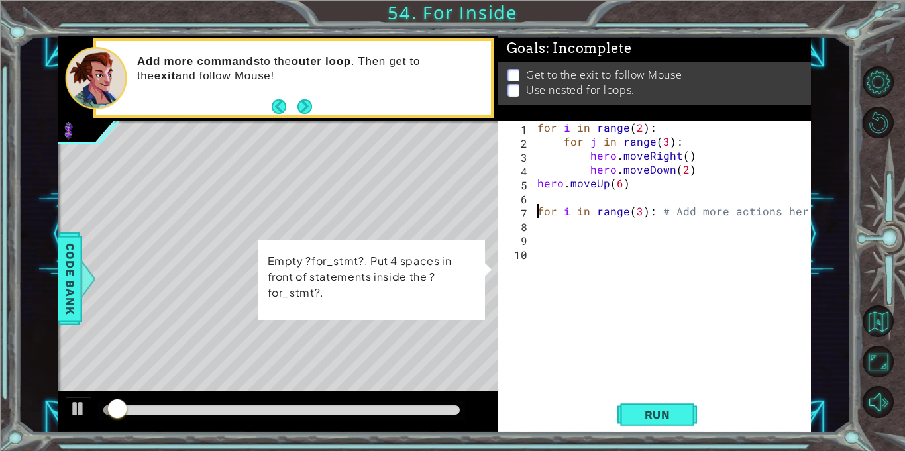
click at [646, 213] on div "for i in range ( 2 ) : for j in range ( 3 ) : hero . moveRight ( ) hero . moveD…" at bounding box center [675, 274] width 280 height 306
drag, startPoint x: 661, startPoint y: 210, endPoint x: 807, endPoint y: 211, distance: 146.5
click at [807, 211] on div "for i in range ( 2 ) : for j in range ( 3 ) : hero . moveRight ( ) hero . moveD…" at bounding box center [675, 274] width 280 height 306
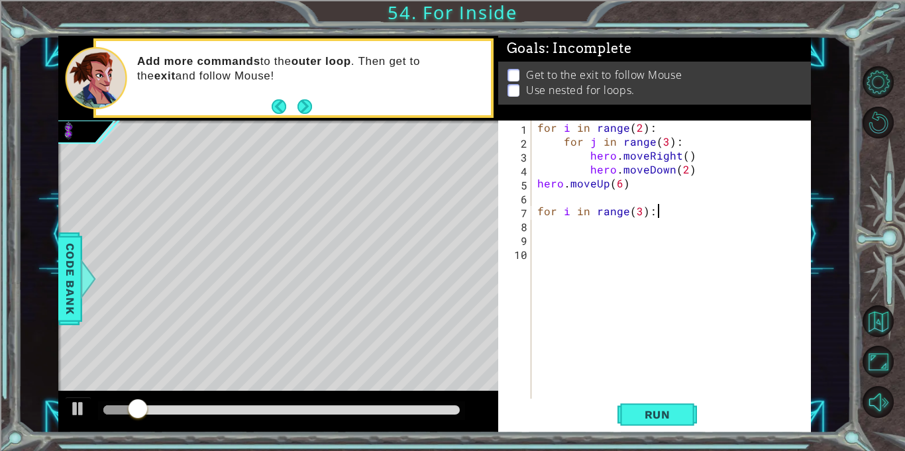
type textarea "for i in range(3):"
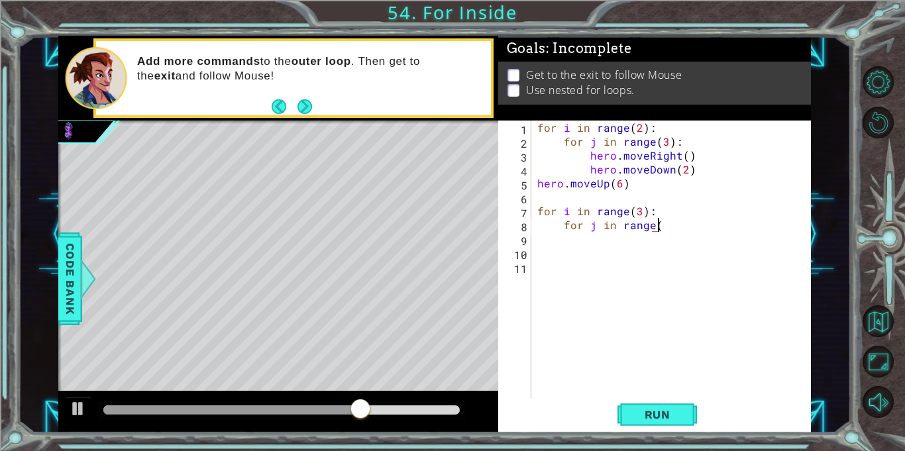
scroll to position [0, 7]
type textarea "for j in range(3)"
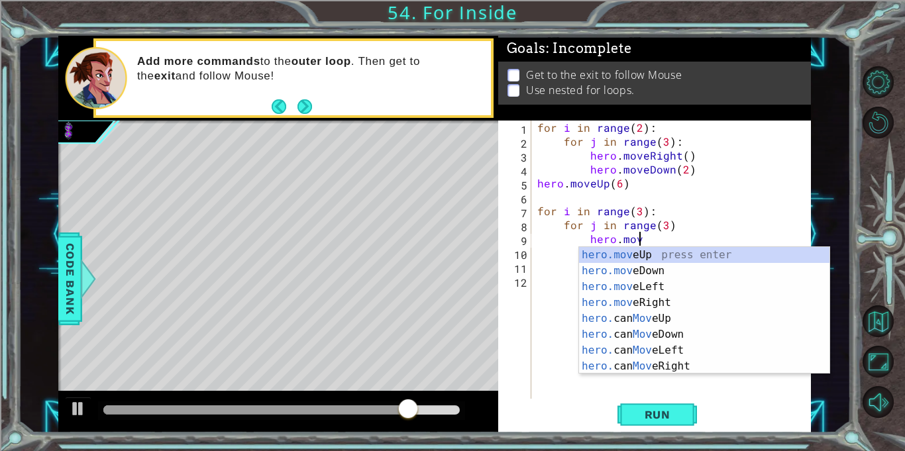
scroll to position [0, 6]
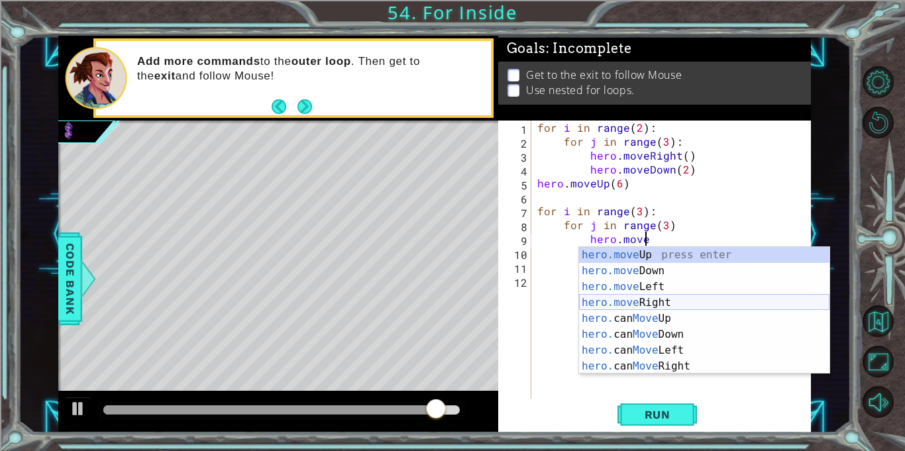
click at [676, 300] on div "hero.move Up press enter hero.move Down press enter hero.move Left press enter …" at bounding box center [704, 326] width 251 height 159
type textarea "hero.moveRight(1)"
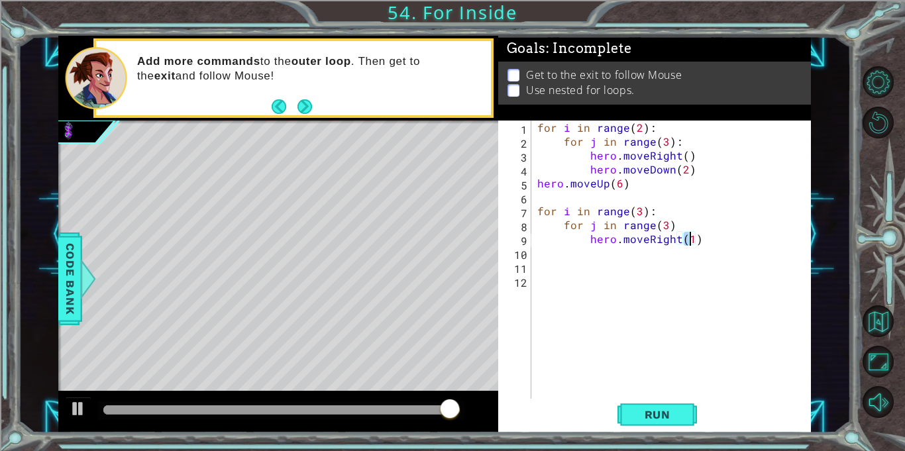
click at [704, 241] on div "for i in range ( 2 ) : for j in range ( 3 ) : hero . moveRight ( ) hero . moveD…" at bounding box center [675, 274] width 280 height 306
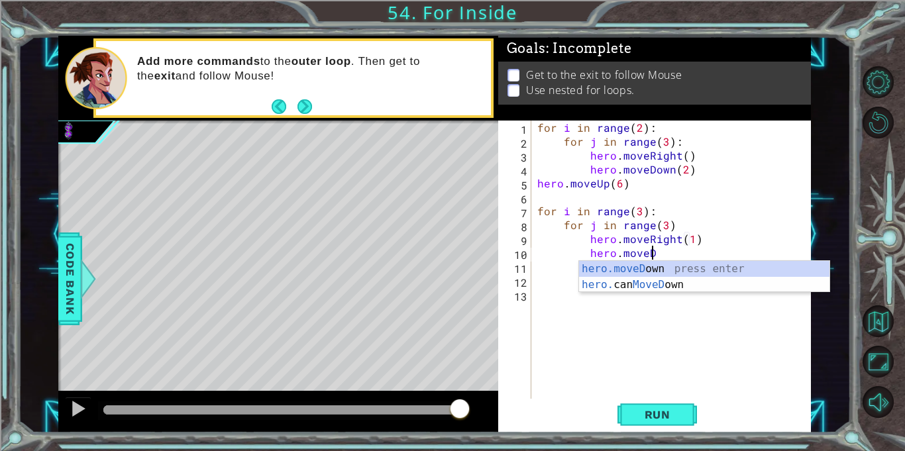
scroll to position [0, 7]
click at [696, 267] on div "hero.moveDown press enter hero. can MoveDown press enter" at bounding box center [704, 293] width 251 height 64
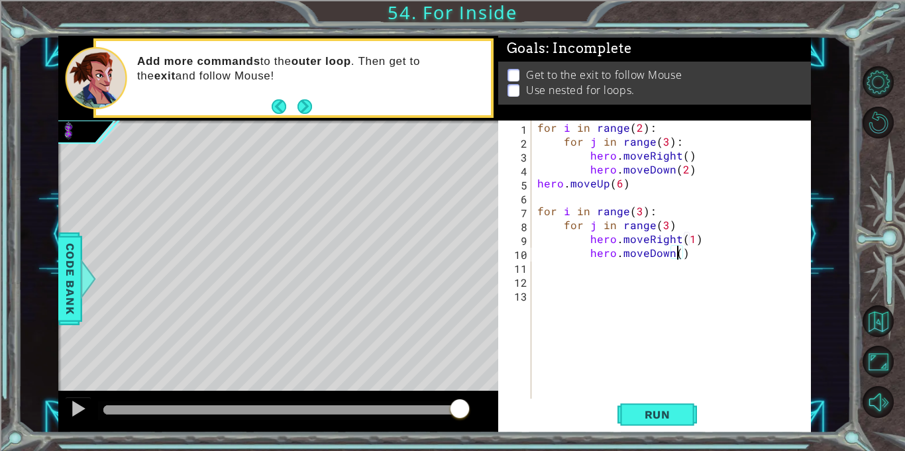
scroll to position [0, 9]
click at [625, 405] on button "Run" at bounding box center [658, 415] width 80 height 31
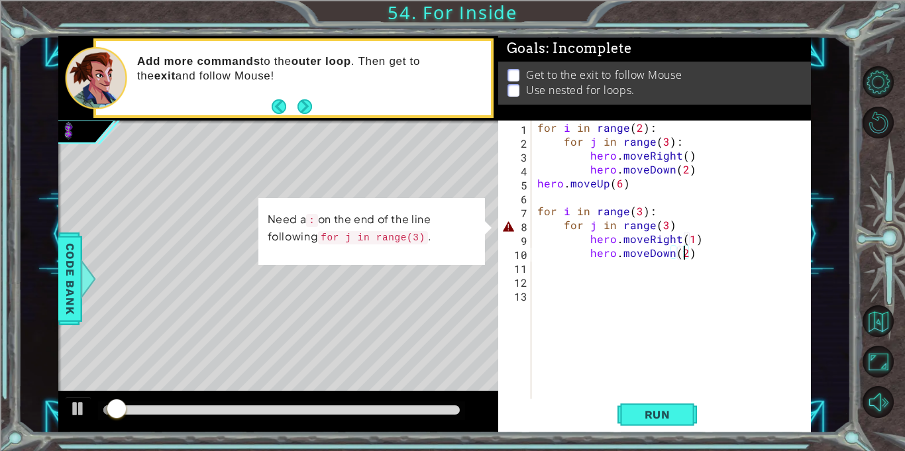
click at [684, 221] on div "for i in range ( 2 ) : for j in range ( 3 ) : hero . moveRight ( ) hero . moveD…" at bounding box center [675, 274] width 280 height 306
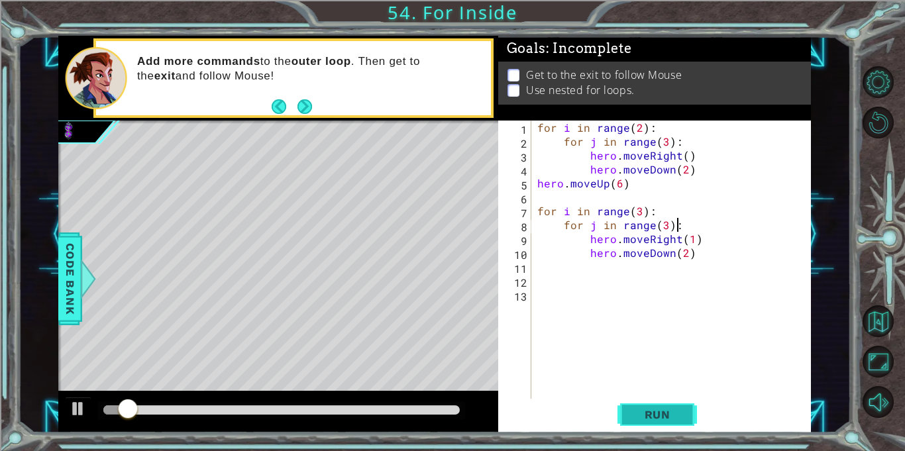
click at [681, 416] on span "Run" at bounding box center [658, 414] width 52 height 13
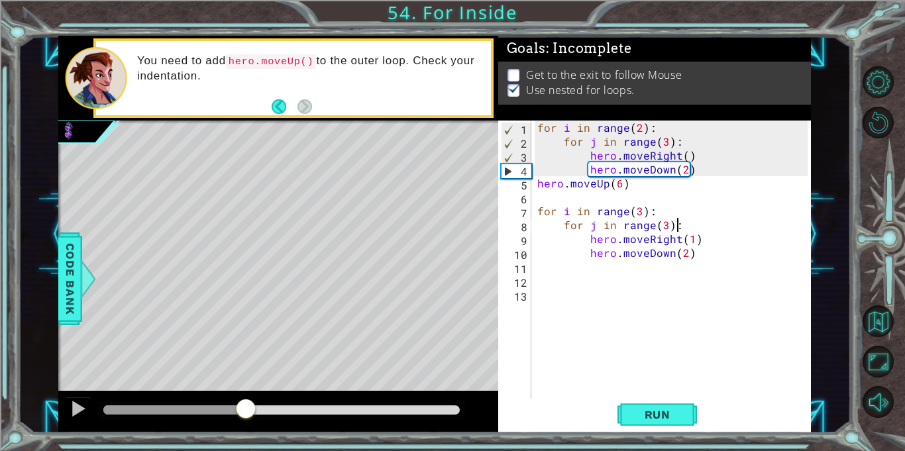
drag, startPoint x: 125, startPoint y: 412, endPoint x: 246, endPoint y: 422, distance: 121.7
click at [246, 422] on div at bounding box center [278, 412] width 440 height 42
click at [539, 182] on div "for i in range ( 2 ) : for j in range ( 3 ) : hero . moveRight ( ) hero . moveD…" at bounding box center [675, 274] width 280 height 306
click at [636, 407] on button "Run" at bounding box center [658, 415] width 80 height 31
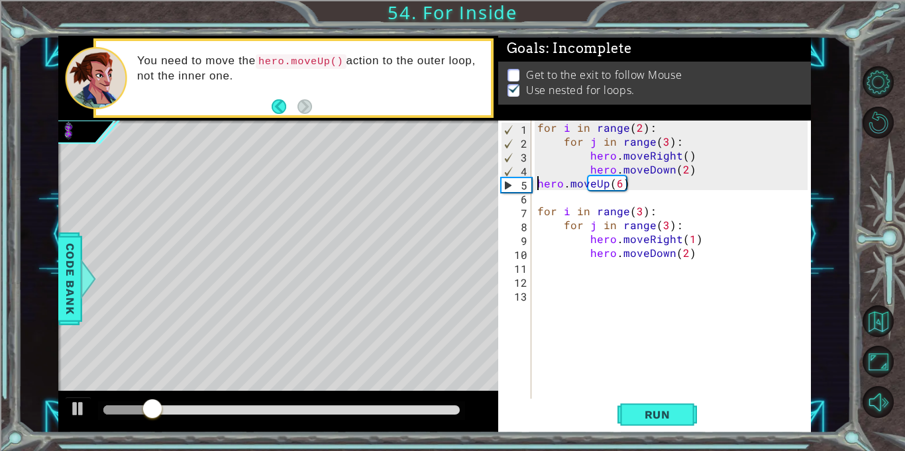
click at [538, 209] on div "for i in range ( 2 ) : for j in range ( 3 ) : hero . moveRight ( ) hero . moveD…" at bounding box center [675, 274] width 280 height 306
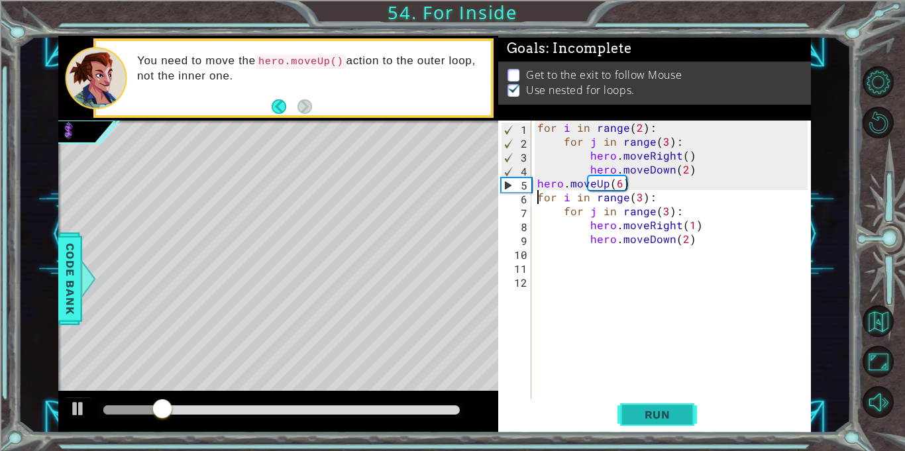
click at [659, 413] on span "Run" at bounding box center [658, 414] width 52 height 13
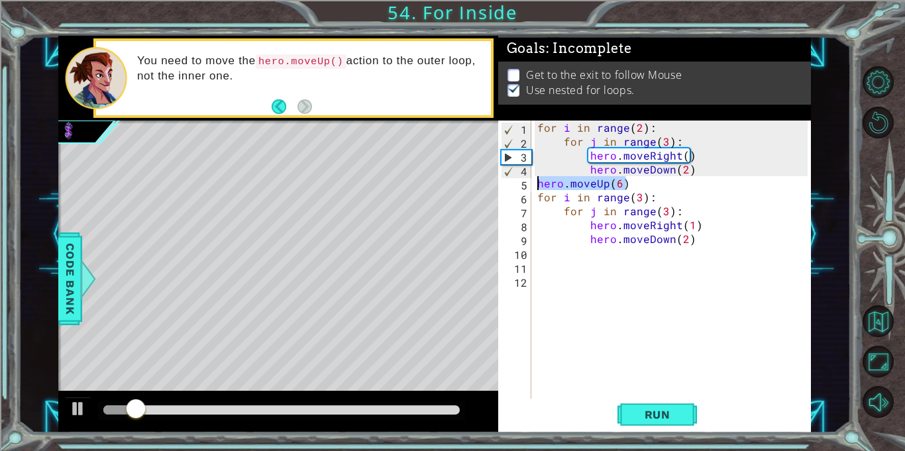
drag, startPoint x: 628, startPoint y: 184, endPoint x: 536, endPoint y: 188, distance: 92.2
click at [536, 188] on div "for i in range ( 2 ) : for j in range ( 3 ) : hero . moveRight ( ) hero . moveD…" at bounding box center [675, 274] width 280 height 306
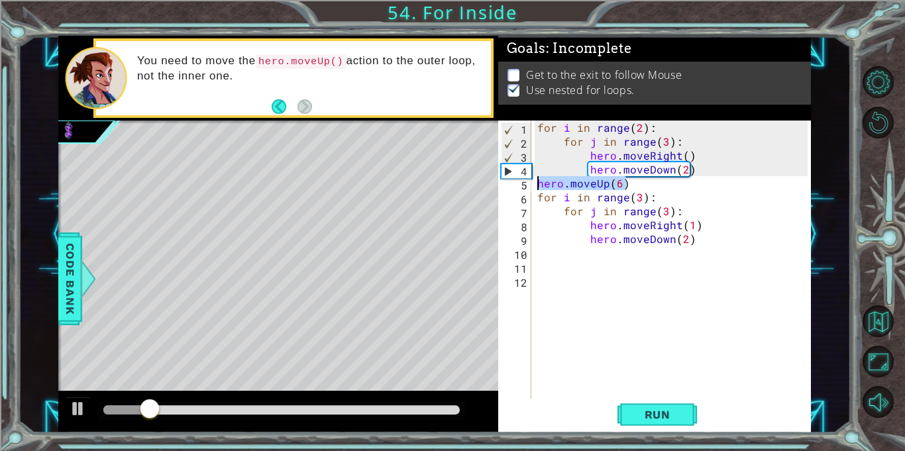
click at [650, 199] on div "for i in range ( 2 ) : for j in range ( 3 ) : hero . moveRight ( ) hero . moveD…" at bounding box center [675, 274] width 280 height 306
type textarea "for i in range(3):"
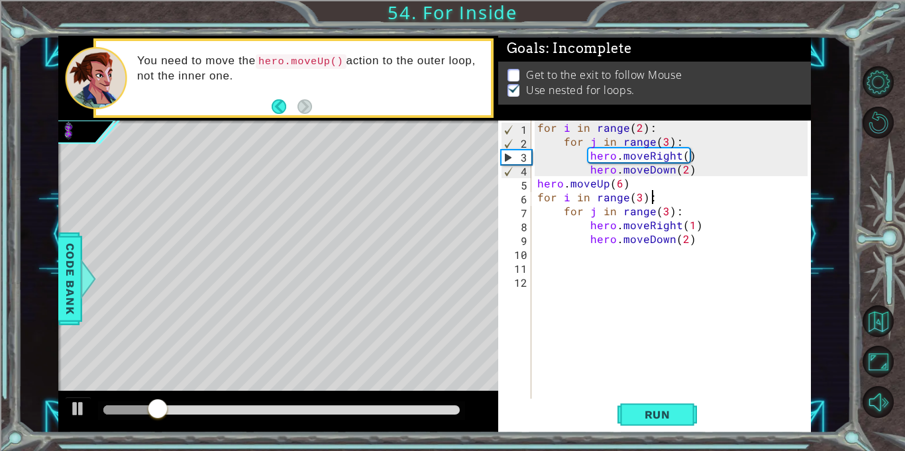
scroll to position [0, 1]
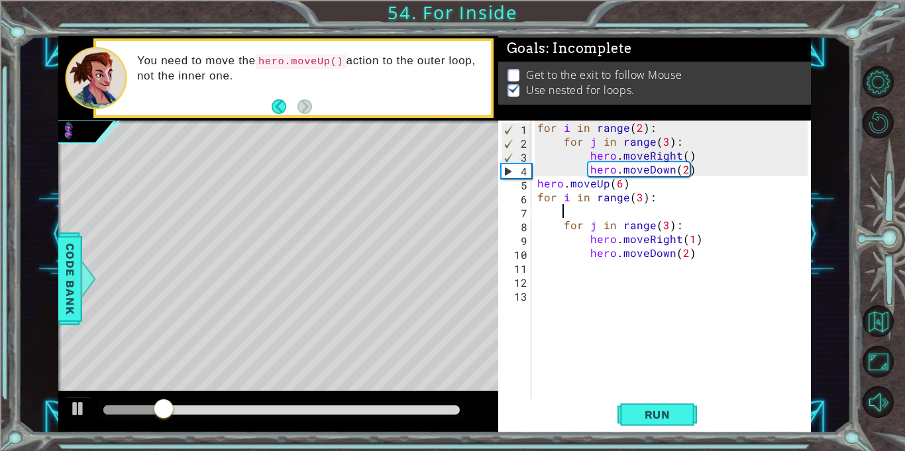
paste textarea "hero.moveUp(6)"
drag, startPoint x: 627, startPoint y: 182, endPoint x: 526, endPoint y: 182, distance: 100.7
click at [526, 182] on div "hero.moveUp(6) 1 2 3 4 5 6 7 8 9 10 11 12 13 for i in range ( 2 ) : for j in ra…" at bounding box center [653, 260] width 310 height 278
type textarea "hero.moveUp(6)"
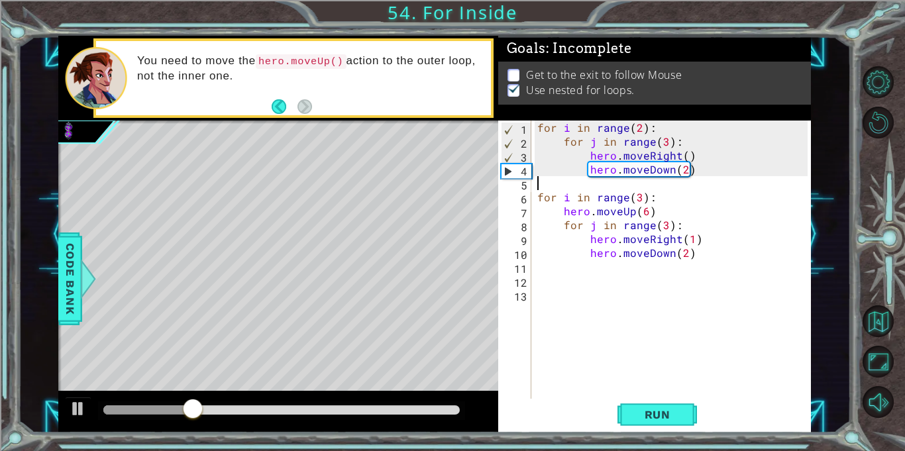
click at [538, 192] on div "for i in range ( 2 ) : for j in range ( 3 ) : hero . moveRight ( ) hero . moveD…" at bounding box center [675, 274] width 280 height 306
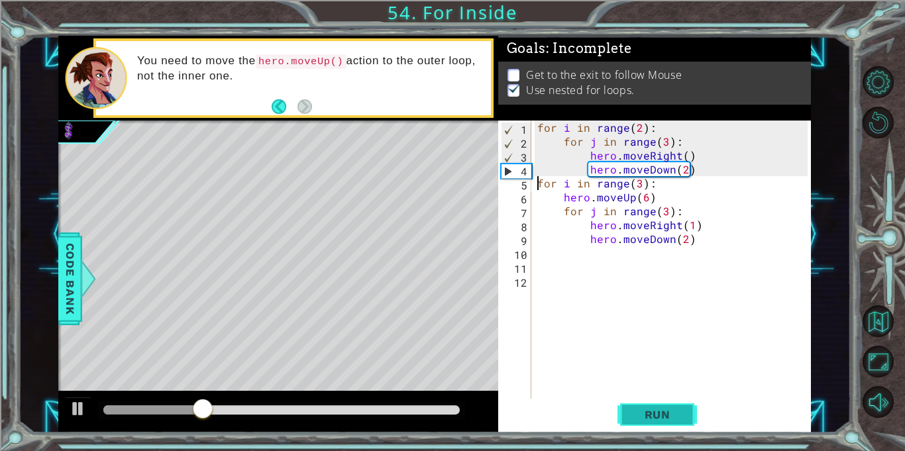
click at [662, 405] on button "Run" at bounding box center [658, 415] width 80 height 31
drag, startPoint x: 128, startPoint y: 409, endPoint x: 253, endPoint y: 433, distance: 127.6
click at [253, 433] on div "1 ההההההההההההההההההההההההההההההההההההההההההההההההההההההההההההההההההההההההההההה…" at bounding box center [452, 225] width 905 height 451
click at [565, 210] on div "for i in range ( 2 ) : for j in range ( 3 ) : hero . moveRight ( ) hero . moveD…" at bounding box center [675, 274] width 280 height 306
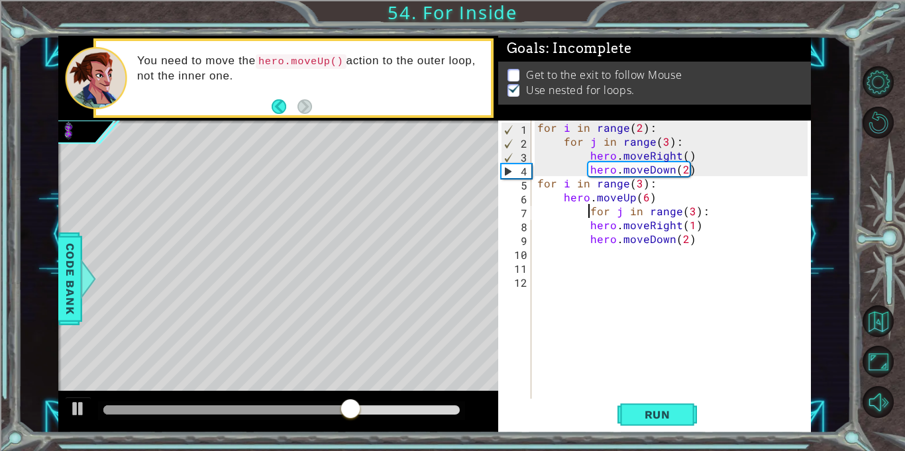
click at [589, 225] on div "for i in range ( 2 ) : for j in range ( 3 ) : hero . moveRight ( ) hero . moveD…" at bounding box center [675, 274] width 280 height 306
click at [587, 212] on div "for i in range ( 2 ) : for j in range ( 3 ) : hero . moveRight ( ) hero . moveD…" at bounding box center [675, 274] width 280 height 306
click at [648, 424] on button "Run" at bounding box center [658, 415] width 80 height 31
click at [541, 172] on div "for i in range ( 2 ) : for j in range ( 3 ) : hero . moveRight ( ) hero . moveD…" at bounding box center [675, 274] width 280 height 306
type textarea "hero.moveDown(2)"
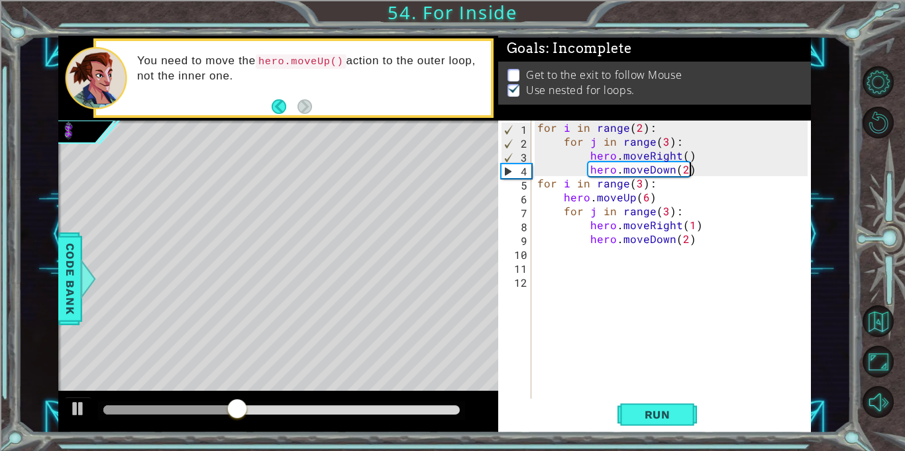
click at [724, 168] on div "for i in range ( 2 ) : for j in range ( 3 ) : hero . moveRight ( ) hero . moveD…" at bounding box center [675, 274] width 280 height 306
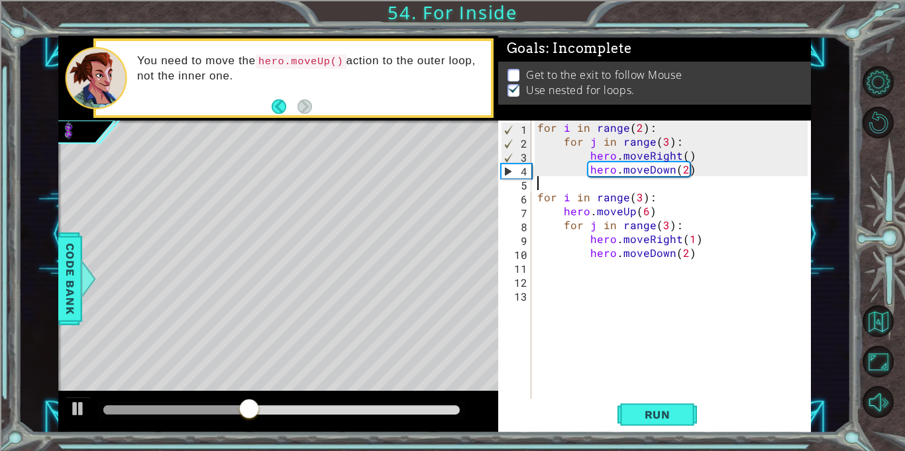
type textarea "hero.moveDown(2)"
paste textarea "hero.moveUp(6)"
click at [667, 420] on span "Run" at bounding box center [658, 414] width 52 height 13
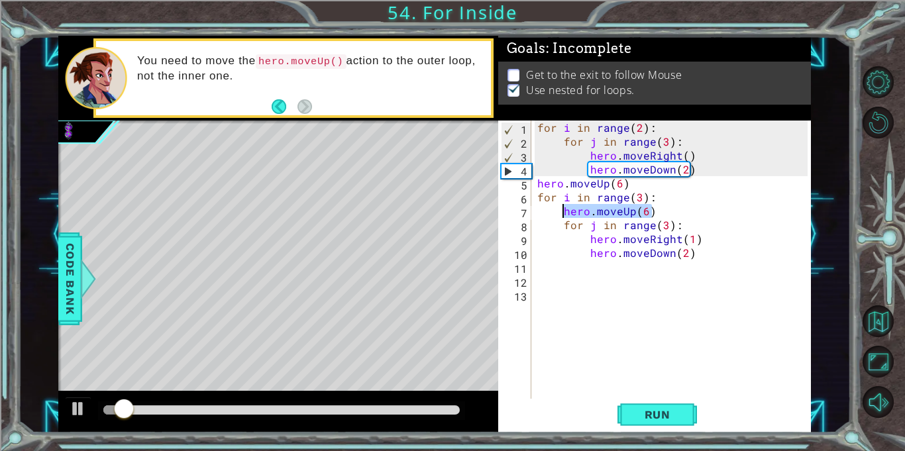
drag, startPoint x: 670, startPoint y: 208, endPoint x: 562, endPoint y: 213, distance: 108.1
click at [562, 213] on div "for i in range ( 2 ) : for j in range ( 3 ) : hero . moveRight ( ) hero . moveD…" at bounding box center [675, 274] width 280 height 306
type textarea "hero.moveUp(6)"
click at [563, 223] on div "for i in range ( 2 ) : for j in range ( 3 ) : hero . moveRight ( ) hero . moveD…" at bounding box center [675, 274] width 280 height 306
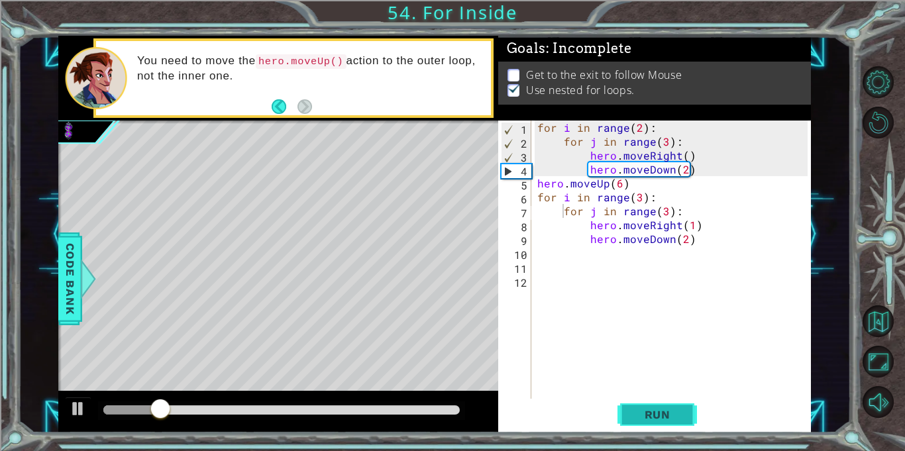
click at [654, 408] on span "Run" at bounding box center [658, 414] width 52 height 13
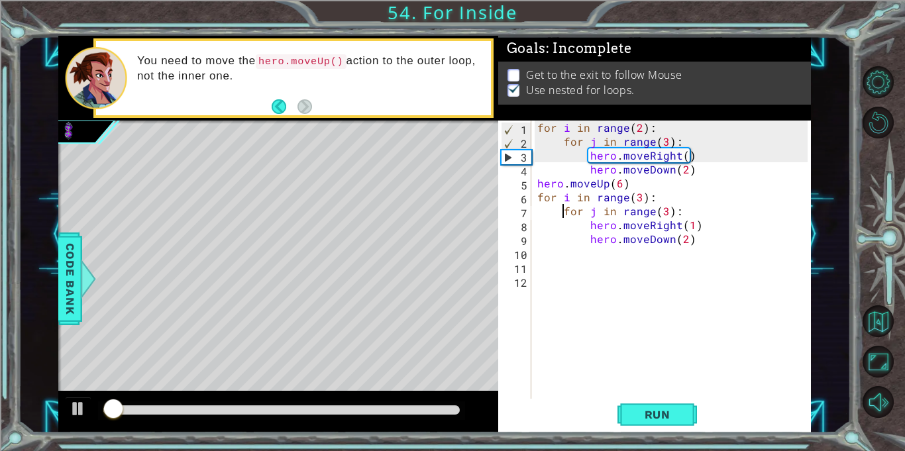
click at [638, 195] on div "for i in range ( 2 ) : for j in range ( 3 ) : hero . moveRight ( ) hero . moveD…" at bounding box center [675, 274] width 280 height 306
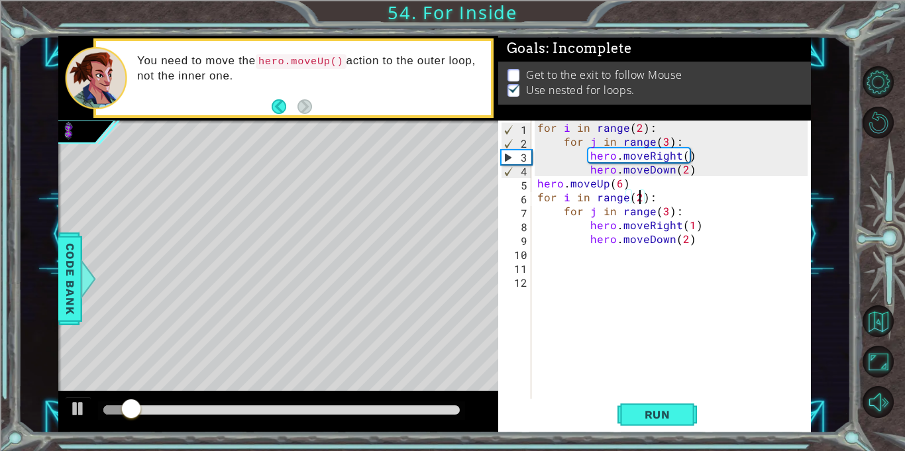
scroll to position [0, 6]
click at [674, 421] on span "Run" at bounding box center [658, 414] width 52 height 13
click at [539, 196] on div "for i in range ( 2 ) : for j in range ( 3 ) : hero . moveRight ( ) hero . moveD…" at bounding box center [675, 274] width 280 height 306
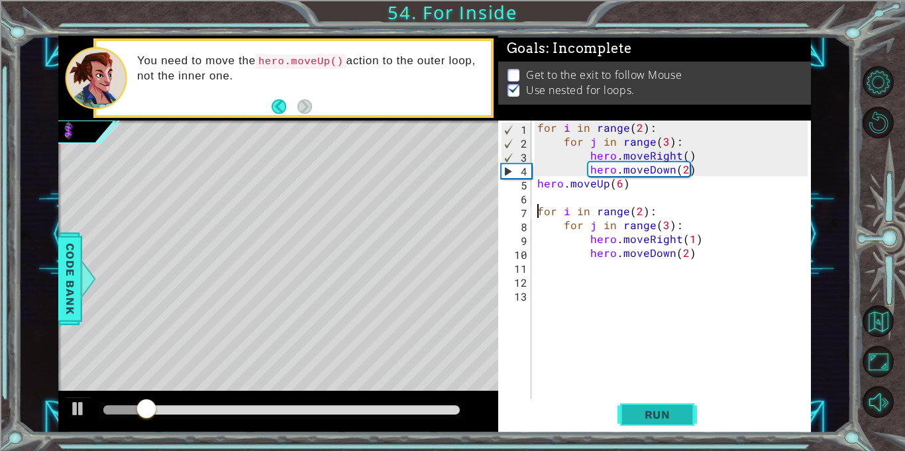
click at [638, 419] on span "Run" at bounding box center [658, 414] width 52 height 13
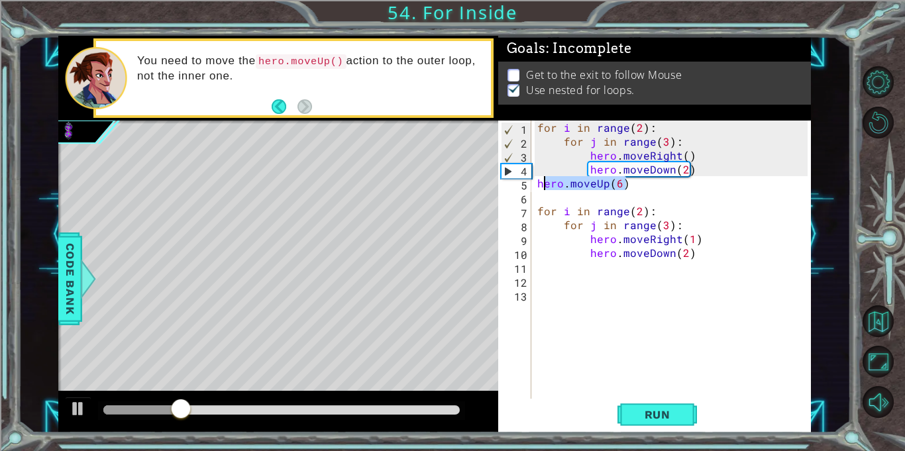
drag, startPoint x: 627, startPoint y: 185, endPoint x: 541, endPoint y: 184, distance: 86.2
click at [541, 184] on div "for i in range ( 2 ) : for j in range ( 3 ) : hero . moveRight ( ) hero . moveD…" at bounding box center [675, 274] width 280 height 306
type textarea "h"
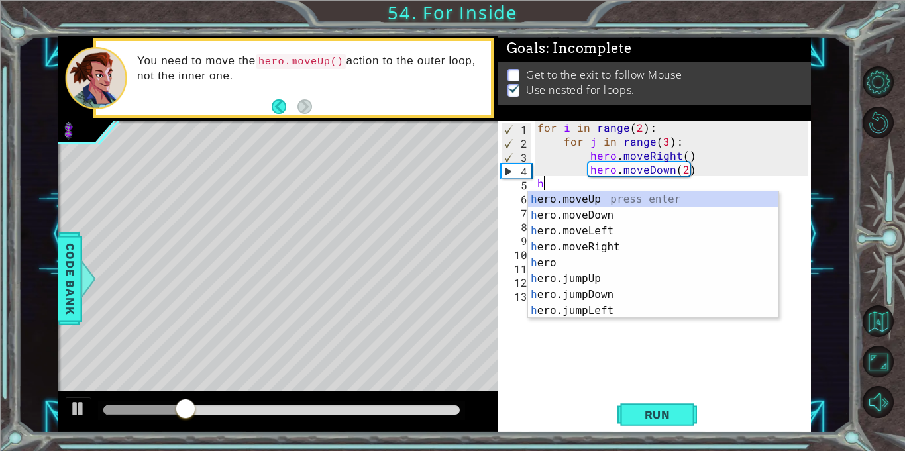
scroll to position [0, 0]
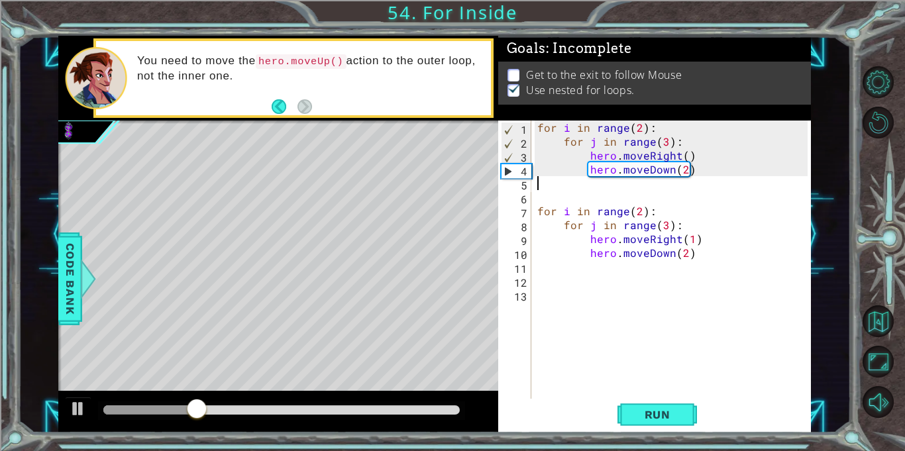
click at [538, 209] on div "for i in range ( 2 ) : for j in range ( 3 ) : hero . moveRight ( ) hero . moveD…" at bounding box center [675, 274] width 280 height 306
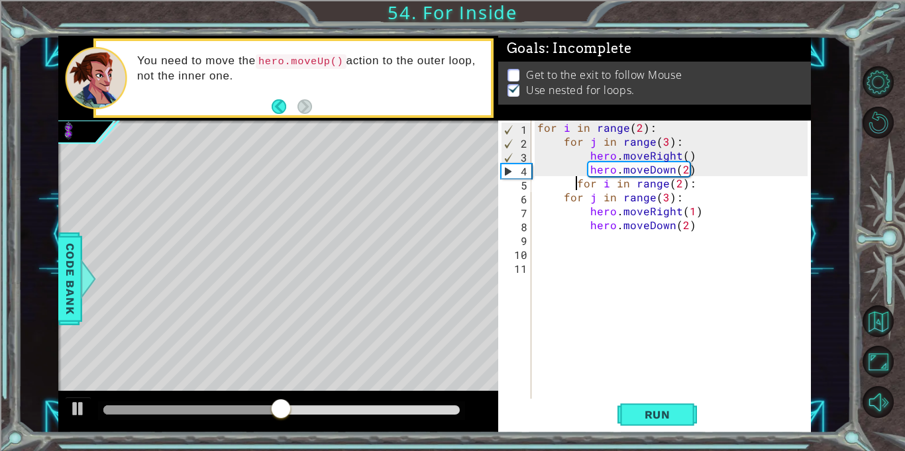
click at [563, 197] on div "for i in range ( 2 ) : for j in range ( 3 ) : hero . moveRight ( ) hero . moveD…" at bounding box center [675, 274] width 280 height 306
click at [589, 215] on div "for i in range ( 2 ) : for j in range ( 3 ) : hero . moveRight ( ) hero . moveD…" at bounding box center [675, 274] width 280 height 306
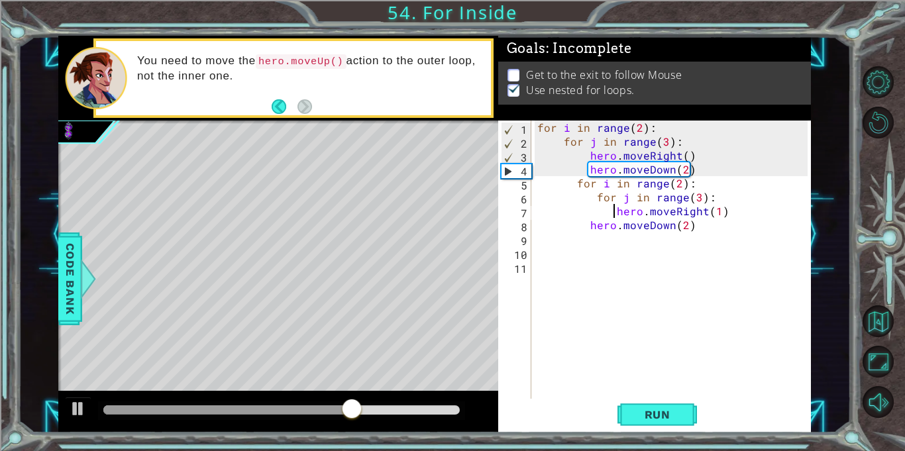
click at [584, 223] on div "for i in range ( 2 ) : for j in range ( 3 ) : hero . moveRight ( ) hero . moveD…" at bounding box center [675, 274] width 280 height 306
click at [619, 416] on button "Run" at bounding box center [658, 415] width 80 height 31
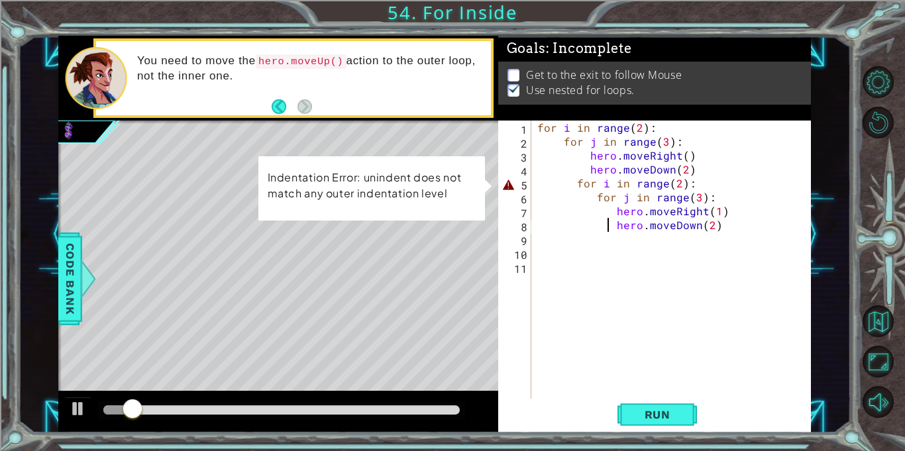
click at [607, 184] on div "for i in range ( 2 ) : for j in range ( 3 ) : hero . moveRight ( ) hero . moveD…" at bounding box center [675, 274] width 280 height 306
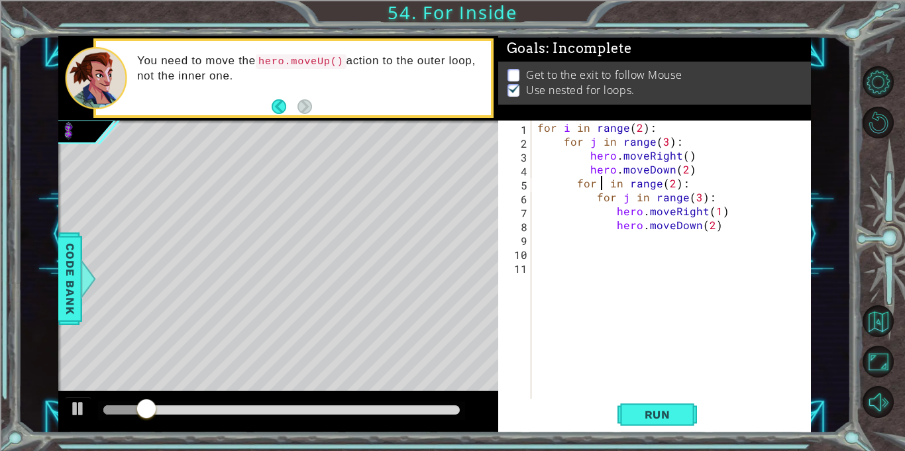
scroll to position [0, 4]
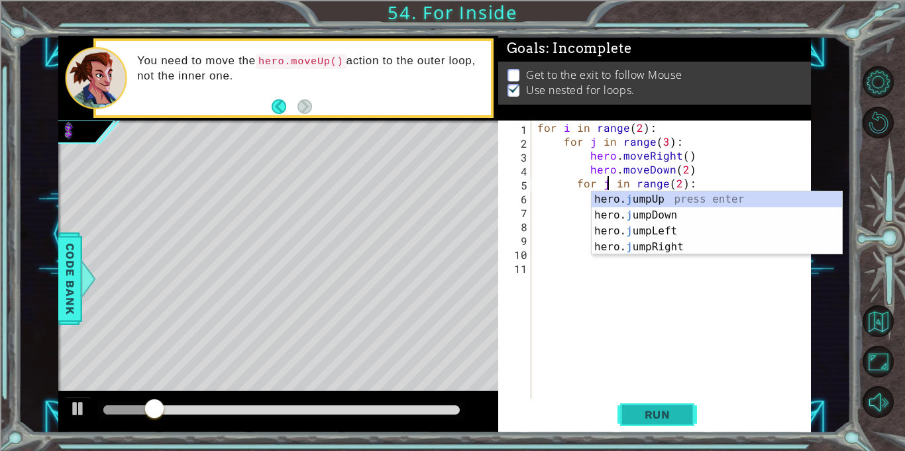
click at [655, 418] on span "Run" at bounding box center [658, 414] width 52 height 13
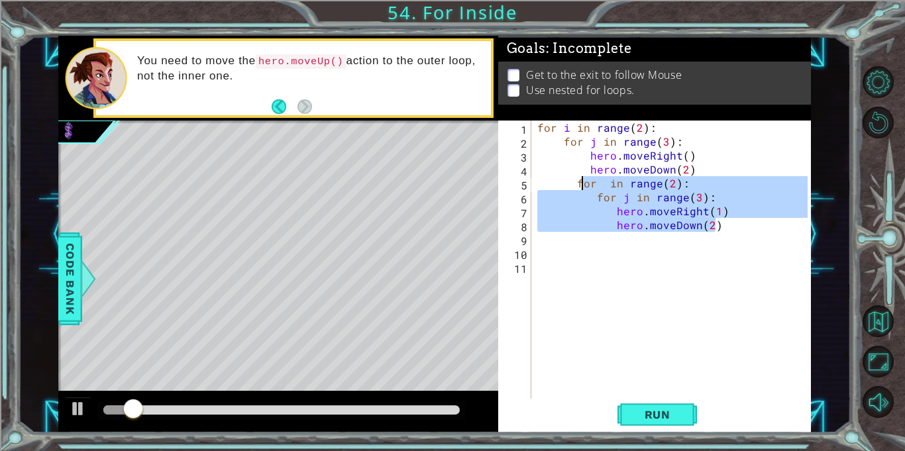
drag, startPoint x: 720, startPoint y: 229, endPoint x: 575, endPoint y: 183, distance: 152.4
click at [575, 183] on div "for i in range ( 2 ) : for j in range ( 3 ) : hero . moveRight ( ) hero . moveD…" at bounding box center [675, 274] width 280 height 306
type textarea "for in range(2): for j in range(3):"
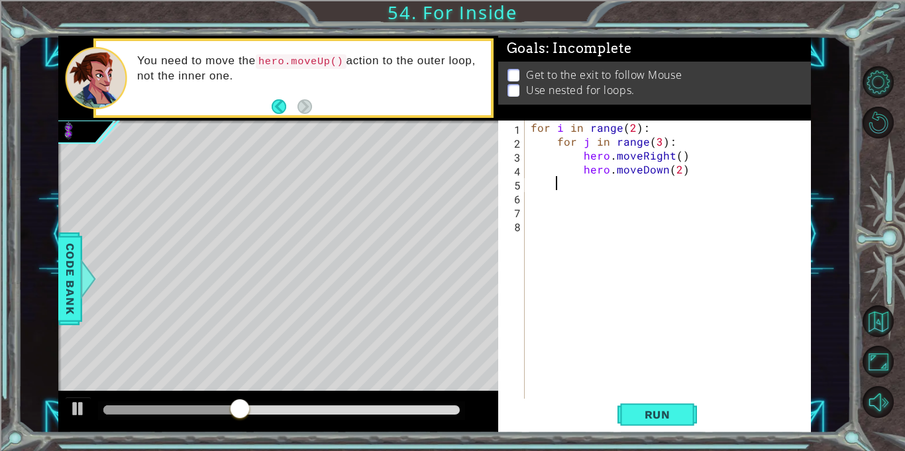
scroll to position [0, 0]
type textarea "hero.moveDown(2)"
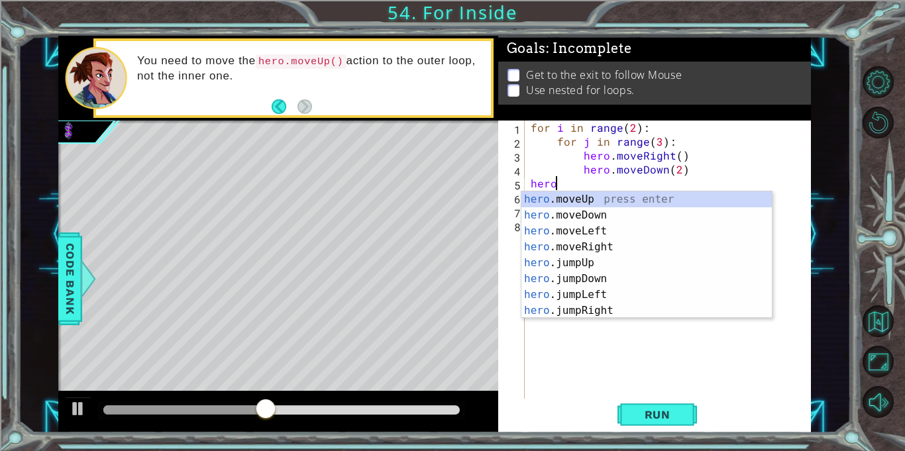
scroll to position [0, 1]
click at [593, 205] on div "hero.m oveUp press enter hero.m oveDown press enter hero.m oveLeft press enter …" at bounding box center [647, 271] width 251 height 159
type textarea "hero.moveUp(1)"
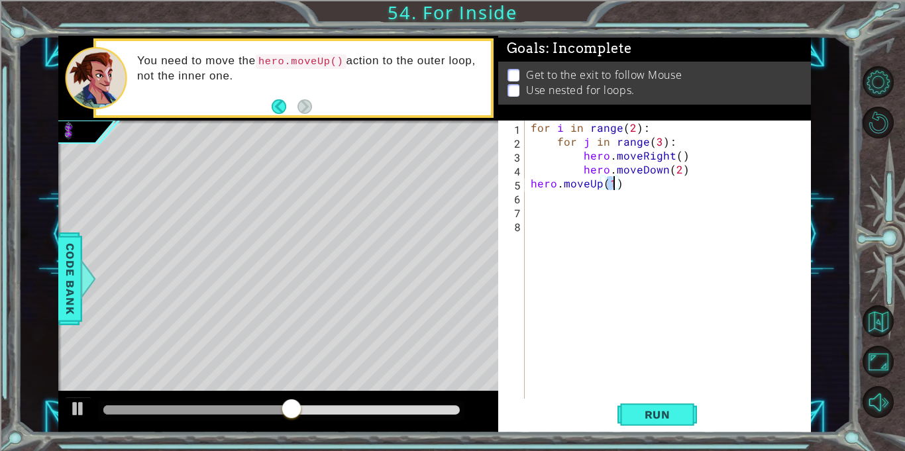
click at [593, 205] on div "for i in range ( 2 ) : for j in range ( 3 ) : hero . moveRight ( ) hero . moveD…" at bounding box center [671, 274] width 286 height 306
click at [613, 182] on div "for i in range ( 2 ) : for j in range ( 3 ) : hero . moveRight ( ) hero . moveD…" at bounding box center [671, 274] width 286 height 306
click at [653, 412] on span "Run" at bounding box center [658, 414] width 52 height 13
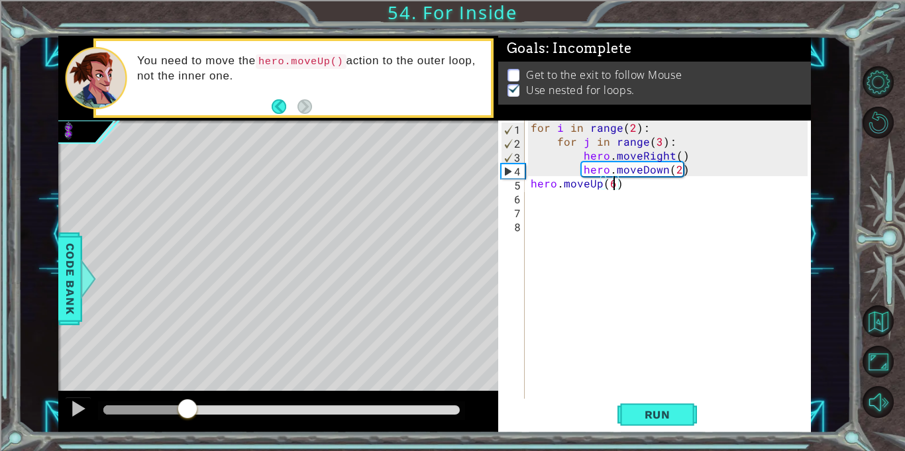
drag, startPoint x: 121, startPoint y: 409, endPoint x: 188, endPoint y: 435, distance: 72.0
click at [188, 435] on div "1 ההההההההההההההההההההההההההההההההההההההההההההההההההההההההההההההההההההההההההההה…" at bounding box center [452, 225] width 905 height 451
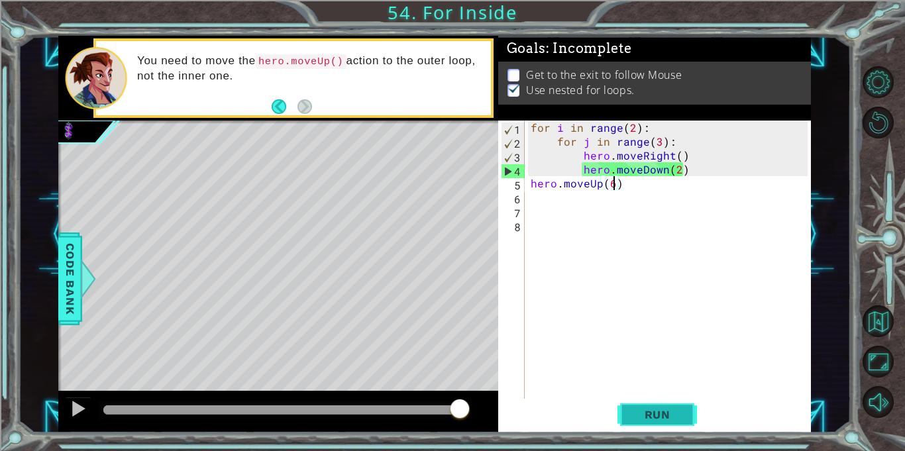
click at [648, 423] on button "Run" at bounding box center [658, 415] width 80 height 31
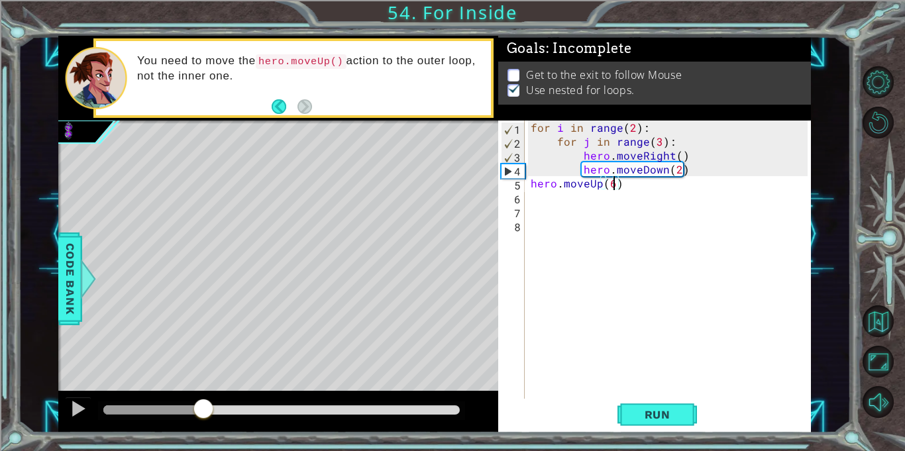
drag, startPoint x: 127, startPoint y: 410, endPoint x: 203, endPoint y: 394, distance: 77.1
click at [203, 394] on div at bounding box center [278, 412] width 440 height 42
click at [527, 184] on div "hero.moveUp(6) 1 2 3 4 5 6 7 8 for i in range ( 2 ) : for j in range ( 3 ) : he…" at bounding box center [653, 260] width 310 height 278
click at [532, 186] on div "for i in range ( 2 ) : for j in range ( 3 ) : hero . moveRight ( ) hero . moveD…" at bounding box center [671, 274] width 286 height 306
click at [671, 413] on span "Run" at bounding box center [658, 414] width 52 height 13
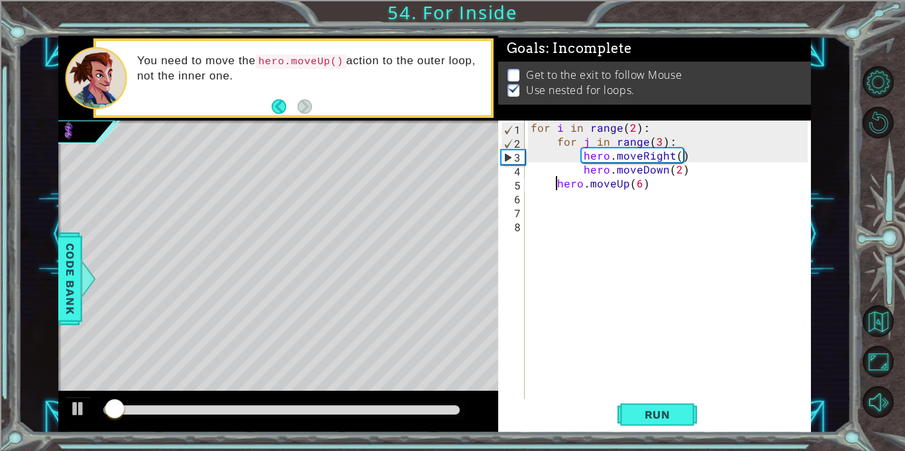
type textarea "hero.moveUp(6)"
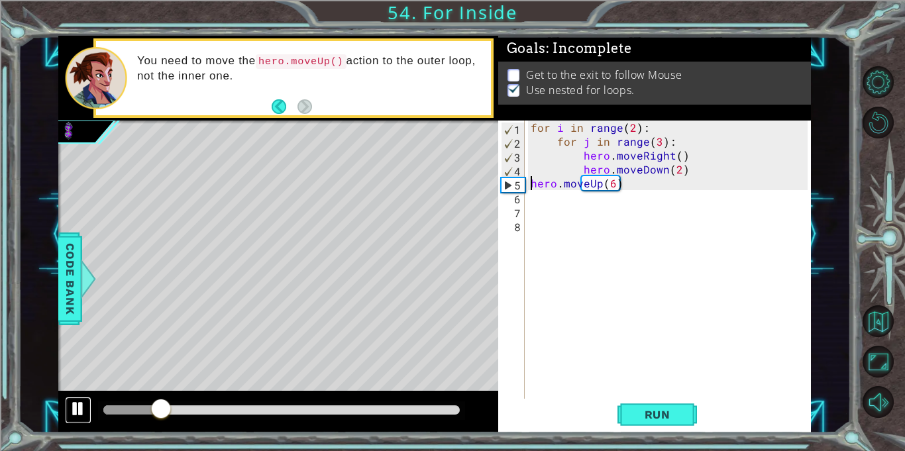
click at [88, 422] on button at bounding box center [78, 410] width 27 height 27
